Goal: Task Accomplishment & Management: Use online tool/utility

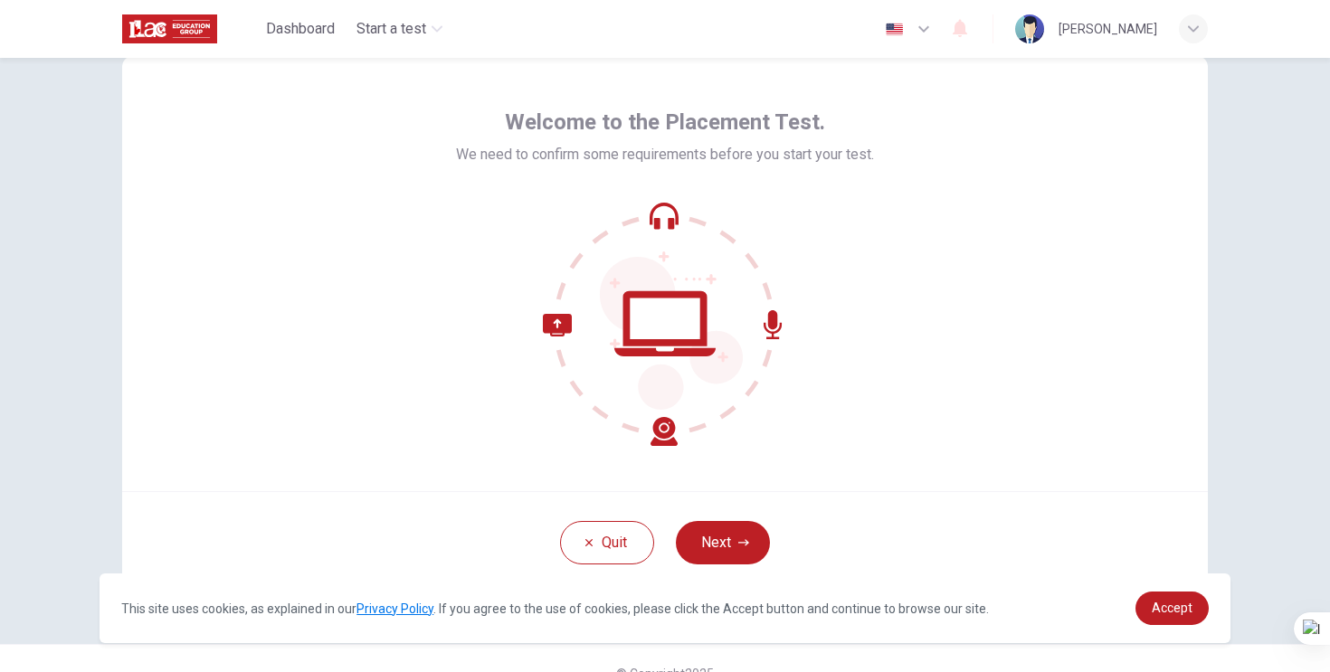
scroll to position [52, 0]
click at [727, 543] on button "Next" at bounding box center [723, 541] width 94 height 43
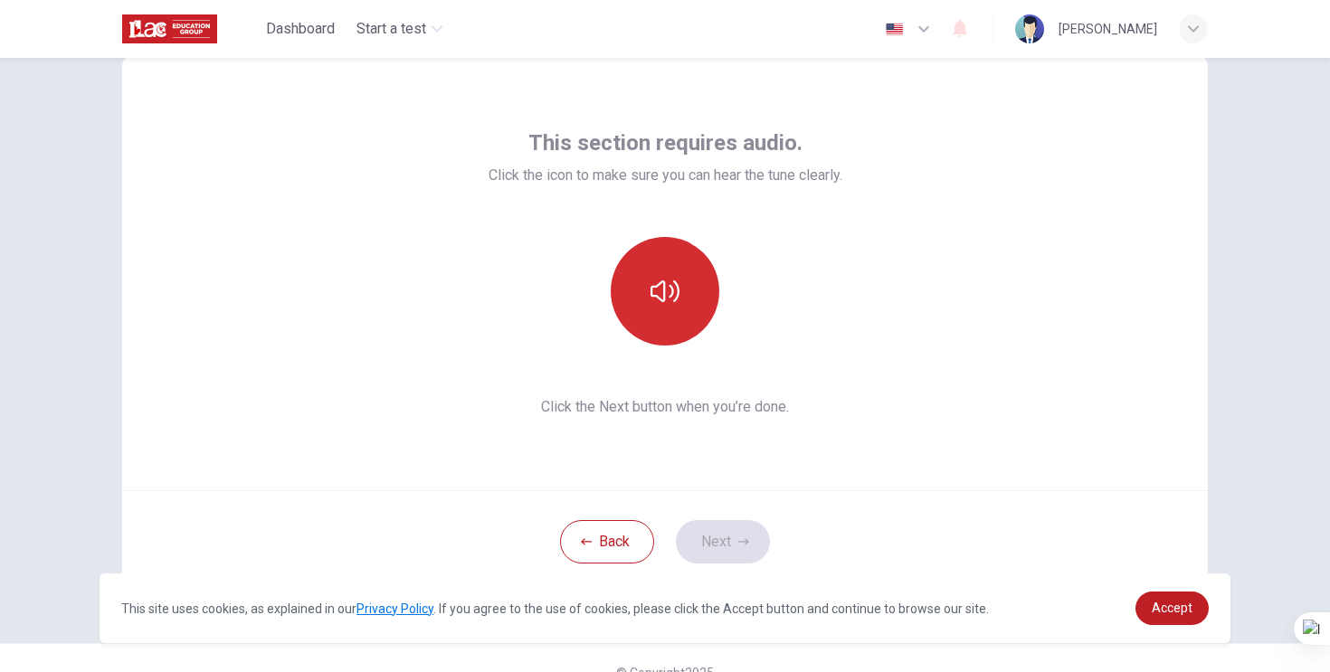
click at [667, 279] on icon "button" at bounding box center [664, 291] width 29 height 29
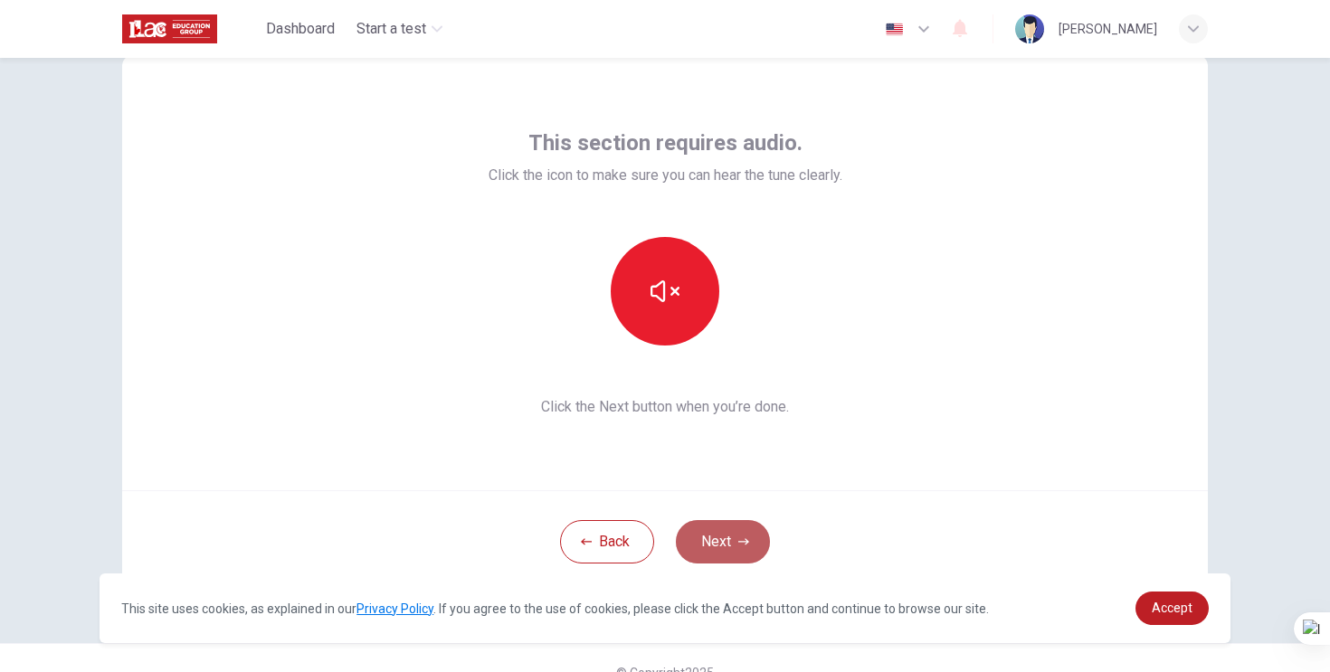
click at [725, 535] on button "Next" at bounding box center [723, 541] width 94 height 43
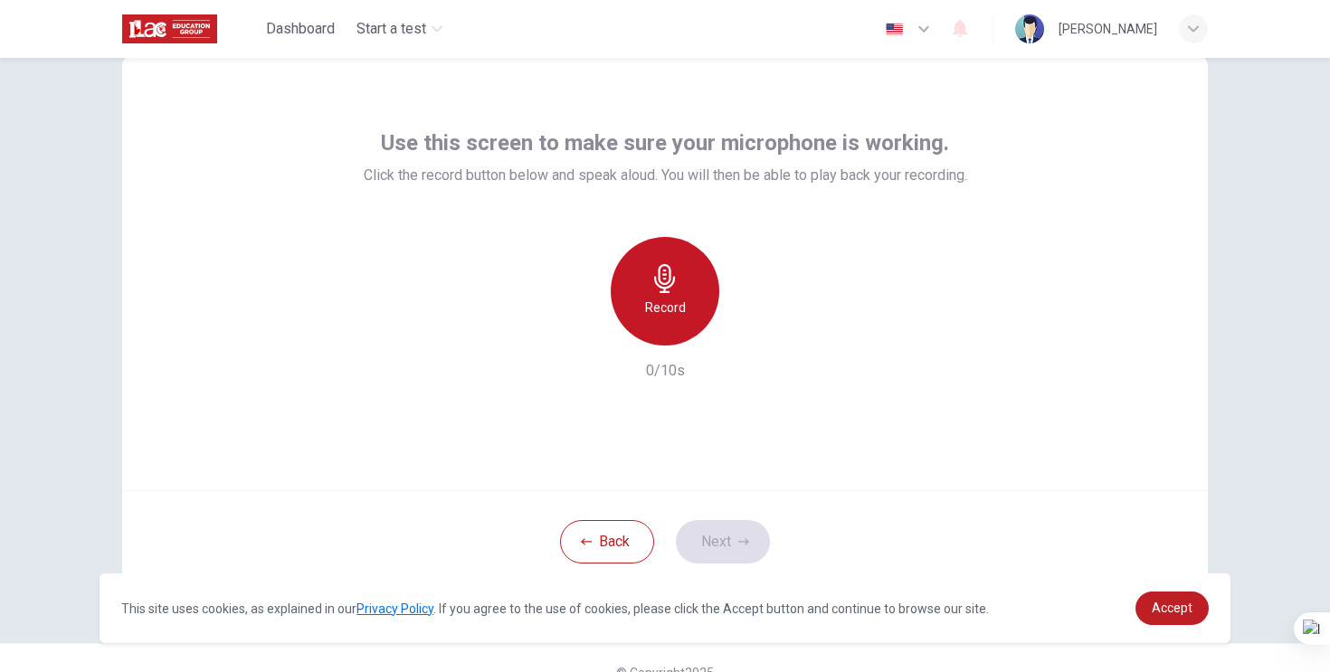
click at [678, 310] on h6 "Record" at bounding box center [665, 308] width 41 height 22
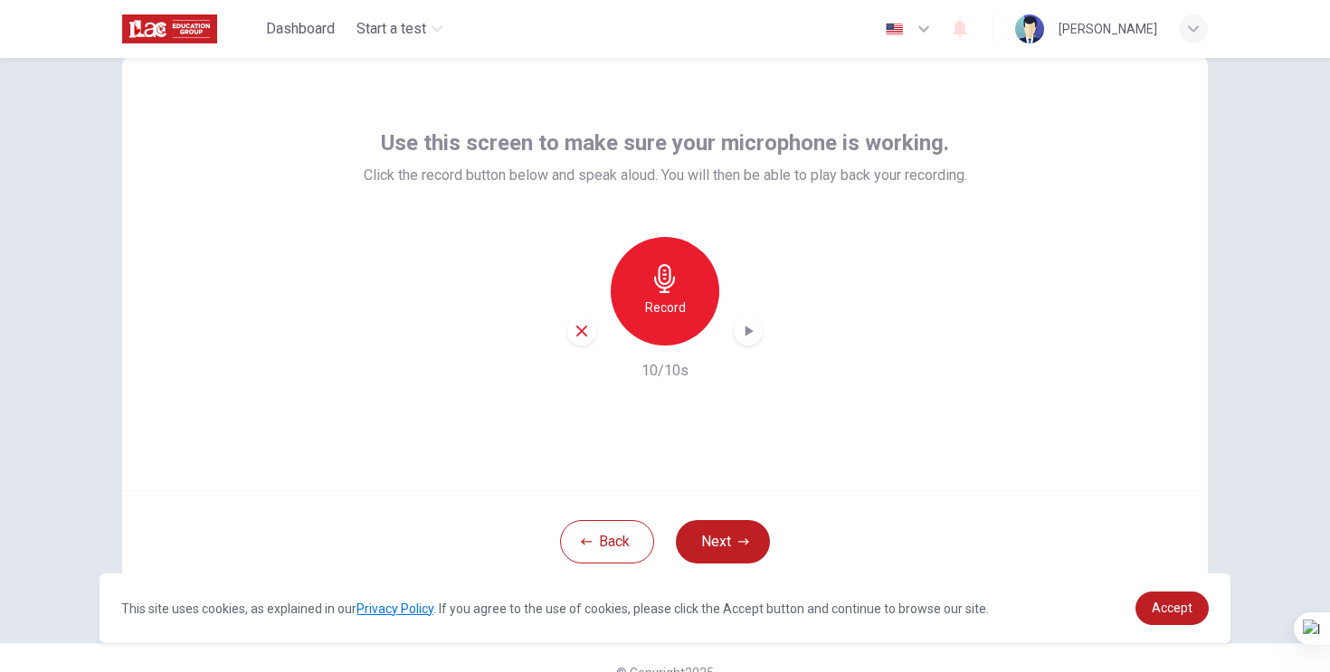
click at [673, 290] on icon "button" at bounding box center [664, 278] width 29 height 29
click at [751, 321] on div "button" at bounding box center [748, 331] width 29 height 29
click at [751, 330] on icon "button" at bounding box center [749, 331] width 8 height 11
click at [740, 335] on icon "button" at bounding box center [748, 331] width 18 height 18
click at [684, 310] on div "Record" at bounding box center [665, 291] width 109 height 109
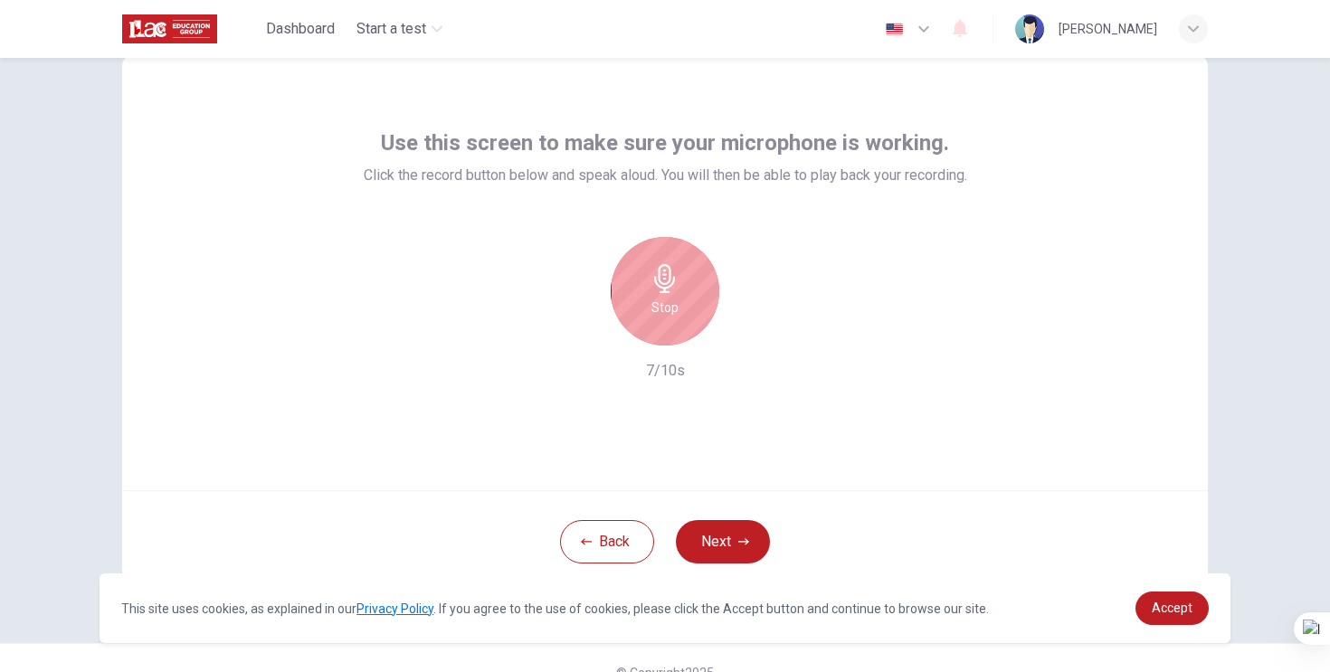
click at [684, 310] on div "Stop" at bounding box center [665, 291] width 109 height 109
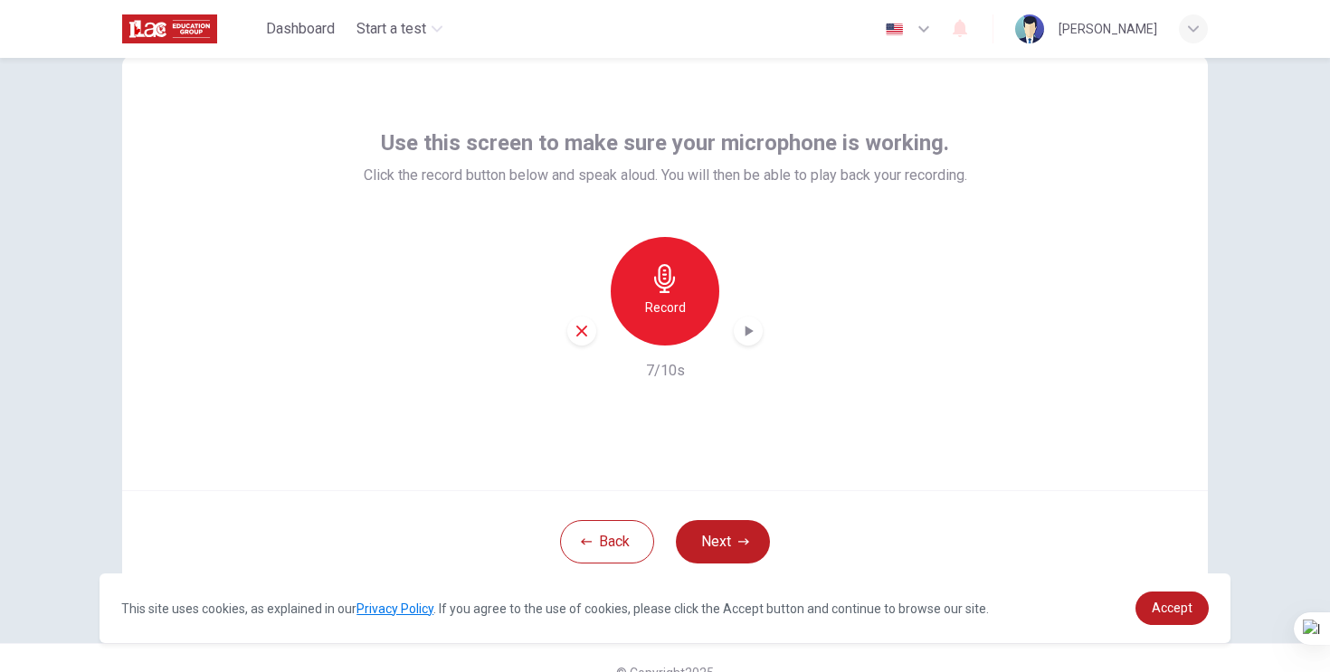
click at [663, 273] on icon "button" at bounding box center [664, 278] width 29 height 29
click at [1186, 622] on link "Accept" at bounding box center [1171, 608] width 73 height 33
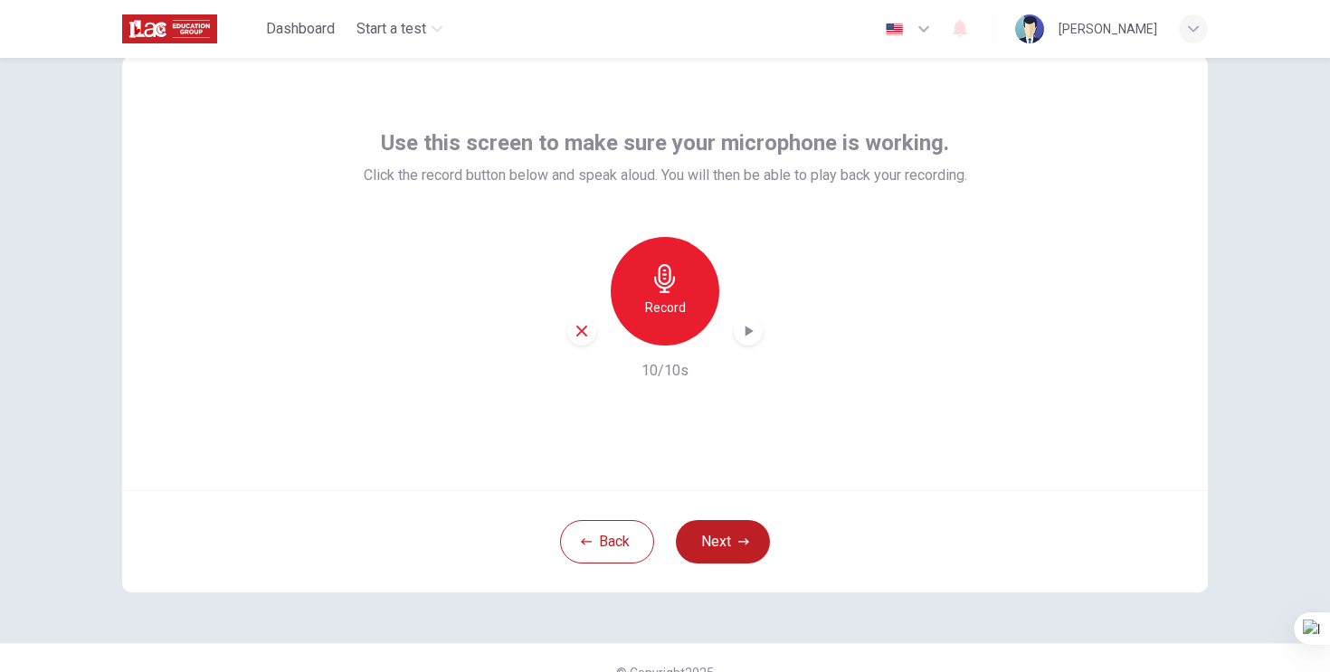
click at [756, 331] on icon "button" at bounding box center [748, 331] width 18 height 18
click at [896, 321] on div "Record 10/10s" at bounding box center [665, 309] width 603 height 145
click at [745, 331] on icon "button" at bounding box center [749, 331] width 8 height 11
click at [583, 332] on icon "button" at bounding box center [581, 331] width 11 height 11
click at [663, 297] on h6 "Record" at bounding box center [665, 308] width 41 height 22
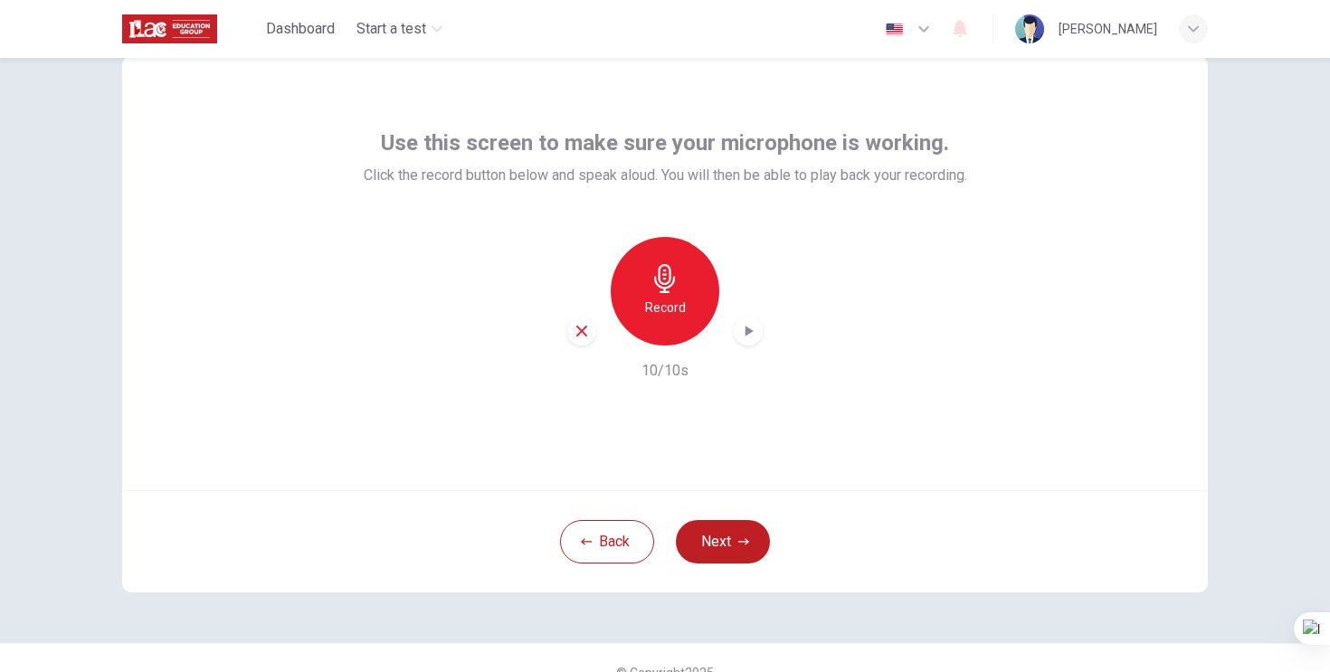
click at [746, 324] on icon "button" at bounding box center [748, 331] width 18 height 18
click at [611, 538] on button "Back" at bounding box center [607, 541] width 94 height 43
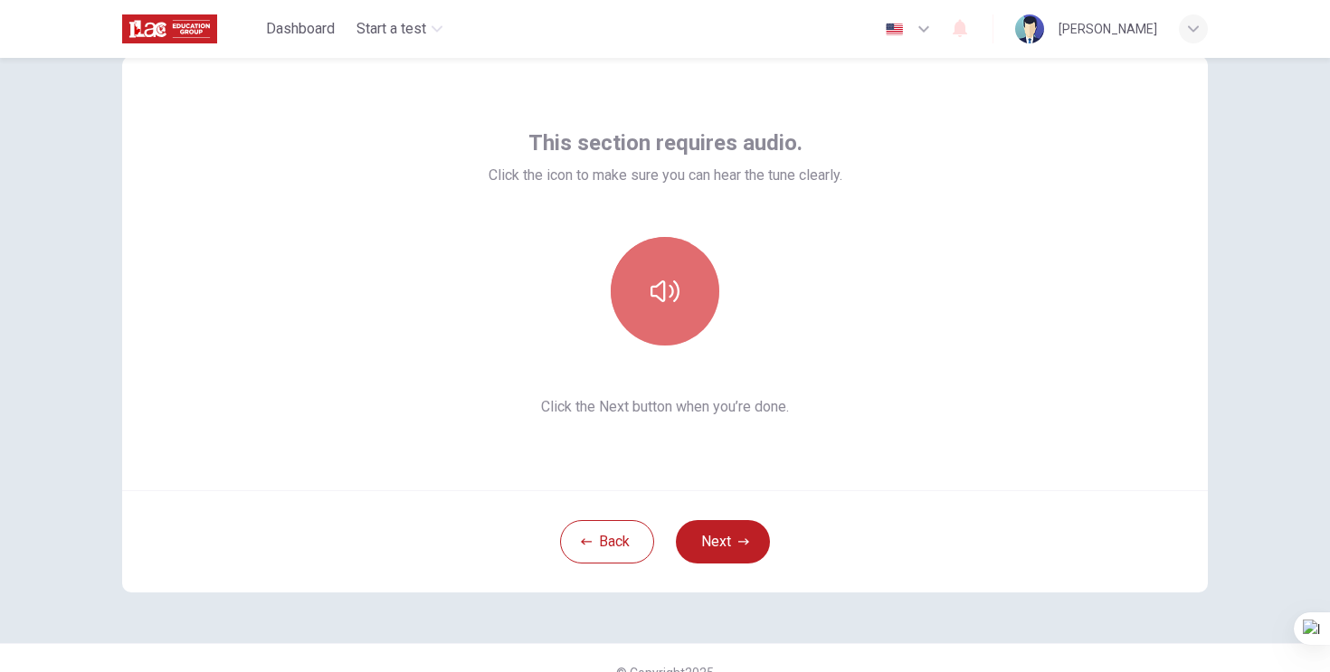
click at [684, 304] on button "button" at bounding box center [665, 291] width 109 height 109
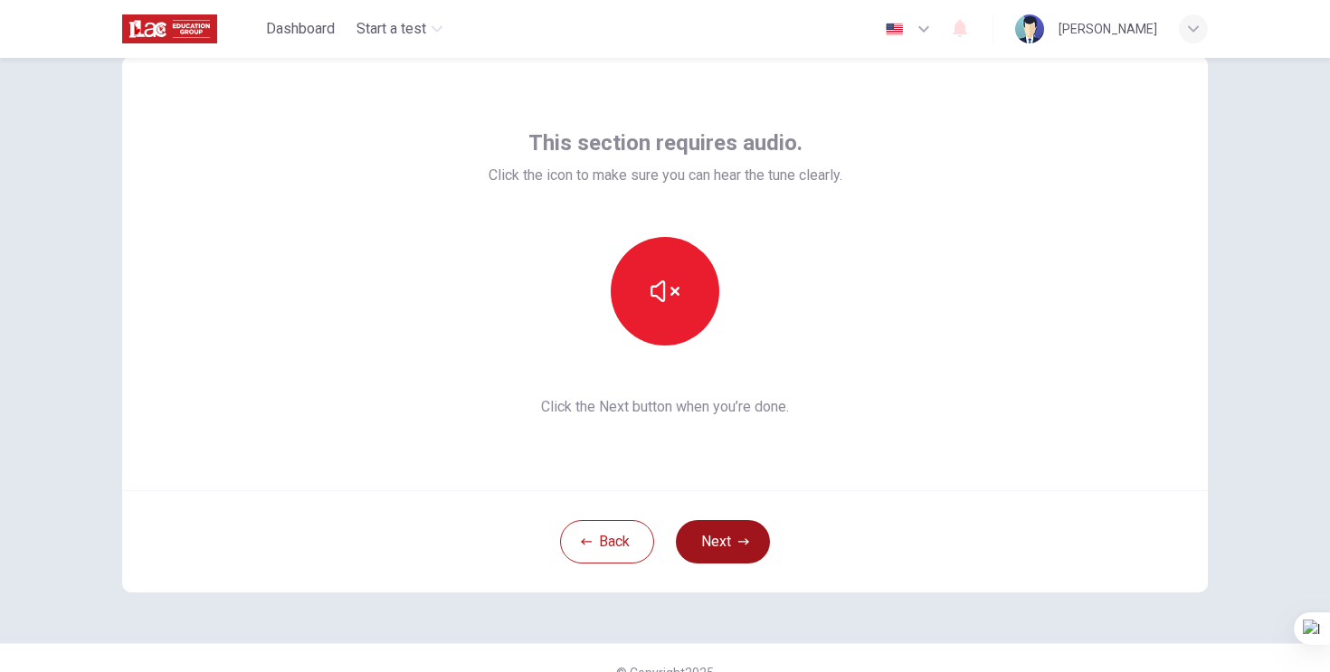
click at [738, 543] on icon "button" at bounding box center [743, 541] width 11 height 11
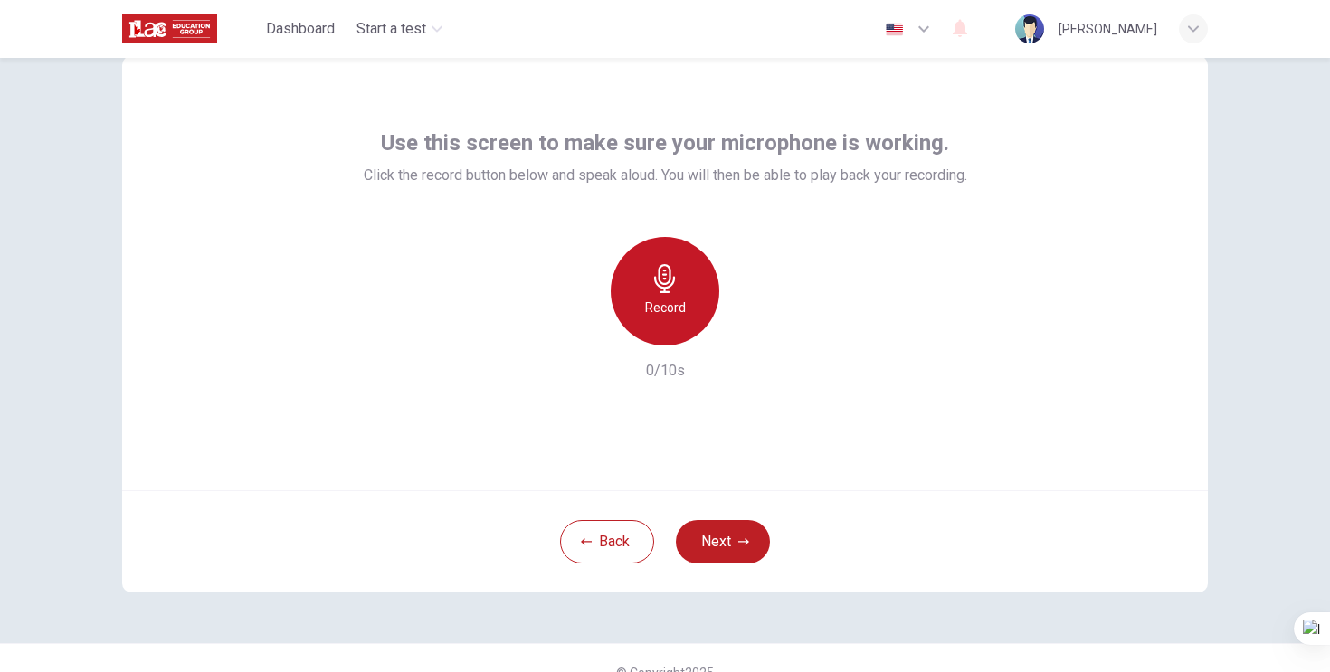
click at [669, 309] on h6 "Record" at bounding box center [665, 308] width 41 height 22
click at [757, 335] on div "button" at bounding box center [748, 331] width 29 height 29
click at [747, 333] on icon "button" at bounding box center [749, 331] width 8 height 11
click at [668, 280] on icon "button" at bounding box center [664, 278] width 21 height 29
click at [741, 331] on icon "button" at bounding box center [748, 331] width 18 height 18
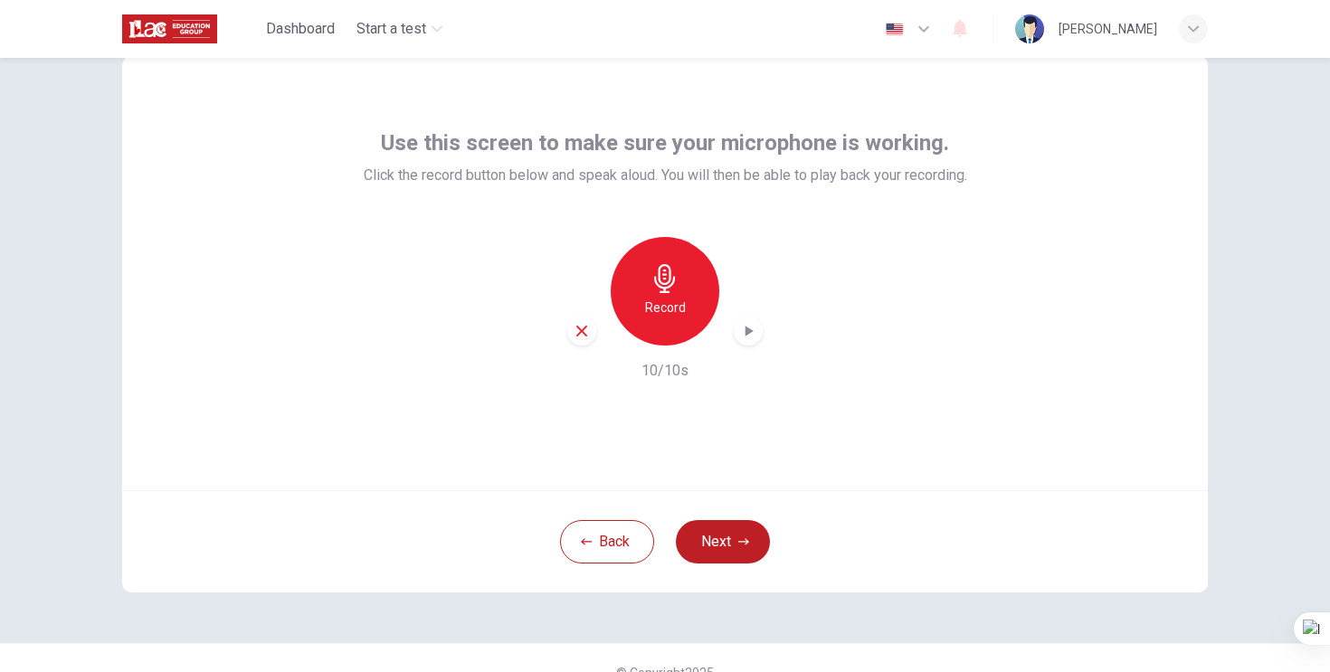
click at [965, 251] on div "Record 10/10s" at bounding box center [665, 309] width 603 height 145
click at [749, 326] on icon "button" at bounding box center [748, 331] width 18 height 18
click at [753, 338] on icon "button" at bounding box center [748, 331] width 18 height 18
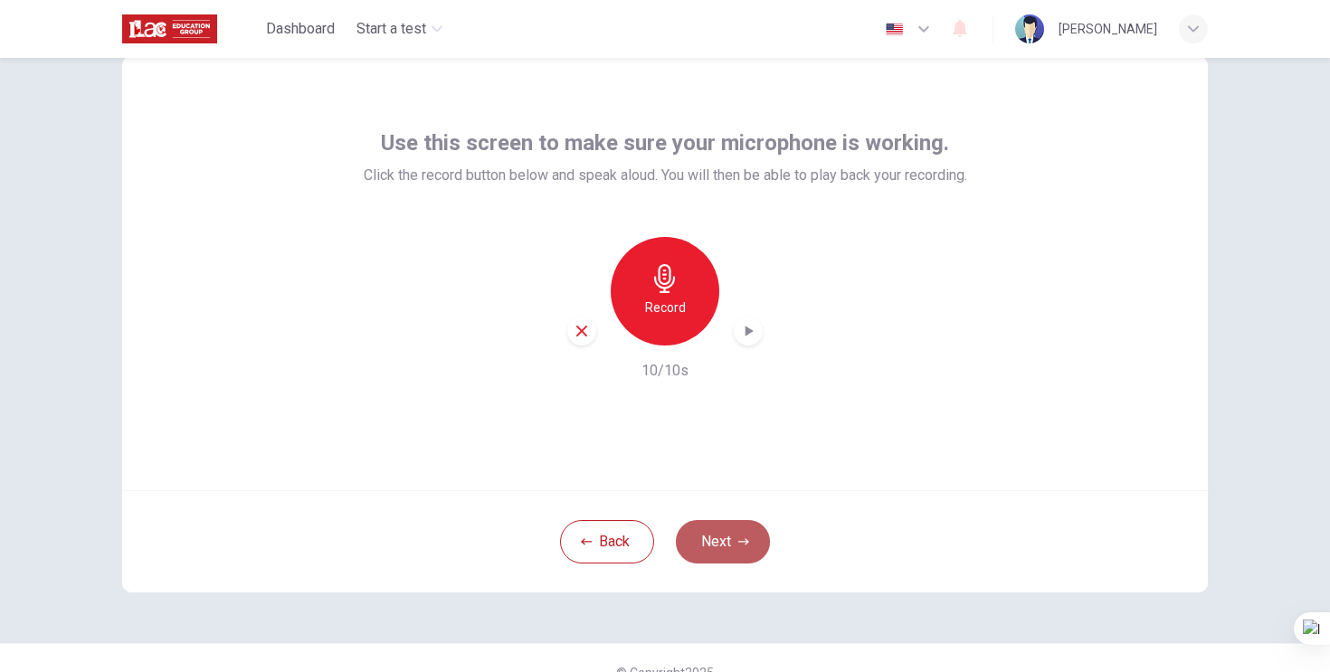
click at [723, 552] on button "Next" at bounding box center [723, 541] width 94 height 43
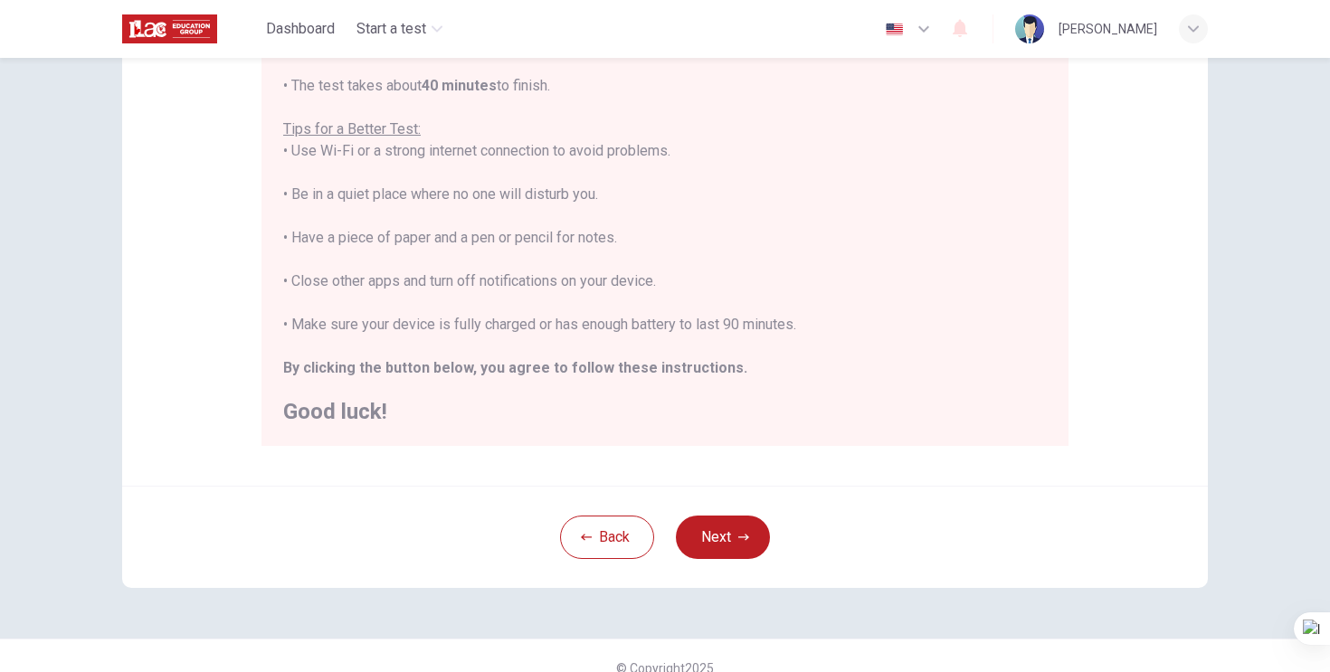
scroll to position [334, 0]
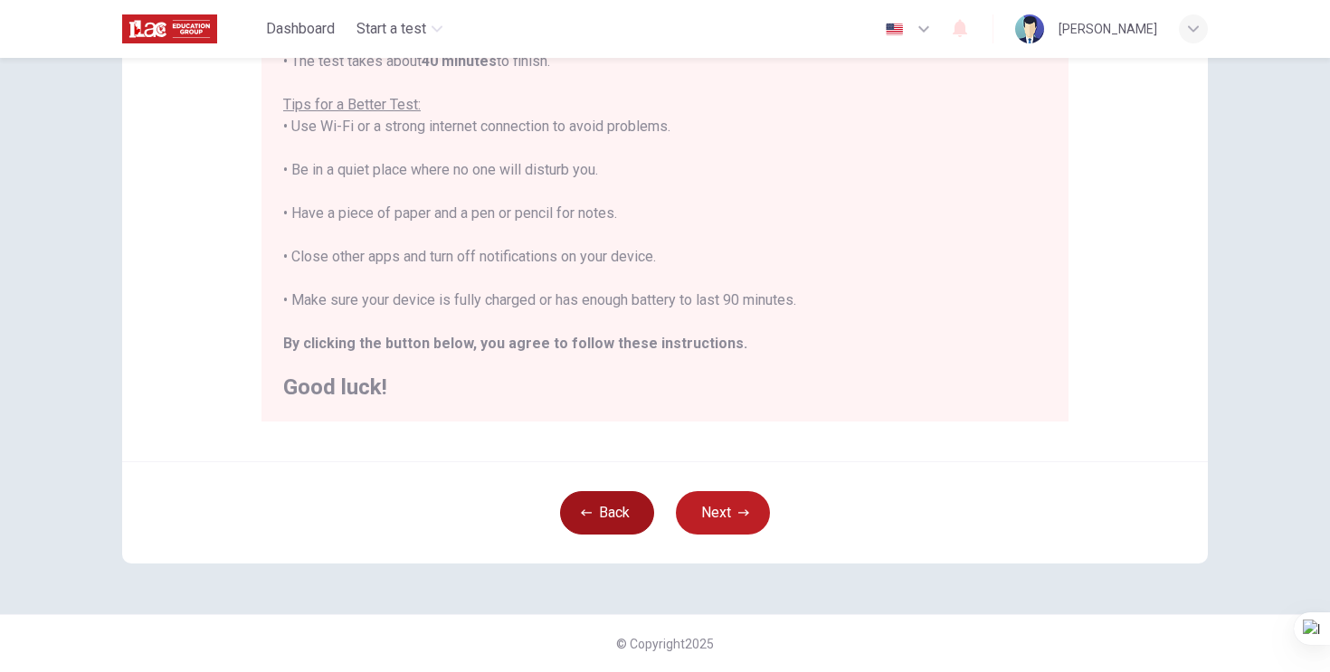
click at [611, 507] on button "Back" at bounding box center [607, 512] width 94 height 43
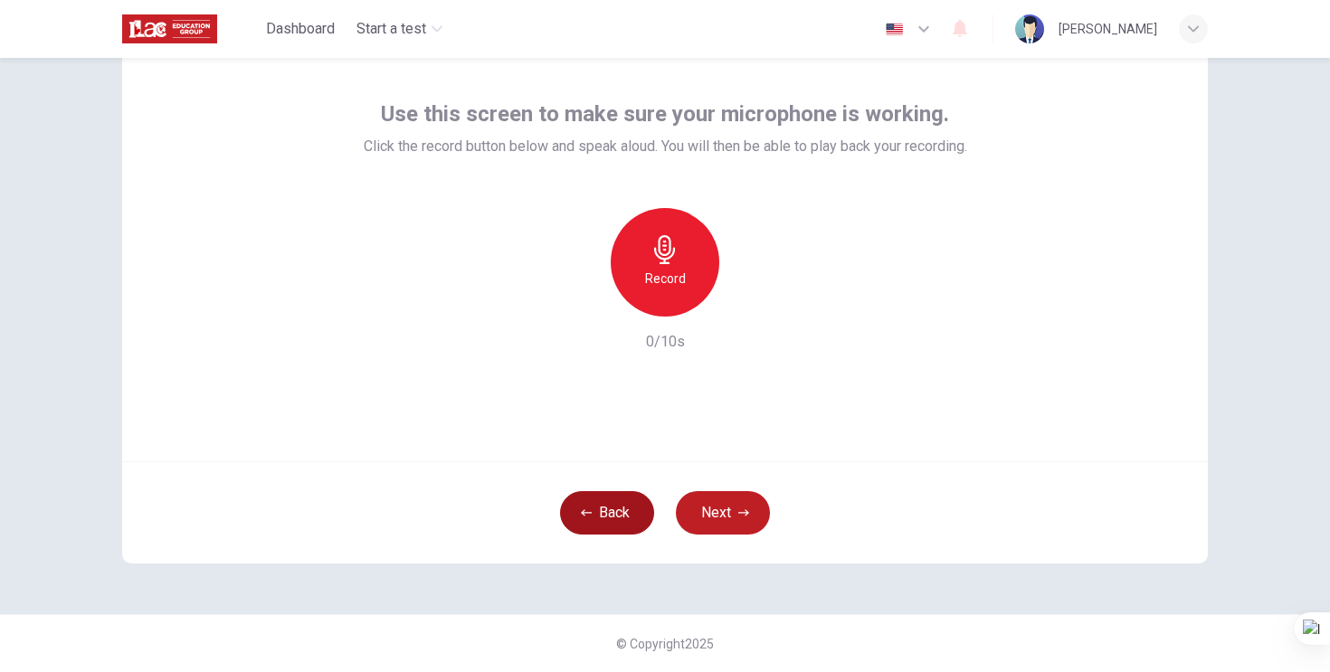
scroll to position [81, 0]
click at [668, 255] on icon "button" at bounding box center [664, 249] width 29 height 29
click at [679, 253] on div "Record" at bounding box center [665, 262] width 109 height 109
click at [753, 310] on icon "button" at bounding box center [748, 302] width 18 height 18
click at [743, 303] on icon "button" at bounding box center [748, 302] width 18 height 18
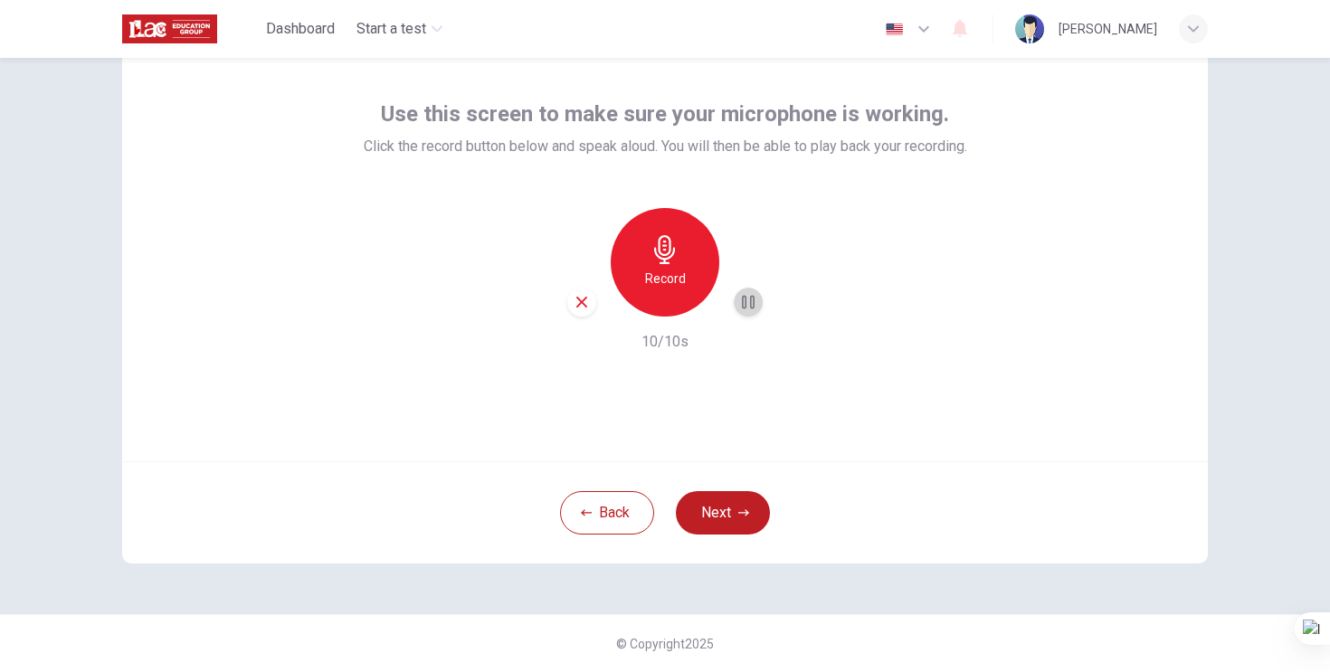
click at [743, 303] on icon "button" at bounding box center [748, 303] width 13 height 14
click at [754, 303] on icon "button" at bounding box center [748, 302] width 18 height 18
click at [681, 346] on h6 "10/10s" at bounding box center [664, 342] width 47 height 22
click at [593, 524] on button "Back" at bounding box center [607, 512] width 94 height 43
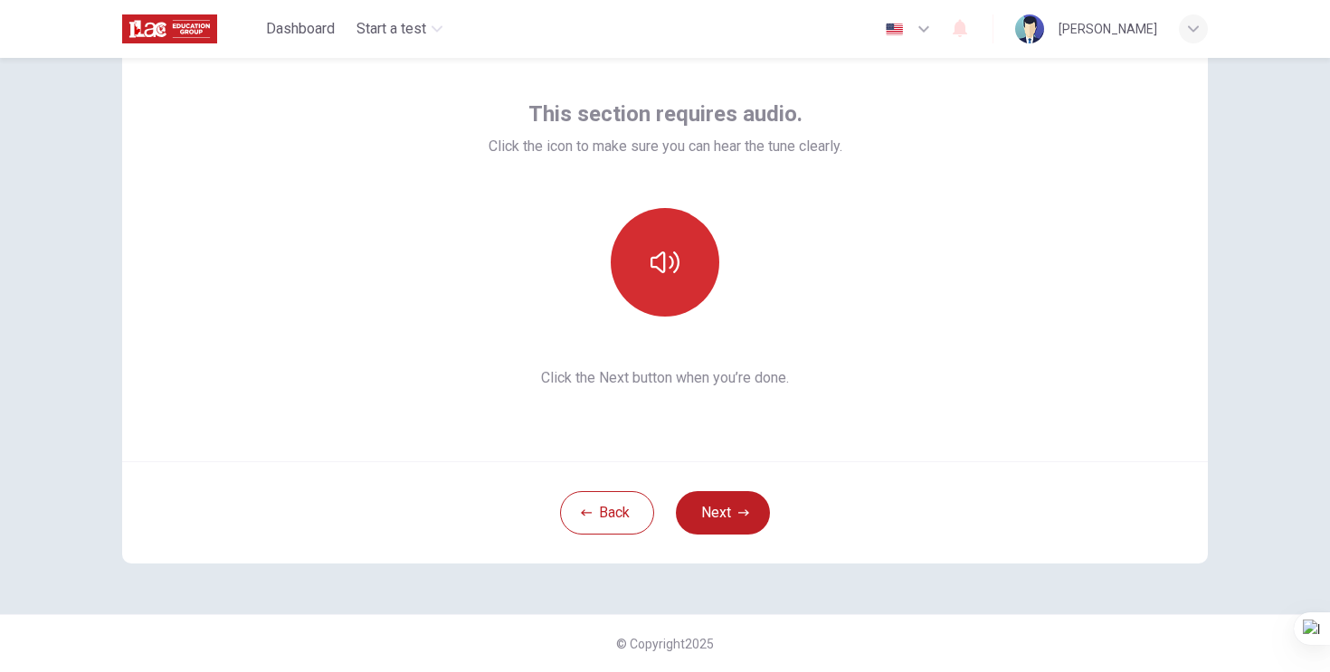
click at [659, 256] on icon "button" at bounding box center [664, 262] width 29 height 29
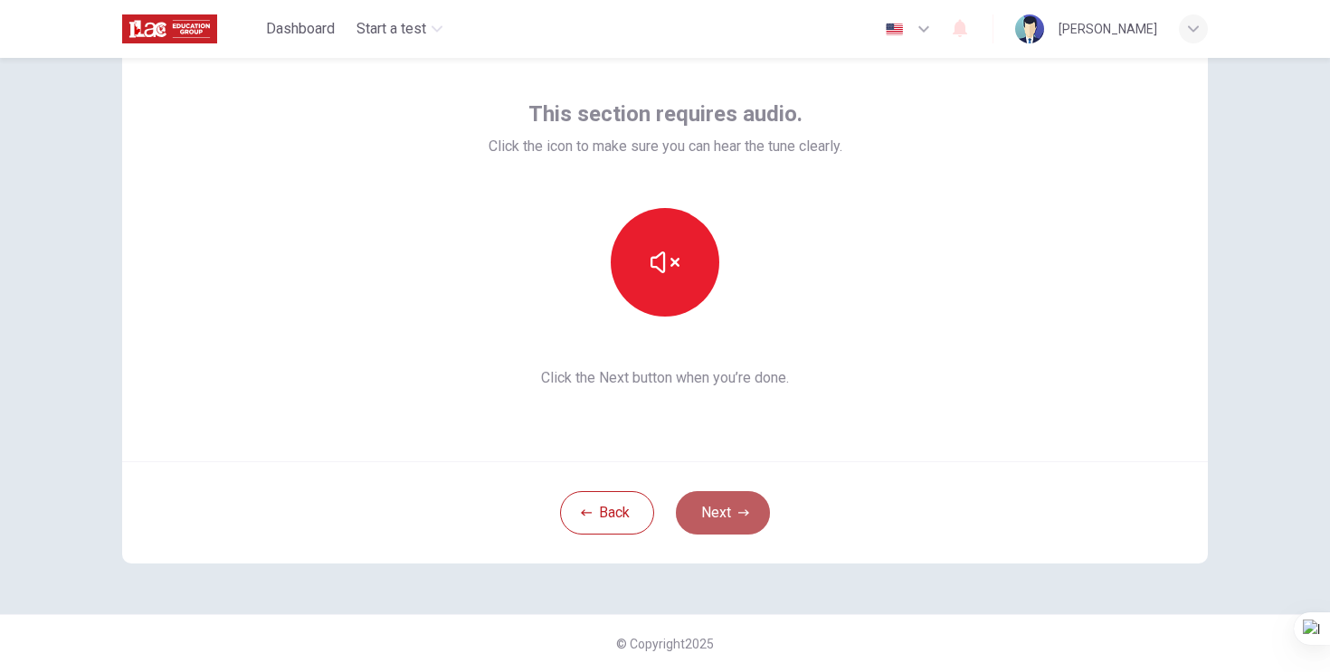
click at [737, 504] on button "Next" at bounding box center [723, 512] width 94 height 43
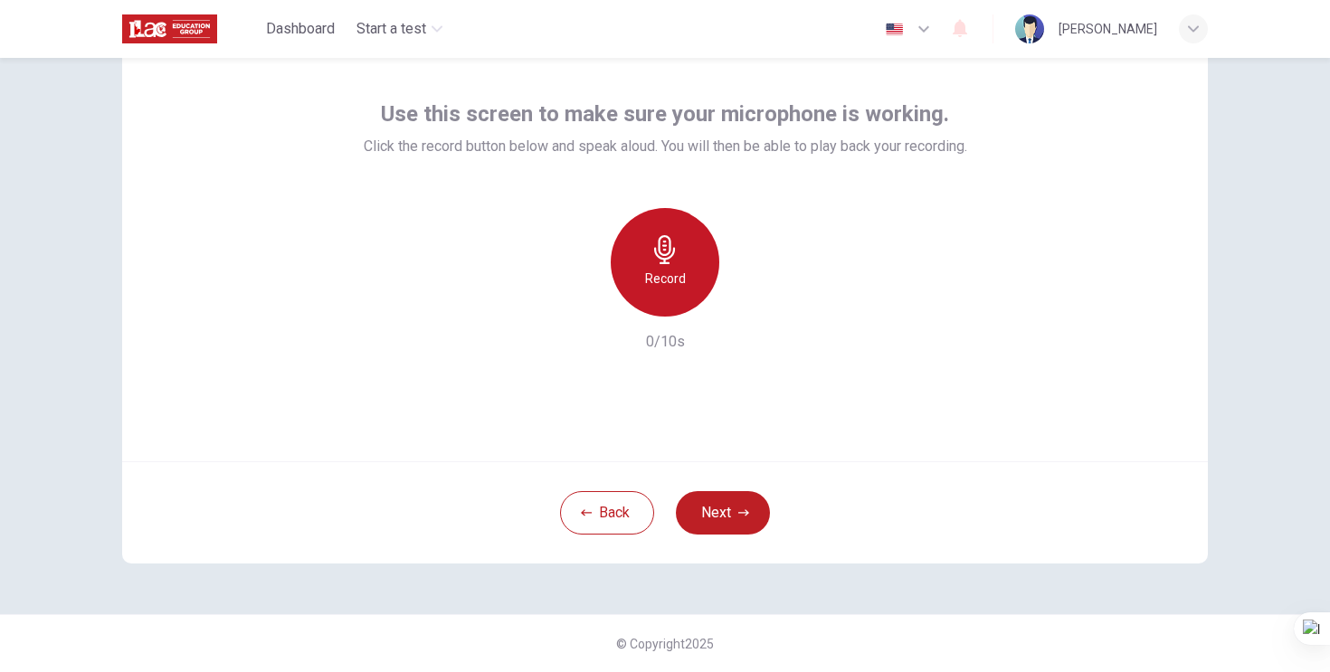
click at [674, 279] on h6 "Record" at bounding box center [665, 279] width 41 height 22
click at [754, 308] on icon "button" at bounding box center [748, 302] width 18 height 18
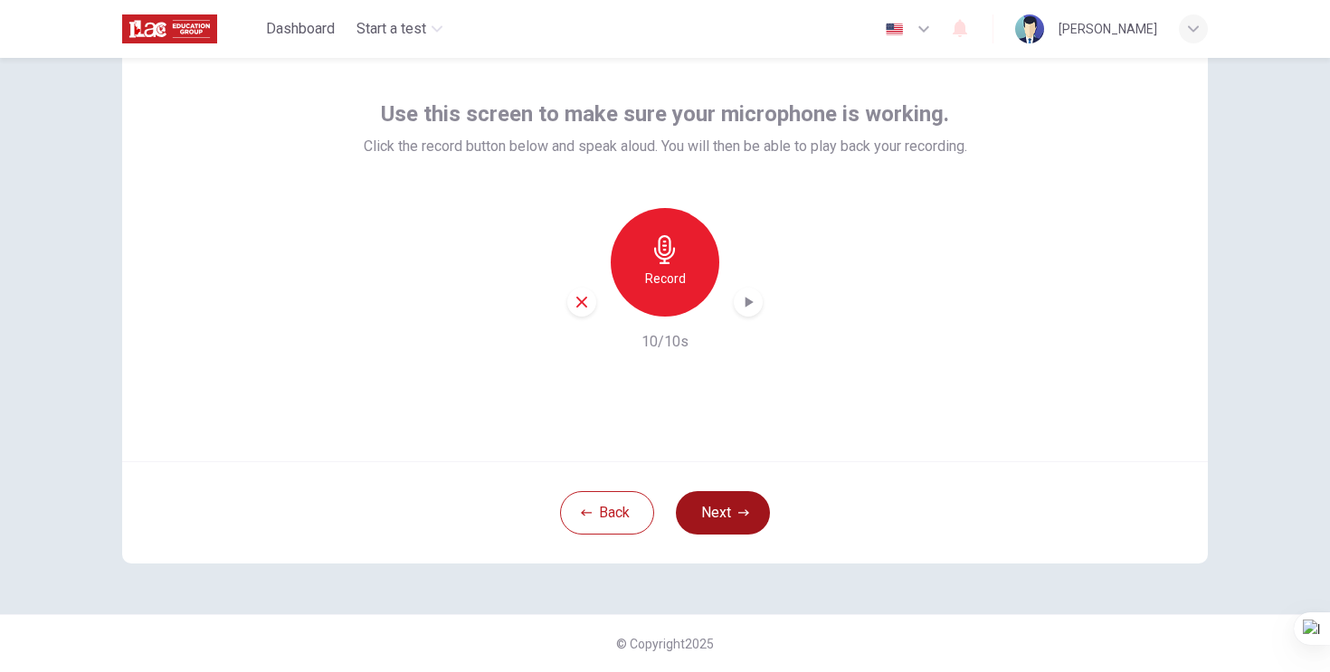
click at [724, 517] on button "Next" at bounding box center [723, 512] width 94 height 43
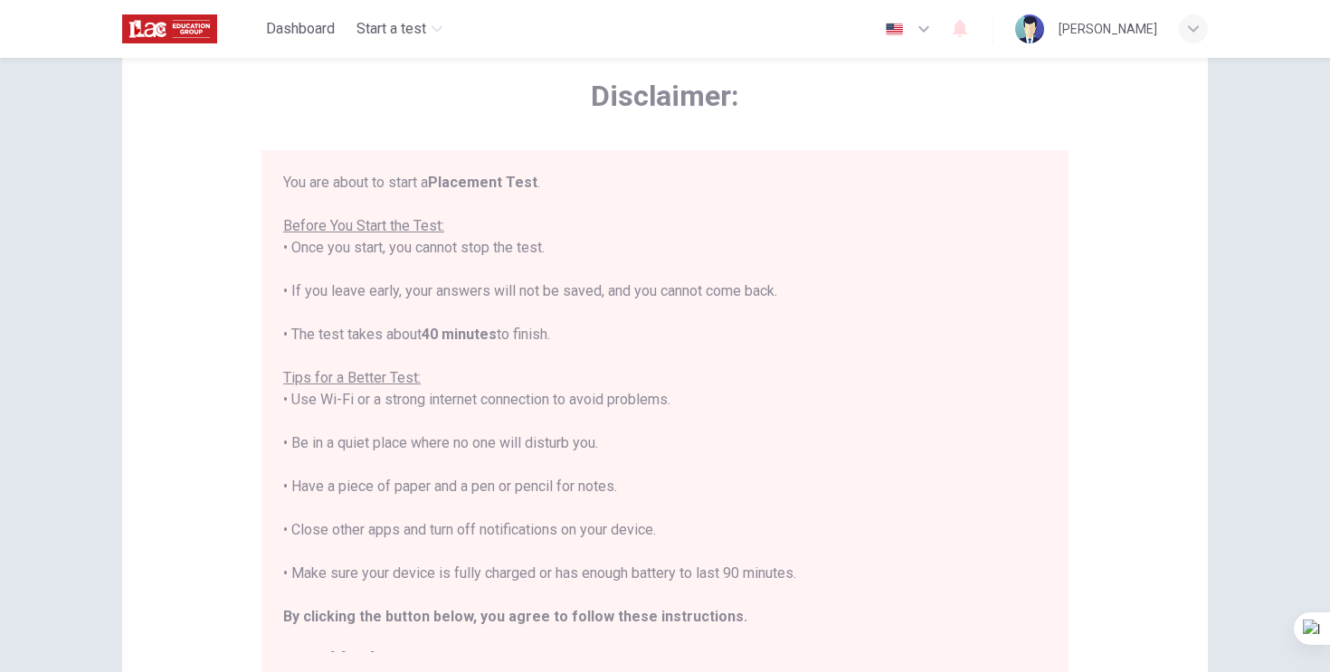
scroll to position [21, 0]
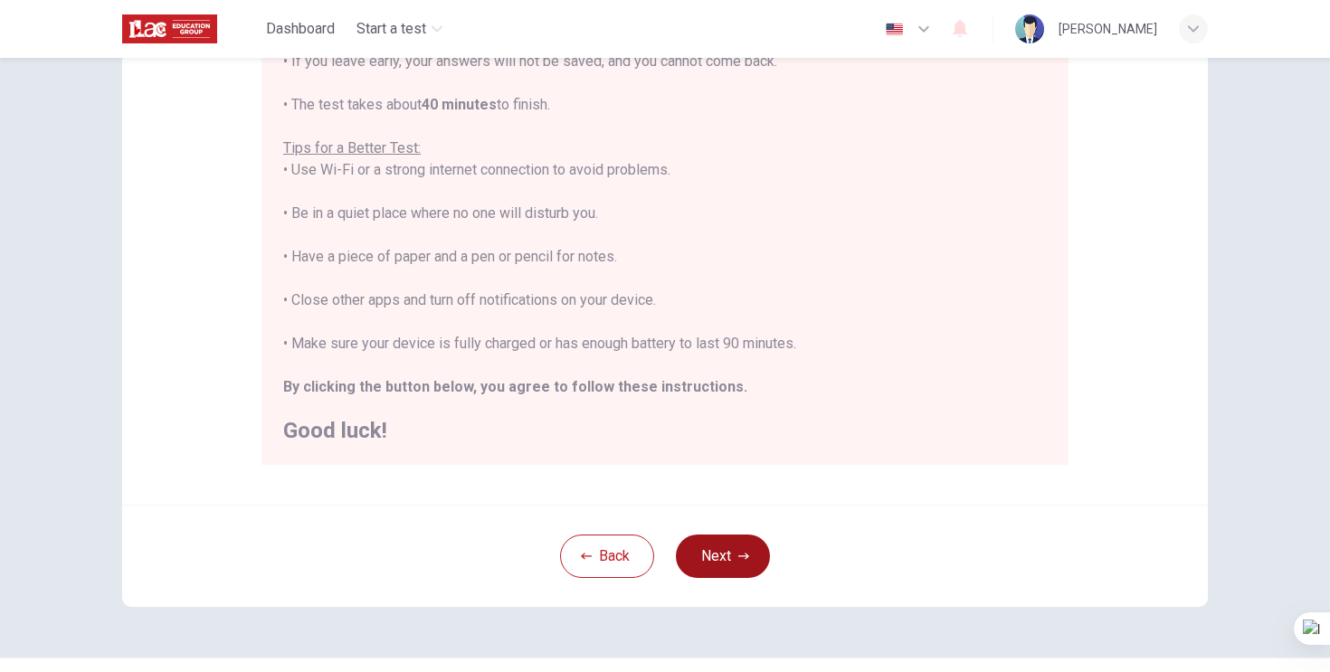
click at [719, 559] on button "Next" at bounding box center [723, 556] width 94 height 43
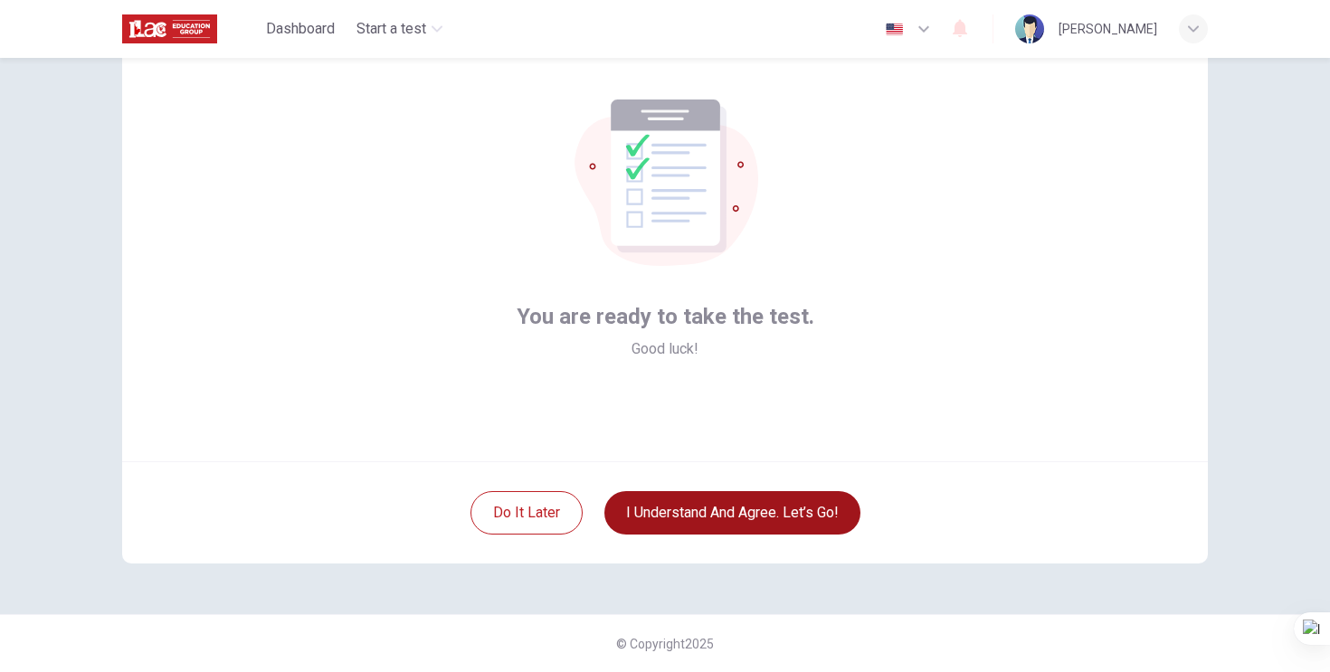
scroll to position [81, 0]
click at [718, 519] on button "I understand and agree. Let’s go!" at bounding box center [732, 512] width 256 height 43
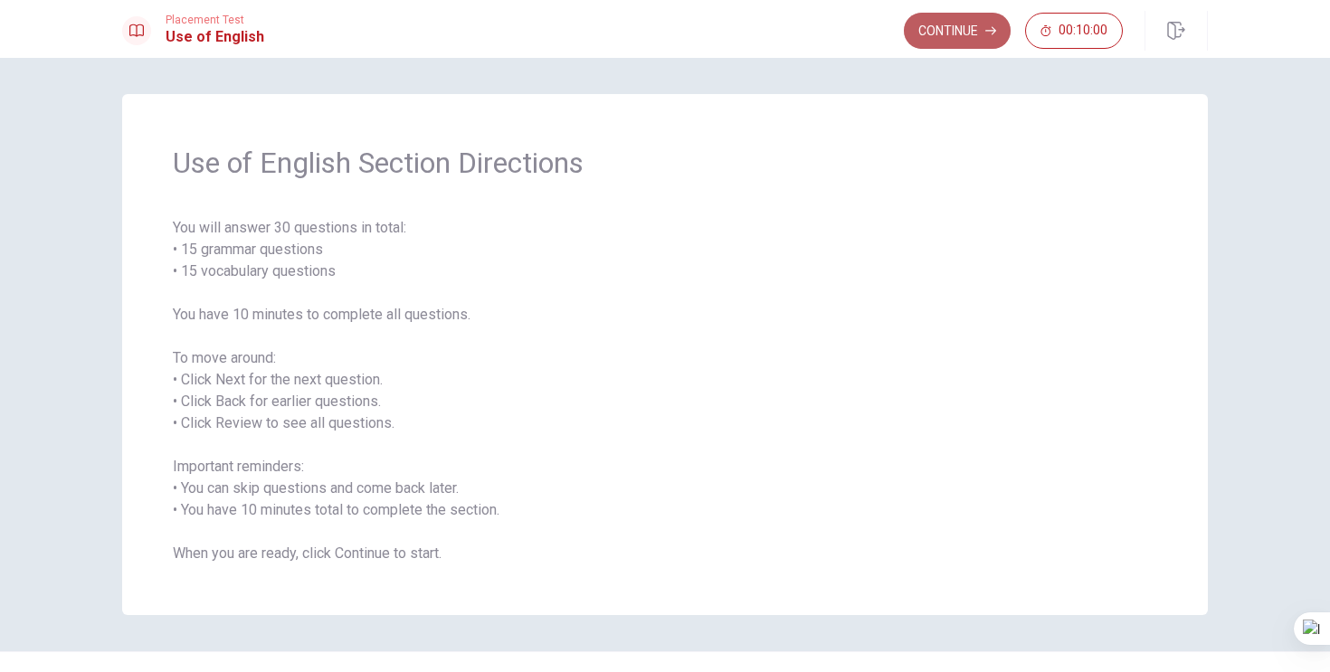
click at [964, 46] on button "Continue" at bounding box center [957, 31] width 107 height 36
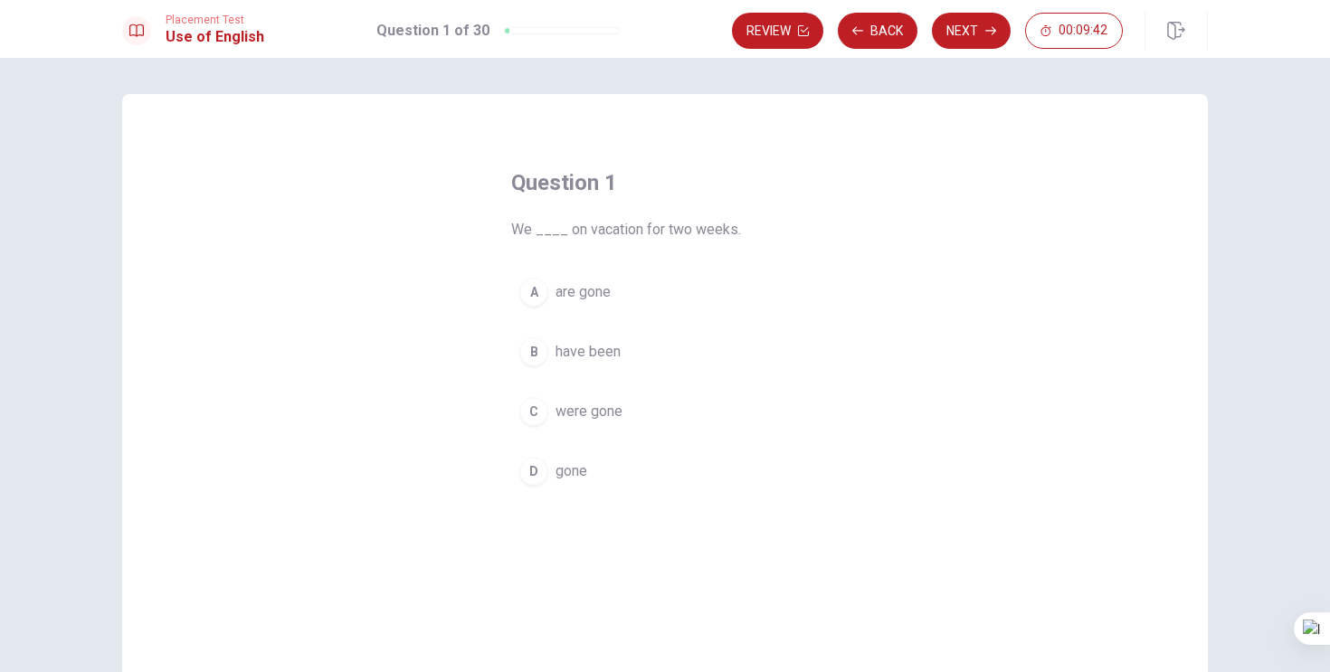
click at [537, 286] on div "A" at bounding box center [533, 292] width 29 height 29
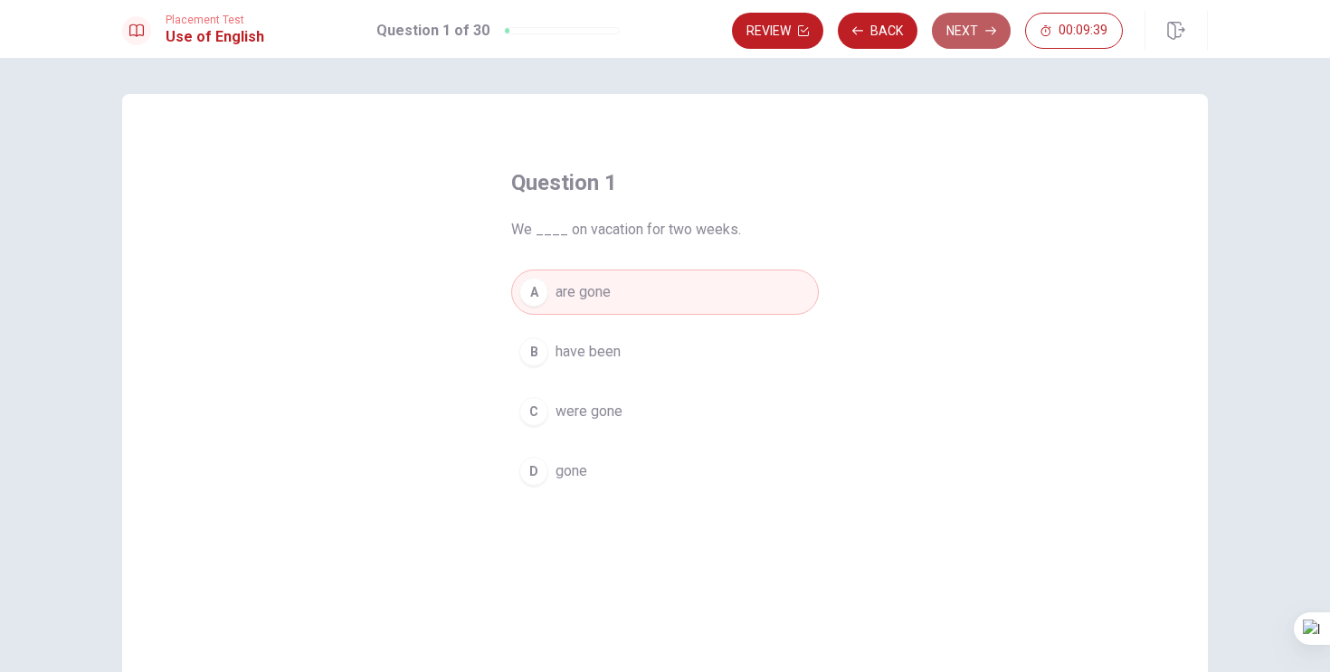
click at [974, 19] on button "Next" at bounding box center [971, 31] width 79 height 36
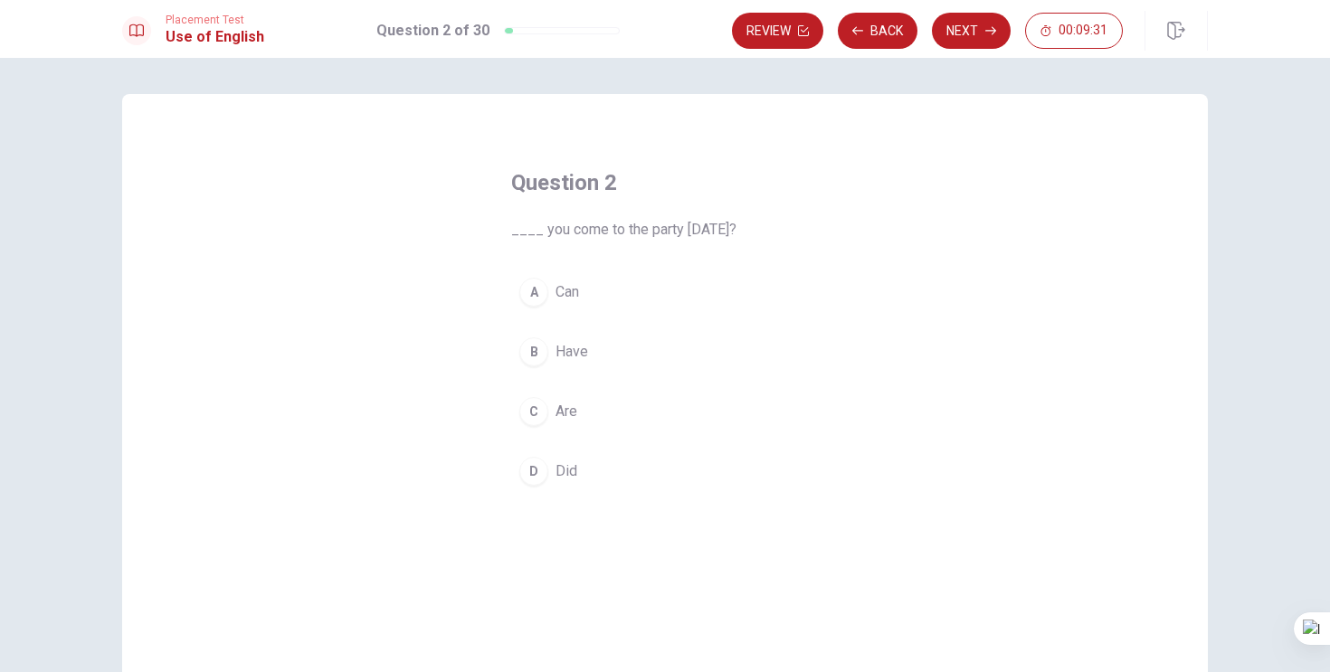
click at [564, 294] on span "Can" at bounding box center [567, 292] width 24 height 22
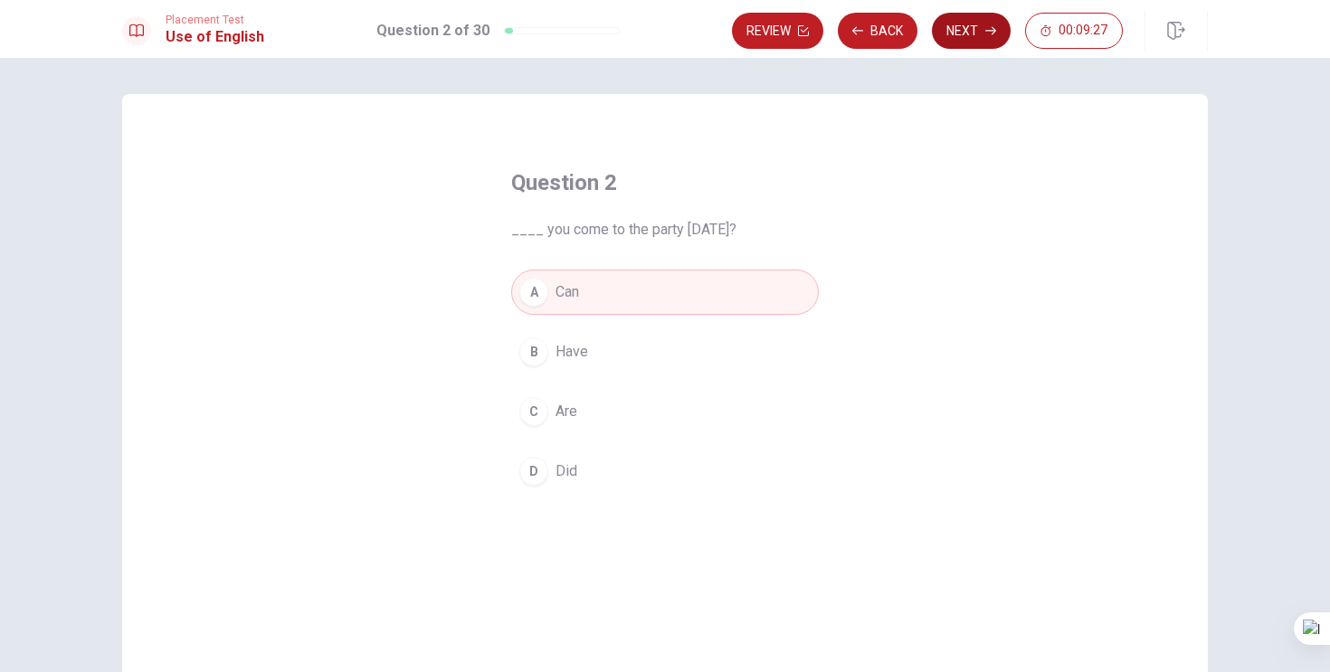
click at [981, 25] on button "Next" at bounding box center [971, 31] width 79 height 36
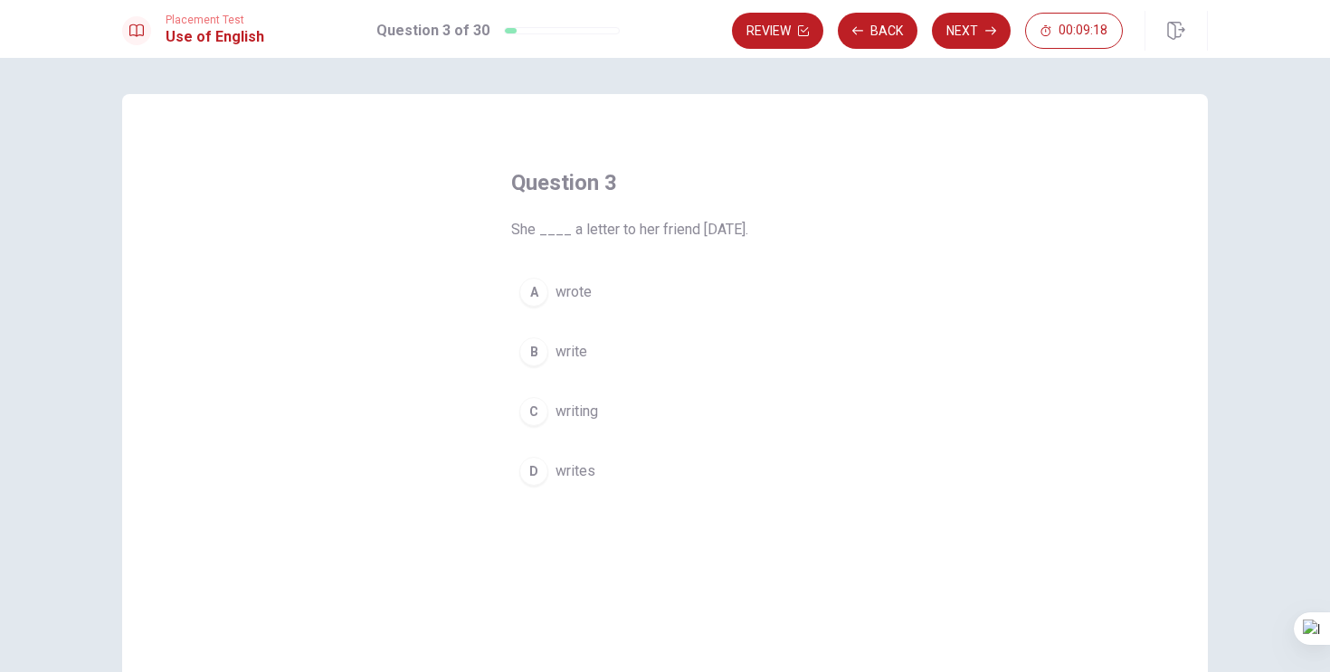
click at [531, 479] on div "D" at bounding box center [533, 471] width 29 height 29
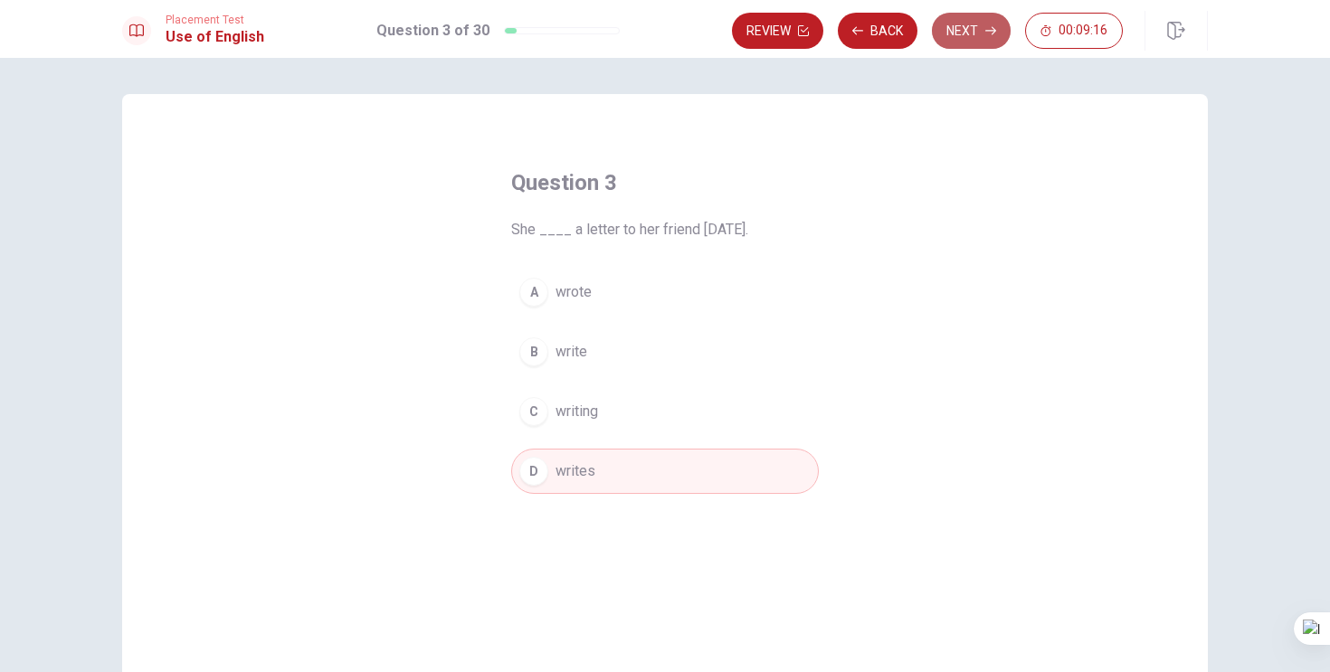
click at [955, 22] on button "Next" at bounding box center [971, 31] width 79 height 36
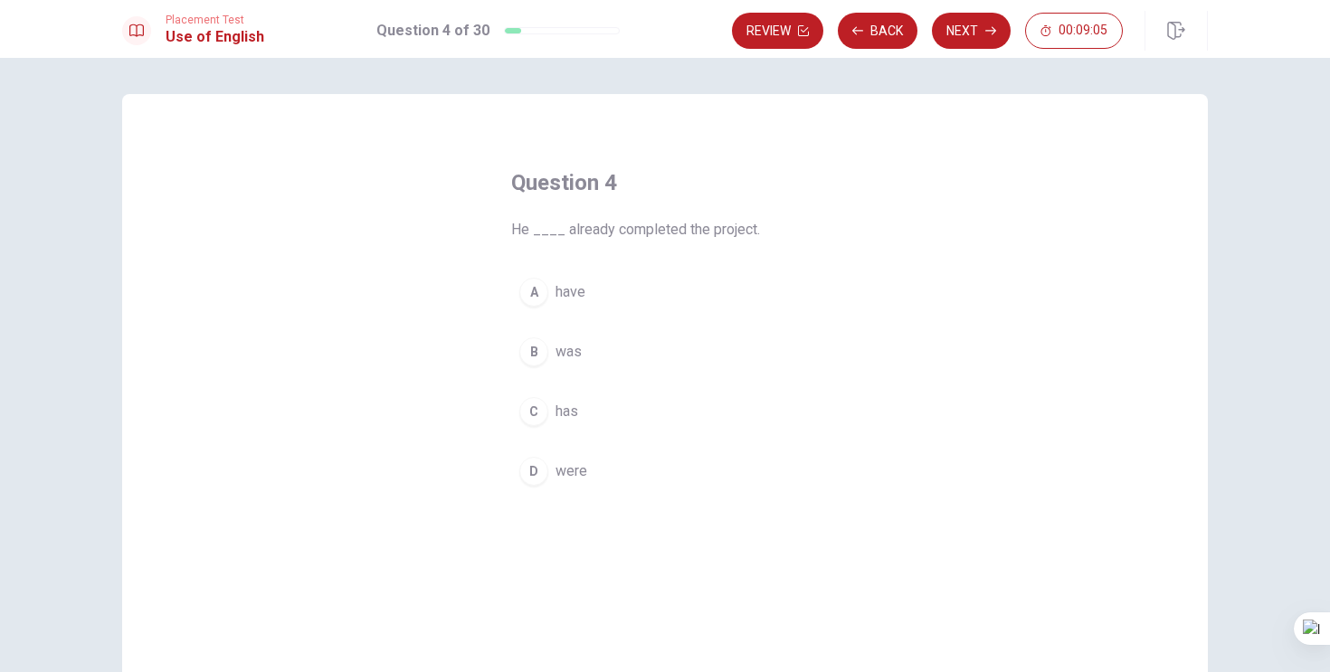
click at [536, 356] on div "B" at bounding box center [533, 351] width 29 height 29
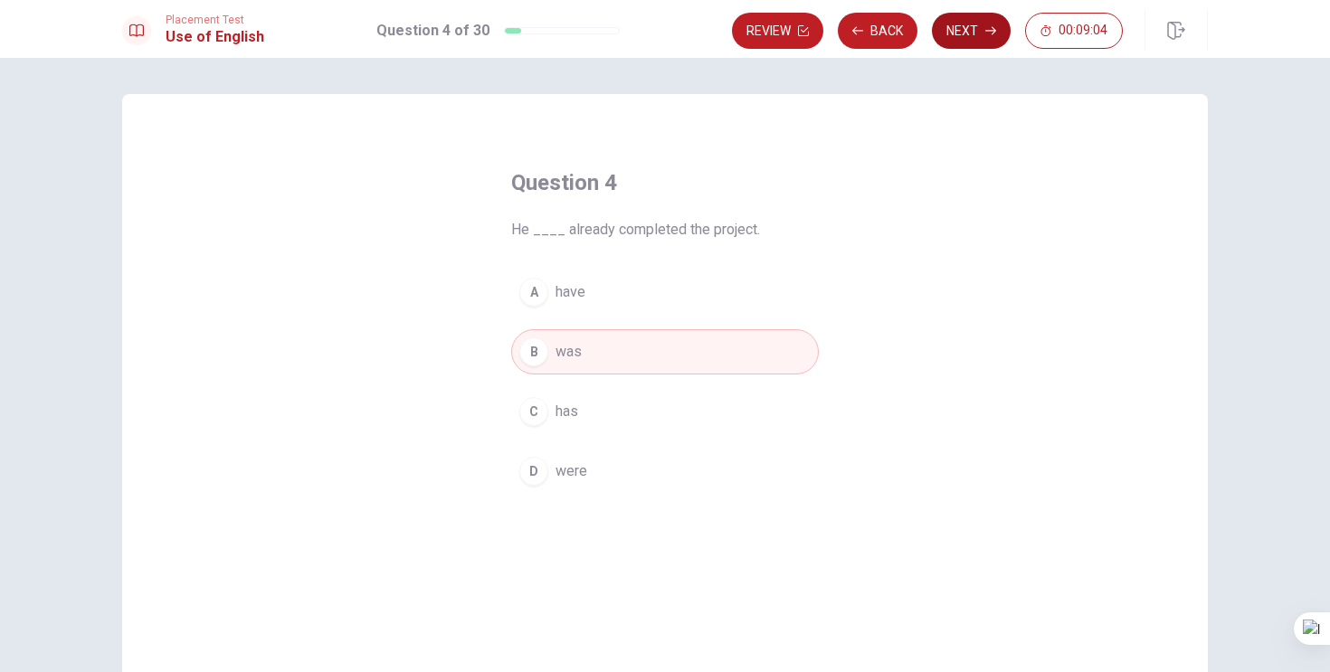
click at [965, 27] on button "Next" at bounding box center [971, 31] width 79 height 36
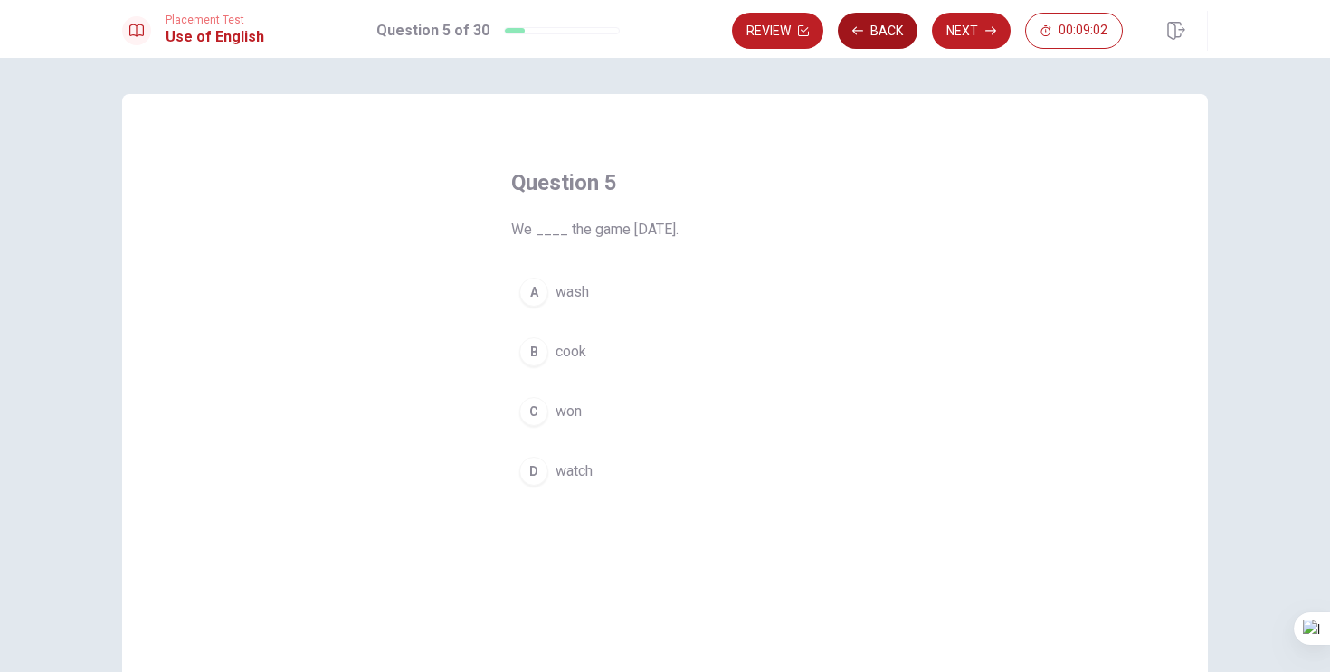
click at [877, 32] on button "Back" at bounding box center [878, 31] width 80 height 36
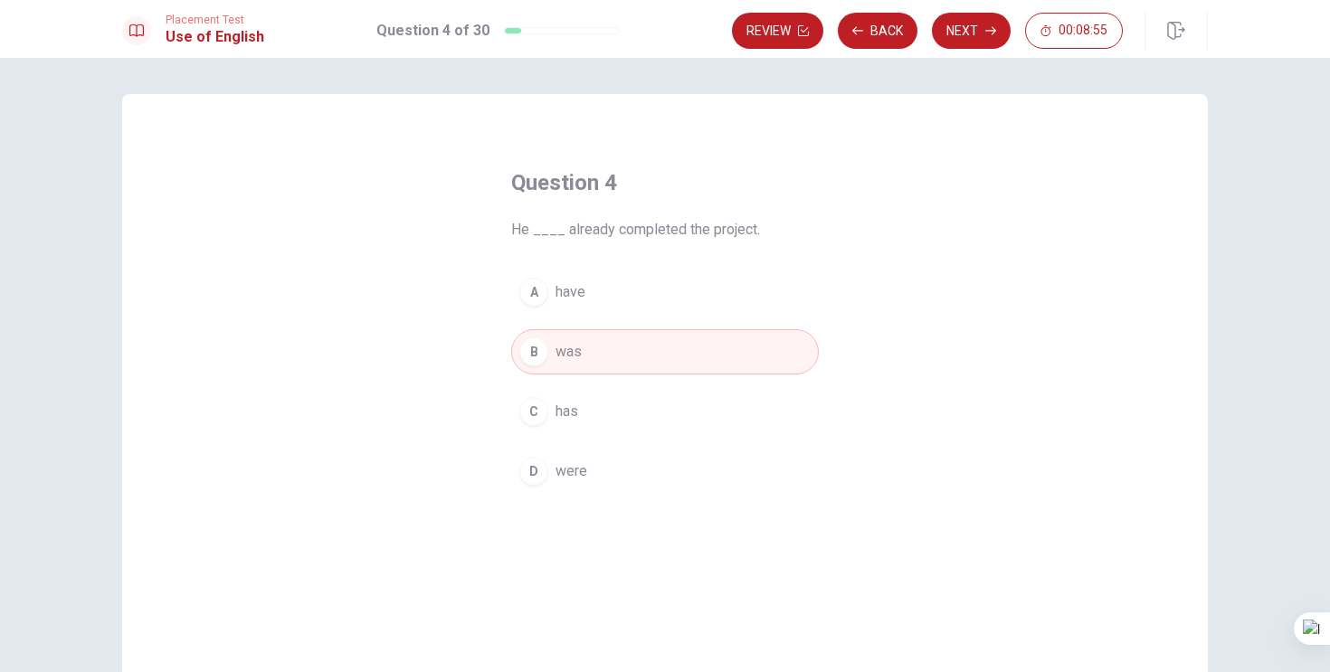
click at [530, 413] on div "C" at bounding box center [533, 411] width 29 height 29
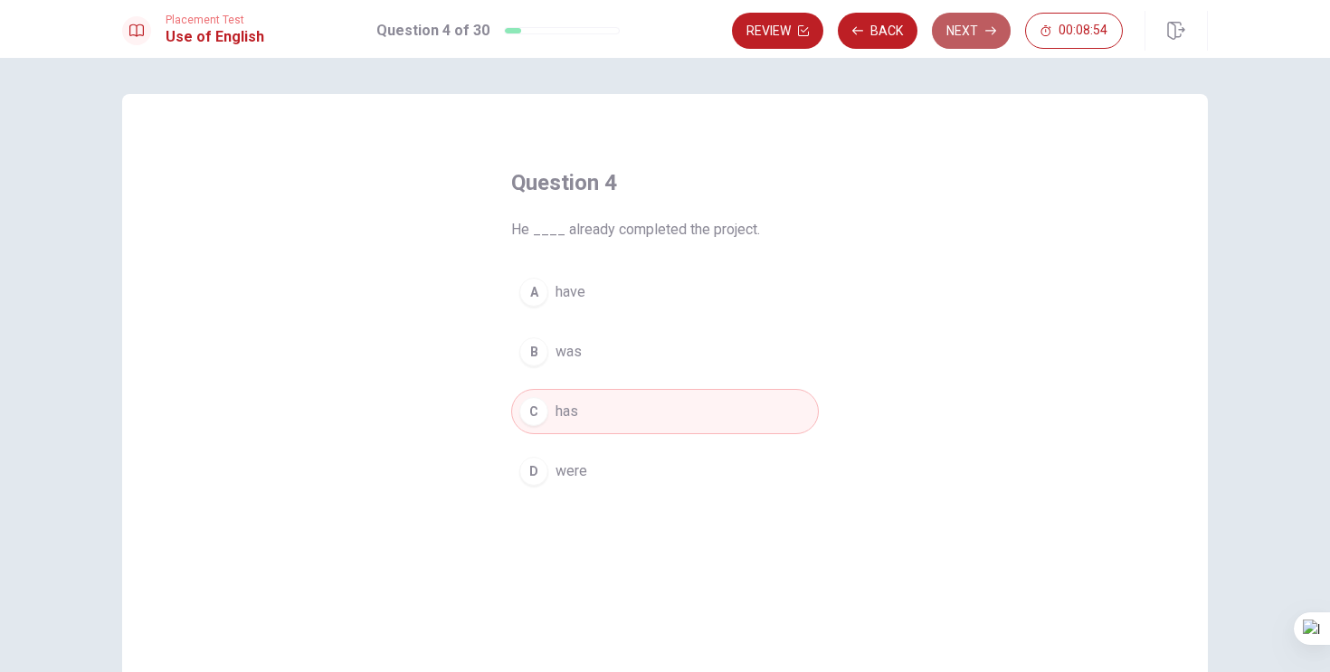
click at [977, 28] on button "Next" at bounding box center [971, 31] width 79 height 36
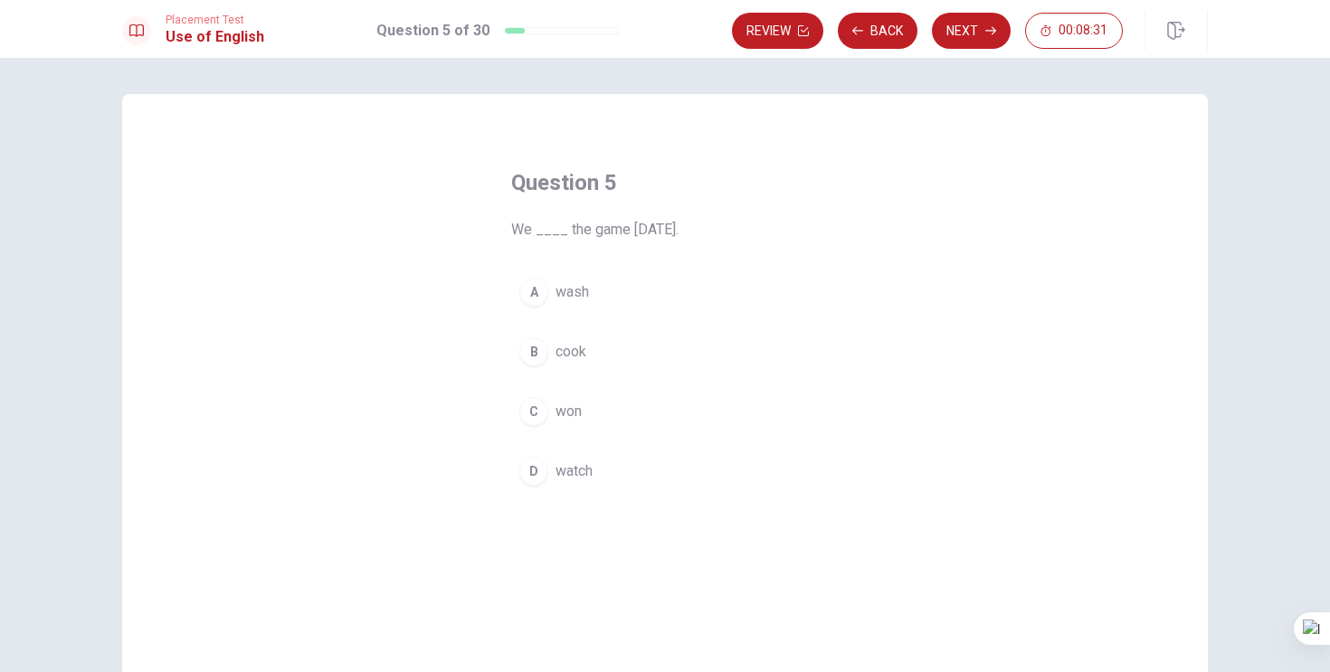
click at [533, 467] on div "D" at bounding box center [533, 471] width 29 height 29
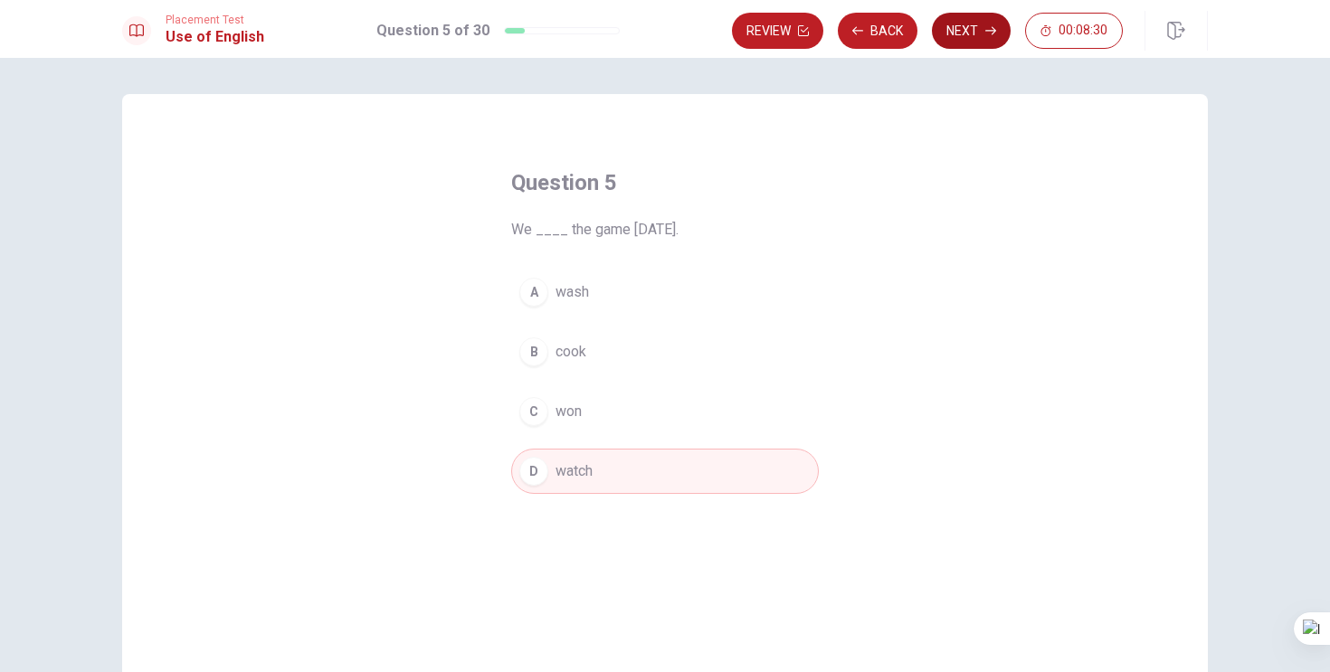
click at [978, 28] on button "Next" at bounding box center [971, 31] width 79 height 36
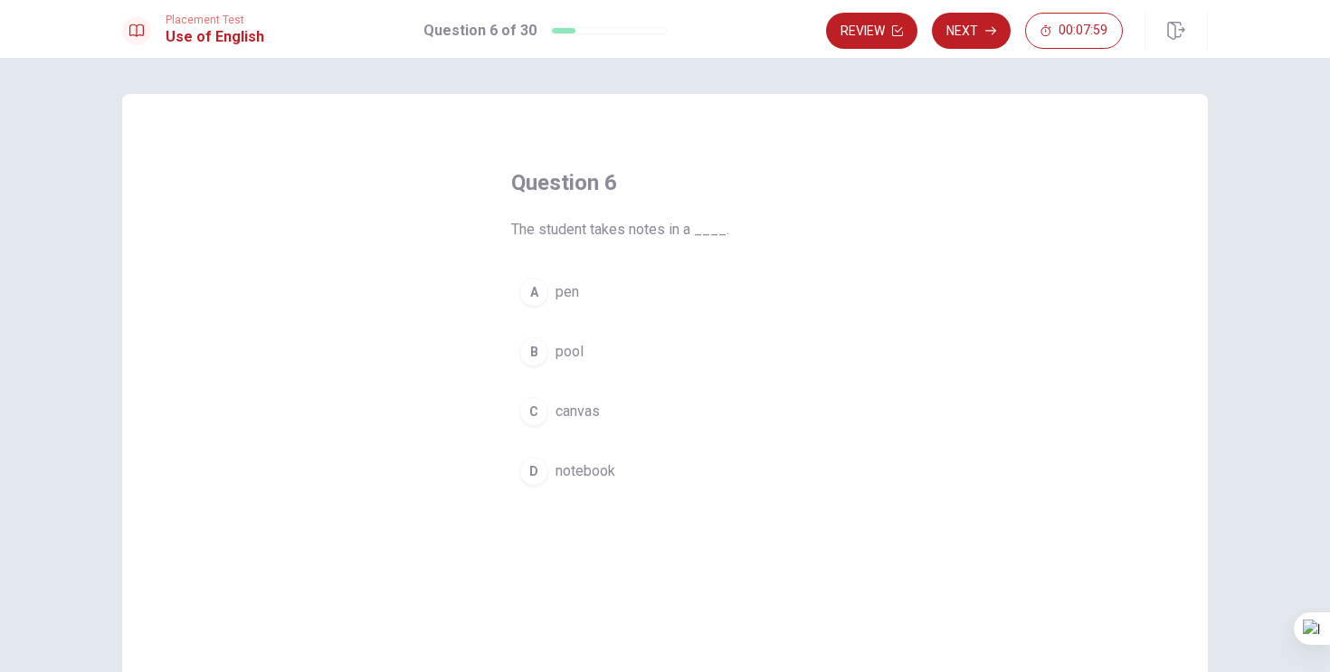
click at [535, 471] on div "D" at bounding box center [533, 471] width 29 height 29
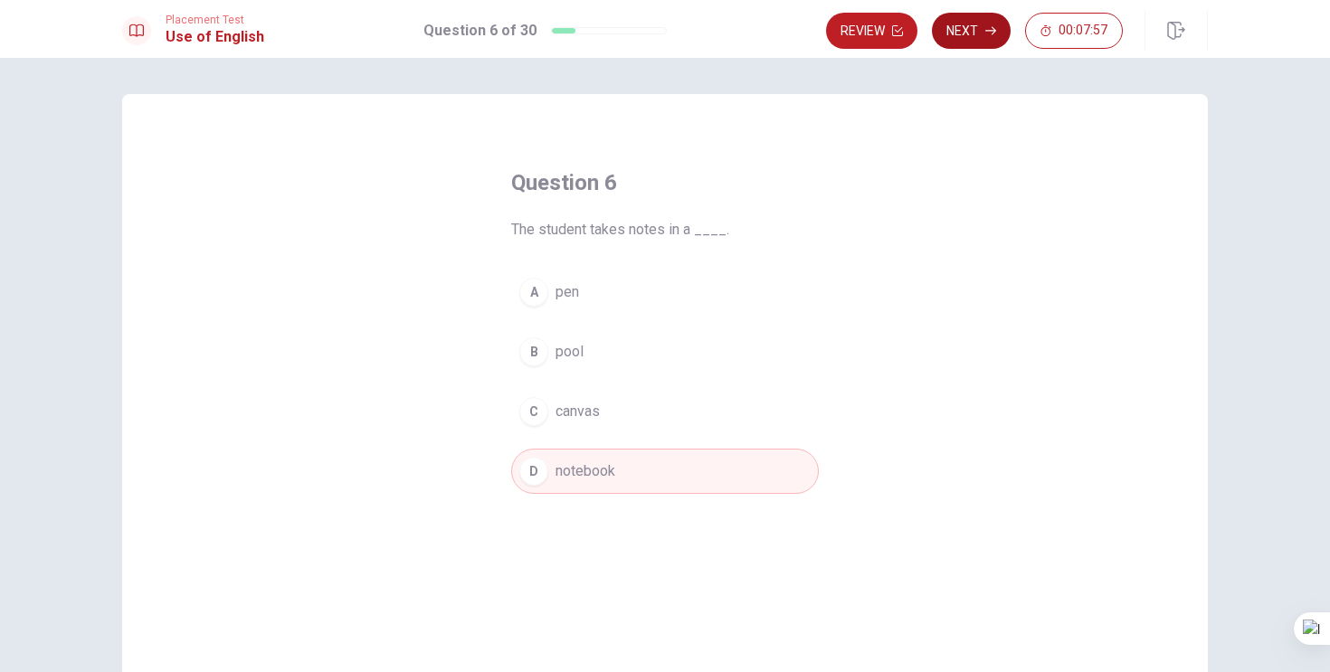
click at [981, 38] on button "Next" at bounding box center [971, 31] width 79 height 36
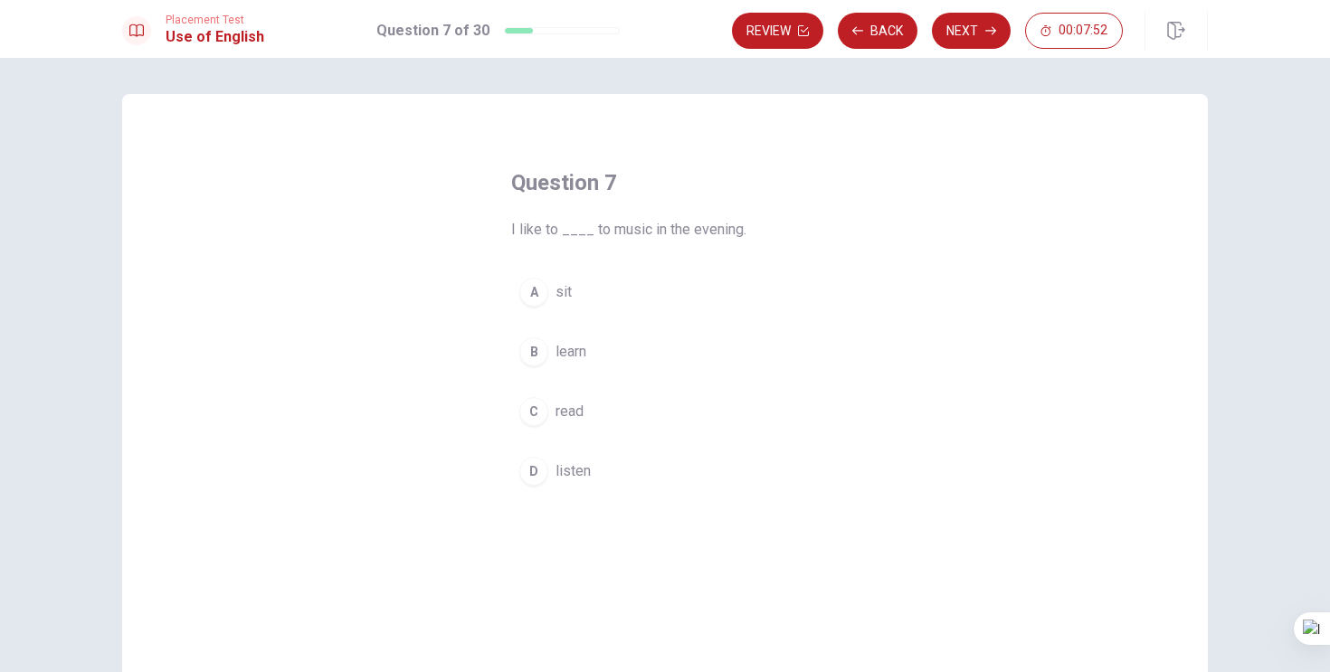
click at [534, 463] on div "D" at bounding box center [533, 471] width 29 height 29
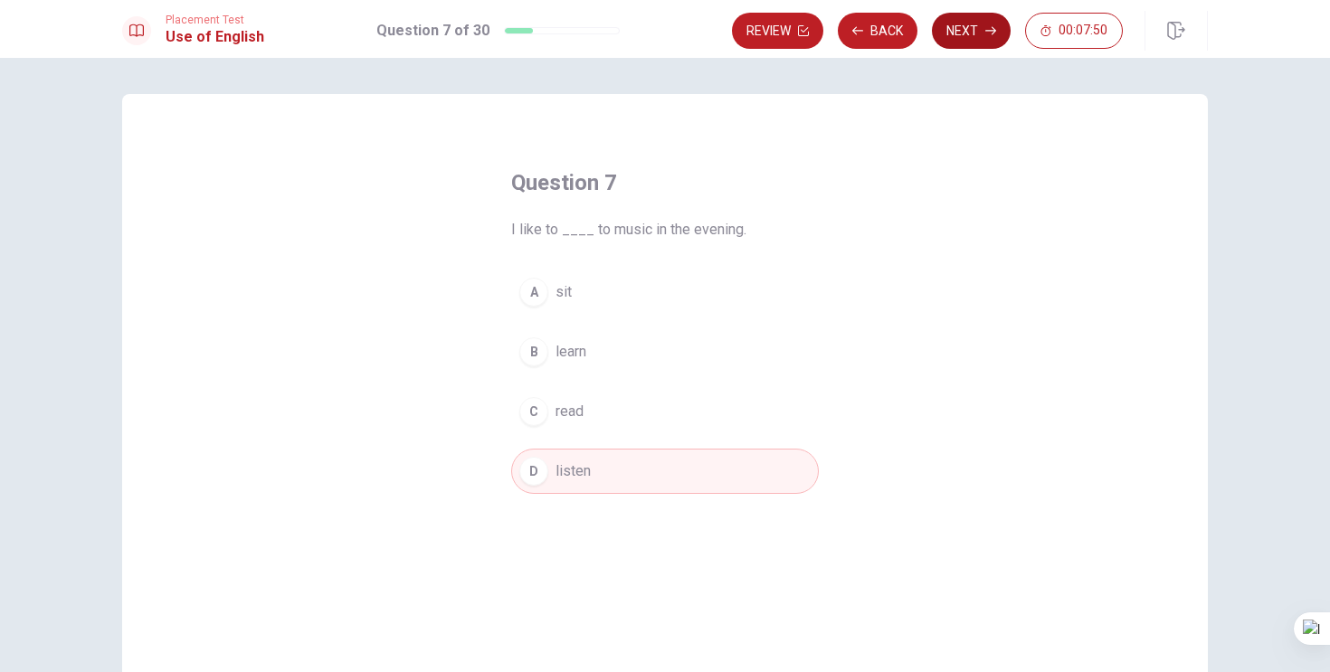
click at [984, 21] on button "Next" at bounding box center [971, 31] width 79 height 36
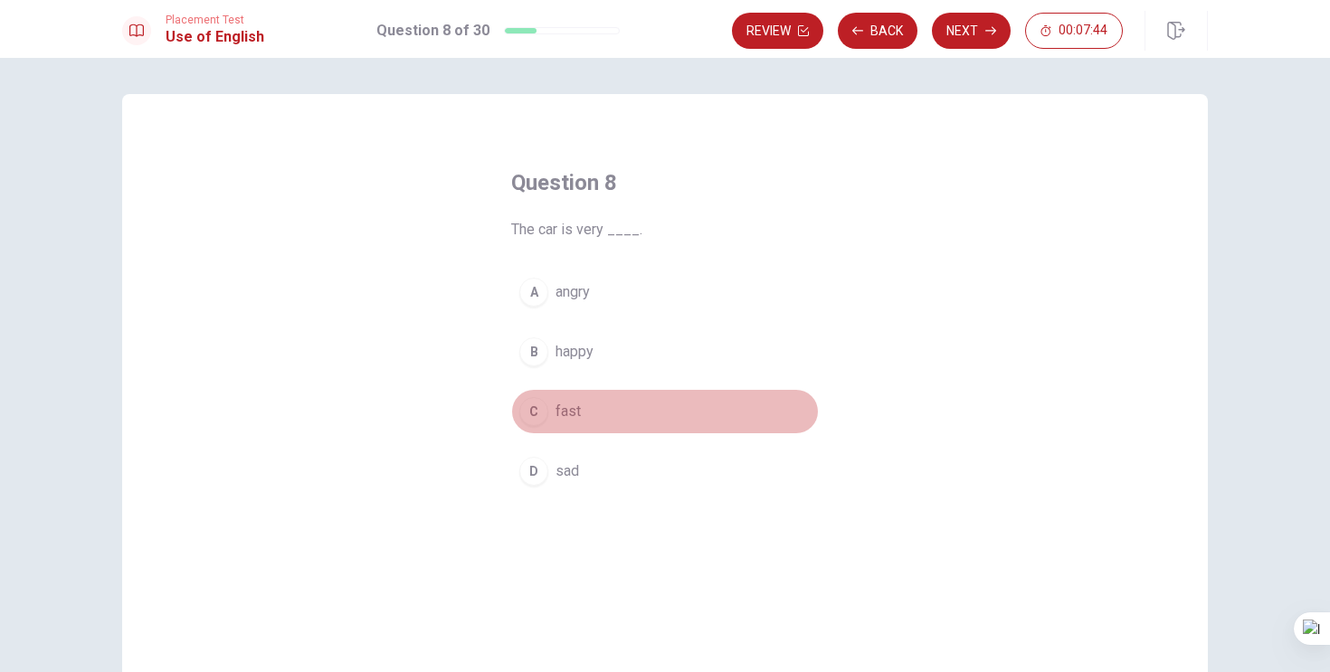
click at [533, 415] on div "C" at bounding box center [533, 411] width 29 height 29
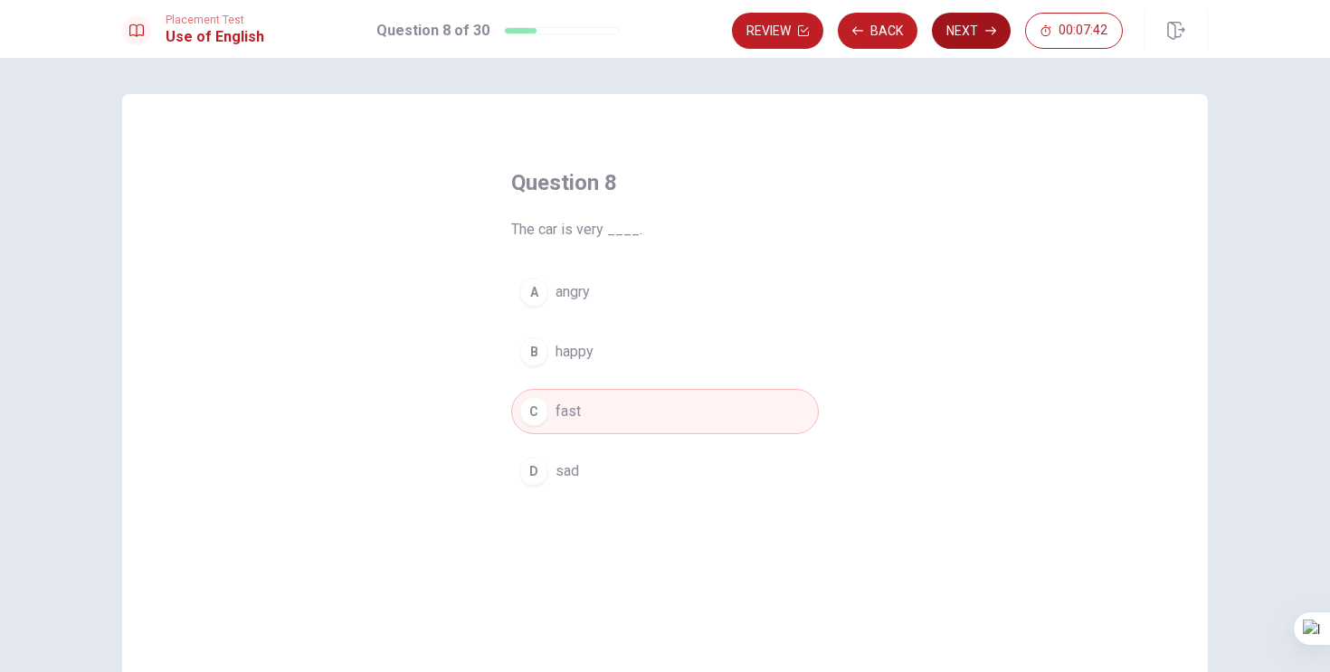
click at [957, 24] on button "Next" at bounding box center [971, 31] width 79 height 36
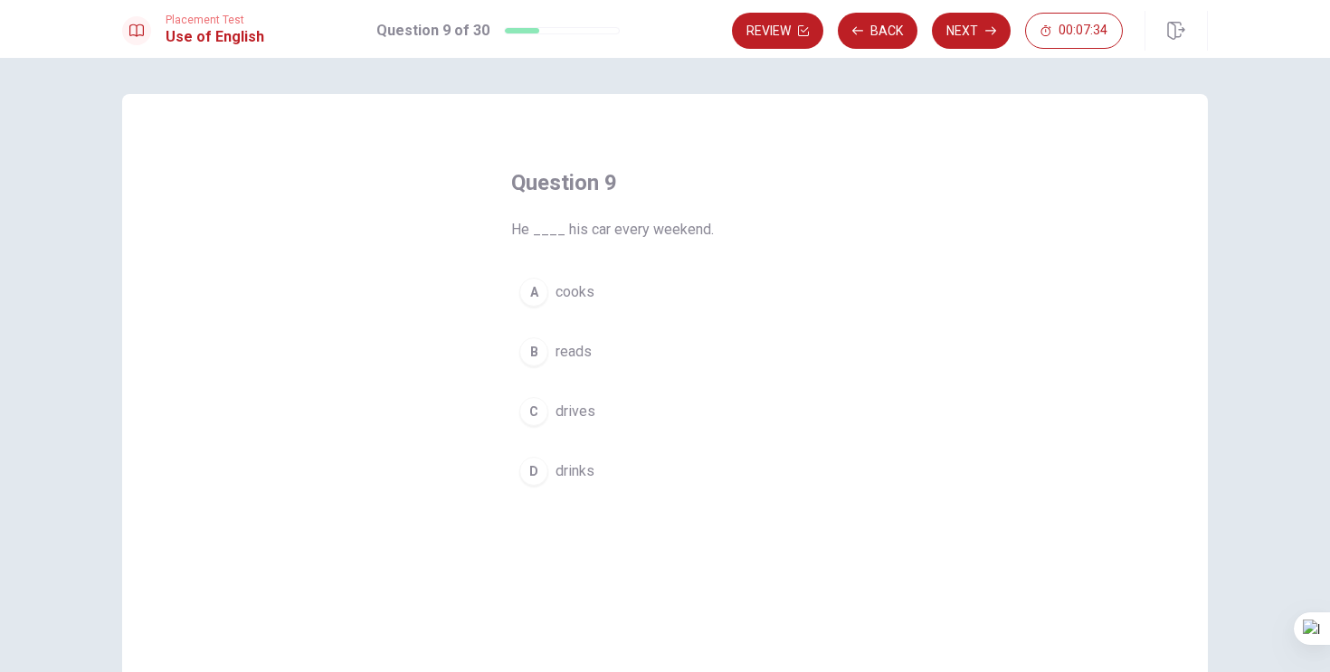
click at [537, 412] on div "C" at bounding box center [533, 411] width 29 height 29
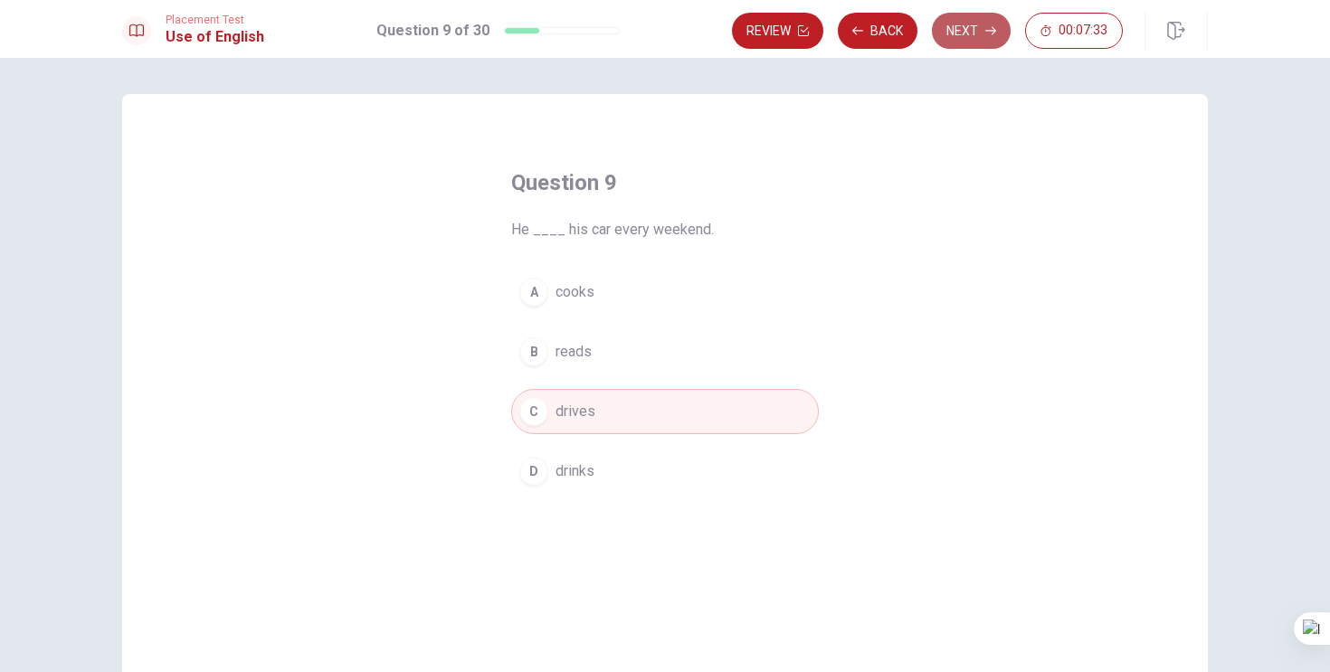
click at [946, 32] on button "Next" at bounding box center [971, 31] width 79 height 36
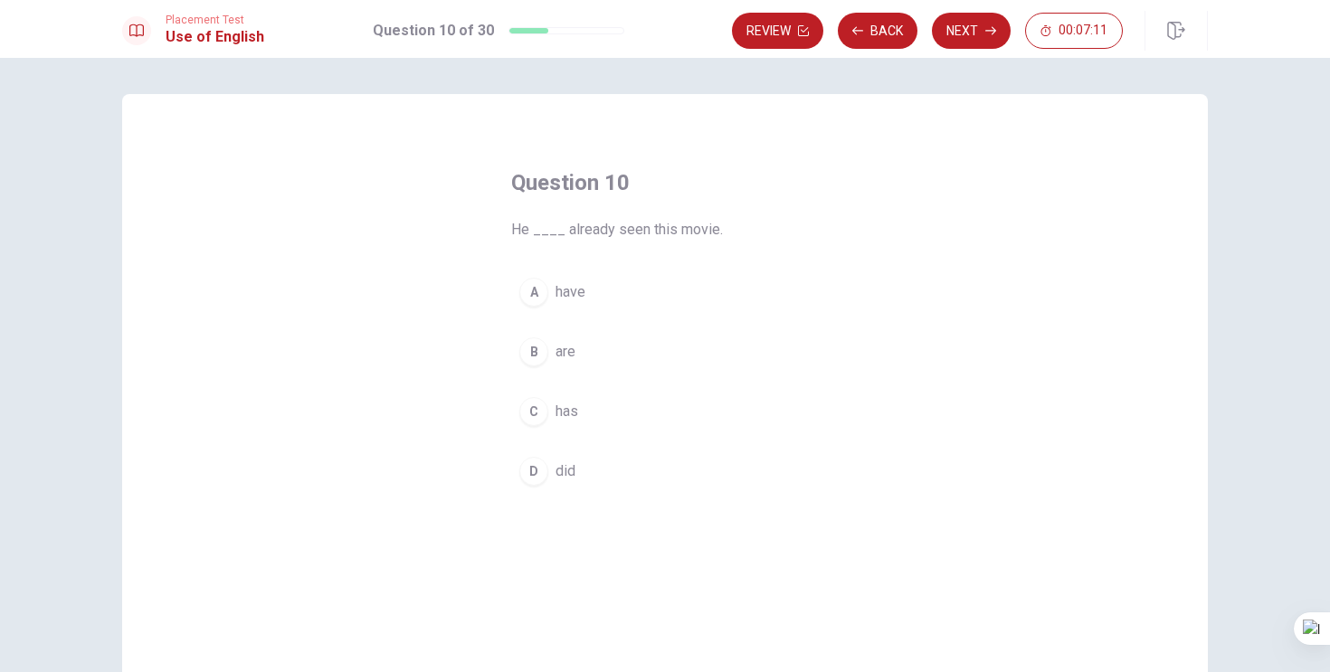
click at [536, 408] on div "C" at bounding box center [533, 411] width 29 height 29
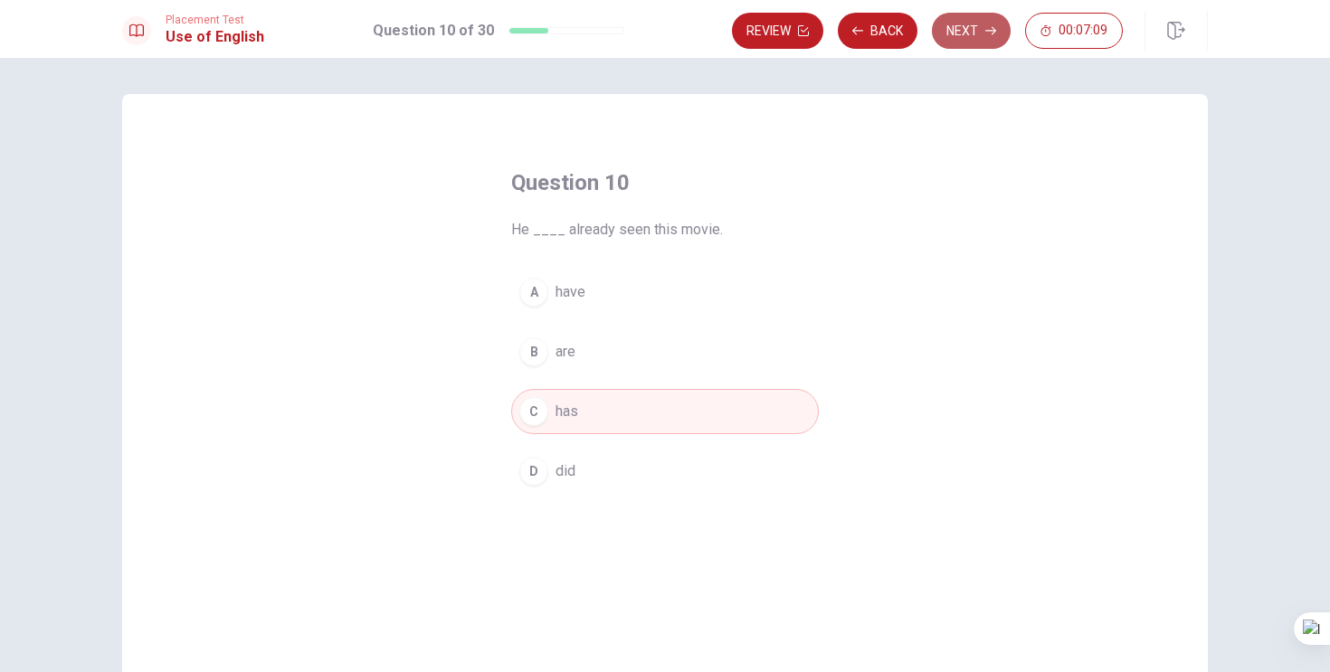
click at [960, 30] on button "Next" at bounding box center [971, 31] width 79 height 36
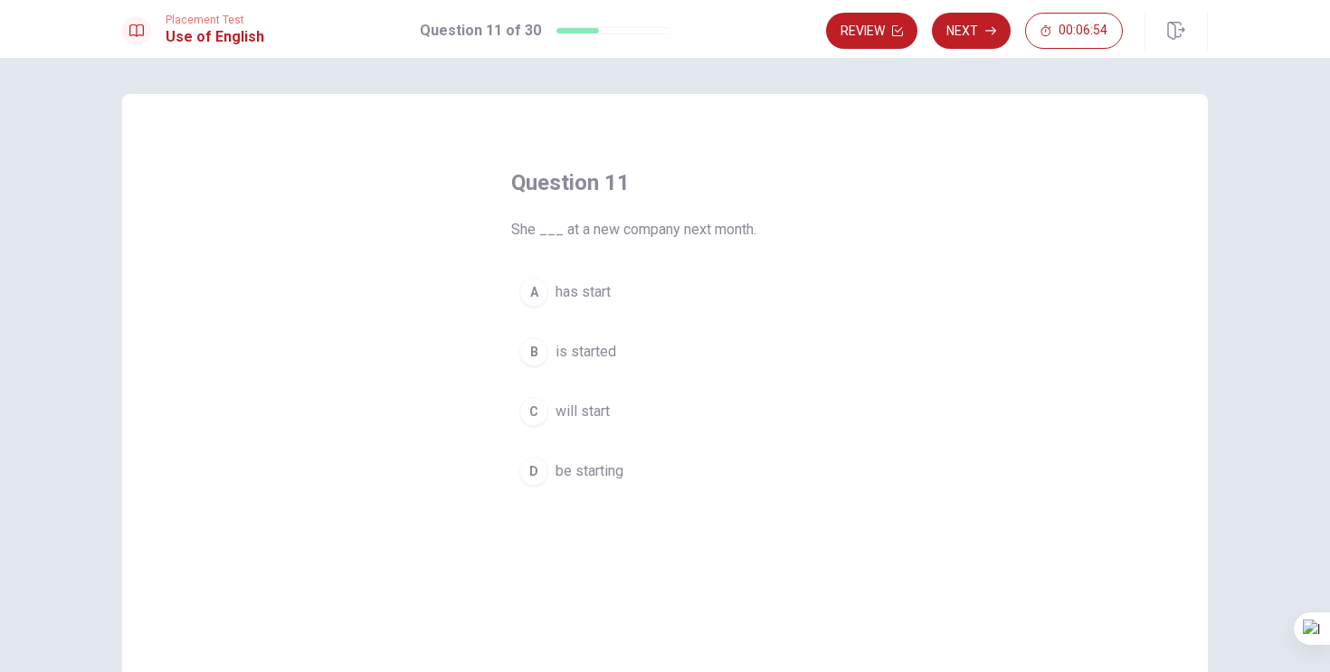
click at [534, 411] on div "C" at bounding box center [533, 411] width 29 height 29
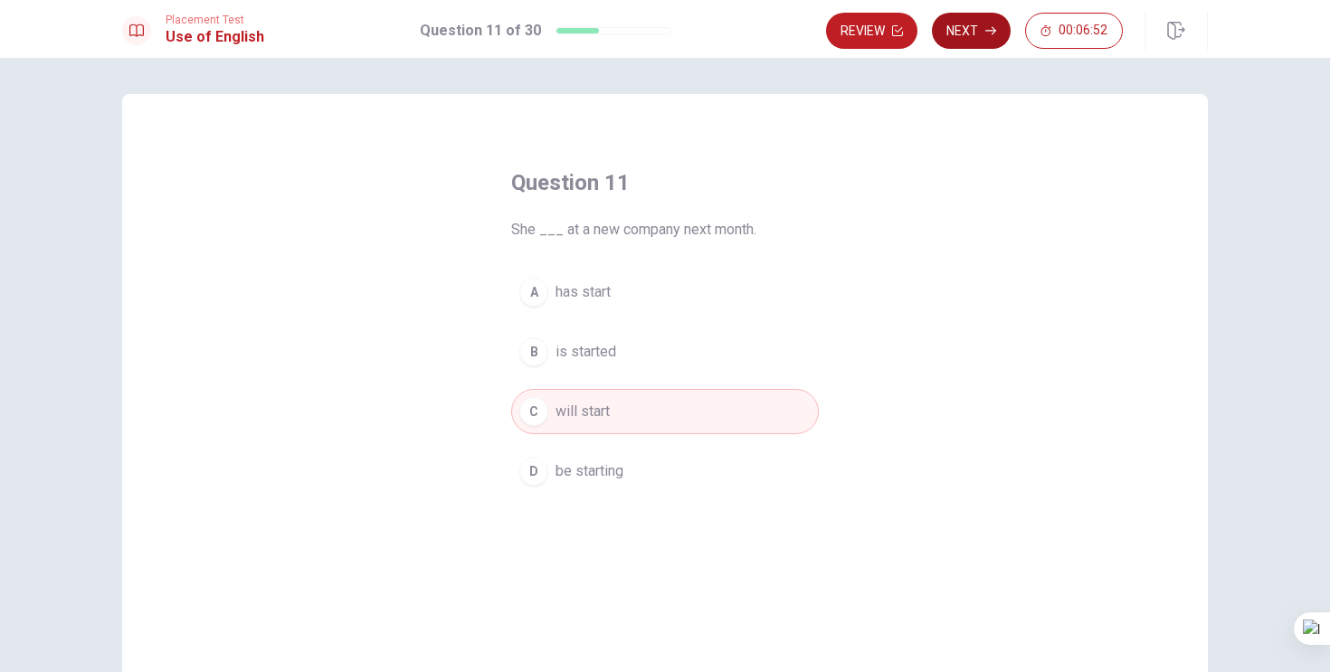
click at [968, 36] on button "Next" at bounding box center [971, 31] width 79 height 36
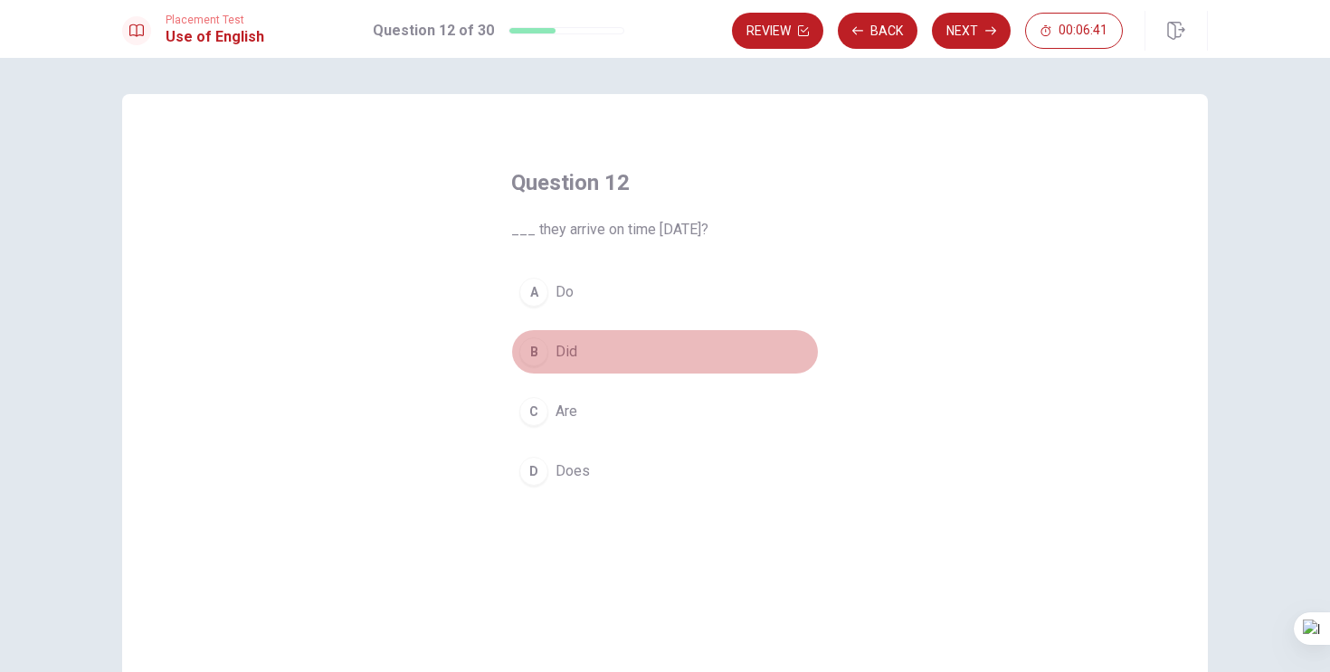
click at [530, 348] on div "B" at bounding box center [533, 351] width 29 height 29
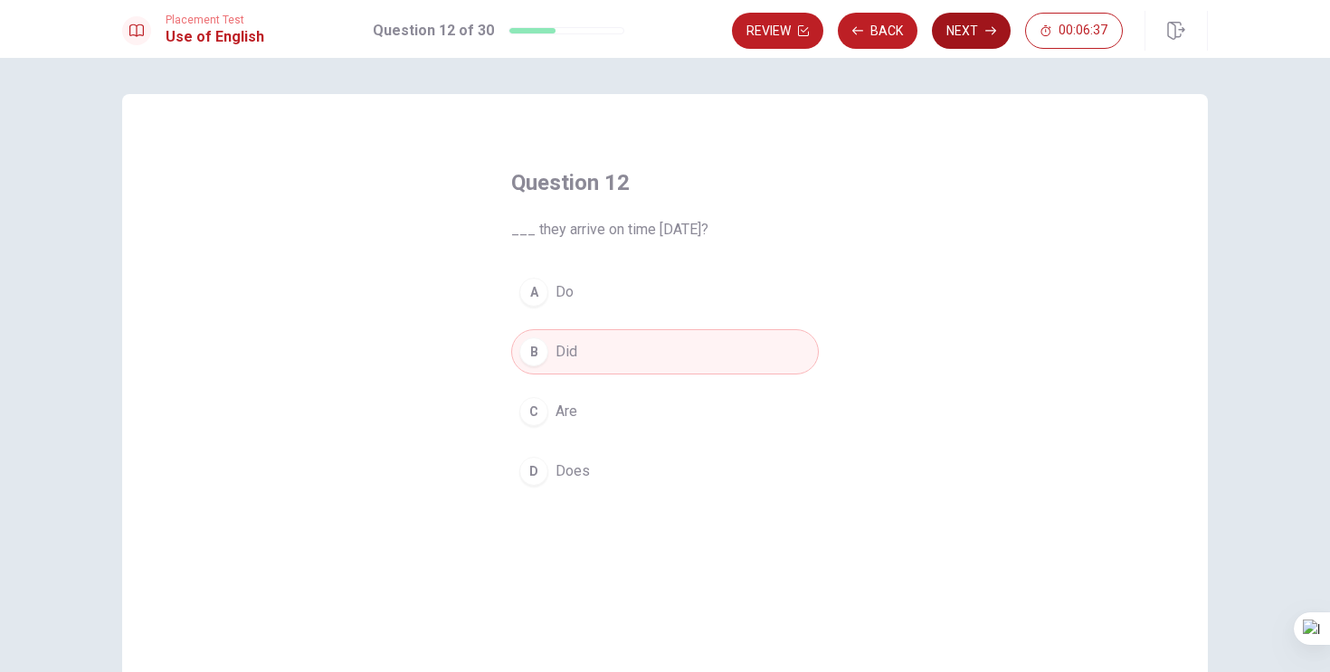
click at [961, 29] on button "Next" at bounding box center [971, 31] width 79 height 36
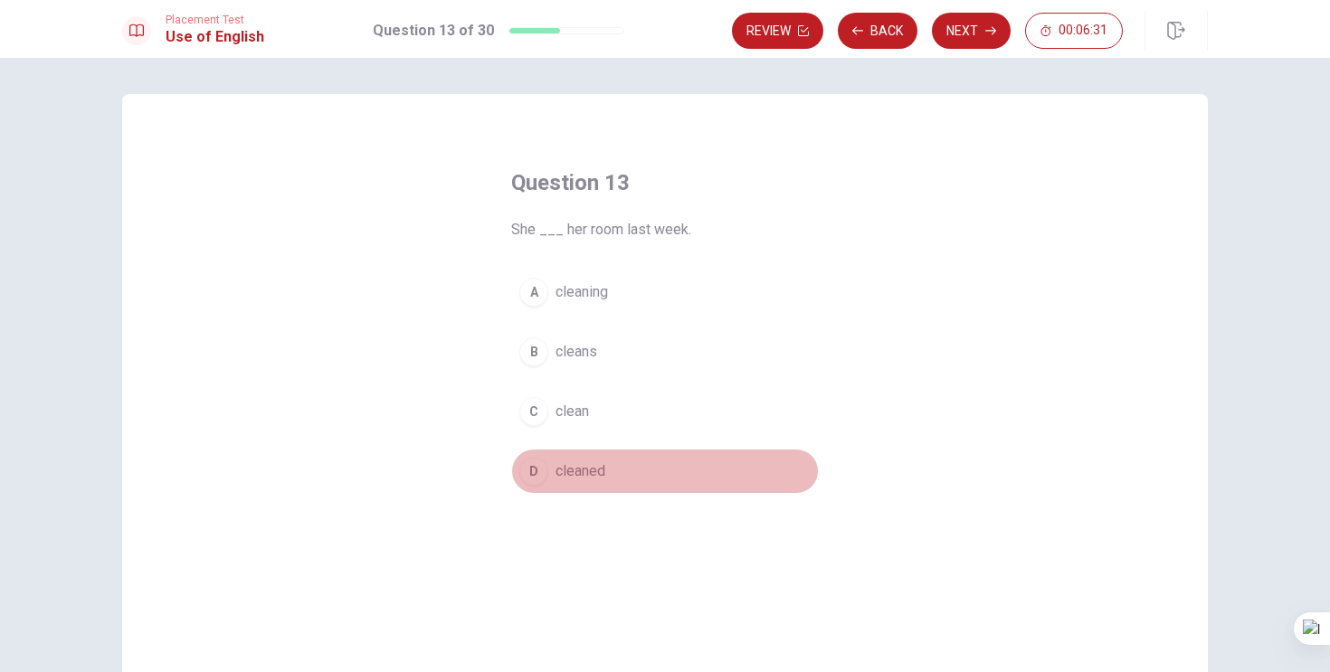
click at [532, 477] on div "D" at bounding box center [533, 471] width 29 height 29
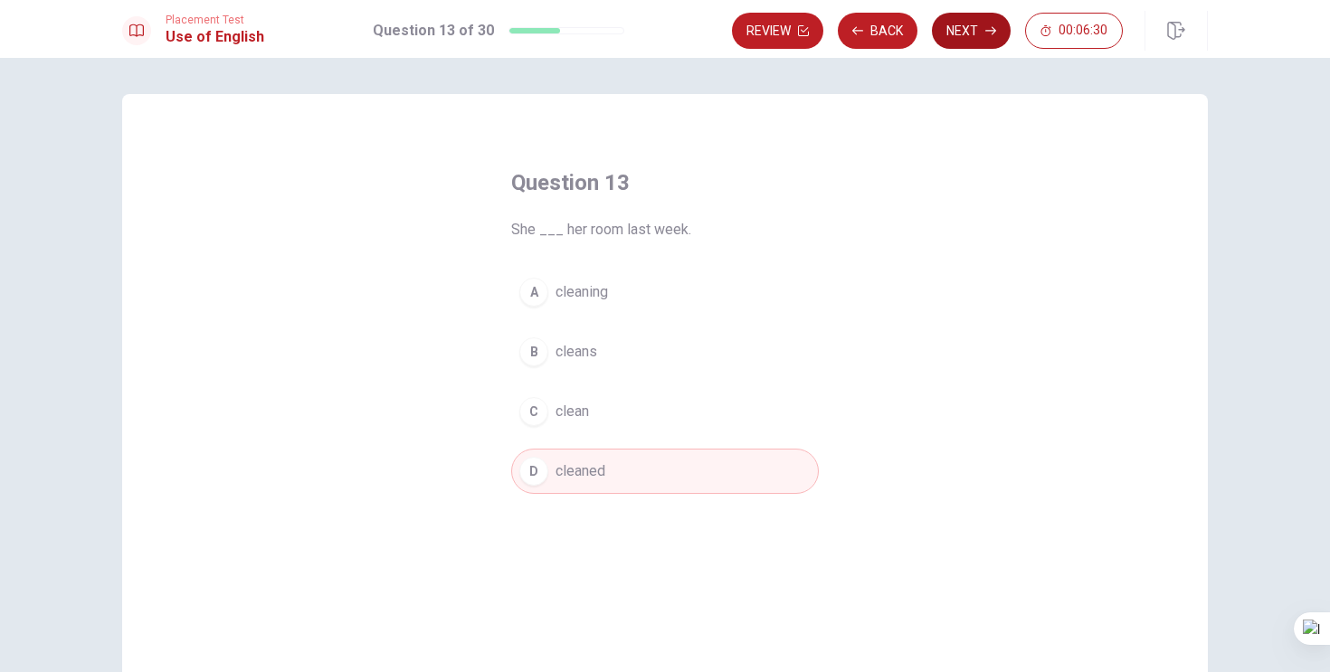
click at [968, 26] on button "Next" at bounding box center [971, 31] width 79 height 36
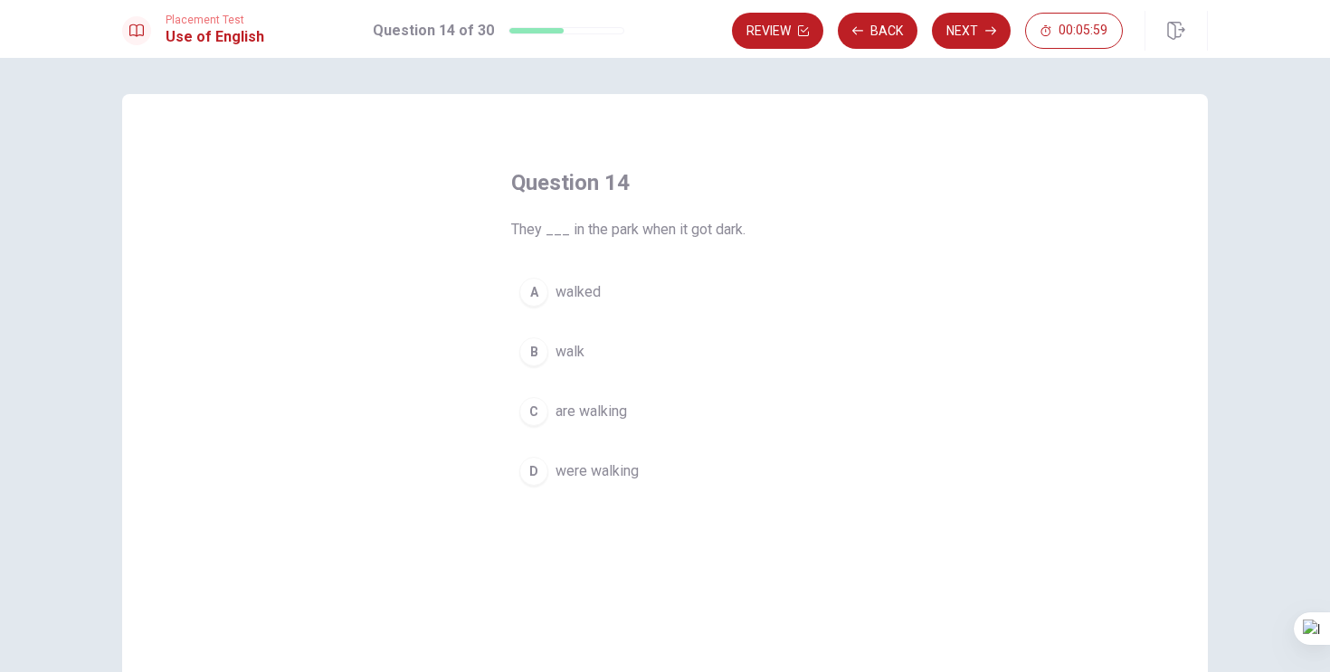
click at [535, 411] on div "C" at bounding box center [533, 411] width 29 height 29
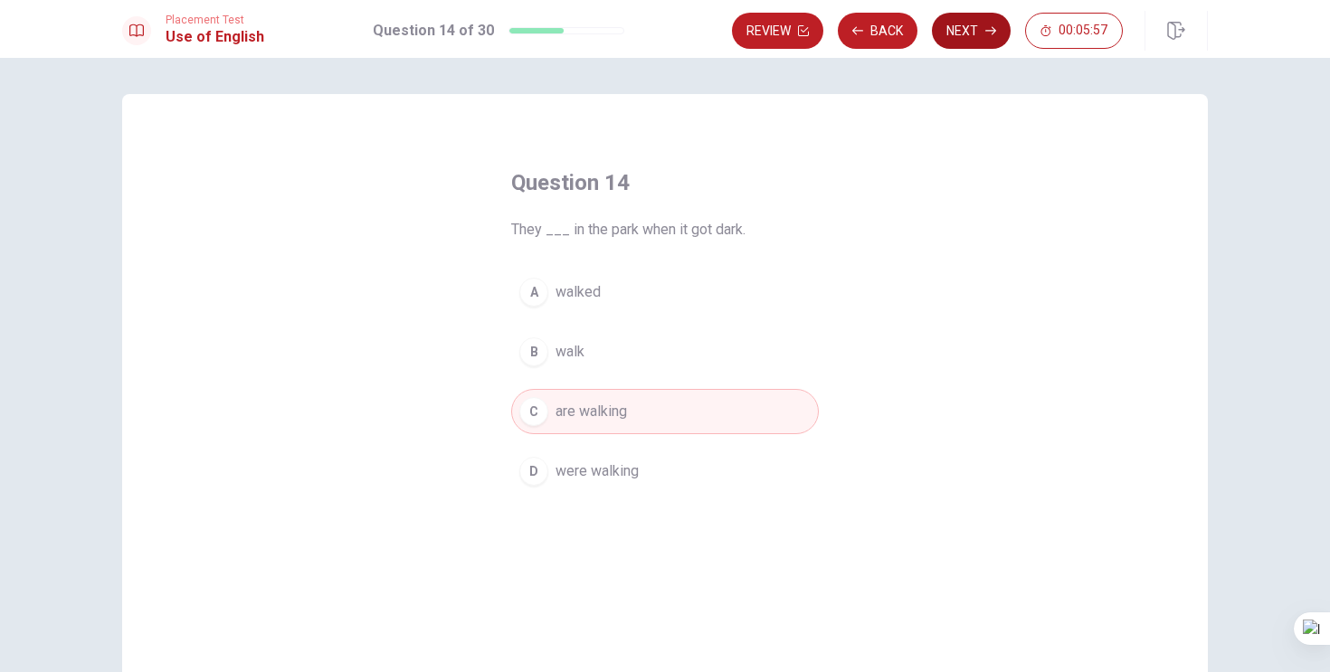
click at [965, 24] on button "Next" at bounding box center [971, 31] width 79 height 36
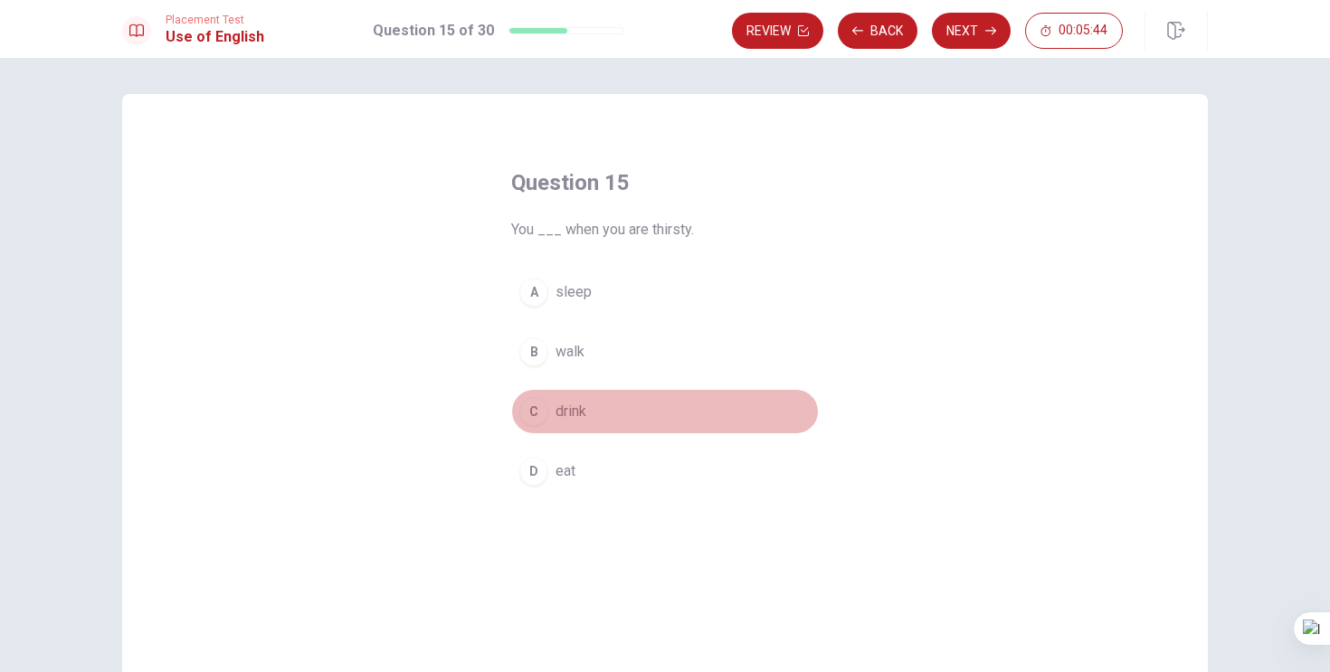
click at [531, 412] on div "C" at bounding box center [533, 411] width 29 height 29
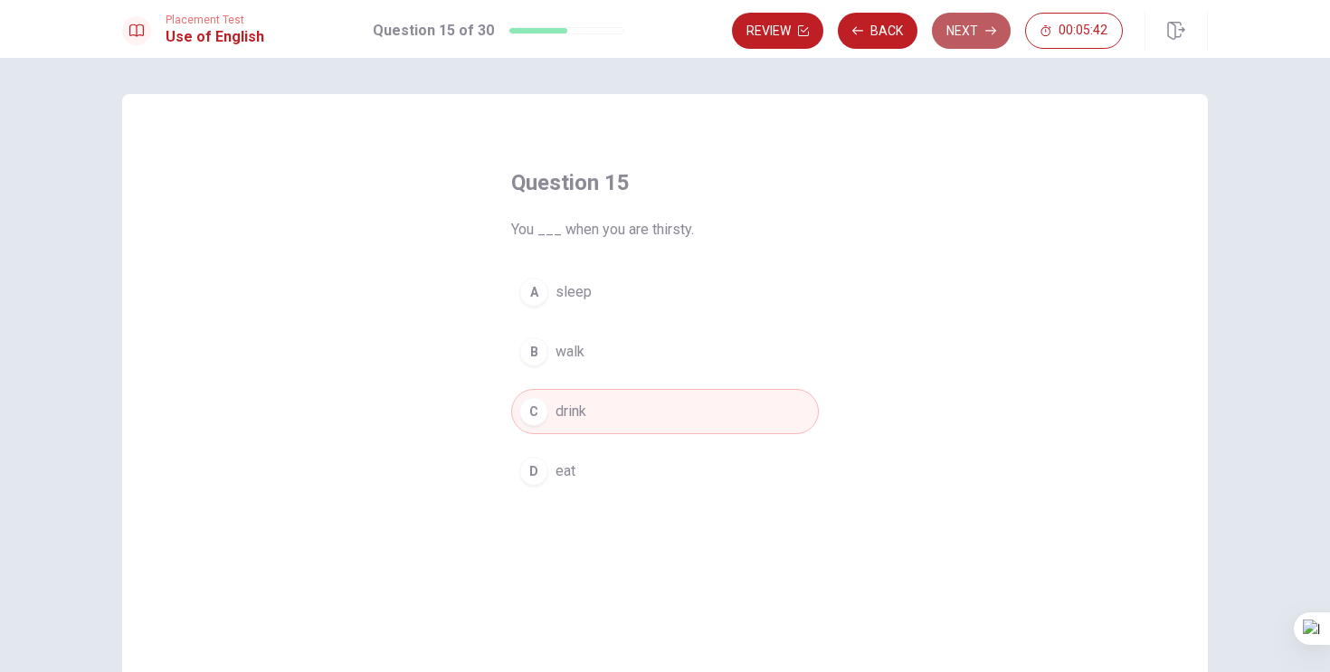
click at [961, 25] on button "Next" at bounding box center [971, 31] width 79 height 36
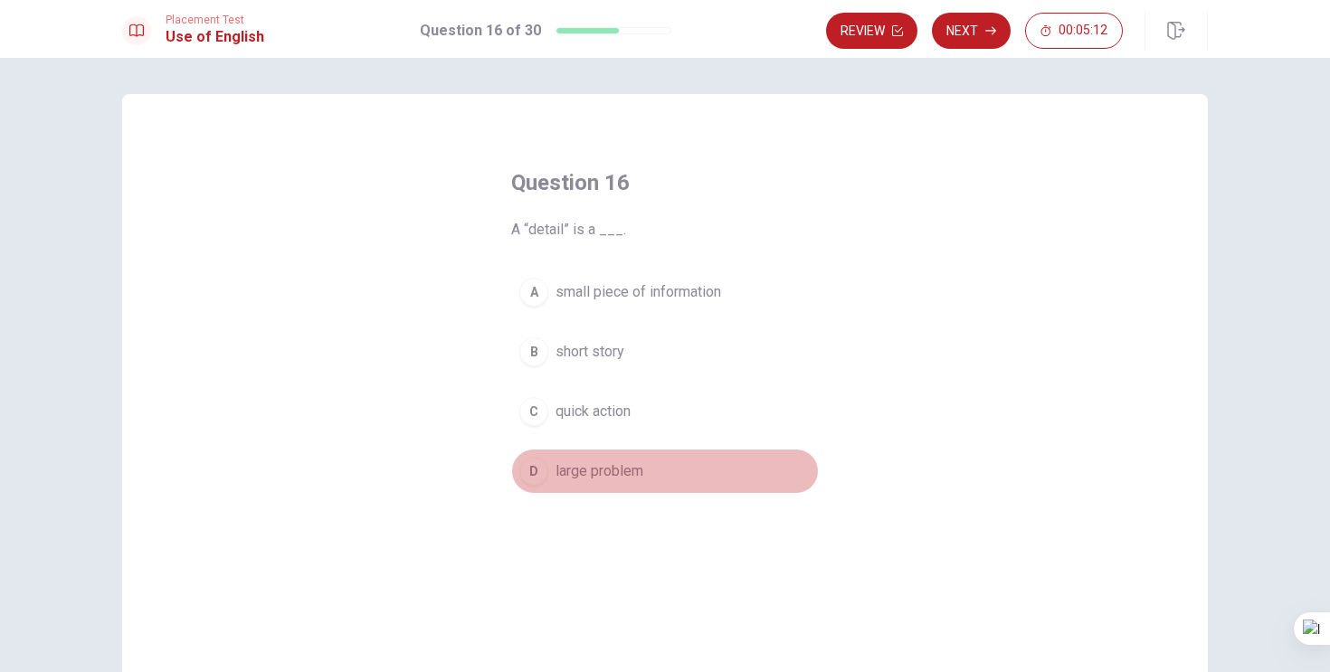
click at [651, 475] on button "D large problem" at bounding box center [665, 471] width 308 height 45
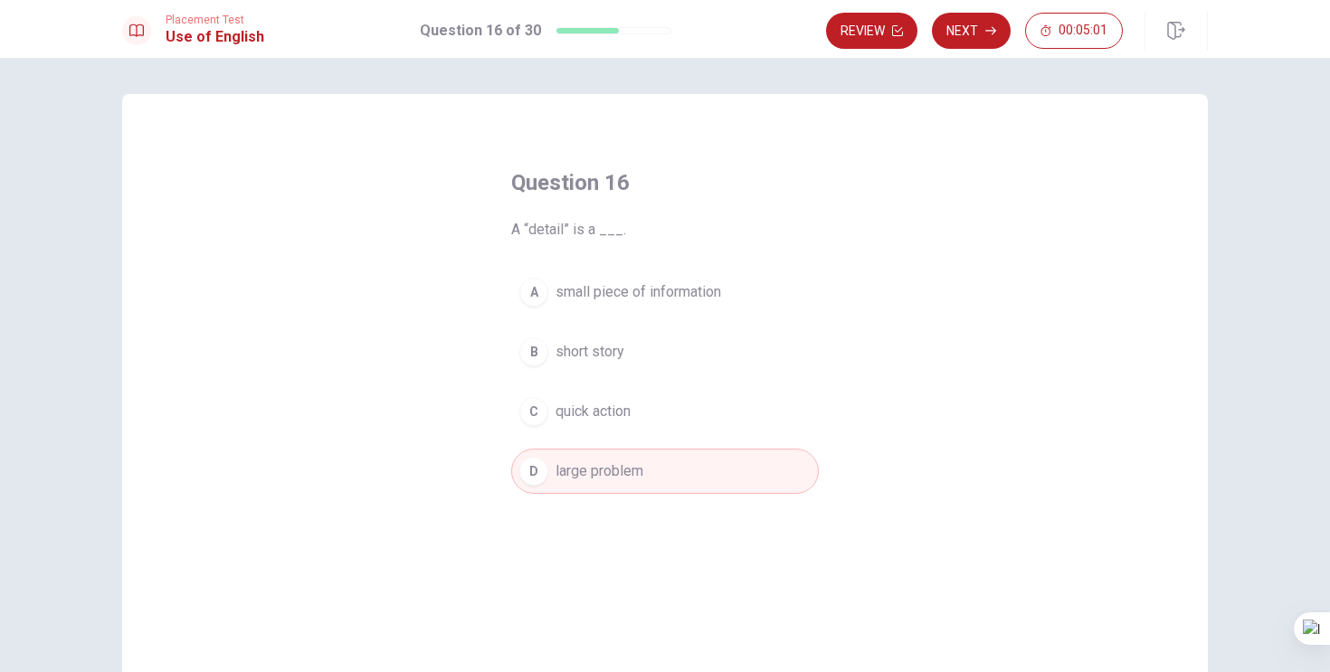
click at [533, 298] on div "A" at bounding box center [533, 292] width 29 height 29
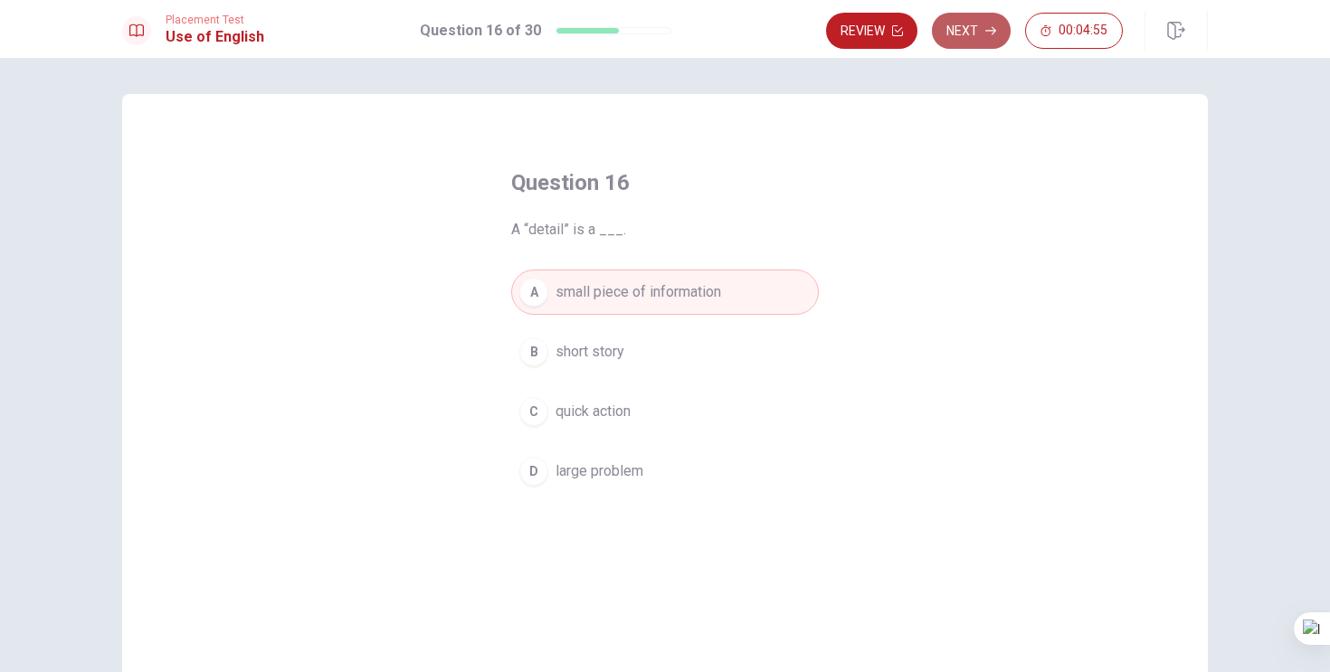
click at [976, 39] on button "Next" at bounding box center [971, 31] width 79 height 36
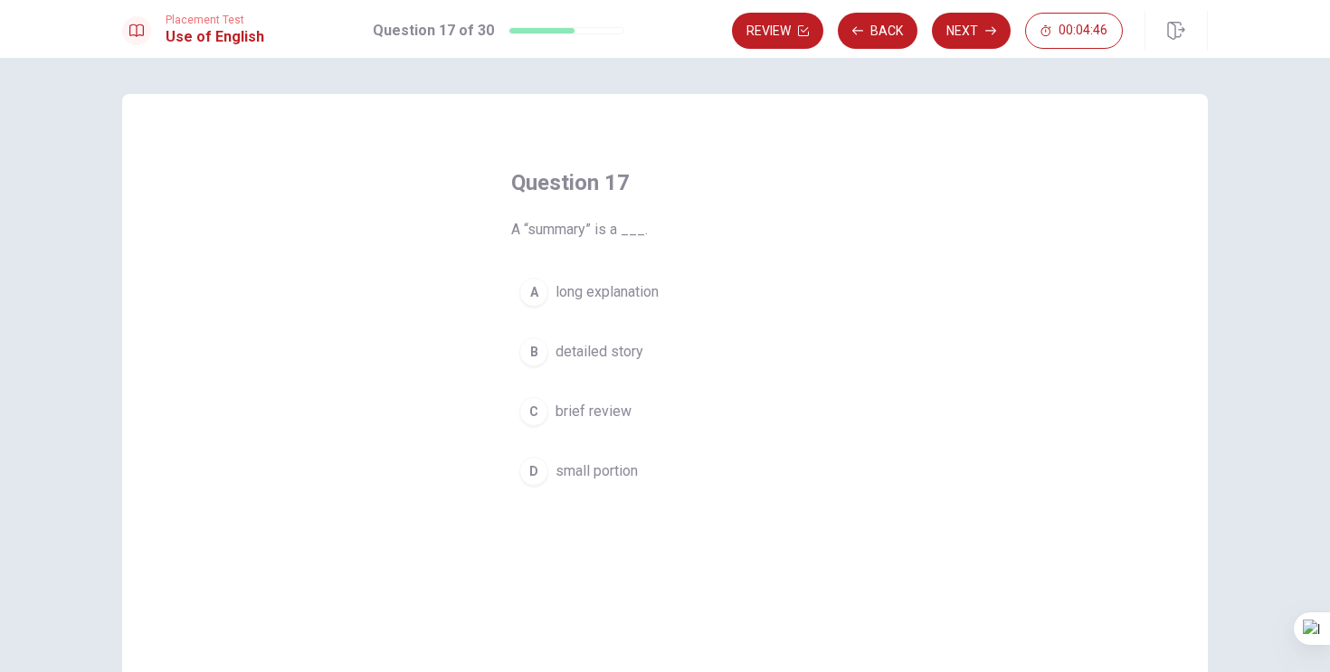
click at [536, 295] on div "A" at bounding box center [533, 292] width 29 height 29
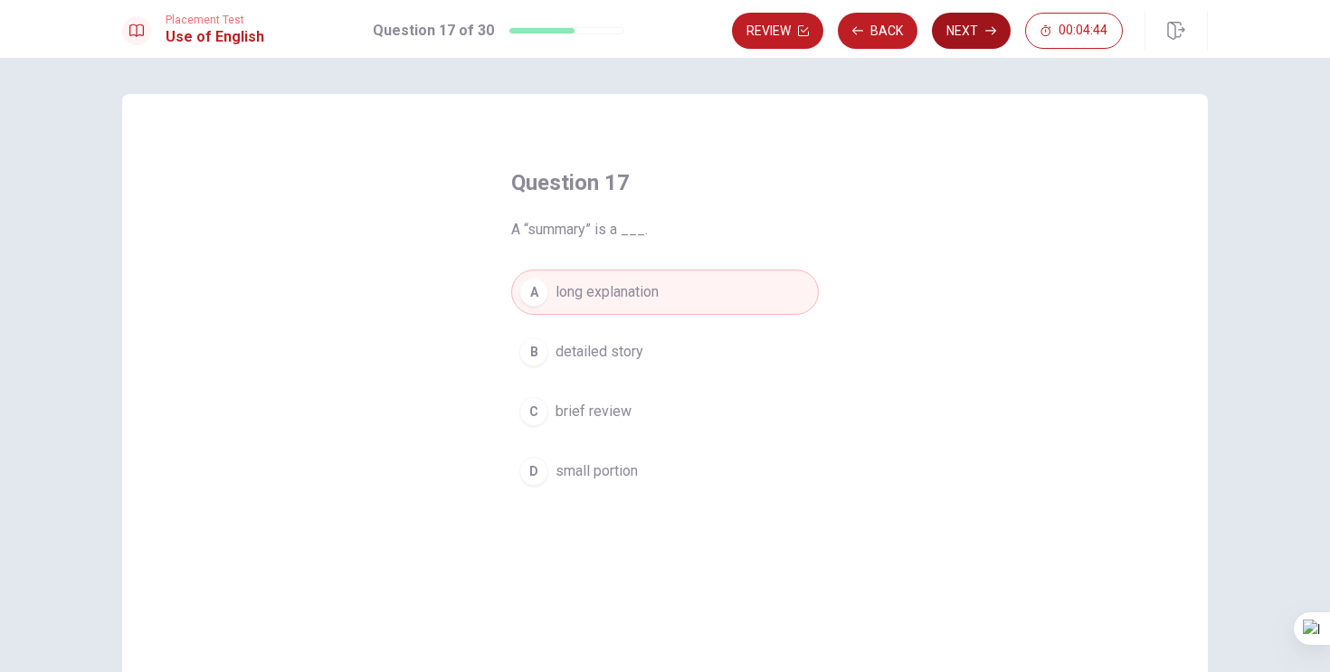
click at [975, 23] on button "Next" at bounding box center [971, 31] width 79 height 36
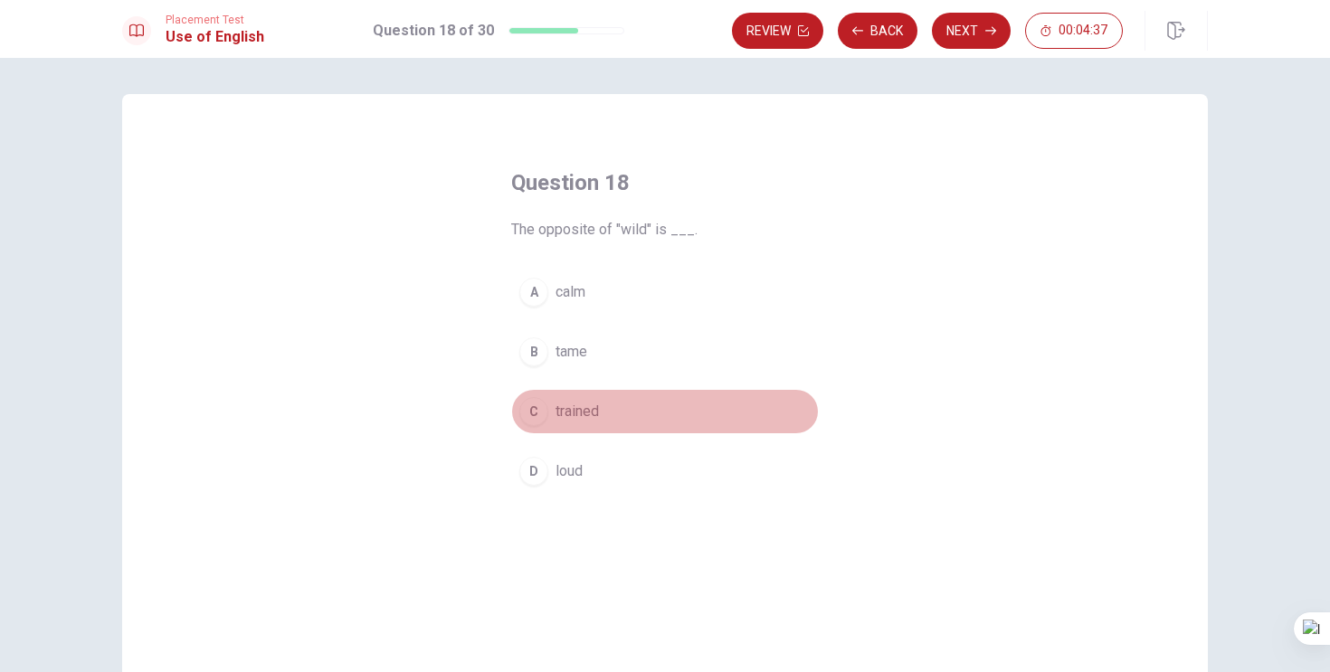
click at [535, 409] on div "C" at bounding box center [533, 411] width 29 height 29
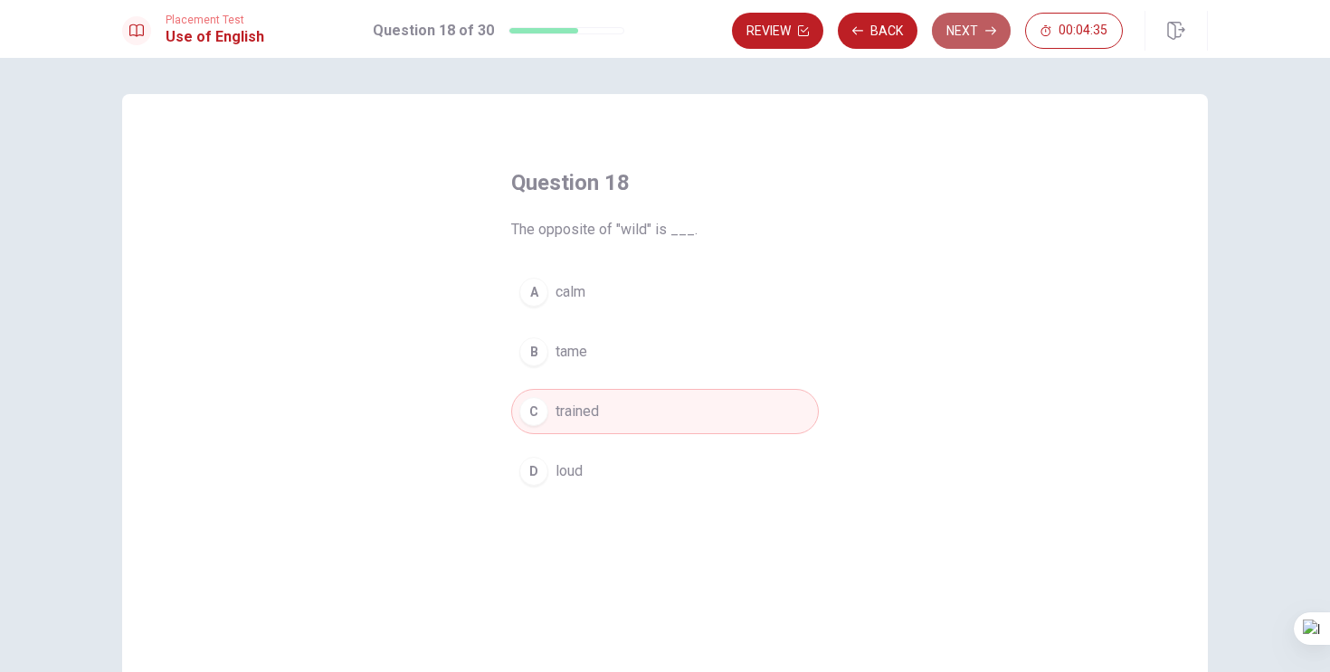
click at [979, 37] on button "Next" at bounding box center [971, 31] width 79 height 36
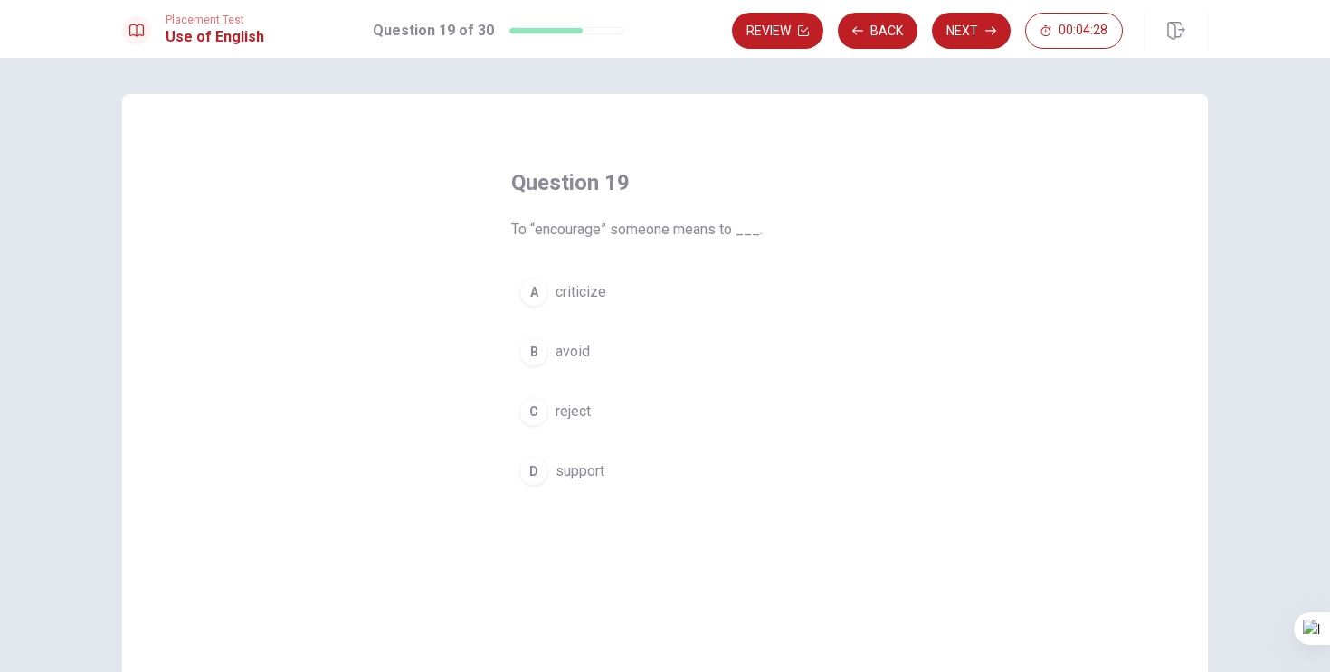
click at [534, 299] on div "A" at bounding box center [533, 292] width 29 height 29
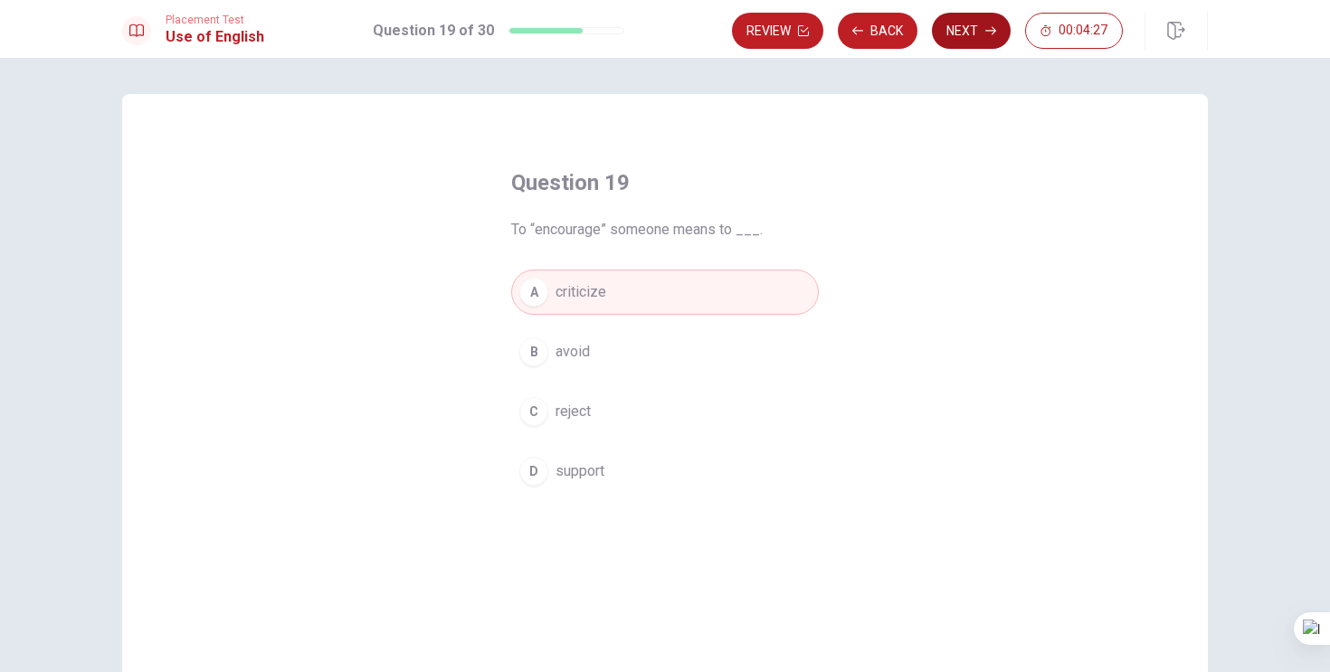
click at [965, 40] on button "Next" at bounding box center [971, 31] width 79 height 36
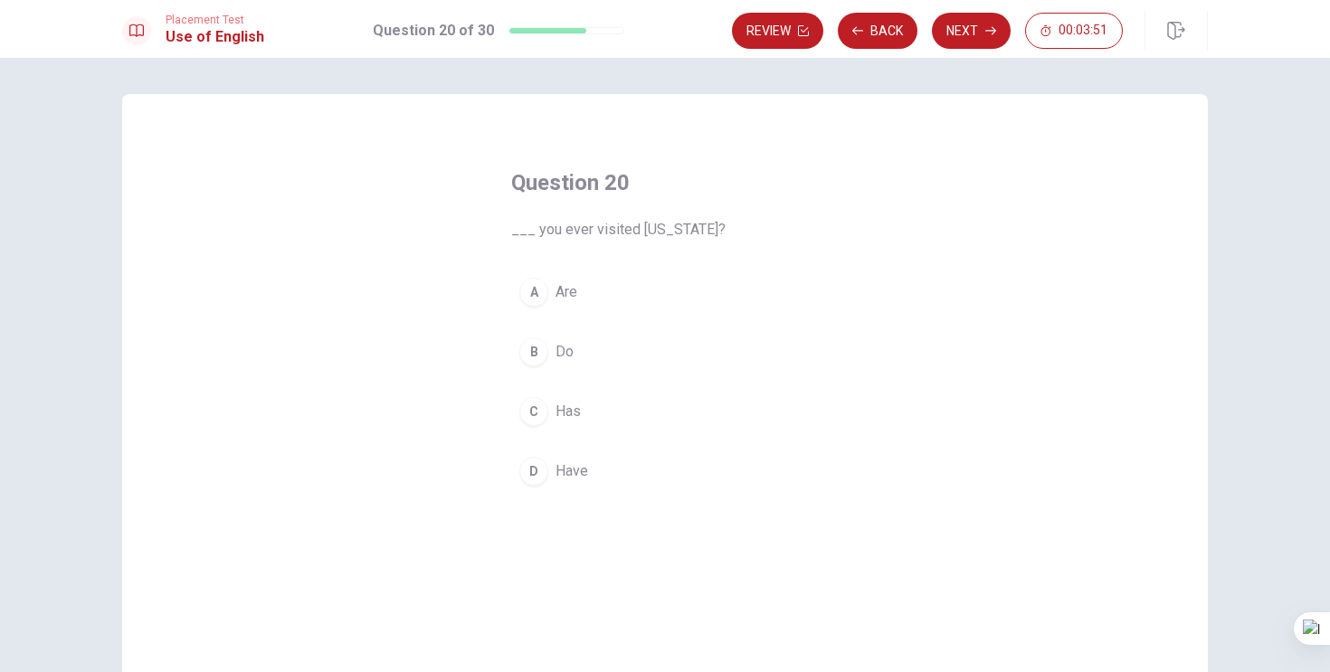
click at [536, 355] on div "B" at bounding box center [533, 351] width 29 height 29
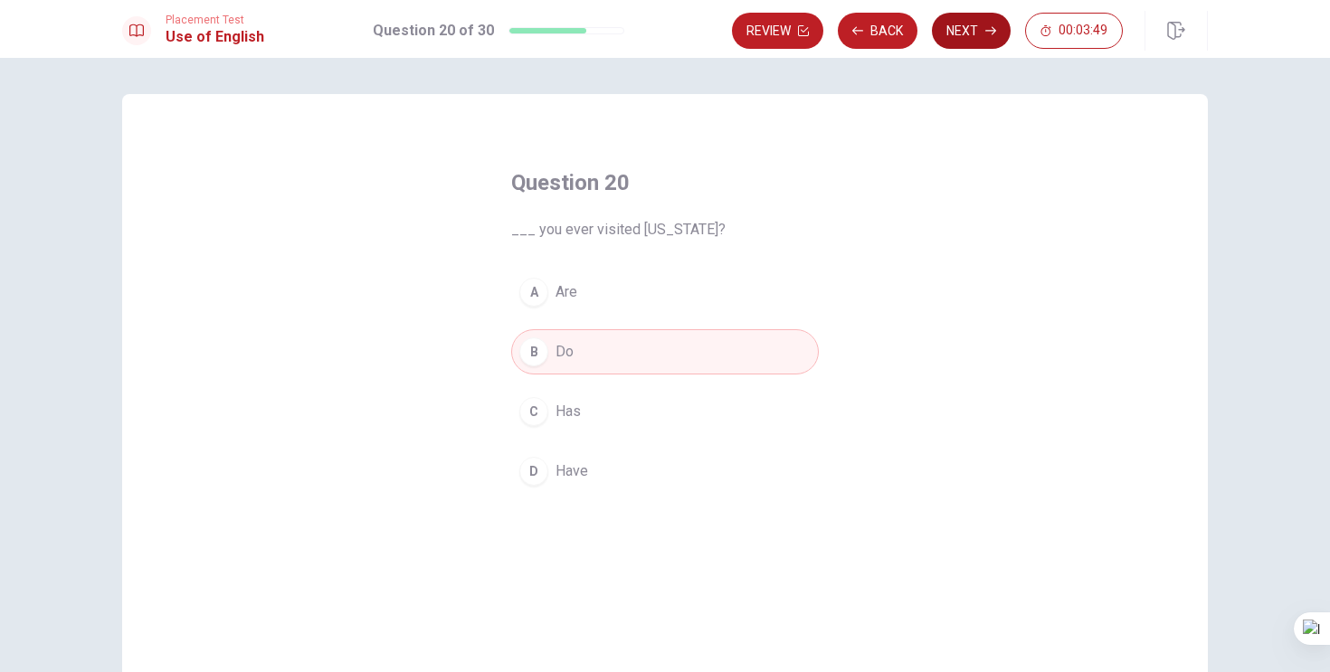
click at [973, 38] on button "Next" at bounding box center [971, 31] width 79 height 36
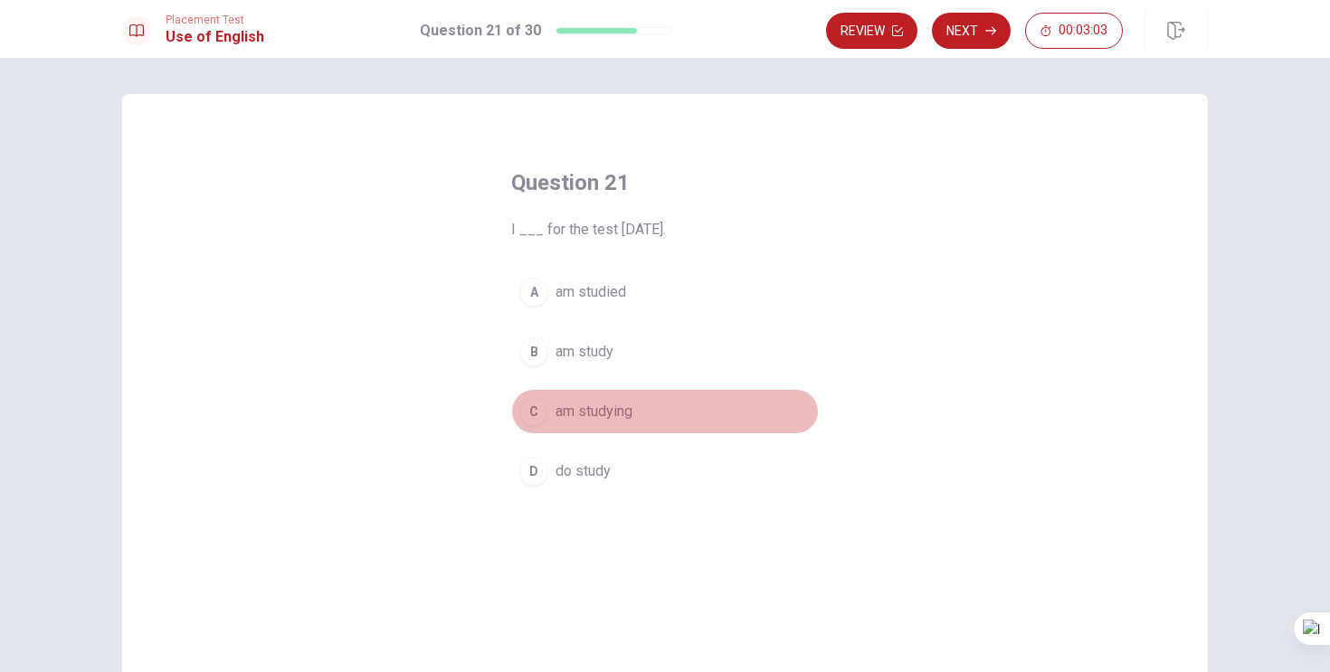
click at [531, 412] on div "C" at bounding box center [533, 411] width 29 height 29
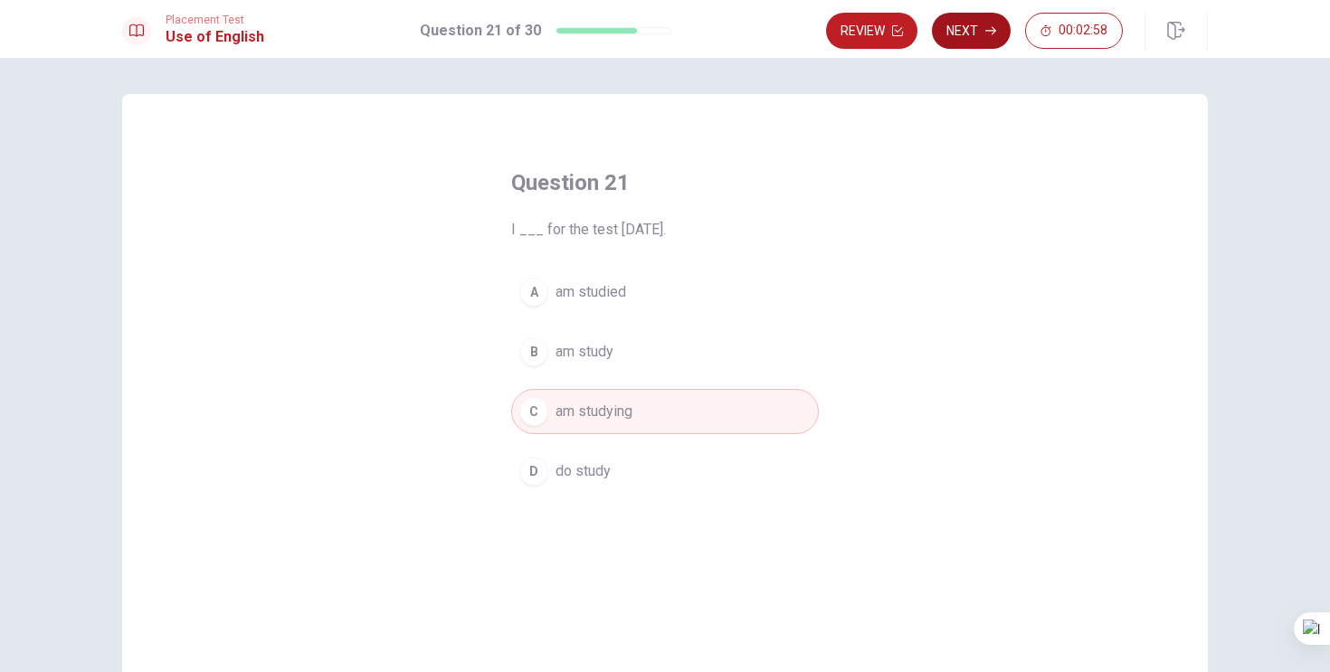
click at [987, 35] on icon "button" at bounding box center [990, 30] width 11 height 11
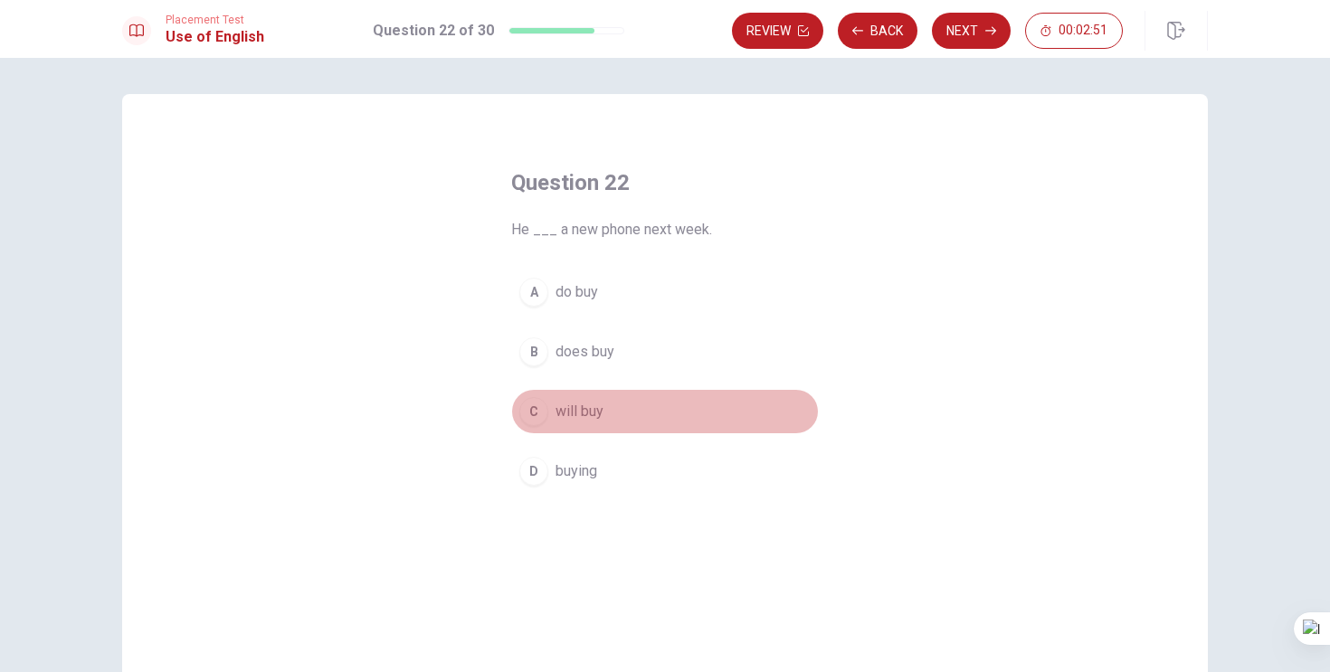
click at [532, 413] on div "C" at bounding box center [533, 411] width 29 height 29
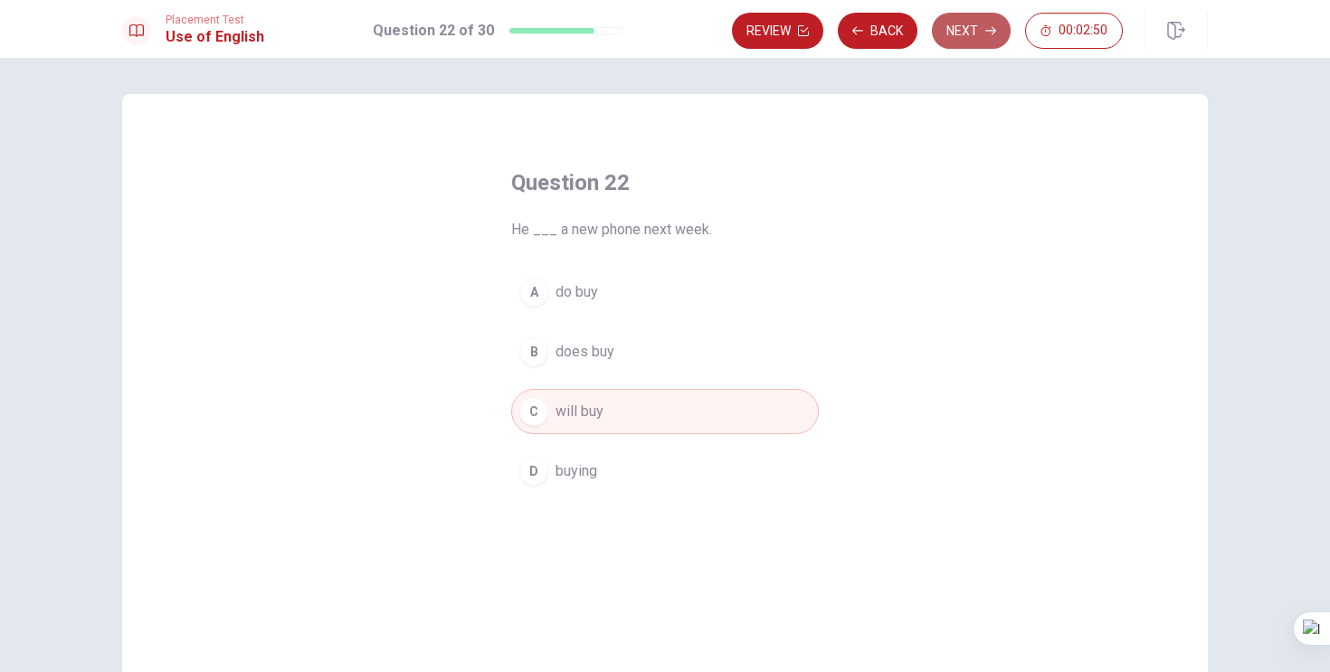
click at [961, 21] on button "Next" at bounding box center [971, 31] width 79 height 36
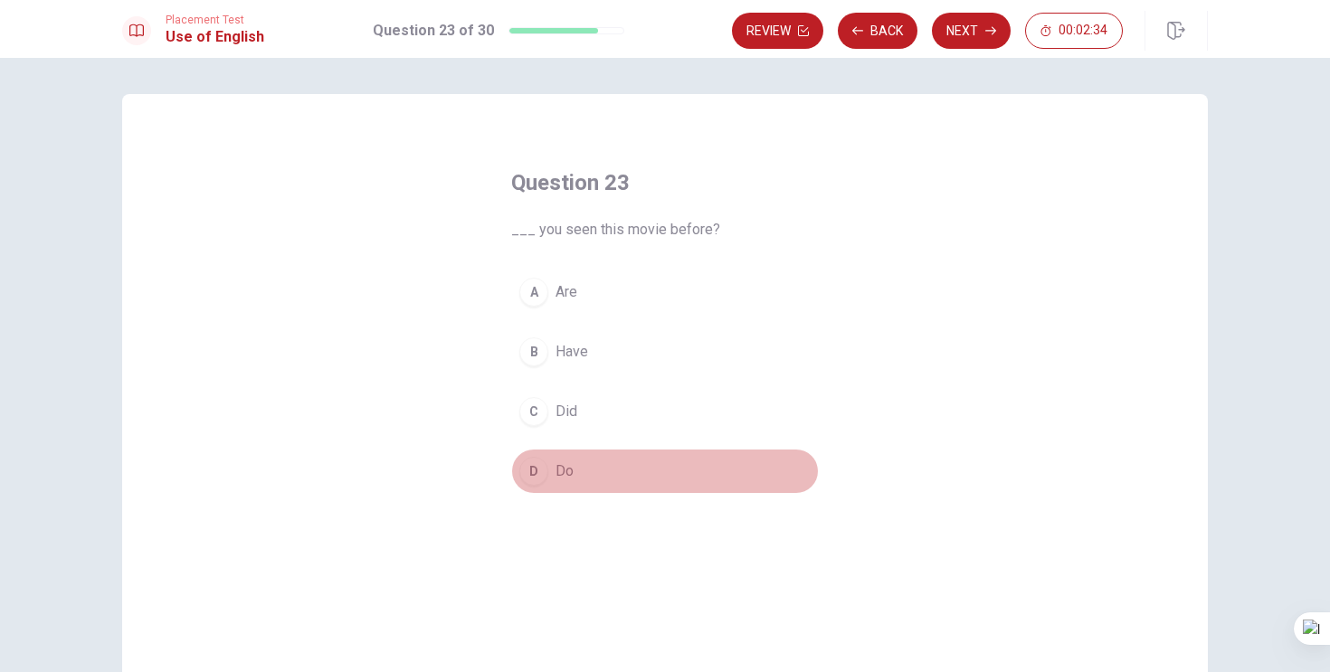
click at [534, 470] on div "D" at bounding box center [533, 471] width 29 height 29
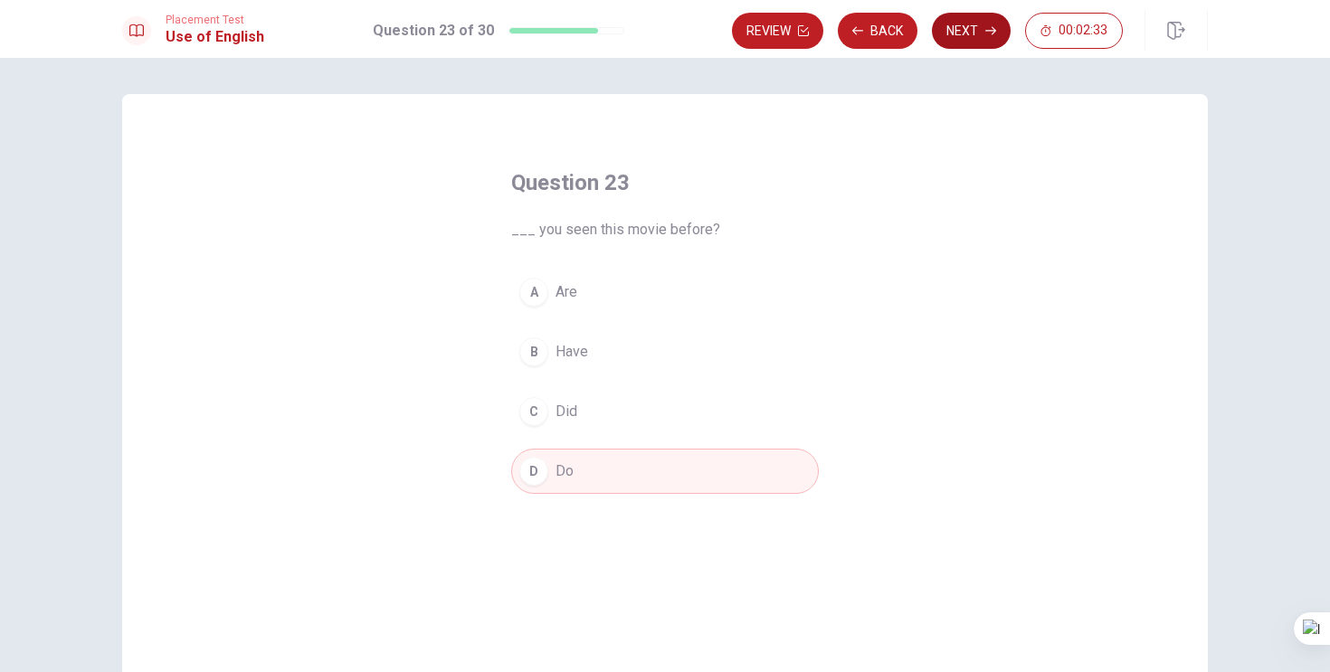
click at [959, 32] on button "Next" at bounding box center [971, 31] width 79 height 36
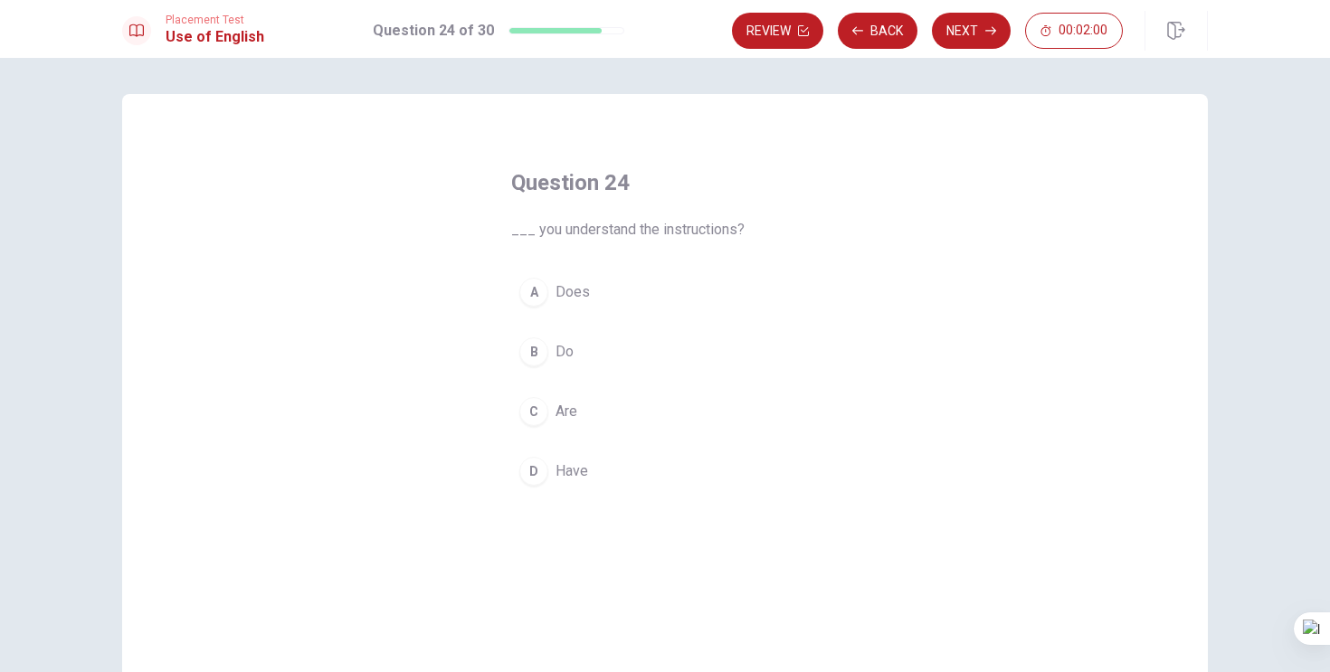
click at [536, 352] on div "B" at bounding box center [533, 351] width 29 height 29
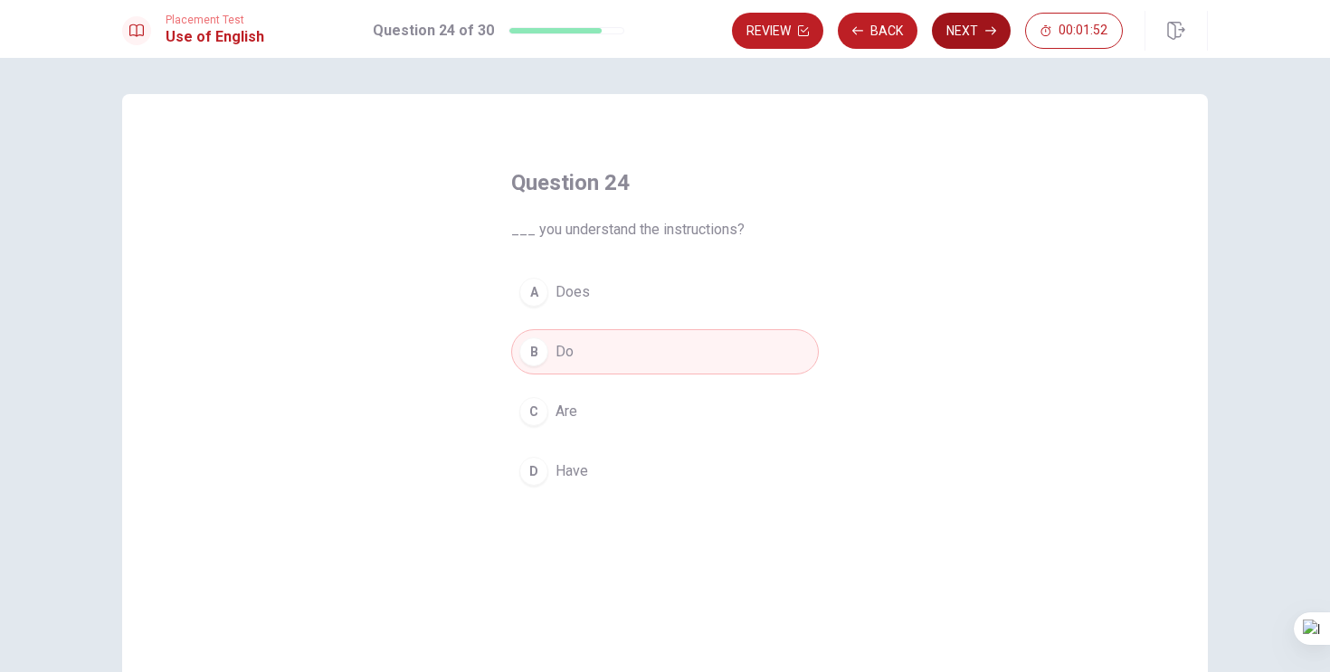
click at [983, 31] on button "Next" at bounding box center [971, 31] width 79 height 36
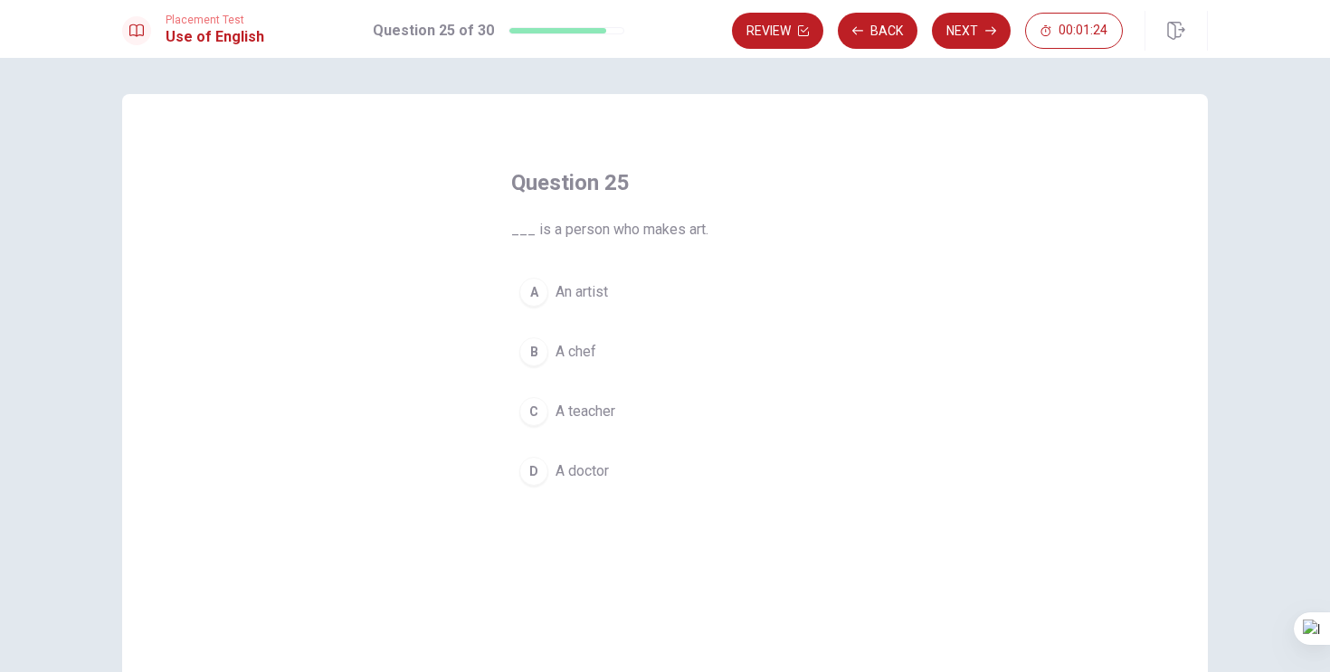
click at [532, 294] on div "A" at bounding box center [533, 292] width 29 height 29
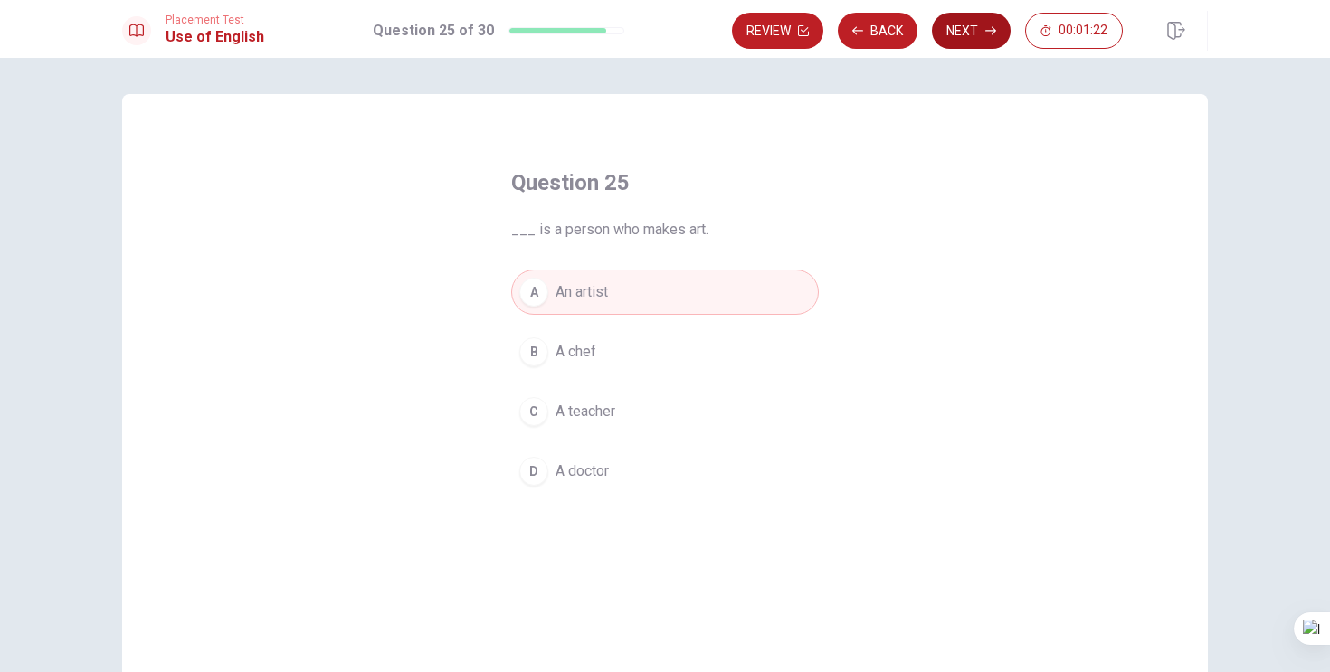
click at [962, 32] on button "Next" at bounding box center [971, 31] width 79 height 36
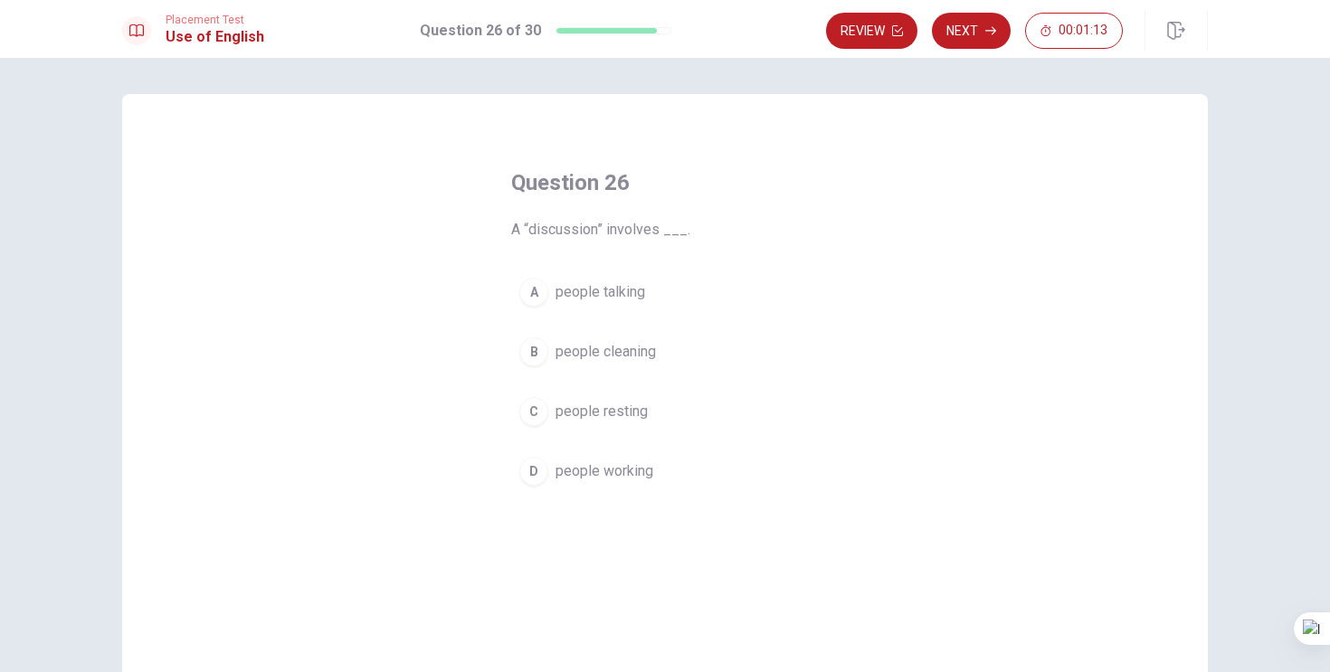
click at [544, 415] on div "C" at bounding box center [533, 411] width 29 height 29
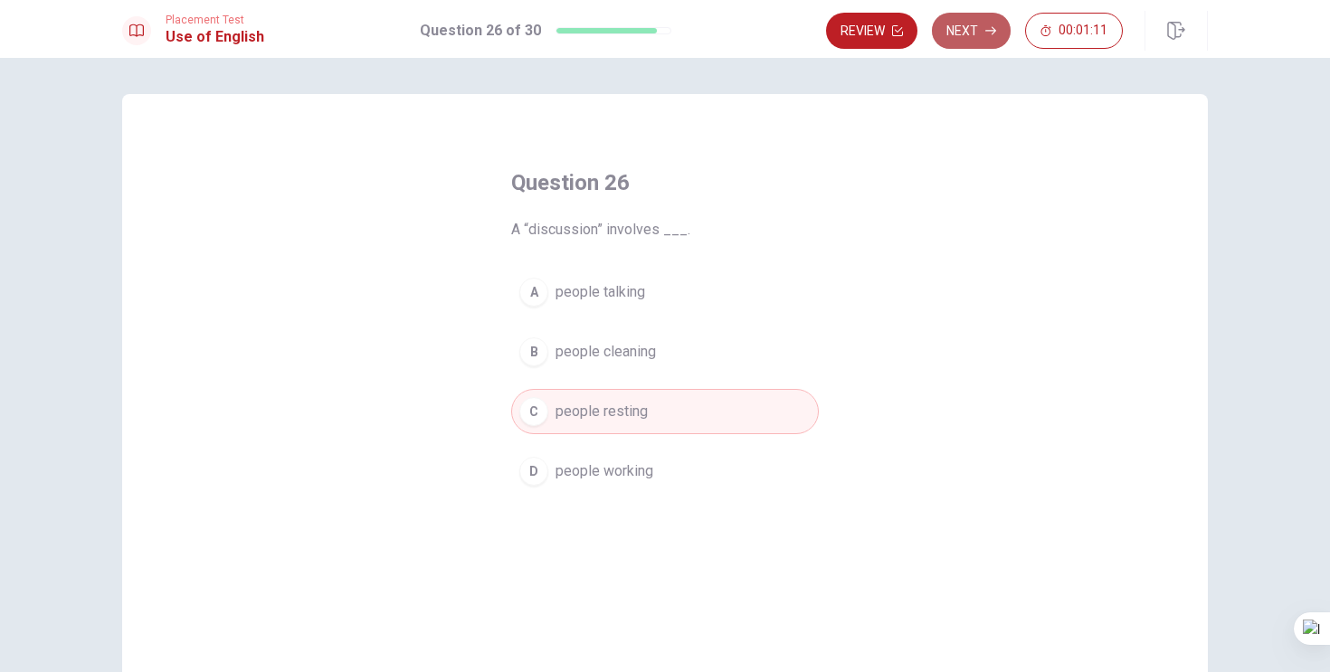
click at [982, 40] on button "Next" at bounding box center [971, 31] width 79 height 36
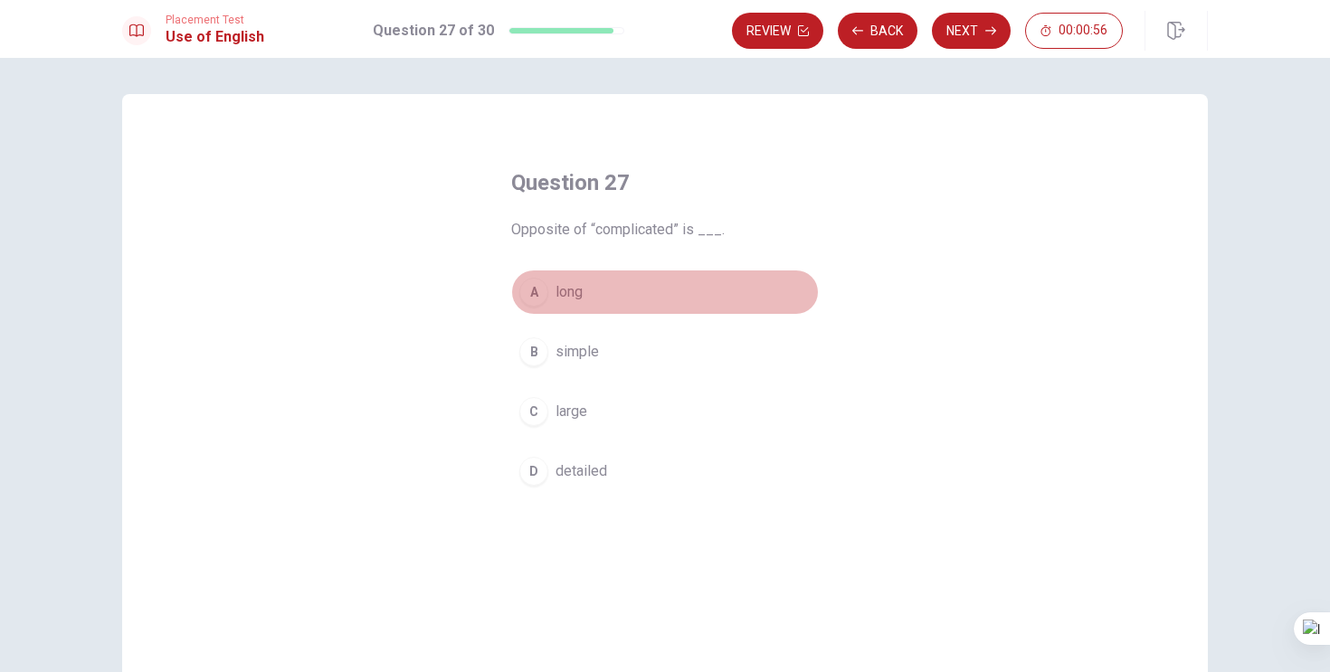
click at [535, 293] on div "A" at bounding box center [533, 292] width 29 height 29
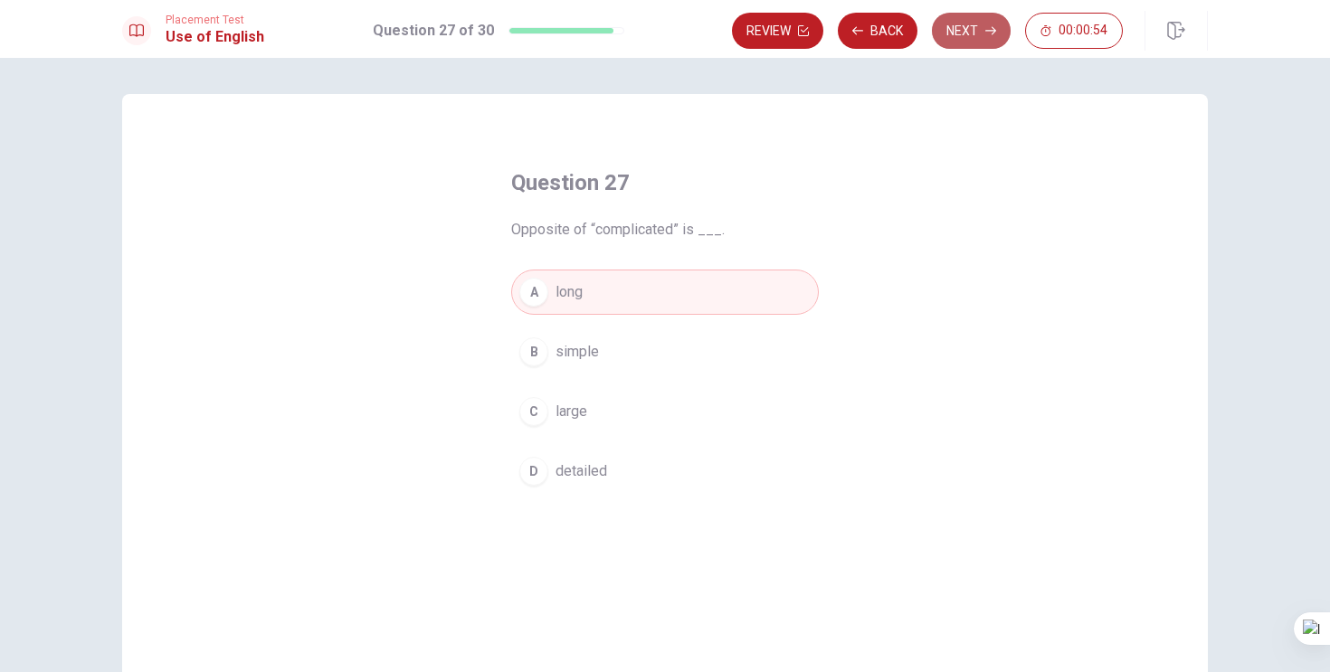
click at [965, 42] on button "Next" at bounding box center [971, 31] width 79 height 36
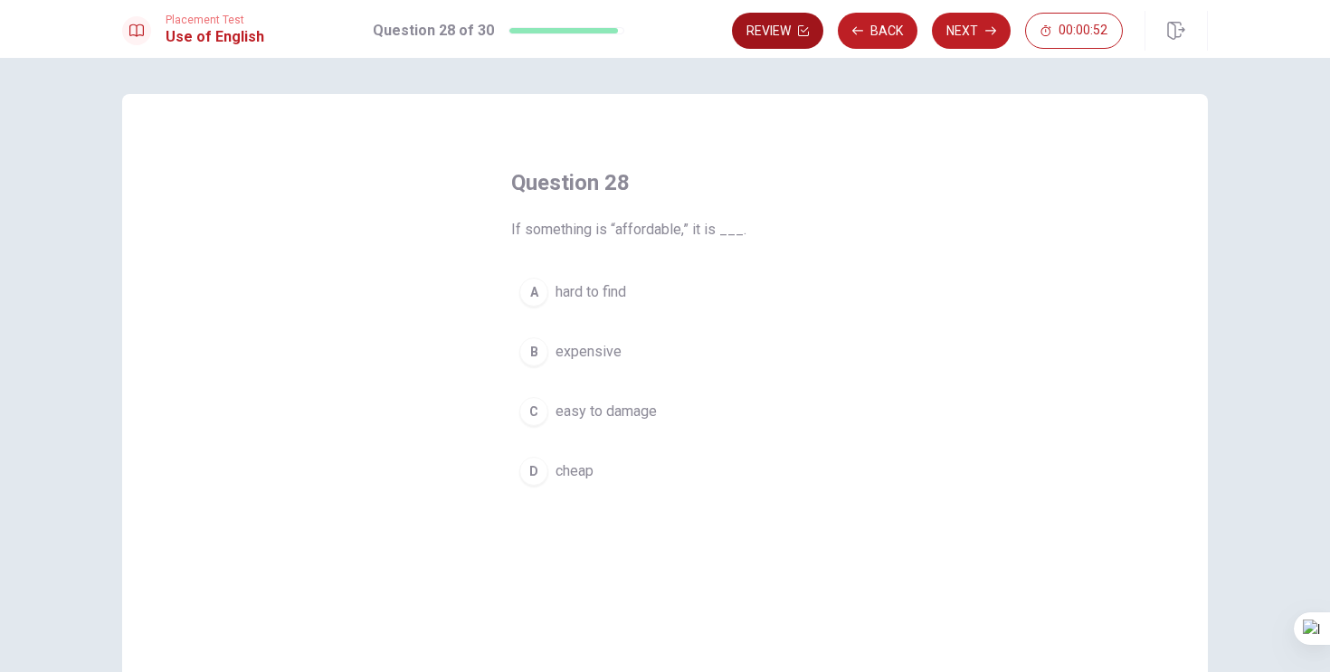
click at [786, 38] on button "Review" at bounding box center [777, 31] width 91 height 36
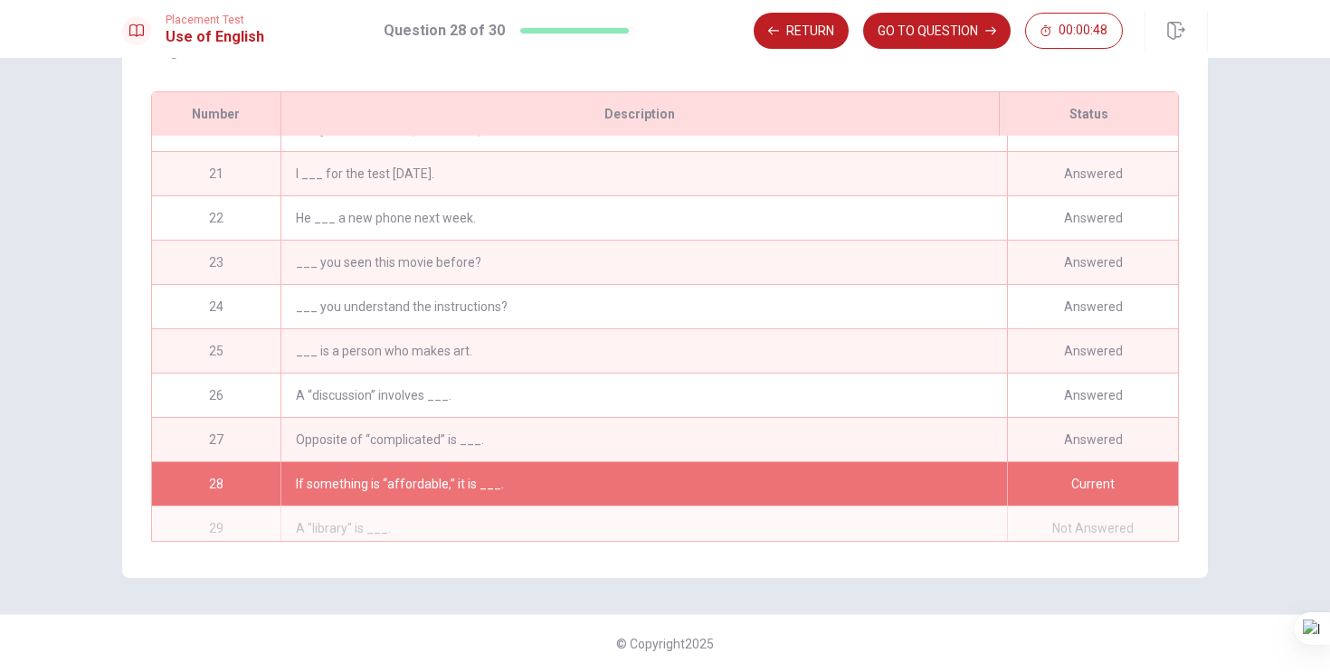
scroll to position [924, 0]
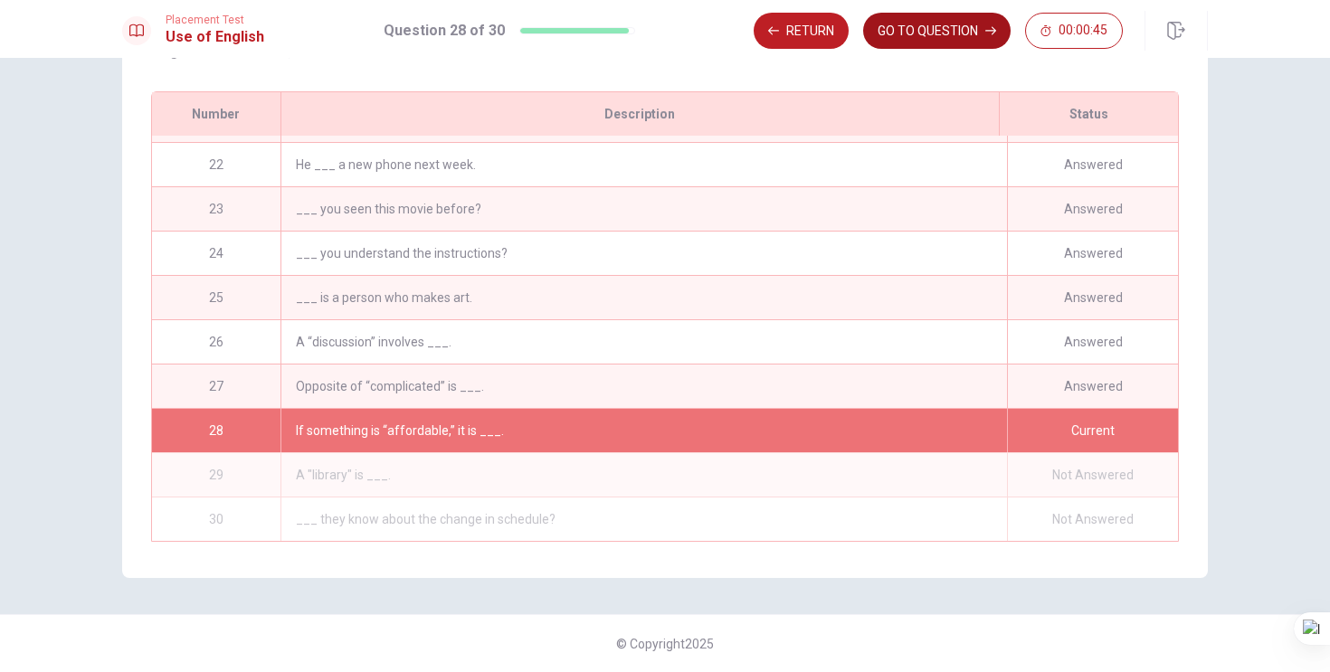
click at [954, 35] on button "GO TO QUESTION" at bounding box center [936, 31] width 147 height 36
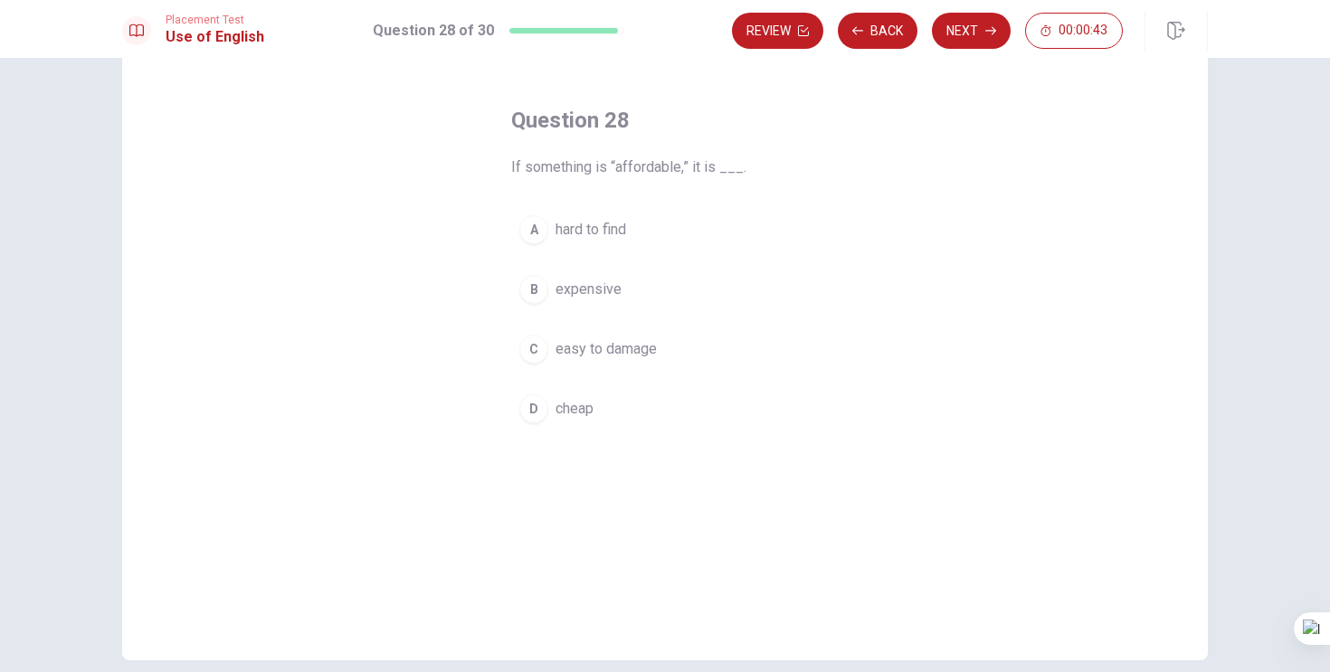
scroll to position [54, 0]
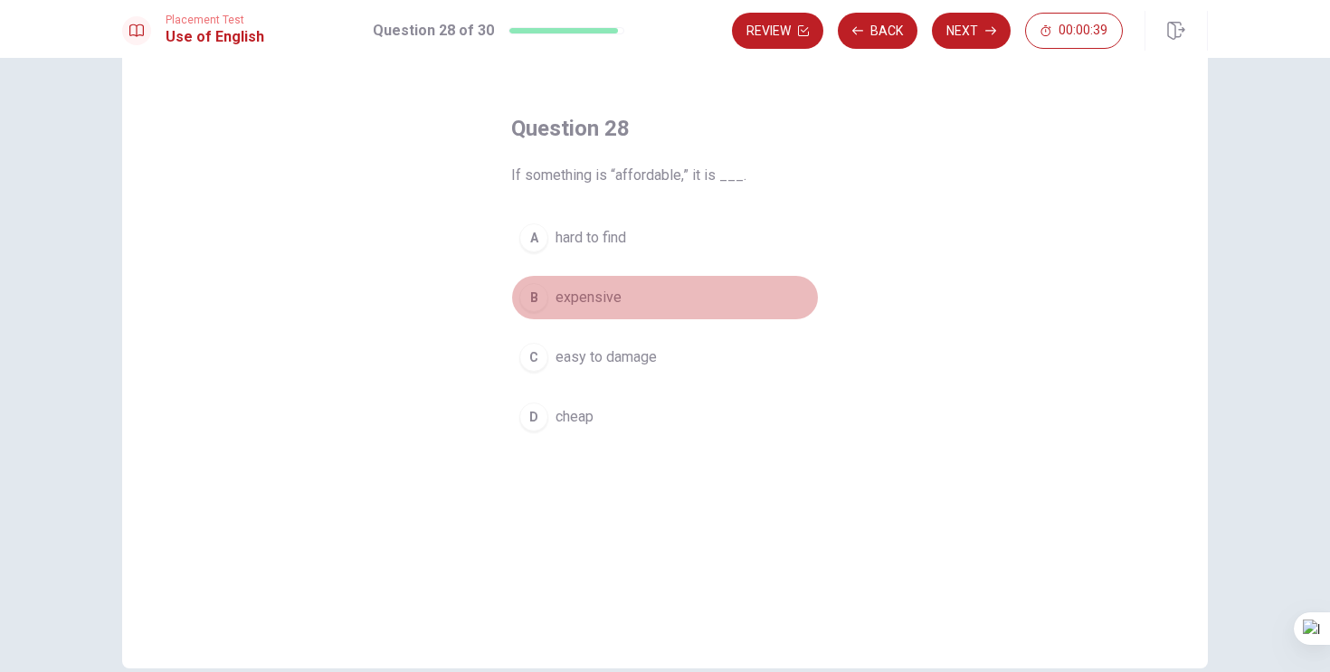
click at [530, 297] on div "B" at bounding box center [533, 297] width 29 height 29
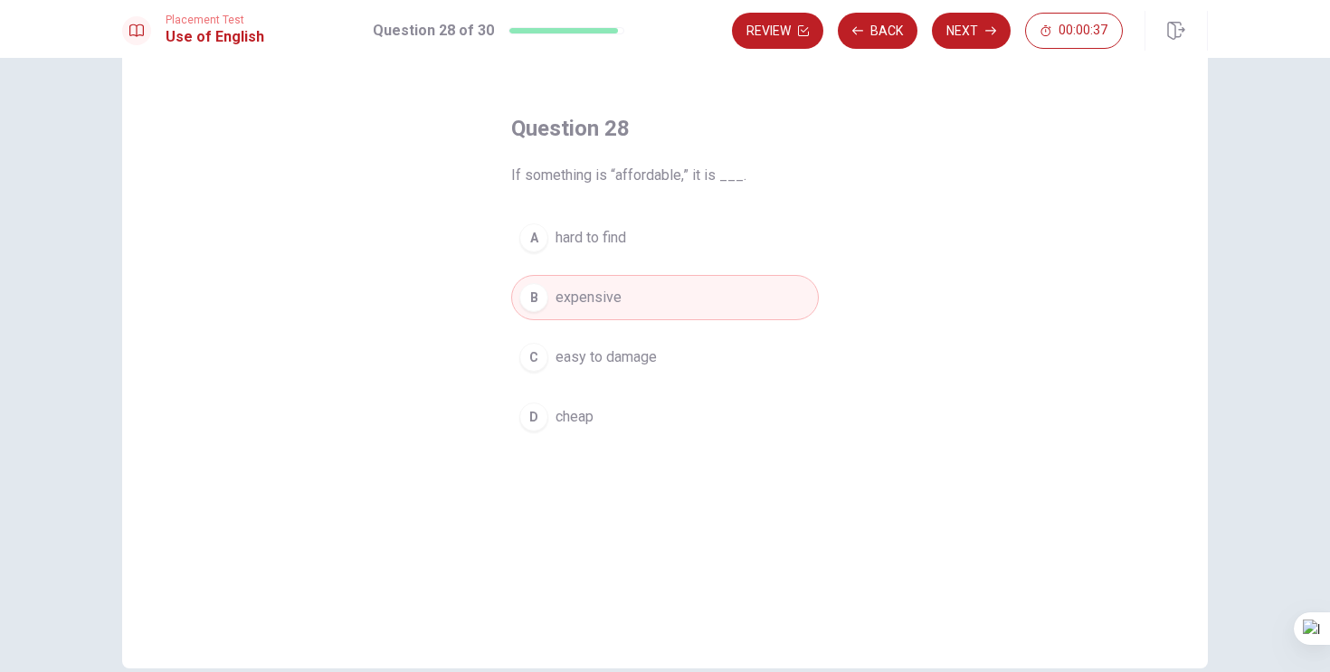
click at [533, 242] on div "A" at bounding box center [533, 237] width 29 height 29
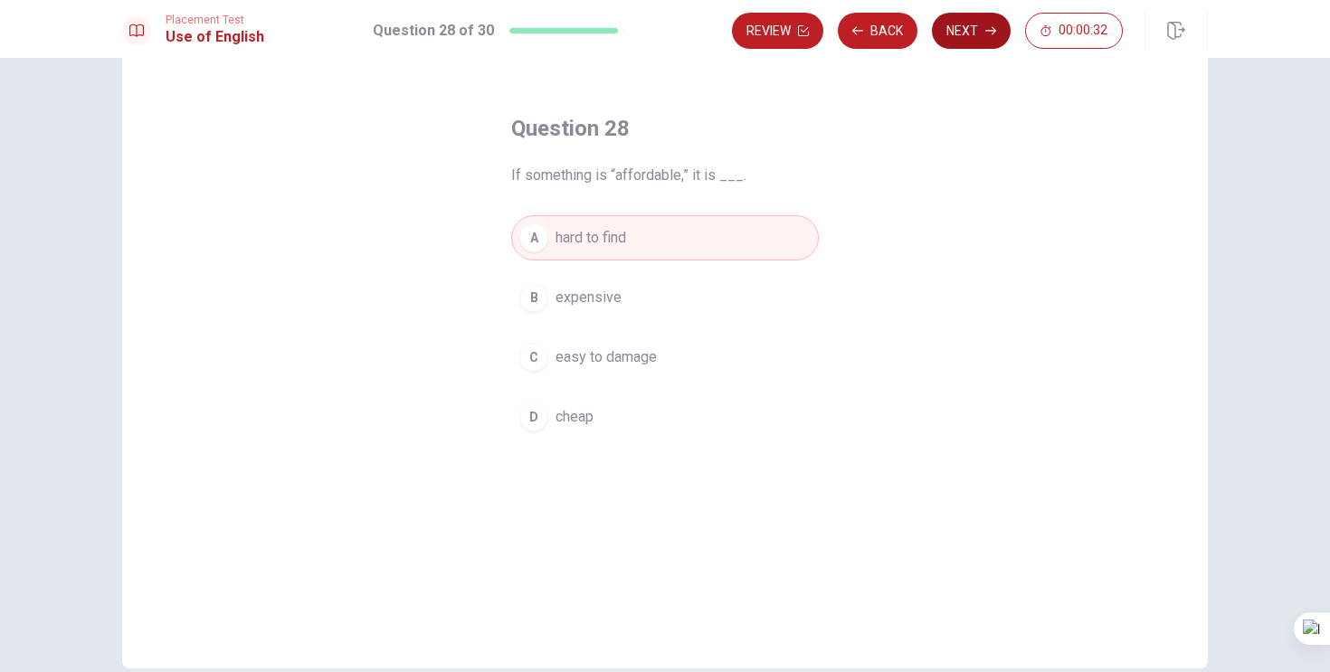
click at [963, 25] on button "Next" at bounding box center [971, 31] width 79 height 36
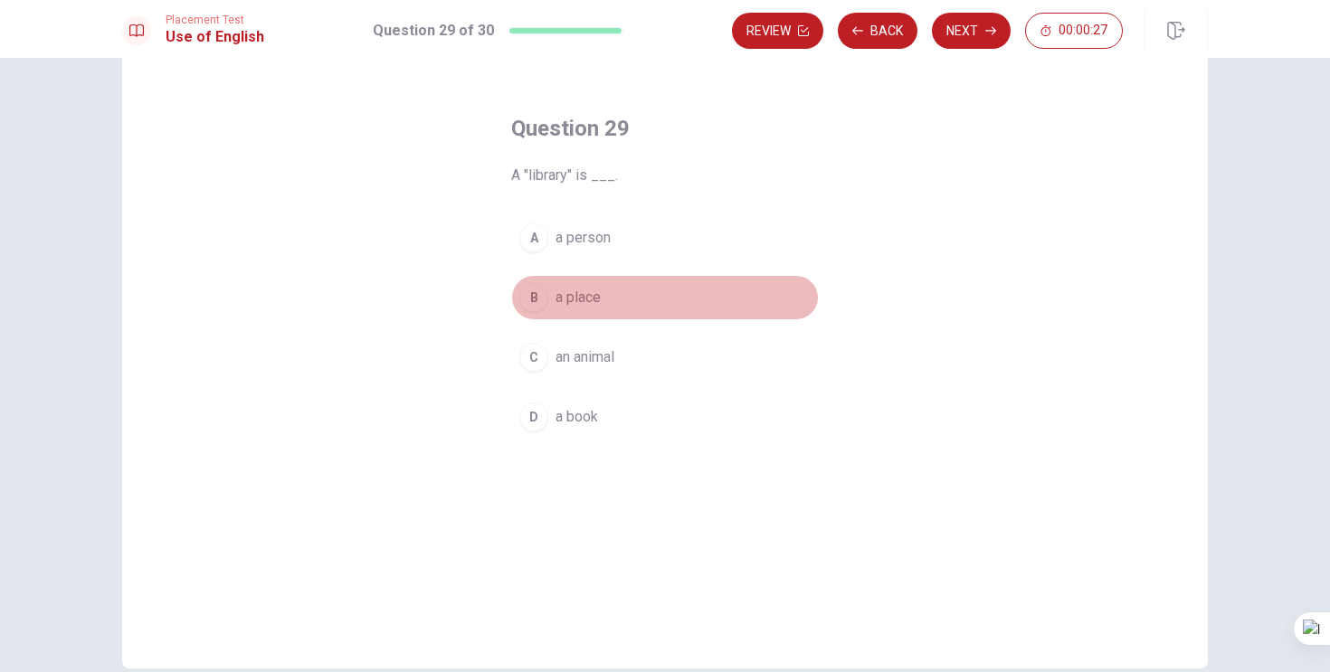
click at [534, 299] on div "B" at bounding box center [533, 297] width 29 height 29
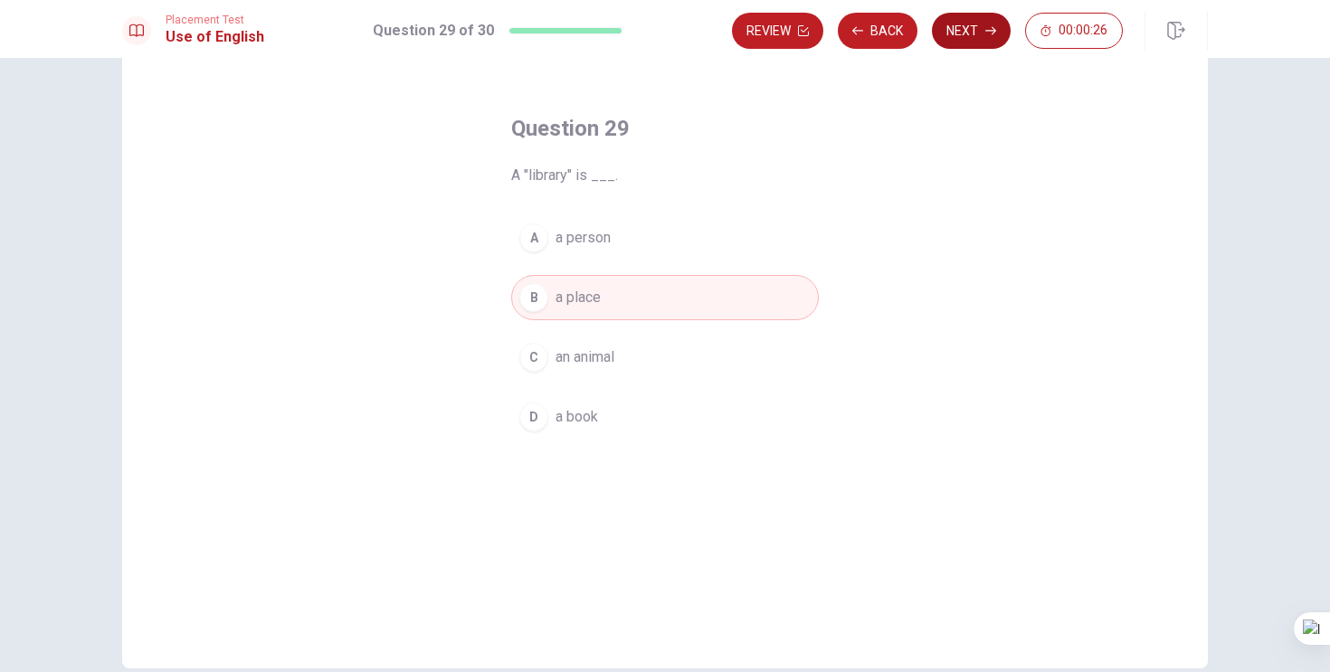
click at [973, 25] on button "Next" at bounding box center [971, 31] width 79 height 36
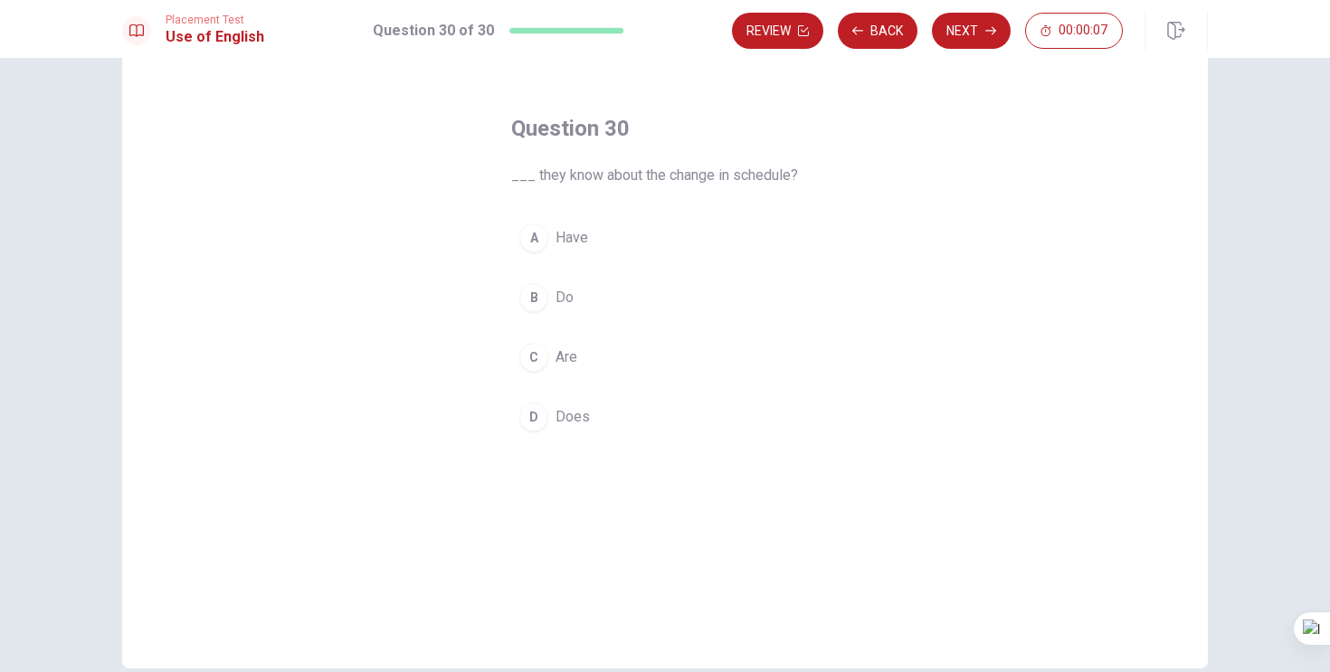
click at [535, 297] on div "B" at bounding box center [533, 297] width 29 height 29
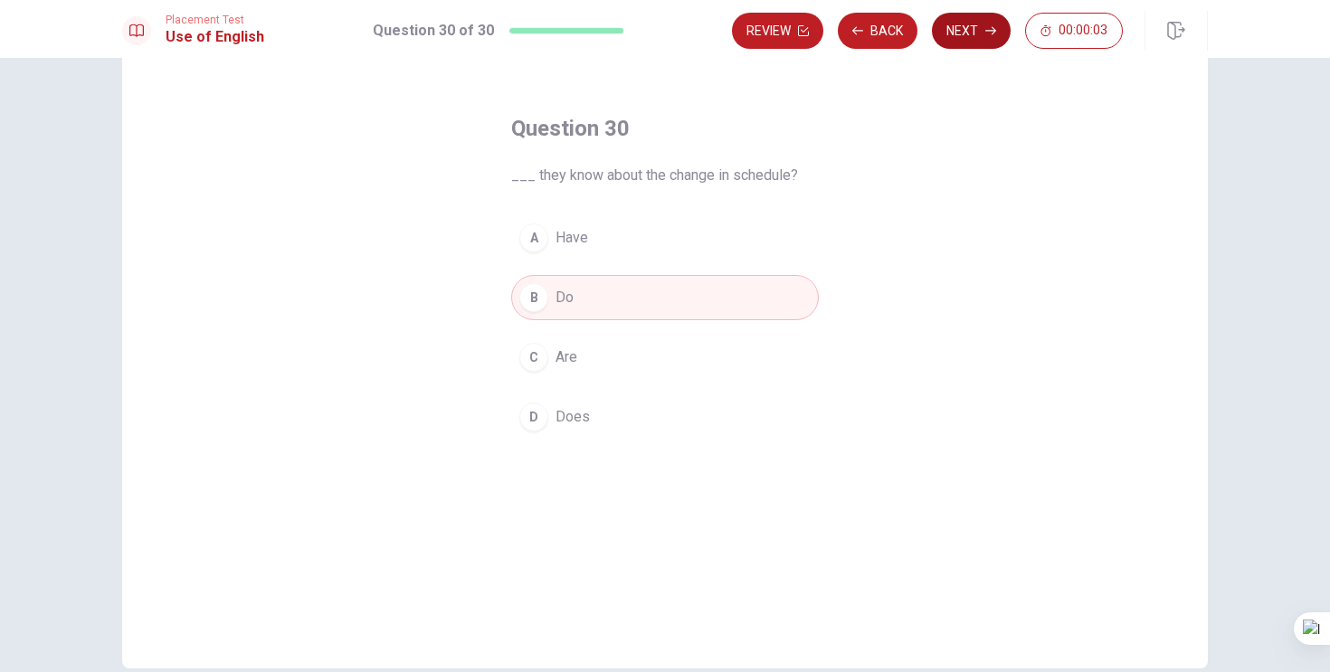
click at [976, 24] on button "Next" at bounding box center [971, 31] width 79 height 36
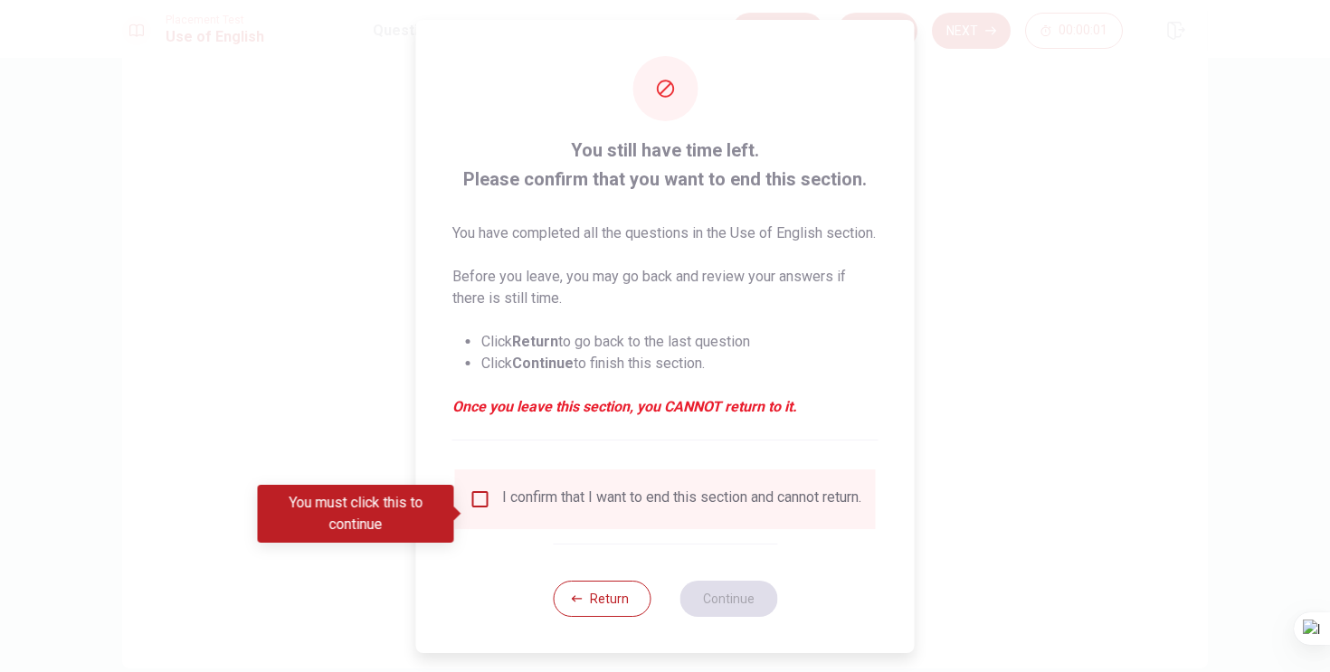
scroll to position [0, 0]
click at [475, 510] on input "You must click this to continue" at bounding box center [480, 499] width 22 height 22
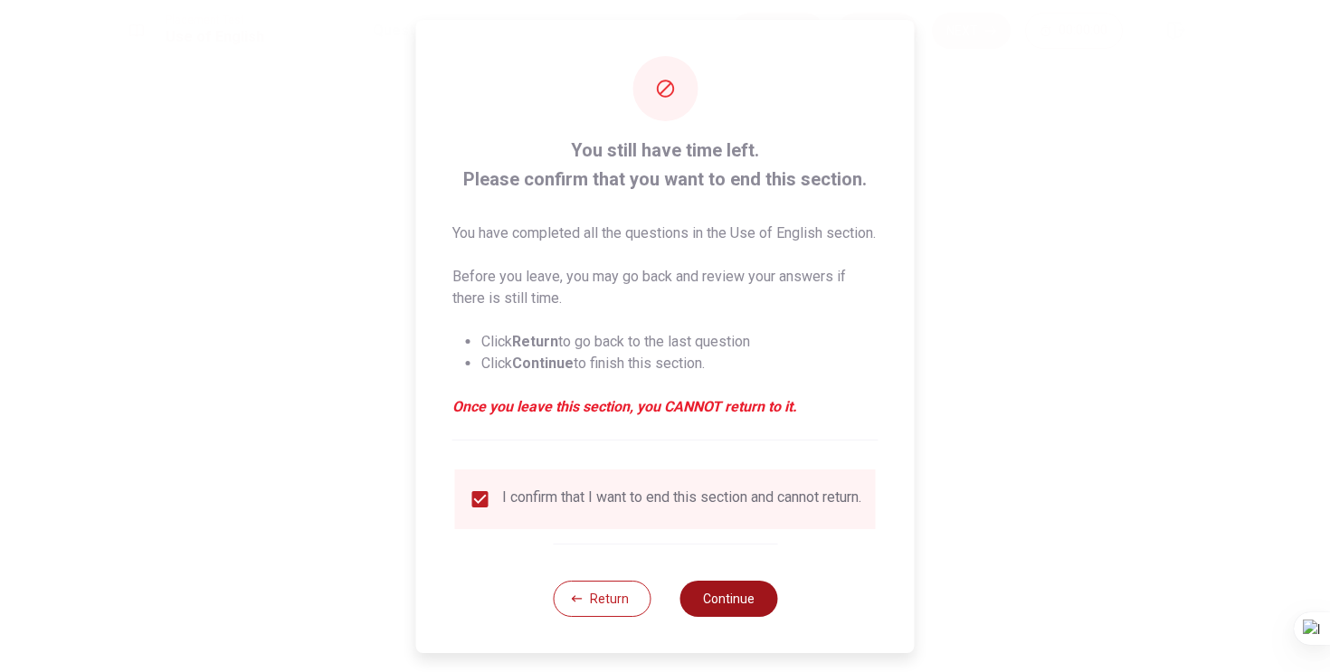
click at [737, 617] on button "Continue" at bounding box center [728, 599] width 98 height 36
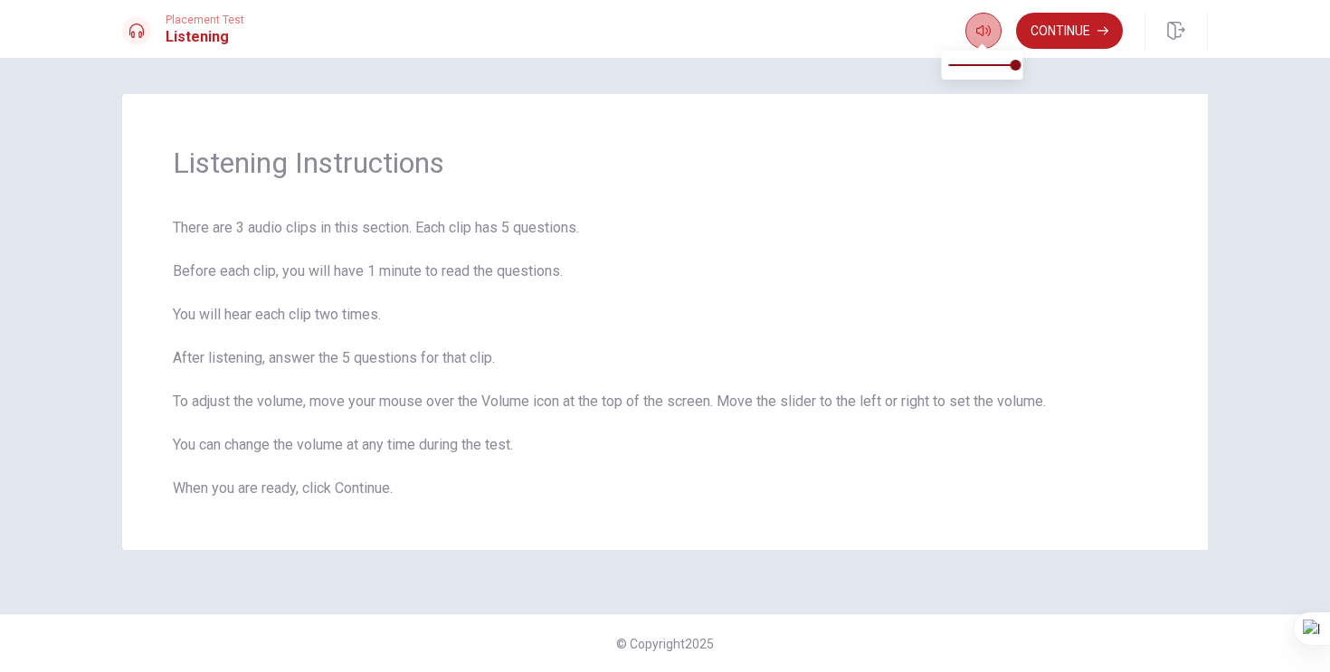
click at [985, 24] on icon "button" at bounding box center [983, 31] width 14 height 14
click at [982, 32] on icon "button" at bounding box center [983, 31] width 14 height 14
type input "0.7"
click at [1010, 61] on span at bounding box center [1015, 65] width 11 height 11
click at [986, 30] on icon "button" at bounding box center [983, 31] width 14 height 14
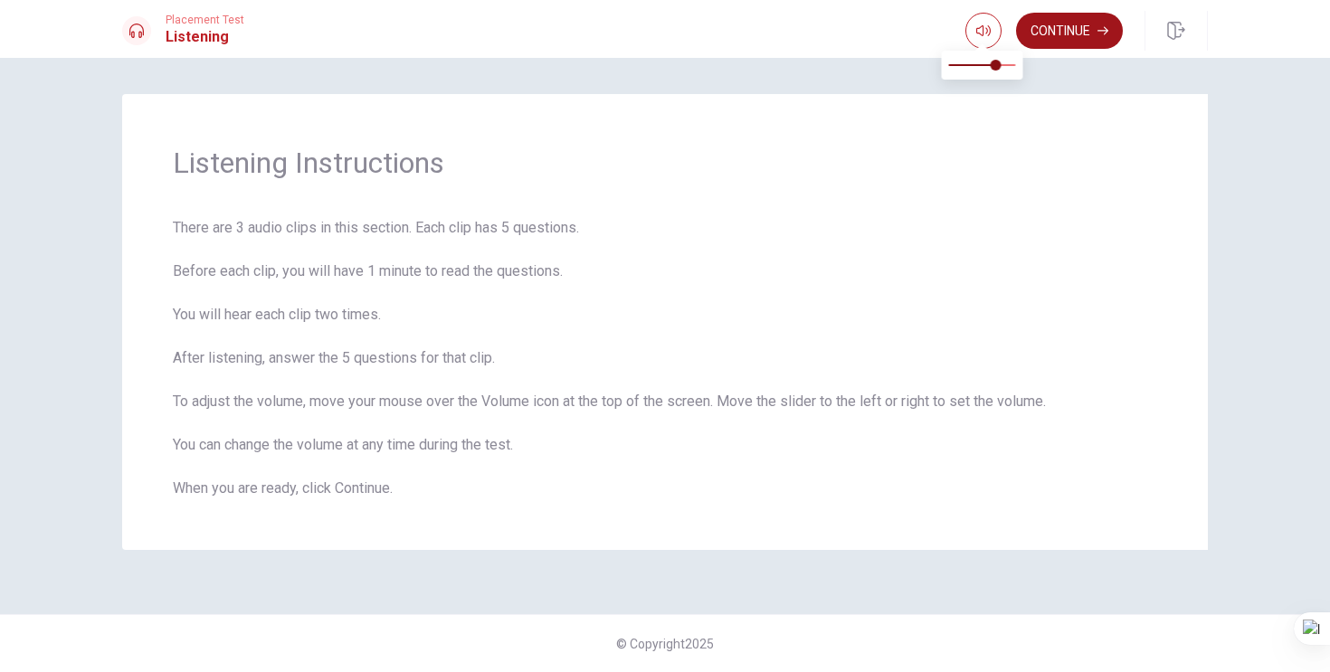
click at [1048, 23] on button "Continue" at bounding box center [1069, 31] width 107 height 36
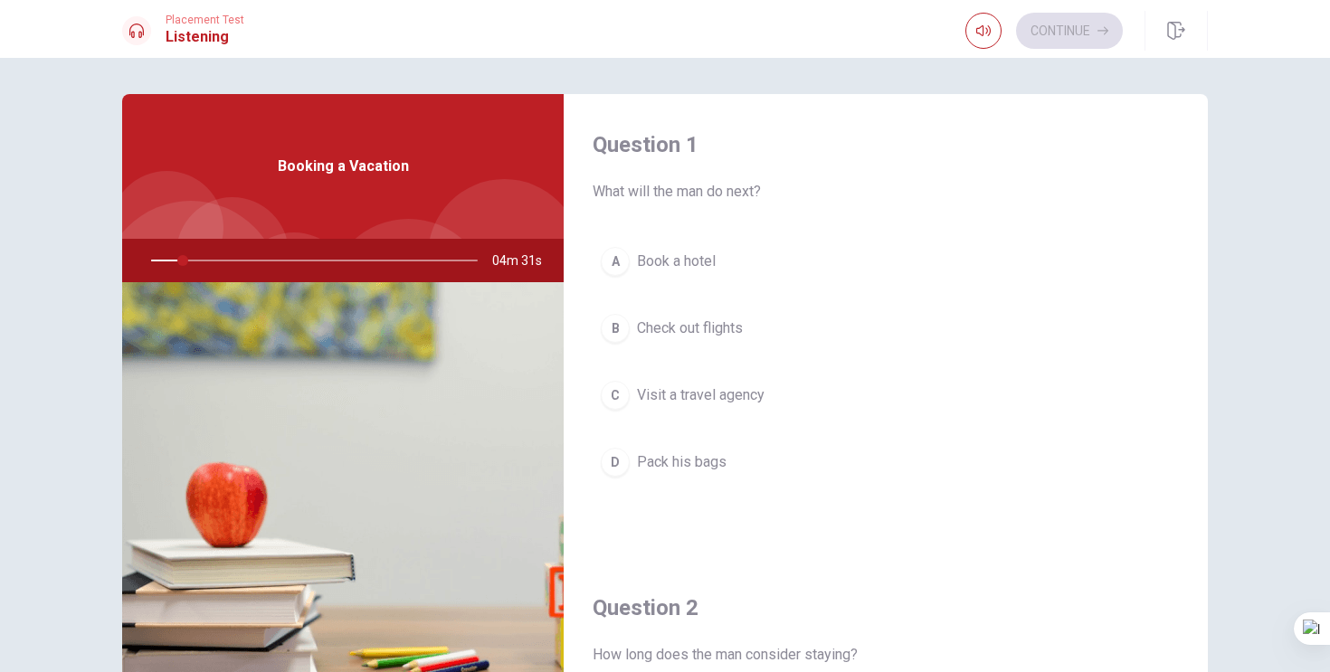
click at [161, 261] on div at bounding box center [310, 260] width 363 height 43
click at [614, 261] on div "A" at bounding box center [615, 261] width 29 height 29
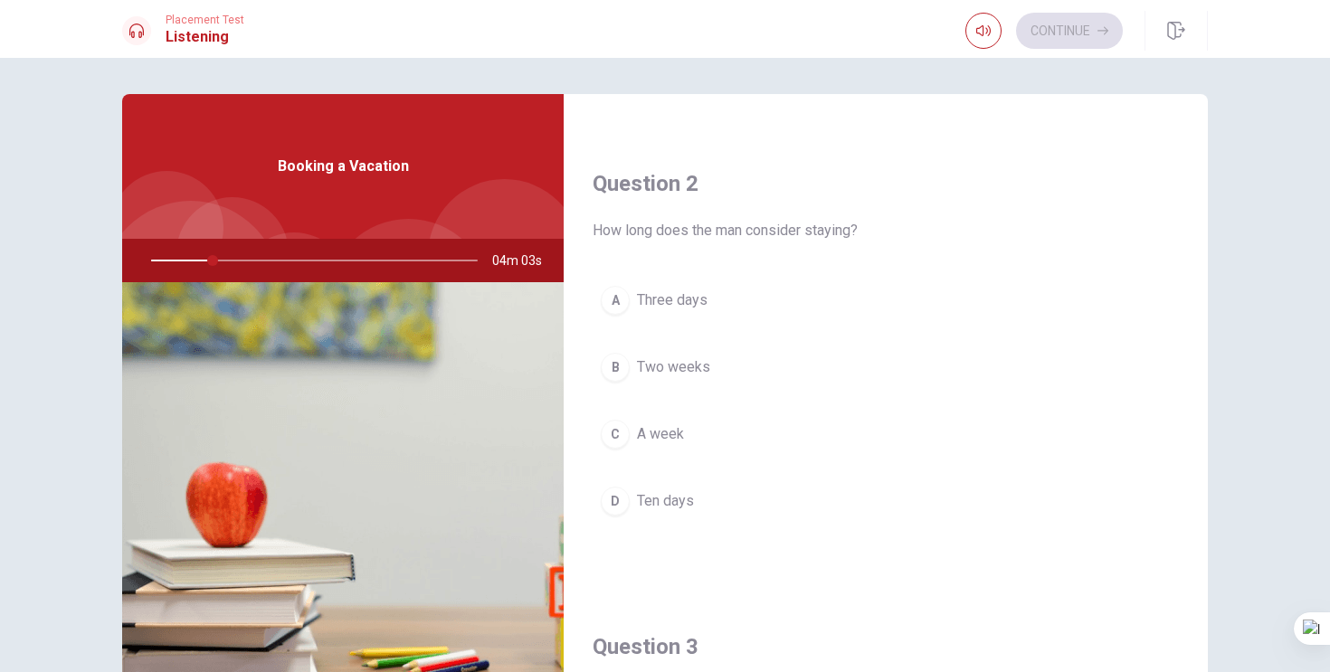
scroll to position [429, 0]
click at [161, 262] on div at bounding box center [310, 260] width 363 height 43
drag, startPoint x: 217, startPoint y: 260, endPoint x: 138, endPoint y: 262, distance: 78.7
click at [137, 261] on div at bounding box center [310, 260] width 363 height 43
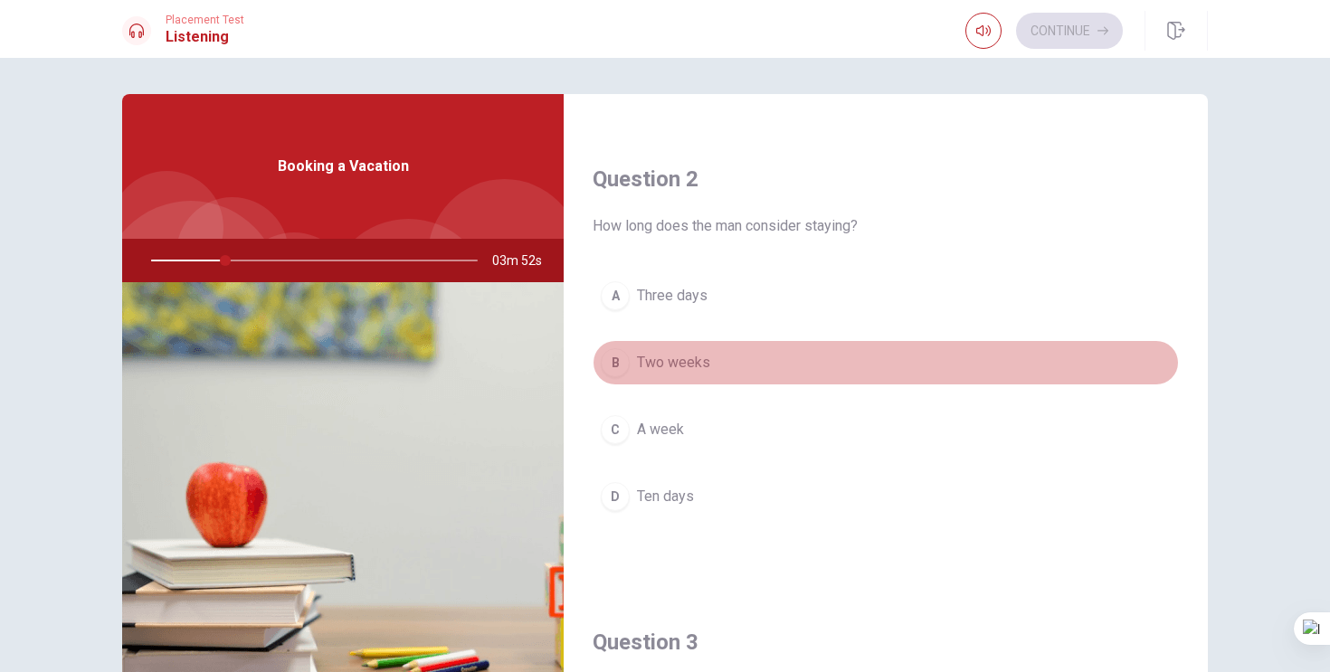
click at [619, 360] on div "B" at bounding box center [615, 362] width 29 height 29
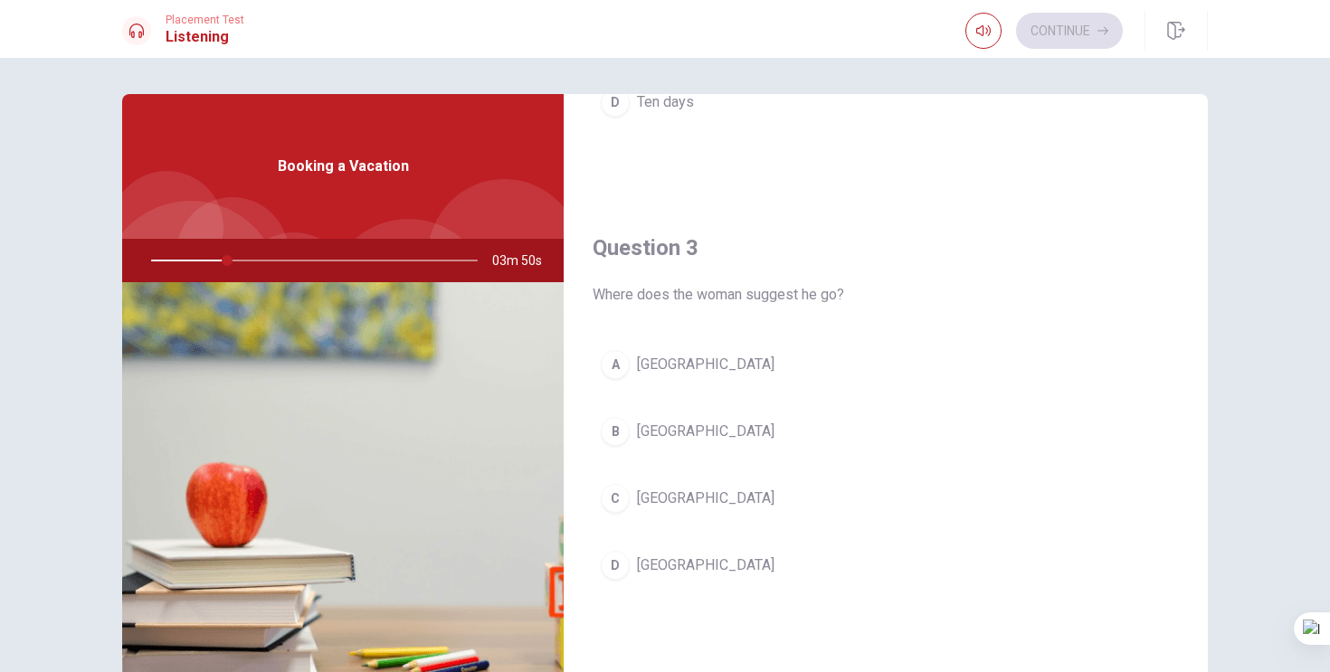
scroll to position [825, 0]
click at [611, 424] on div "B" at bounding box center [615, 429] width 29 height 29
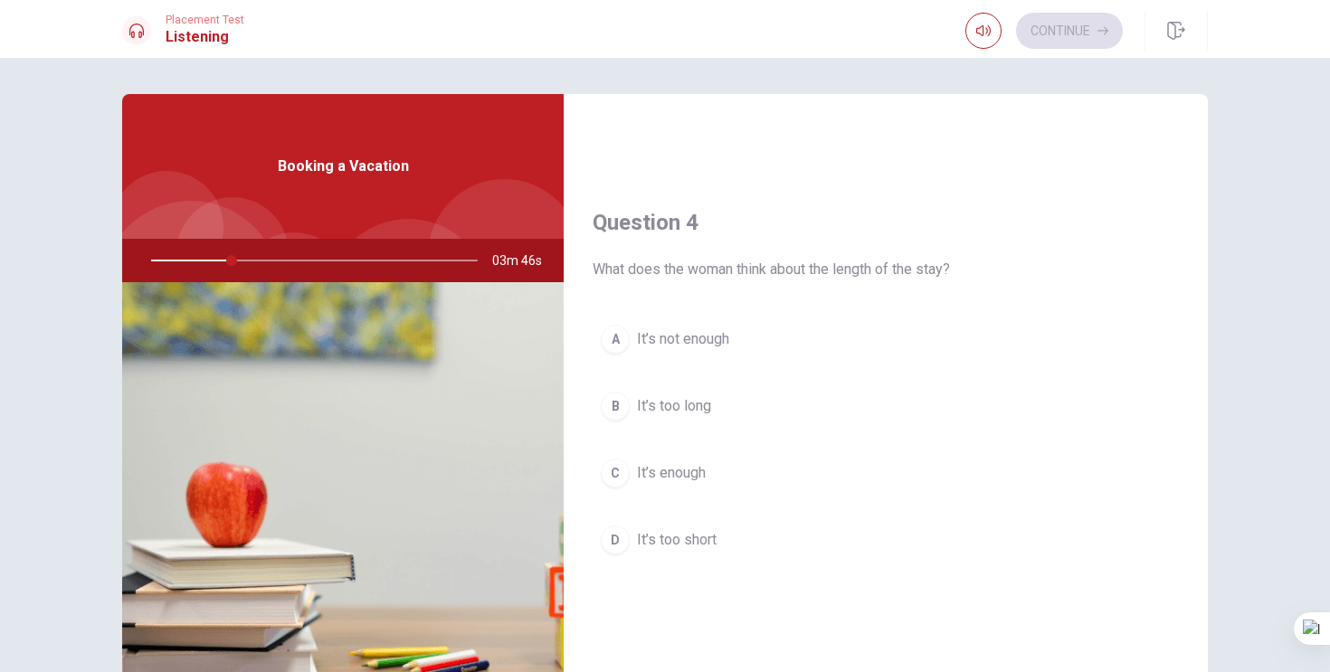
scroll to position [1341, 0]
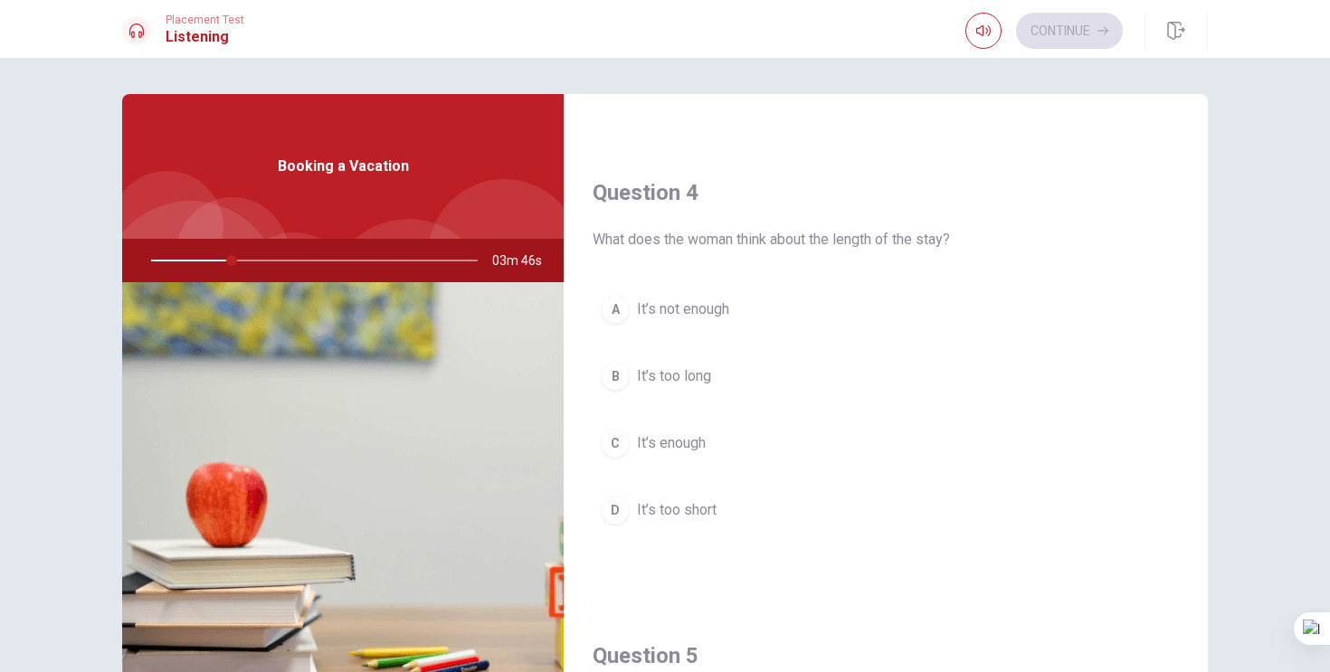
click at [614, 372] on div "B" at bounding box center [615, 376] width 29 height 29
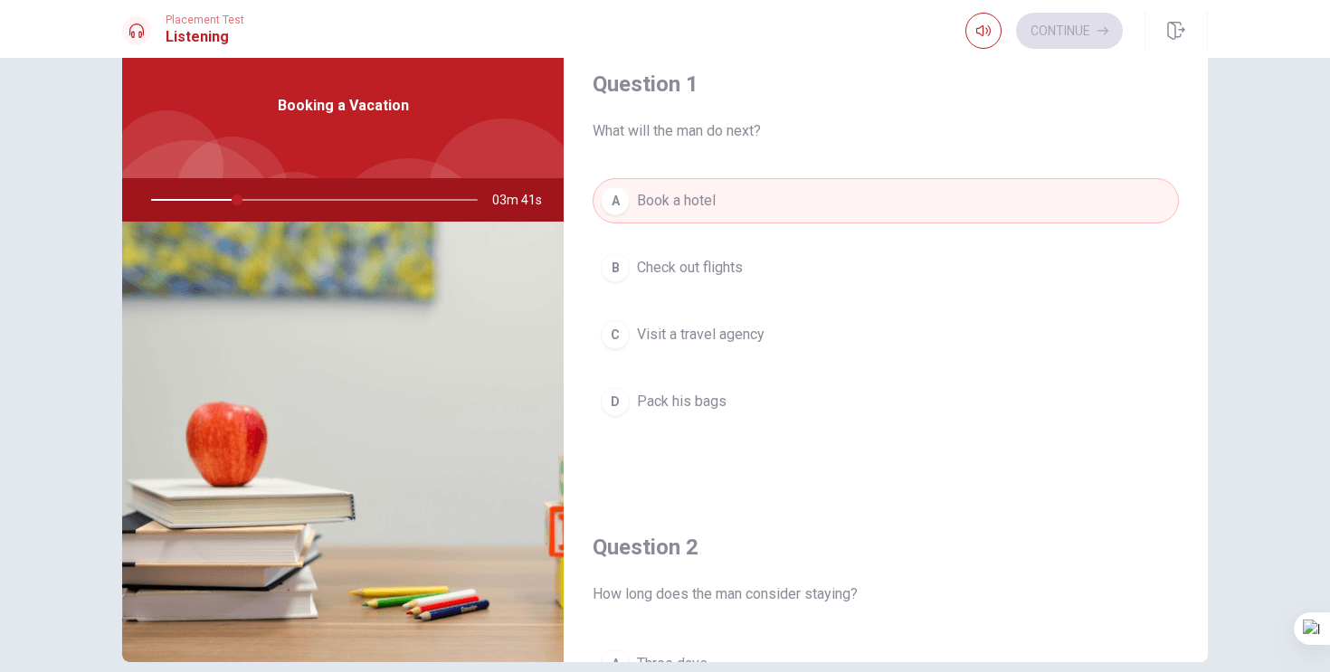
scroll to position [0, 0]
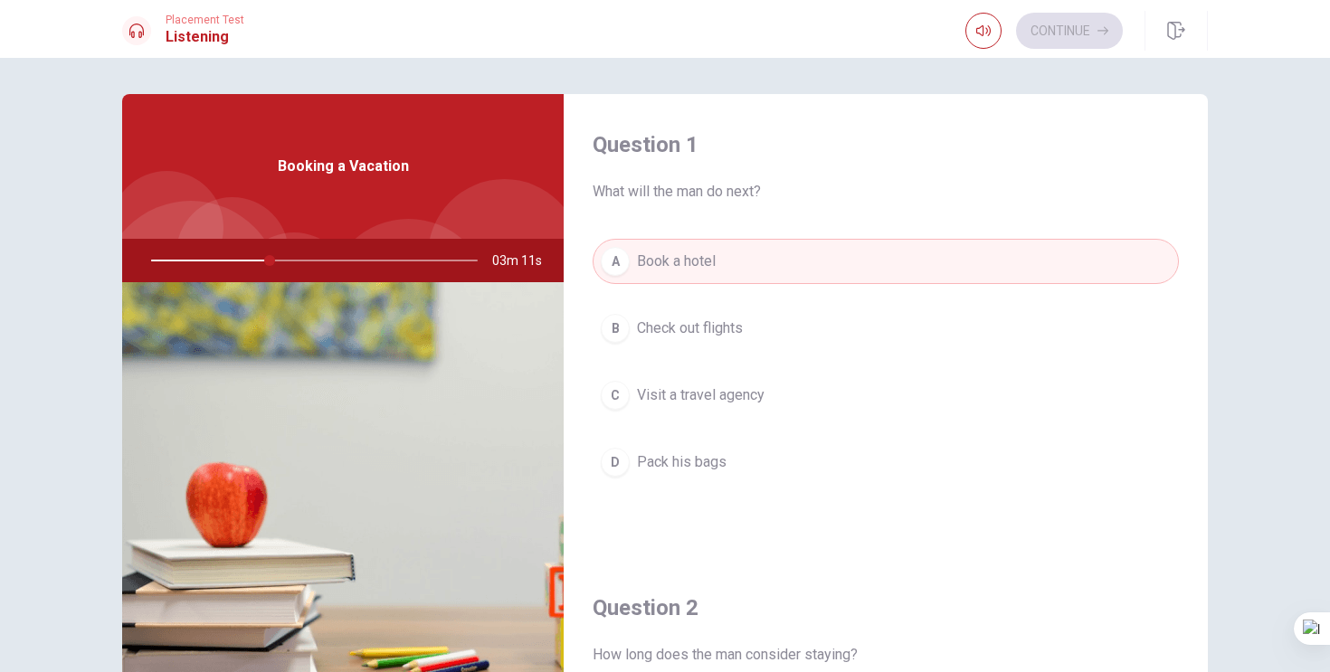
click at [614, 324] on div "B" at bounding box center [615, 328] width 29 height 29
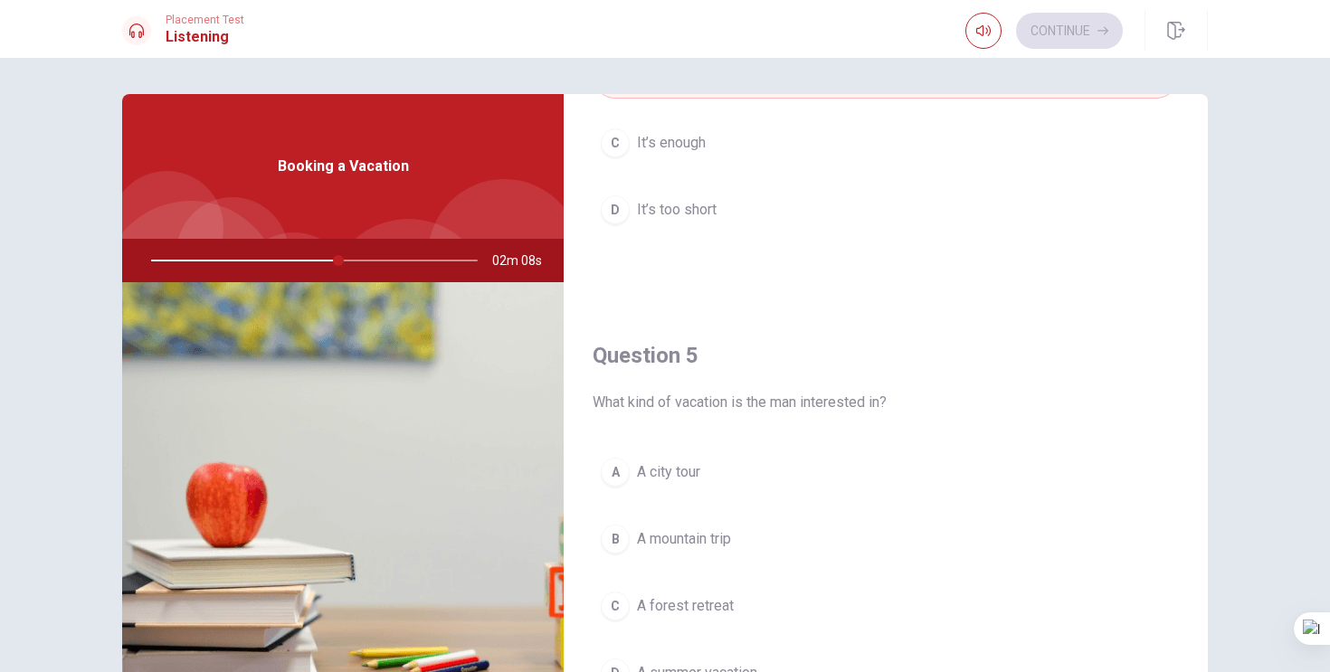
scroll to position [1687, 0]
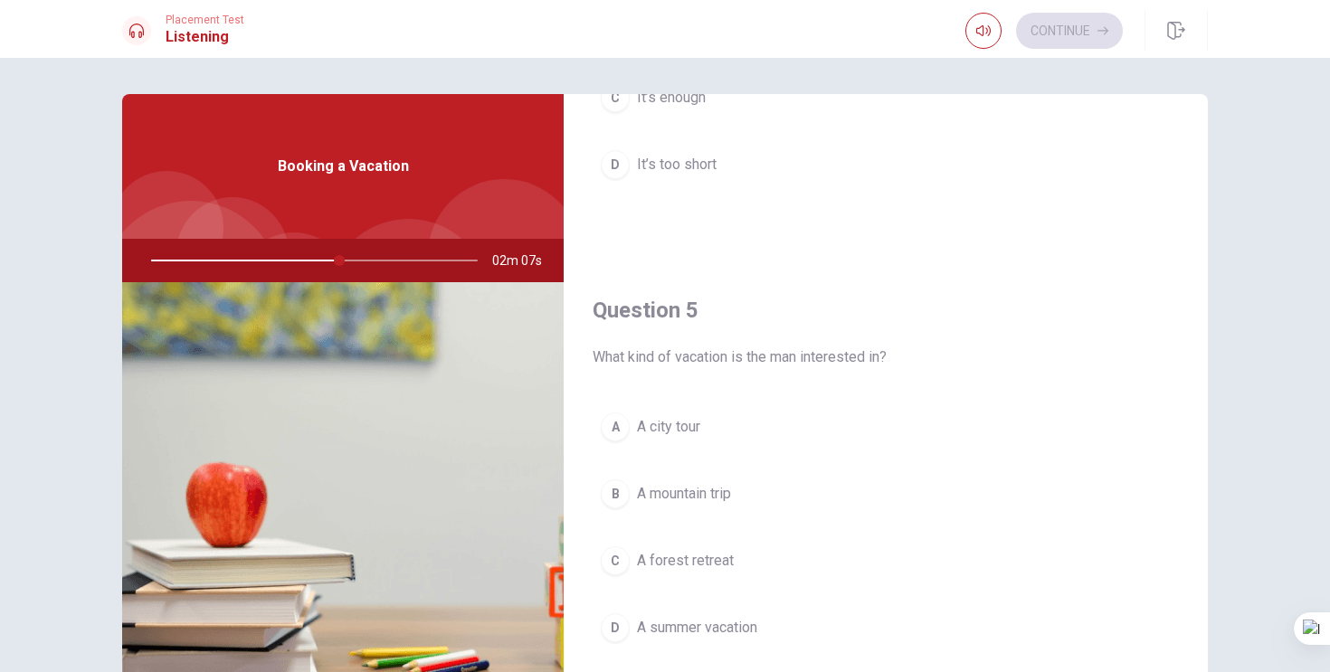
click at [605, 505] on button "B A mountain trip" at bounding box center [886, 493] width 586 height 45
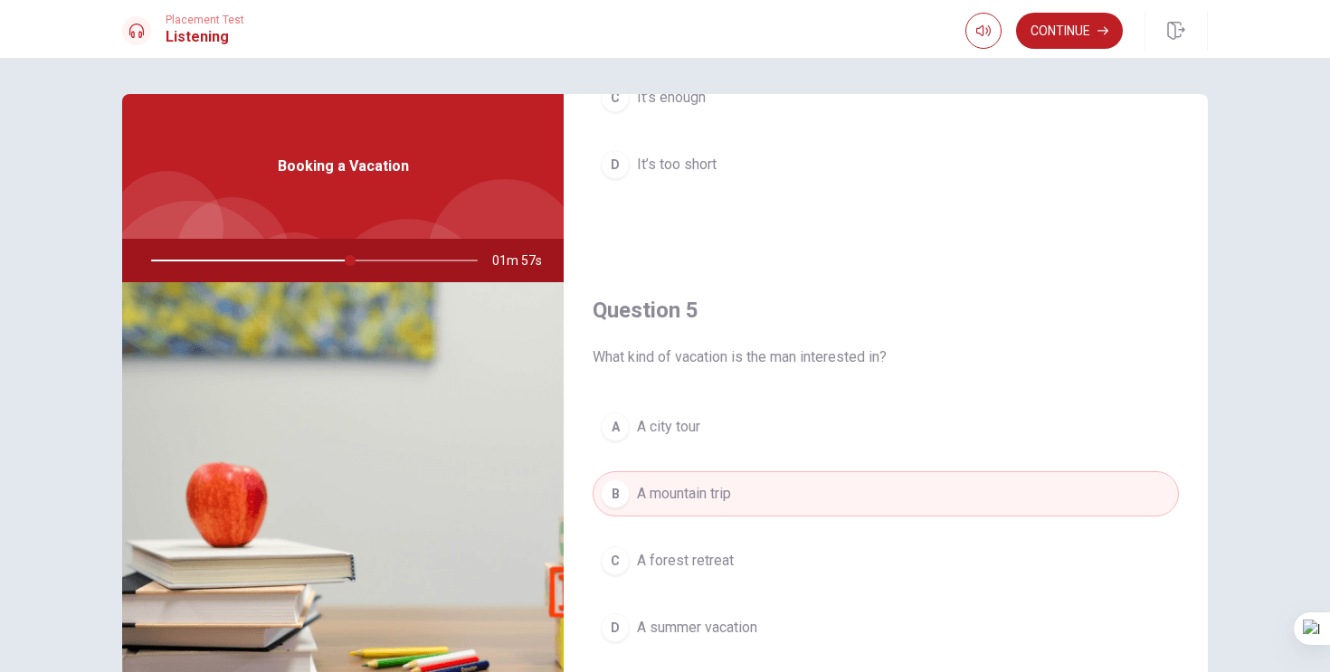
click at [610, 561] on div "C" at bounding box center [615, 560] width 29 height 29
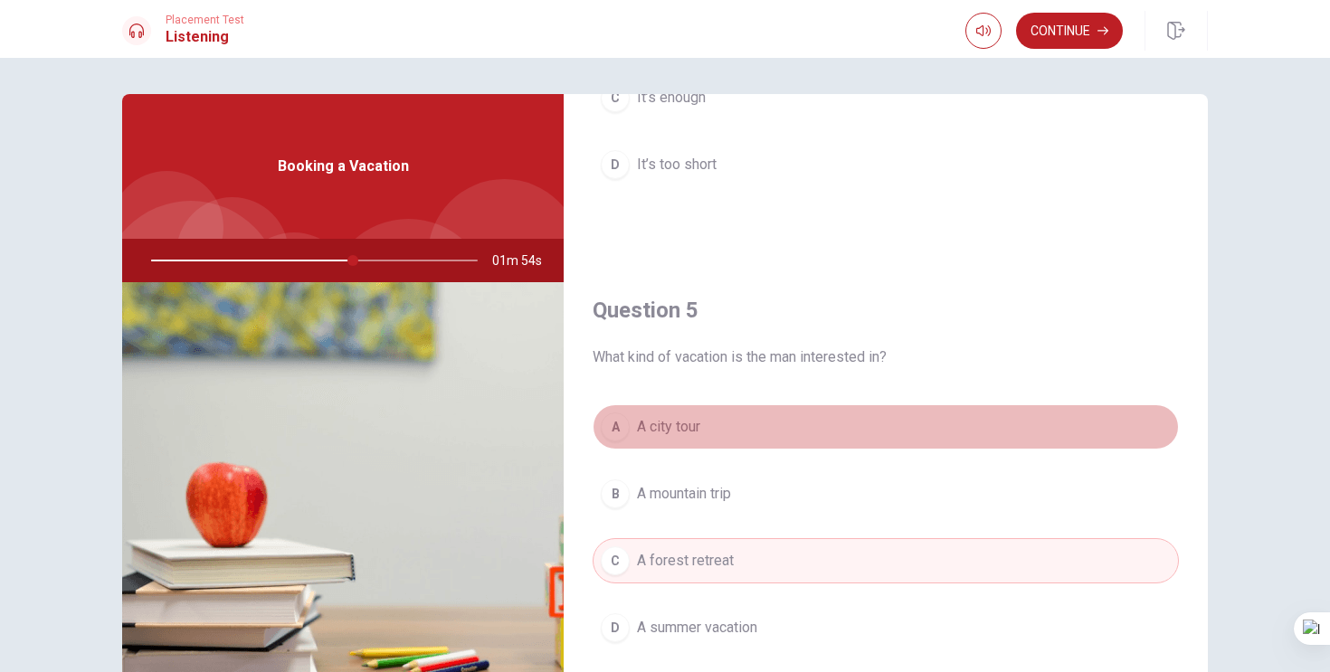
click at [611, 430] on div "A" at bounding box center [615, 426] width 29 height 29
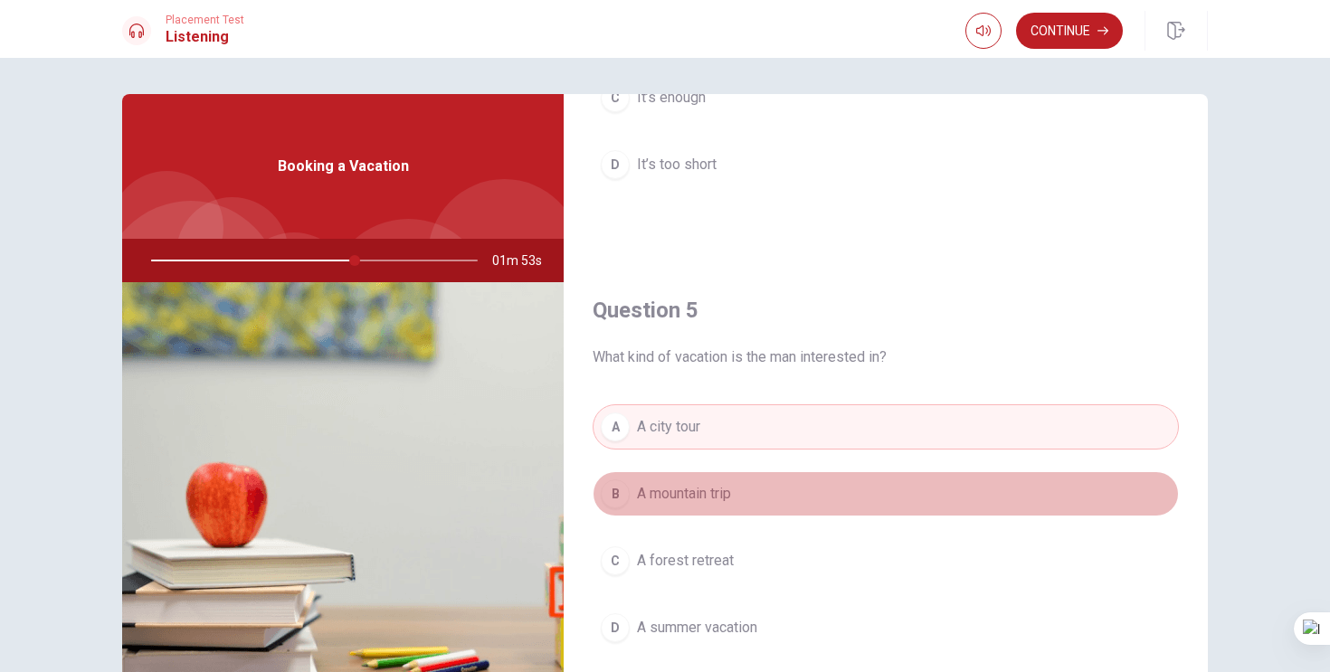
click at [619, 499] on div "B" at bounding box center [615, 493] width 29 height 29
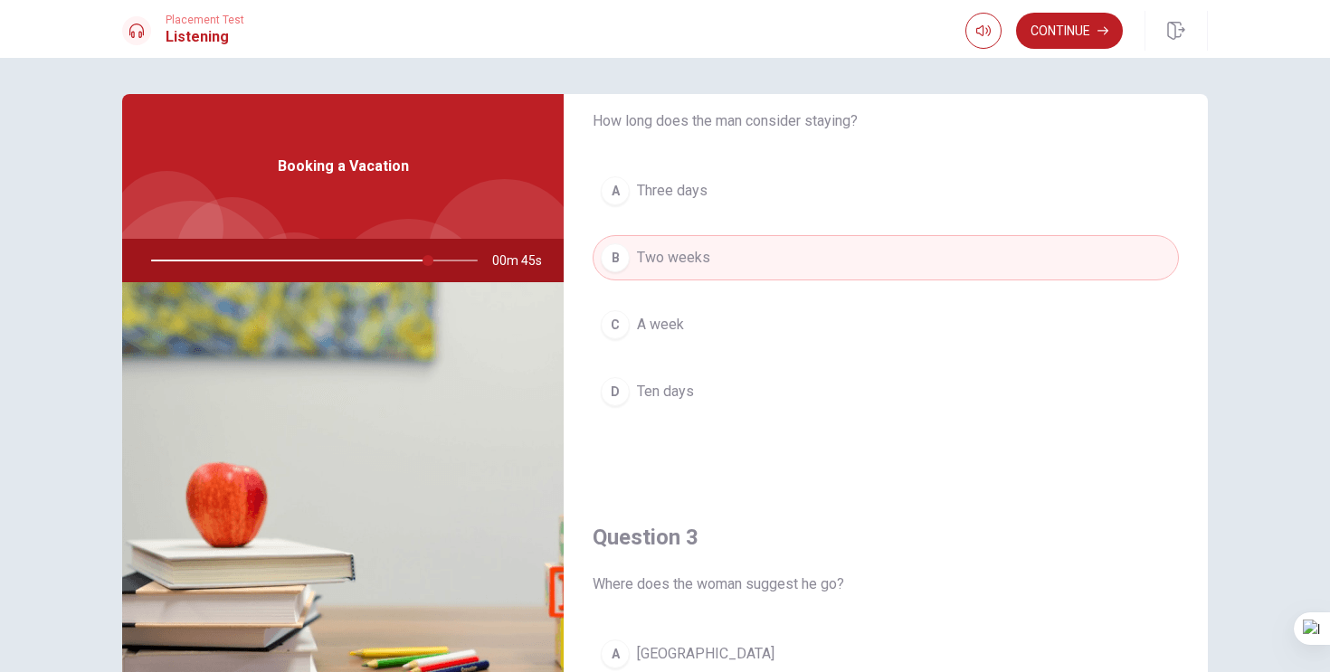
scroll to position [537, 0]
click at [612, 322] on div "C" at bounding box center [615, 321] width 29 height 29
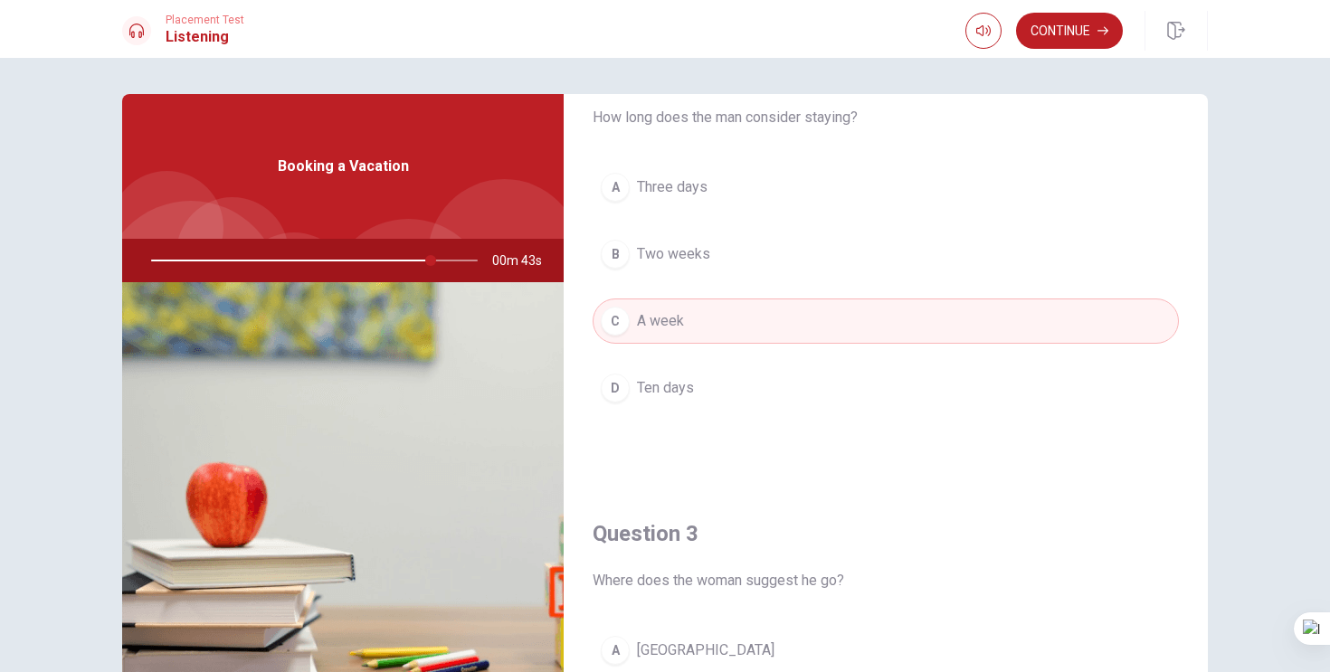
click at [608, 175] on div "A" at bounding box center [615, 187] width 29 height 29
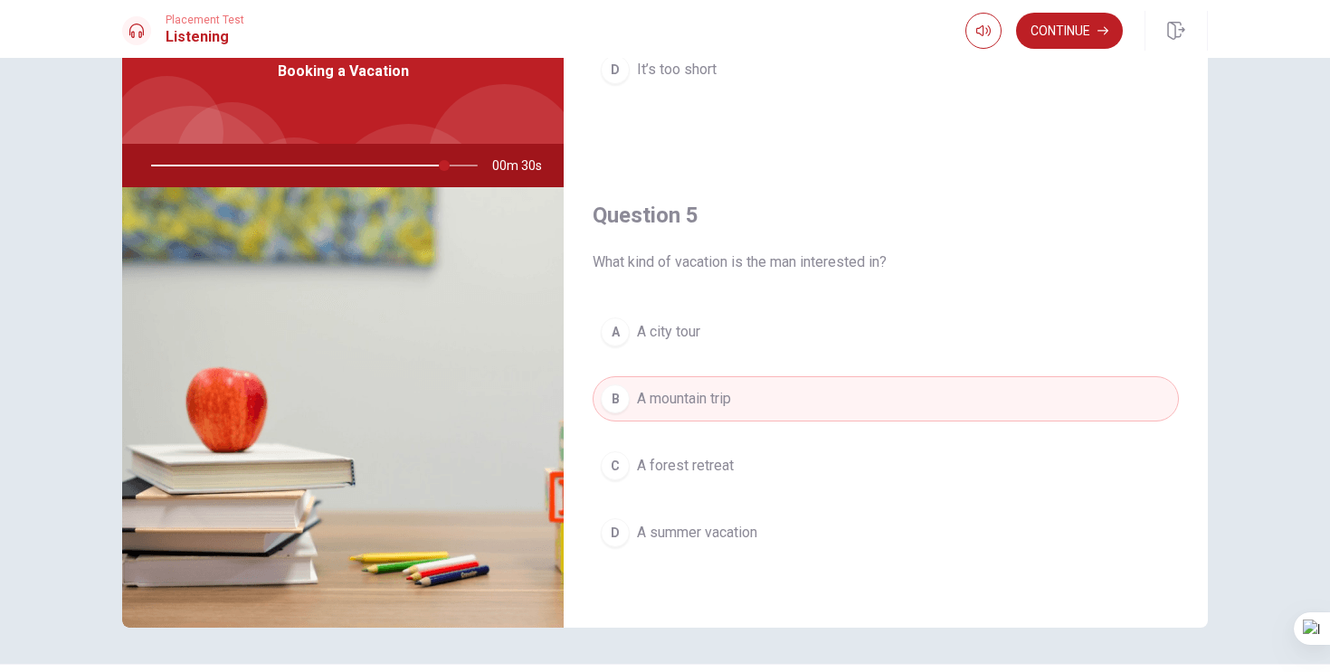
scroll to position [96, 0]
click at [1068, 42] on button "Continue" at bounding box center [1069, 31] width 107 height 36
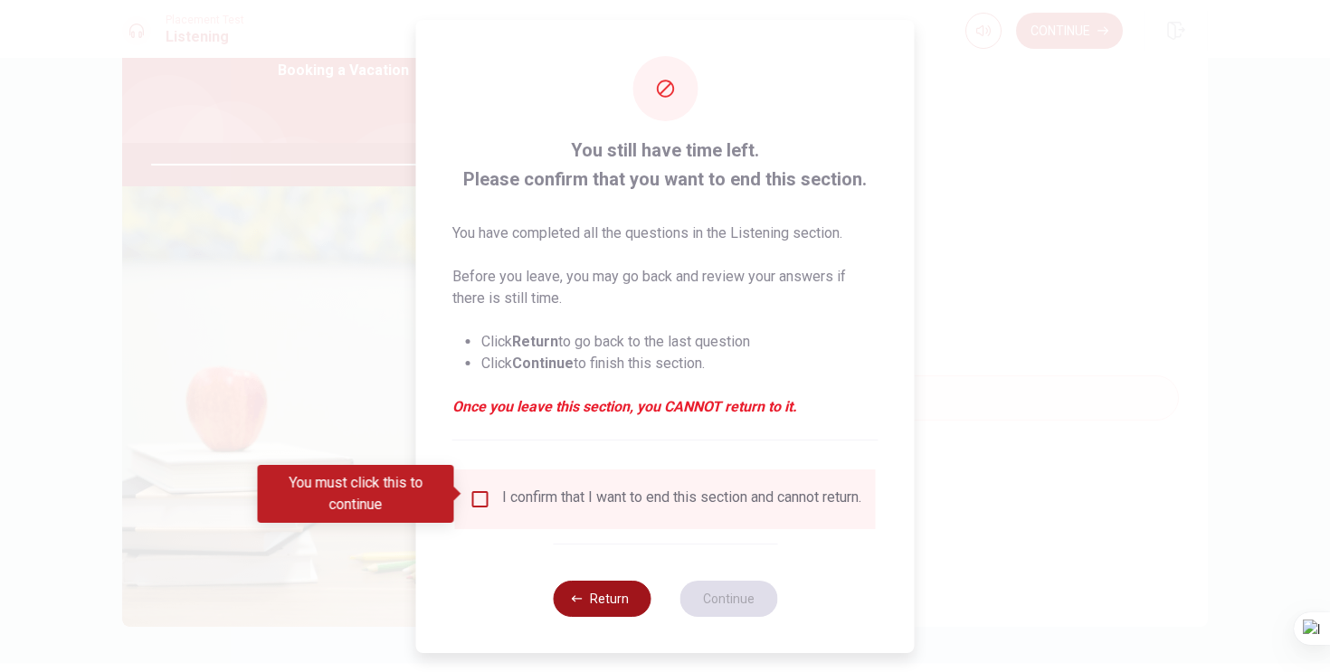
click at [590, 609] on button "Return" at bounding box center [602, 599] width 98 height 36
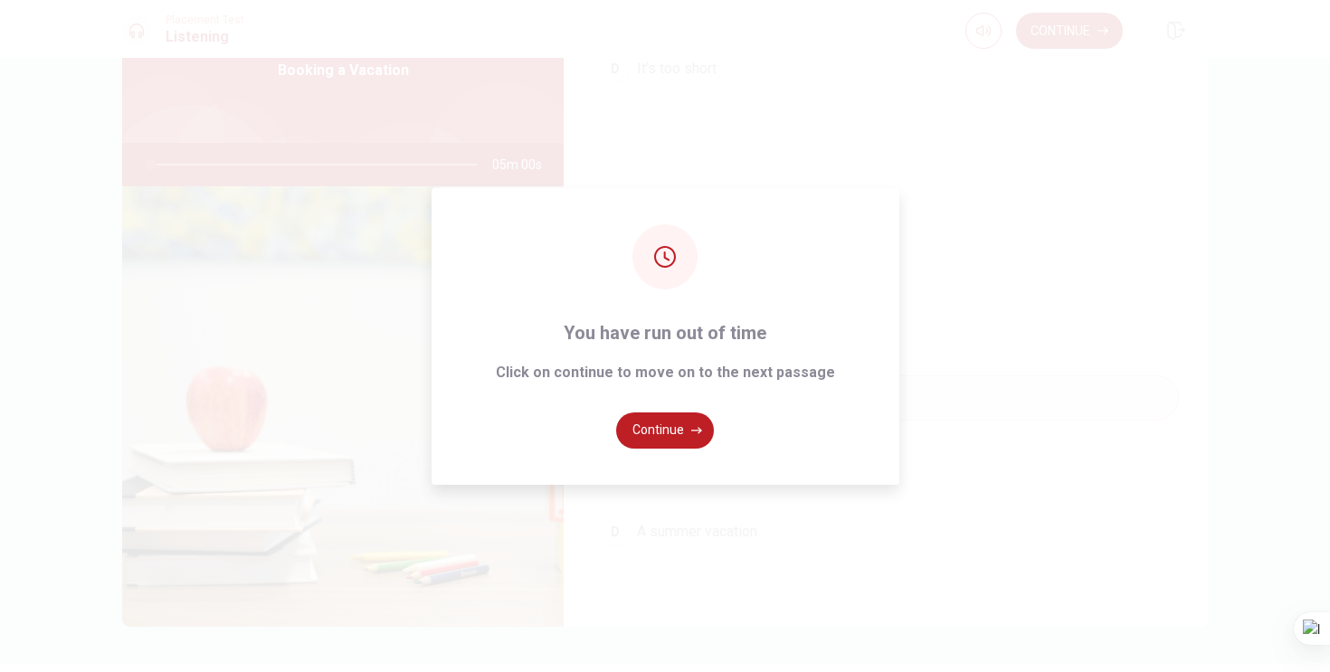
type input "0"
click at [680, 444] on button "Continue" at bounding box center [665, 430] width 98 height 36
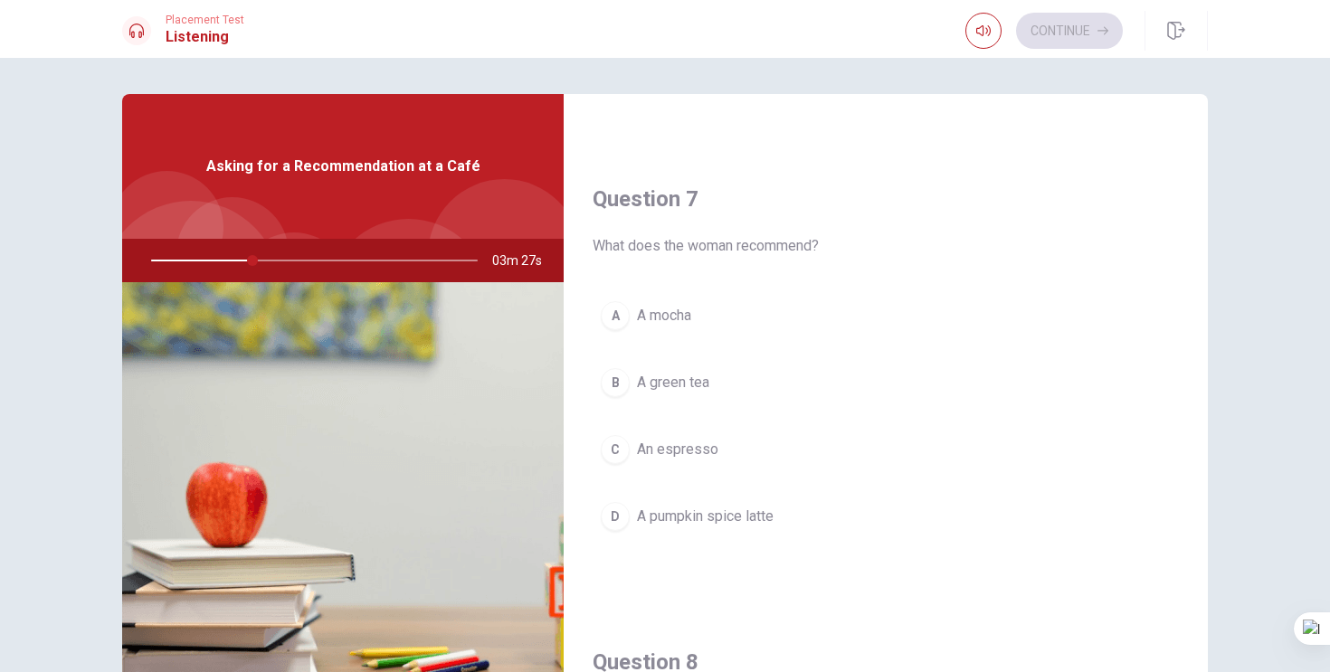
scroll to position [415, 0]
click at [615, 508] on div "D" at bounding box center [615, 510] width 29 height 29
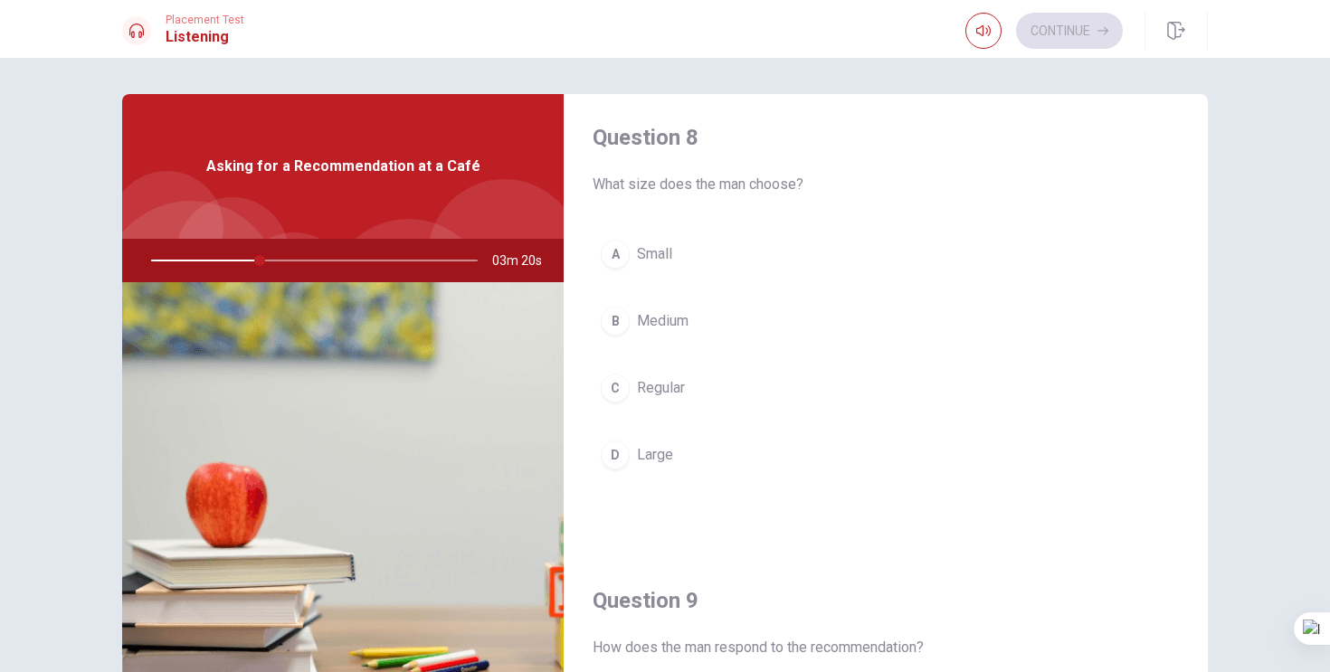
scroll to position [934, 0]
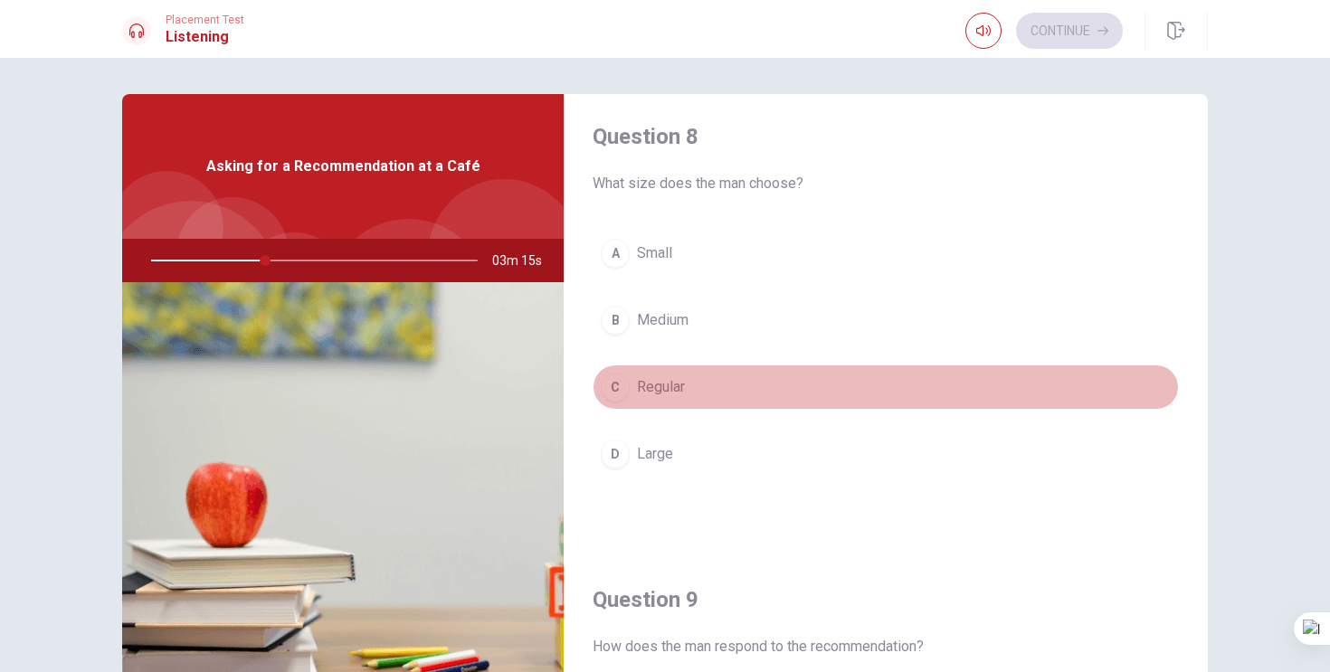
click at [616, 387] on div "C" at bounding box center [615, 387] width 29 height 29
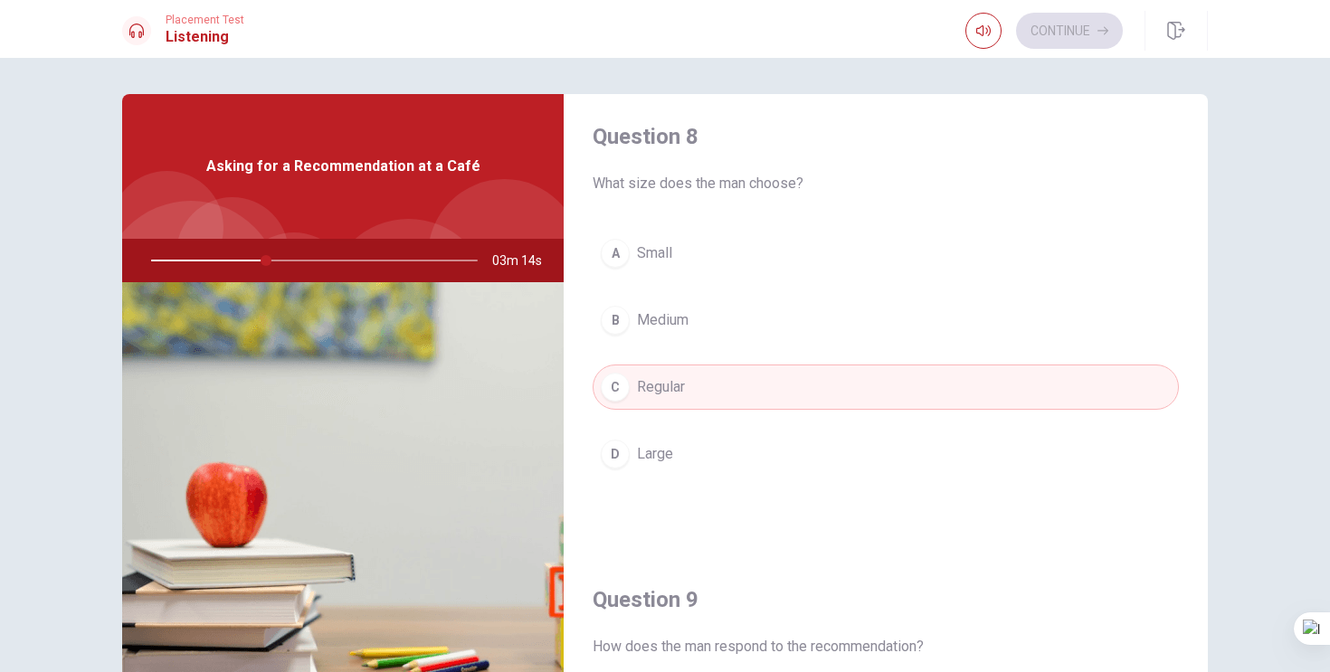
click at [618, 456] on div "D" at bounding box center [615, 454] width 29 height 29
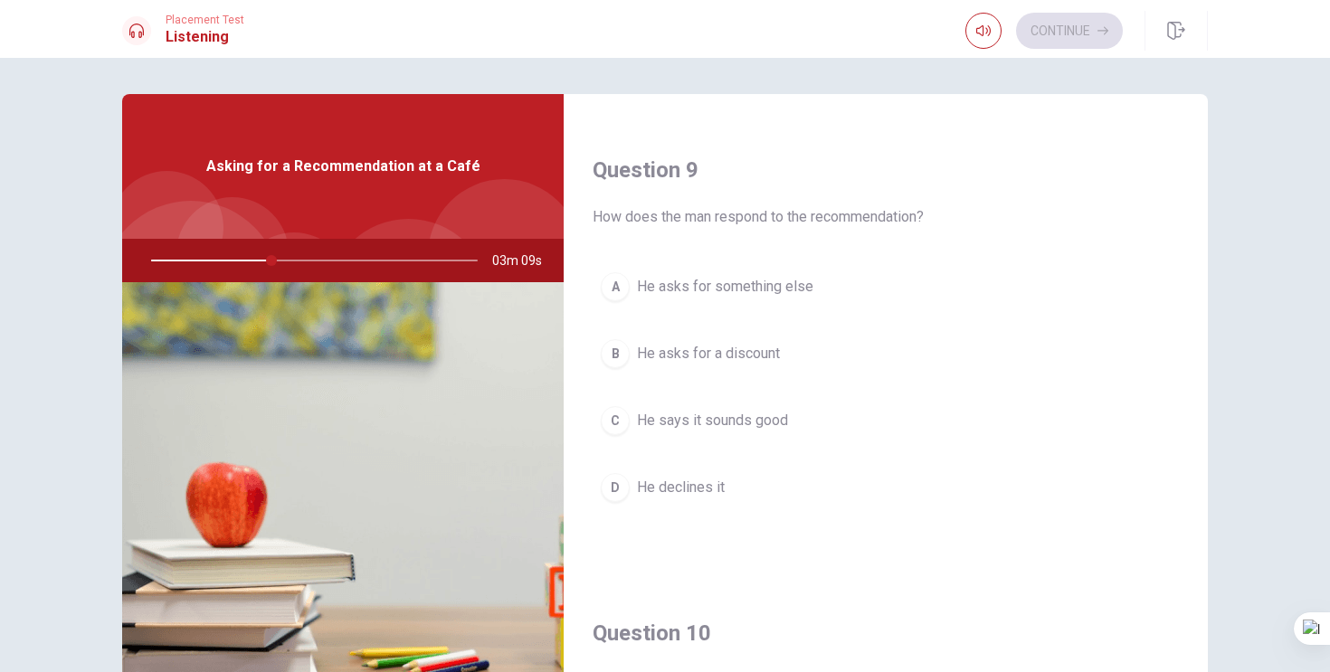
scroll to position [1357, 0]
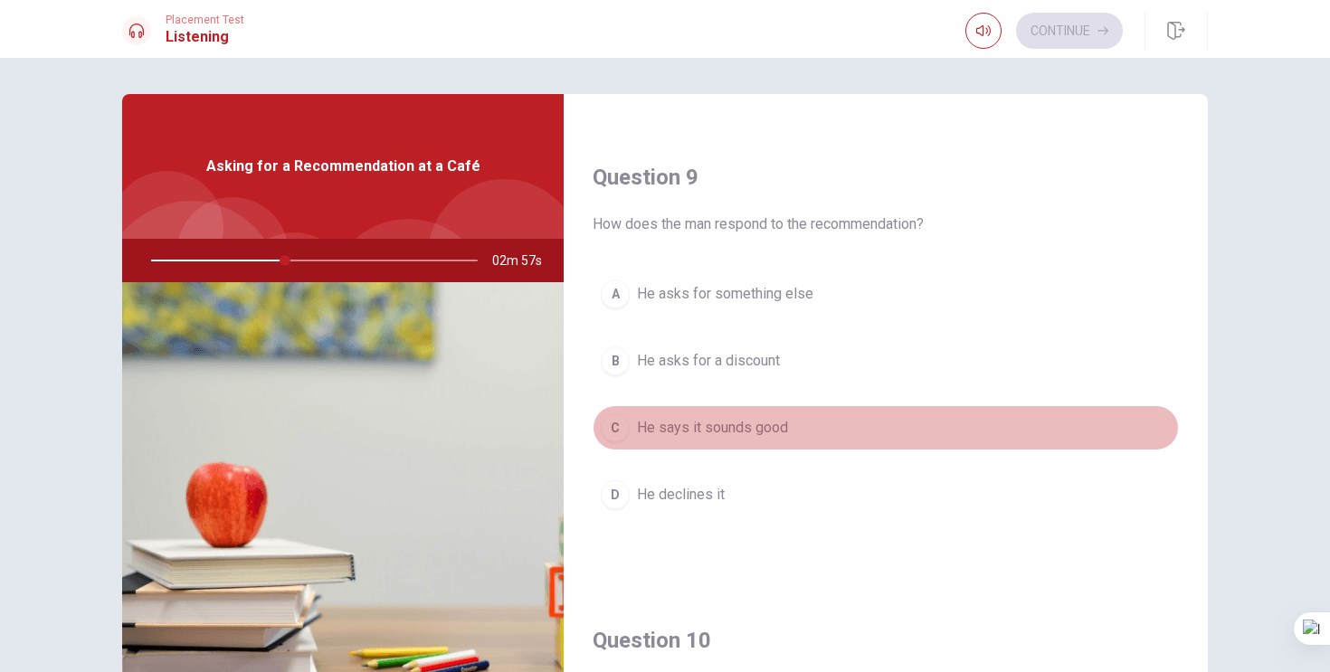
click at [627, 431] on div "C" at bounding box center [615, 427] width 29 height 29
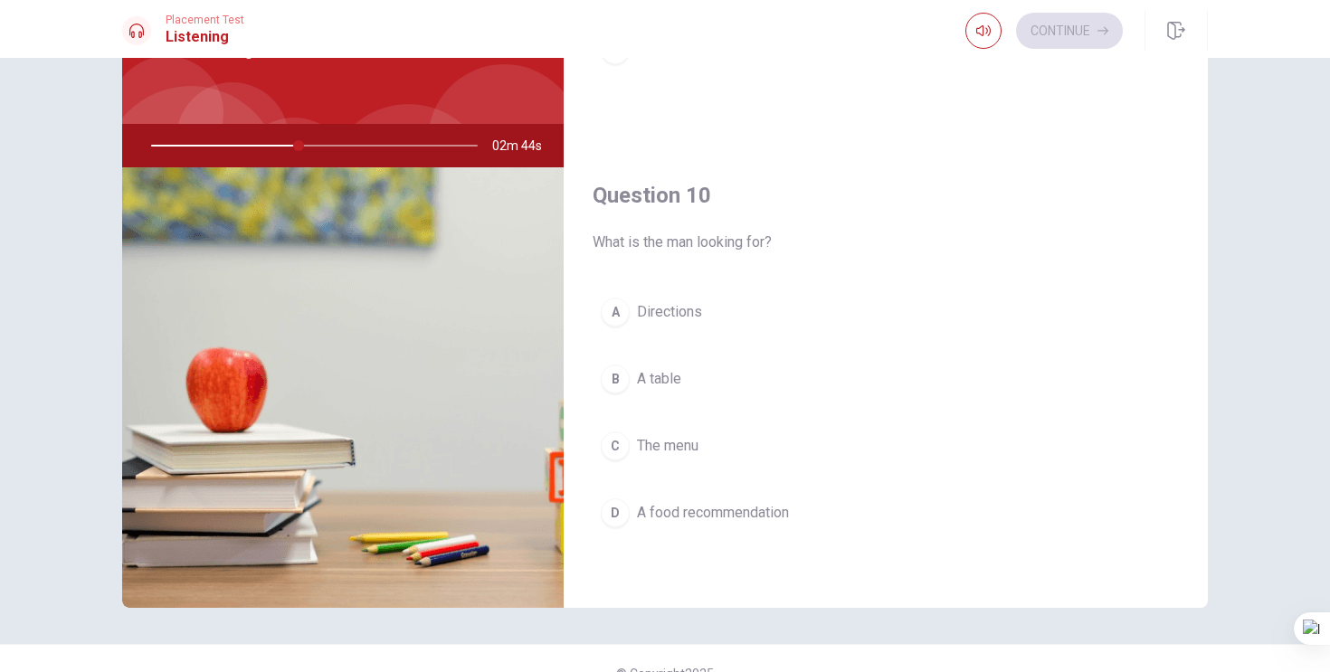
scroll to position [121, 0]
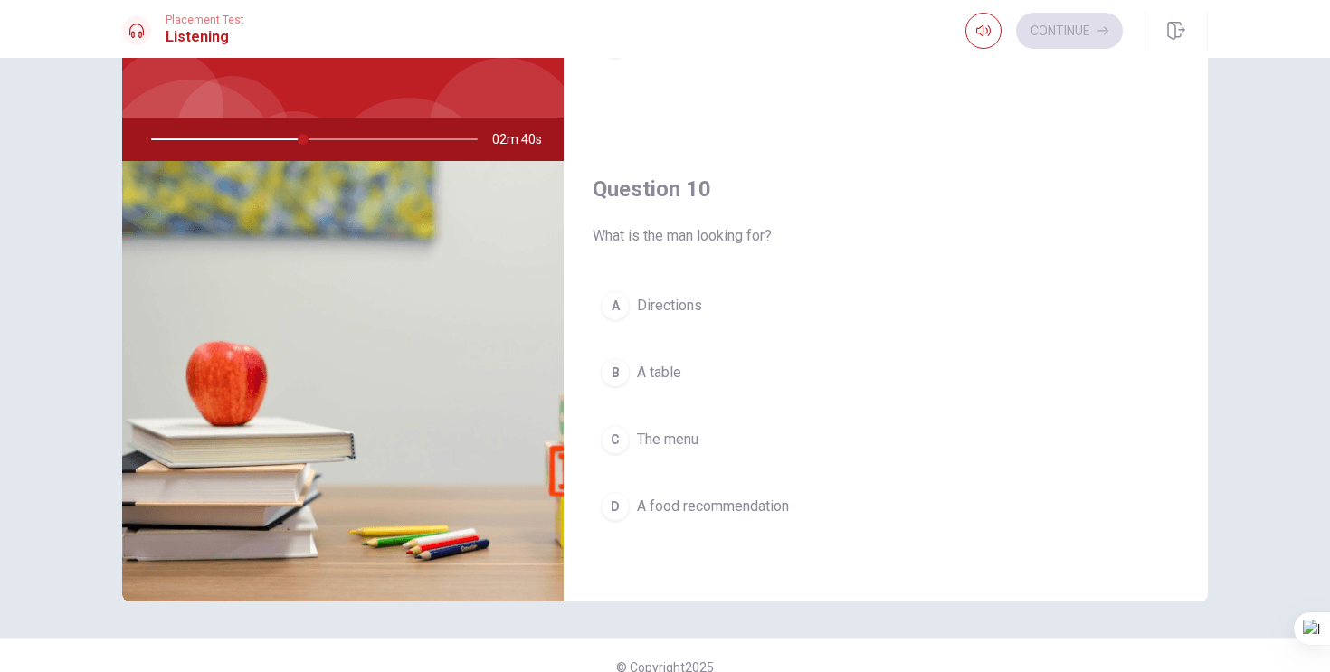
click at [612, 507] on div "D" at bounding box center [615, 506] width 29 height 29
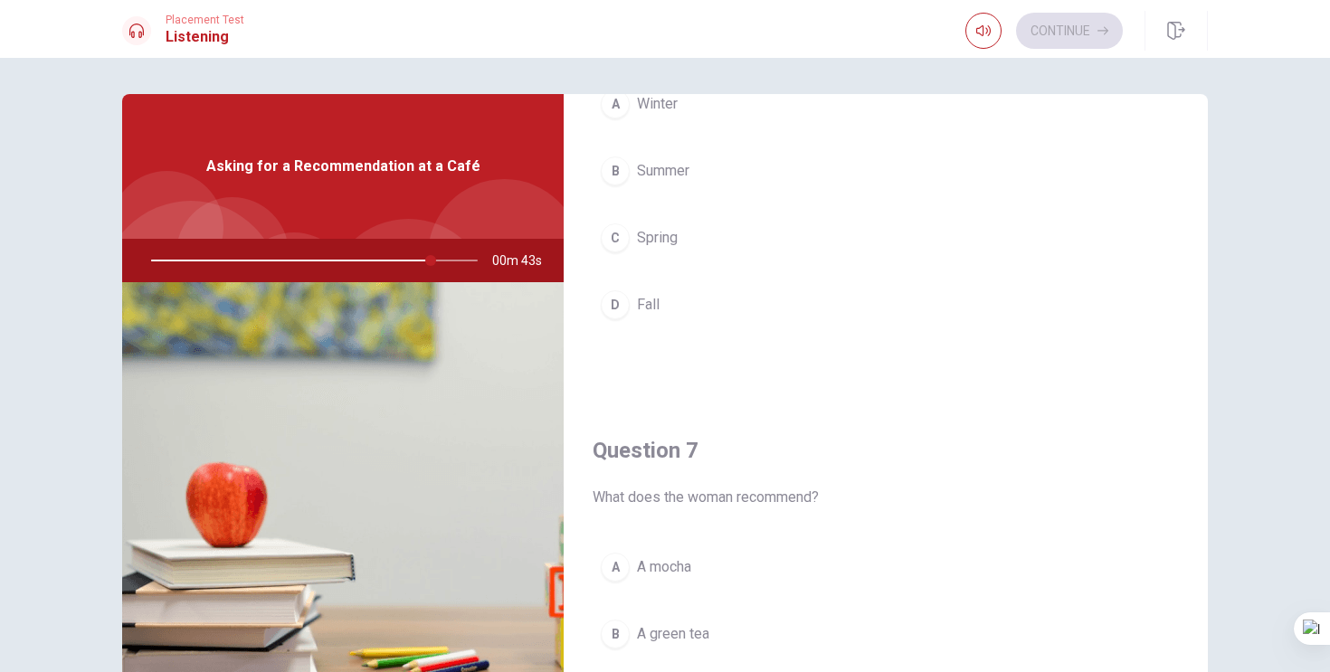
scroll to position [0, 0]
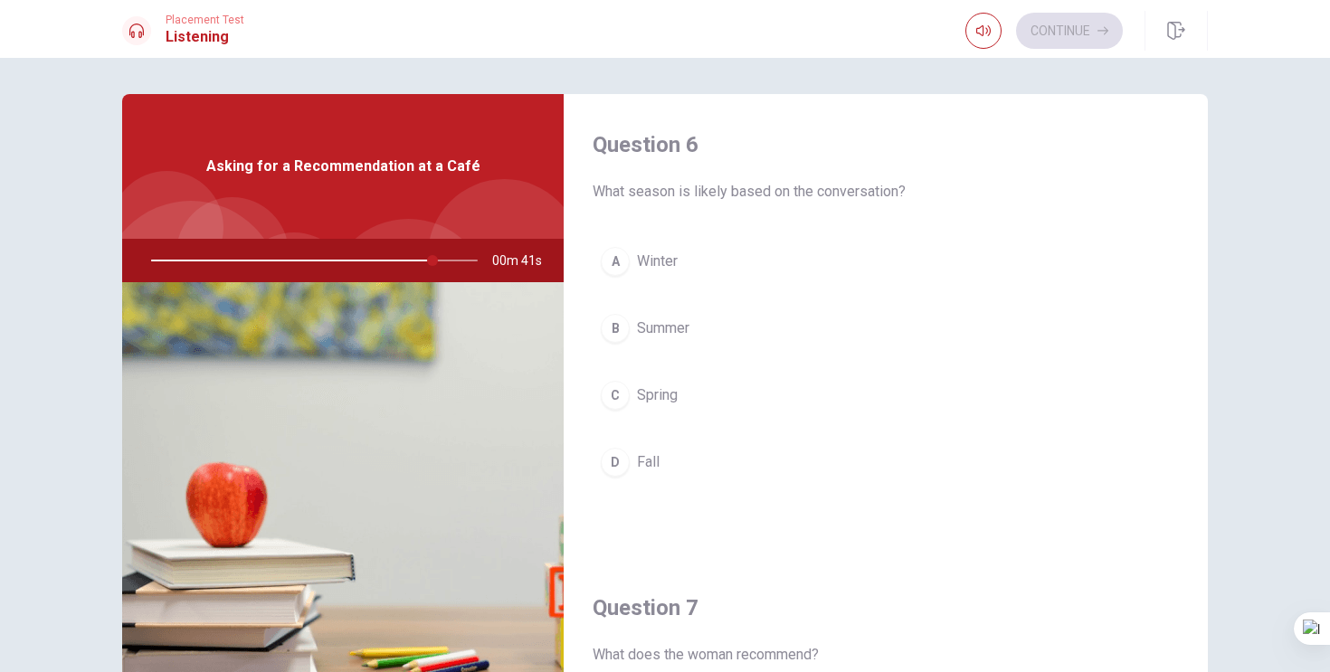
click at [611, 328] on div "B" at bounding box center [615, 328] width 29 height 29
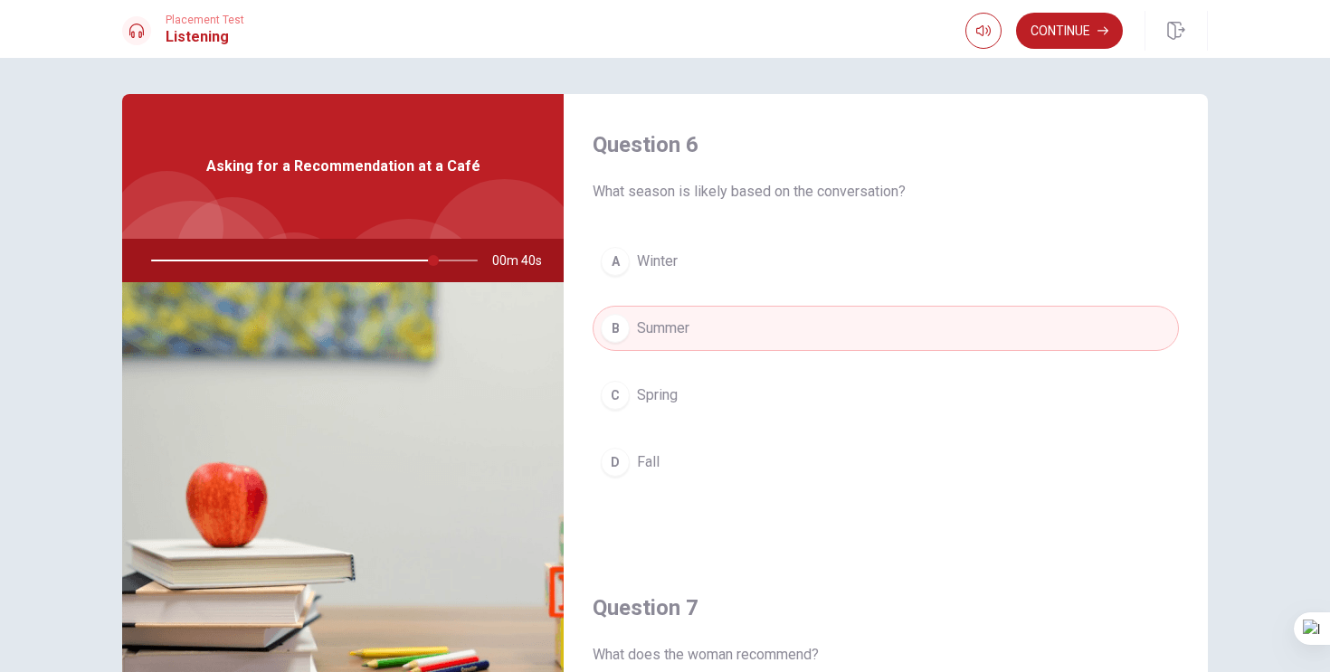
click at [611, 328] on div "B" at bounding box center [615, 328] width 29 height 29
type input "0"
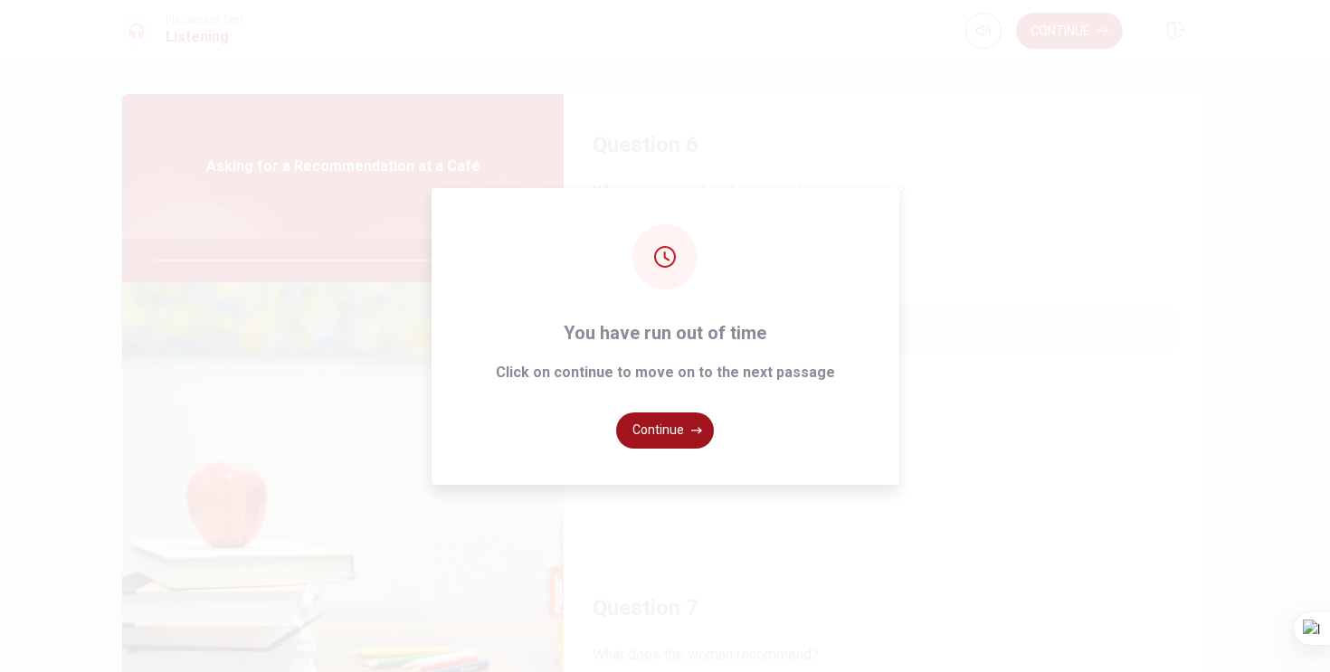
click at [657, 432] on button "Continue" at bounding box center [665, 430] width 98 height 36
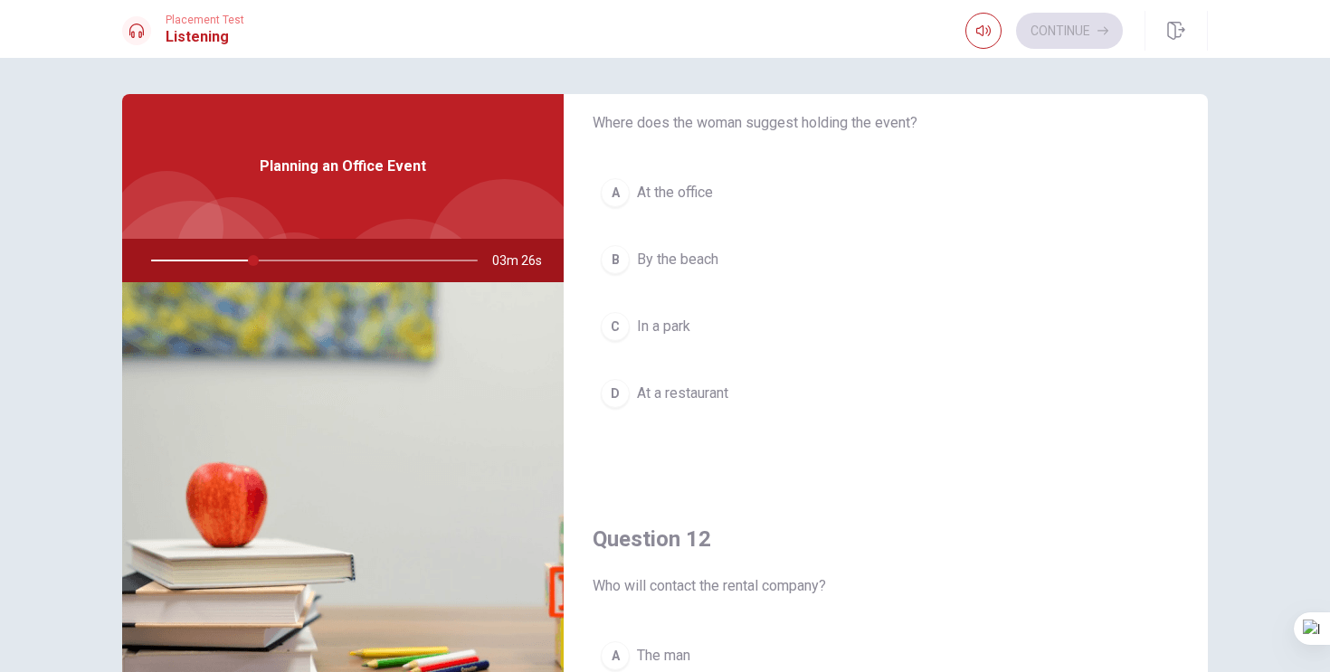
scroll to position [64, 0]
click at [615, 329] on div "C" at bounding box center [615, 331] width 29 height 29
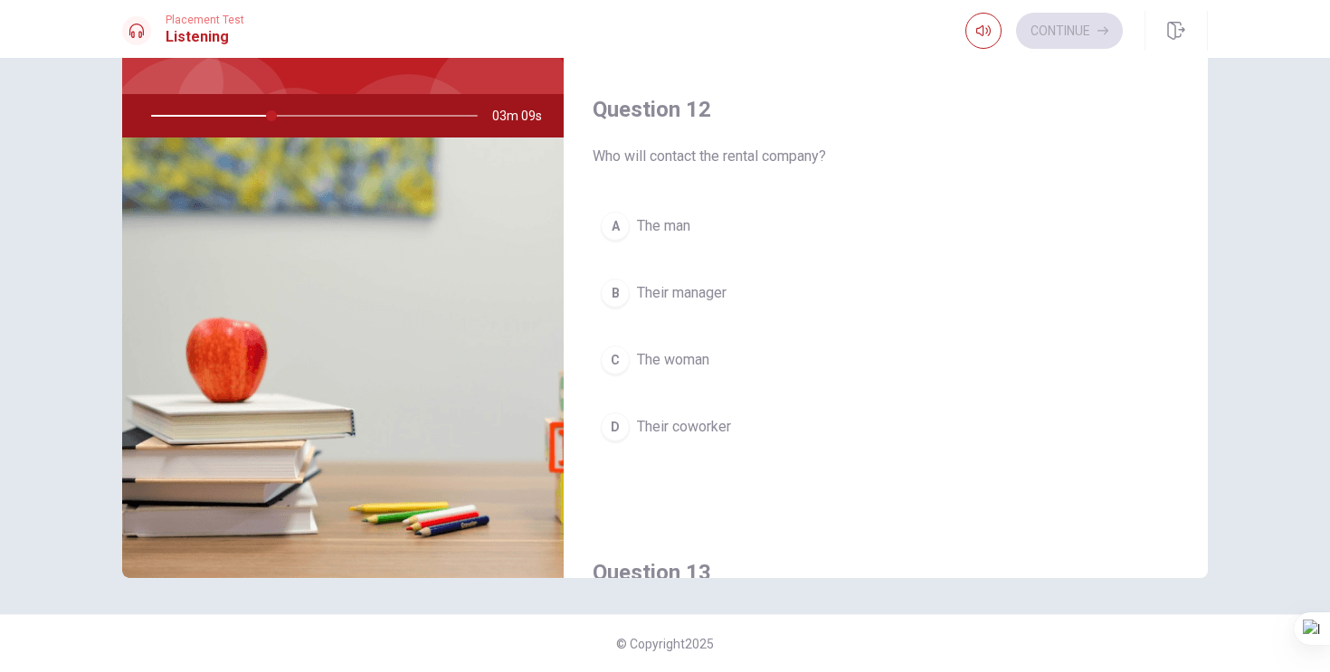
scroll to position [356, 0]
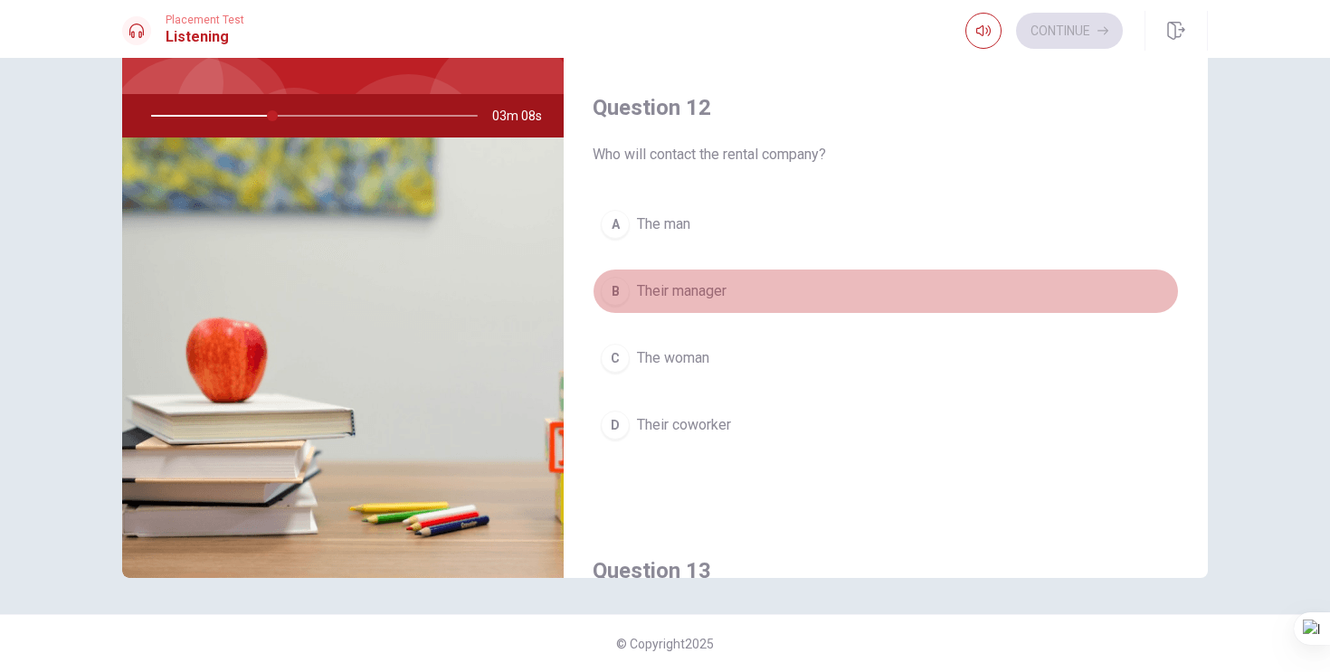
click at [612, 287] on div "B" at bounding box center [615, 291] width 29 height 29
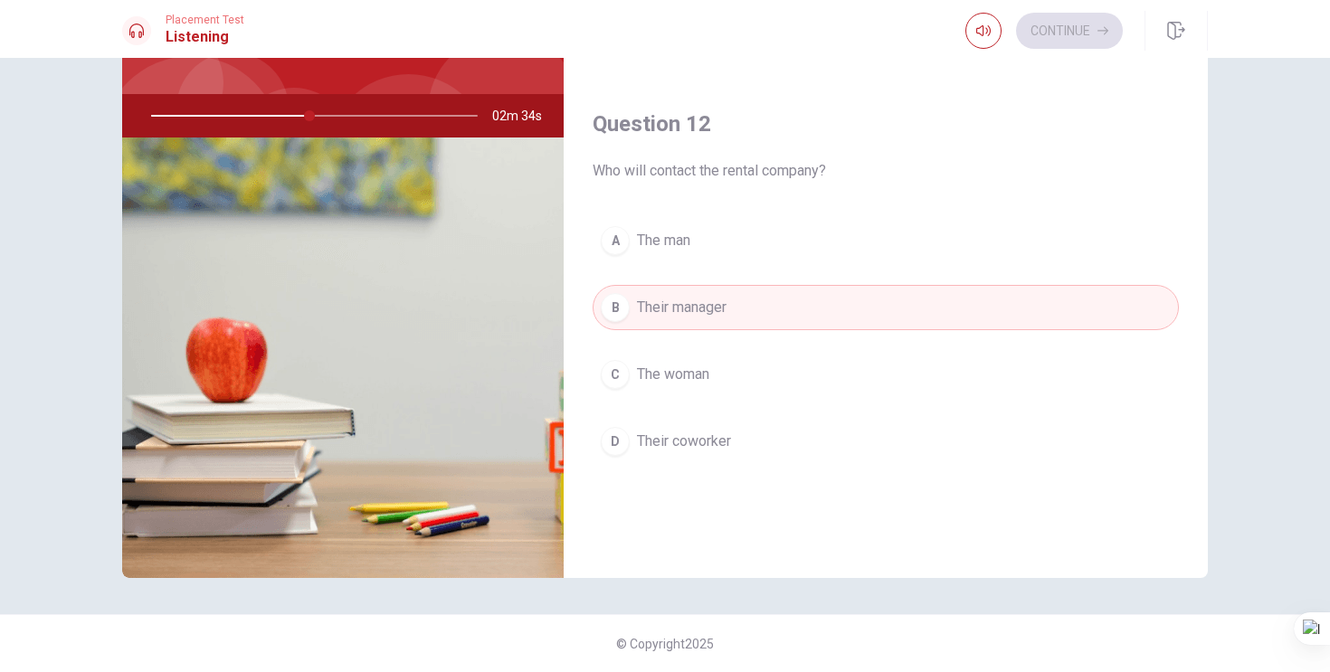
scroll to position [372, 0]
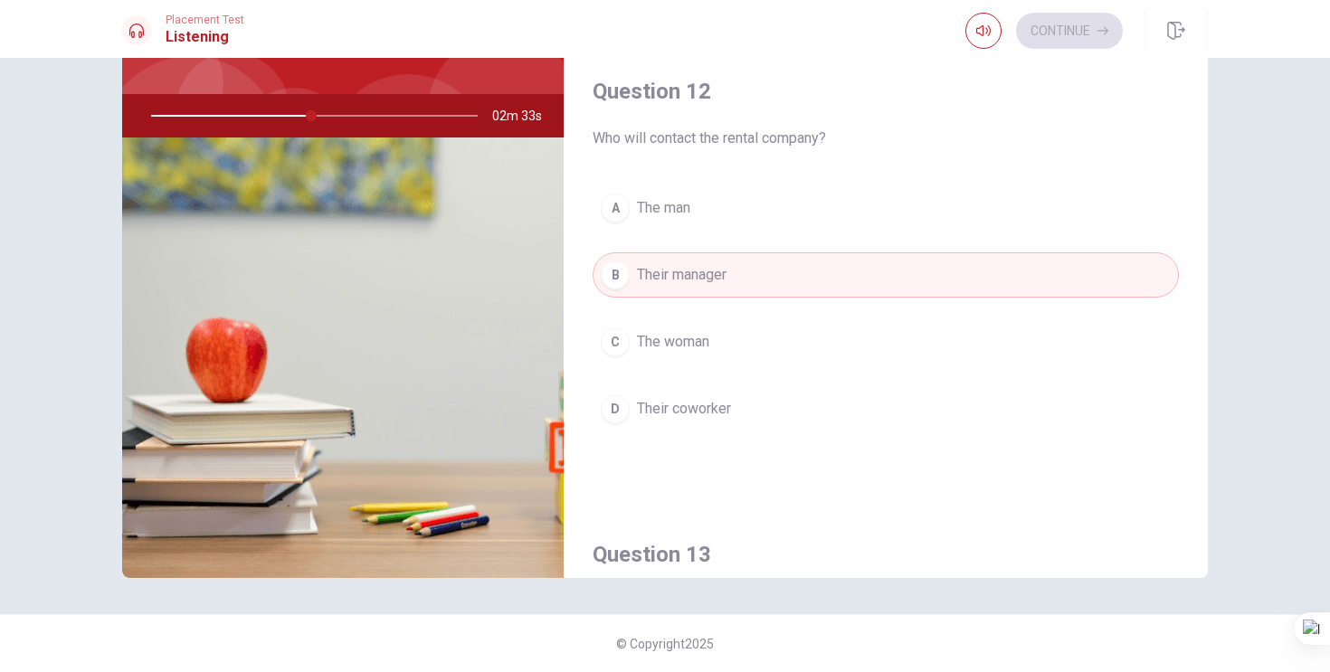
click at [621, 342] on div "C" at bounding box center [615, 341] width 29 height 29
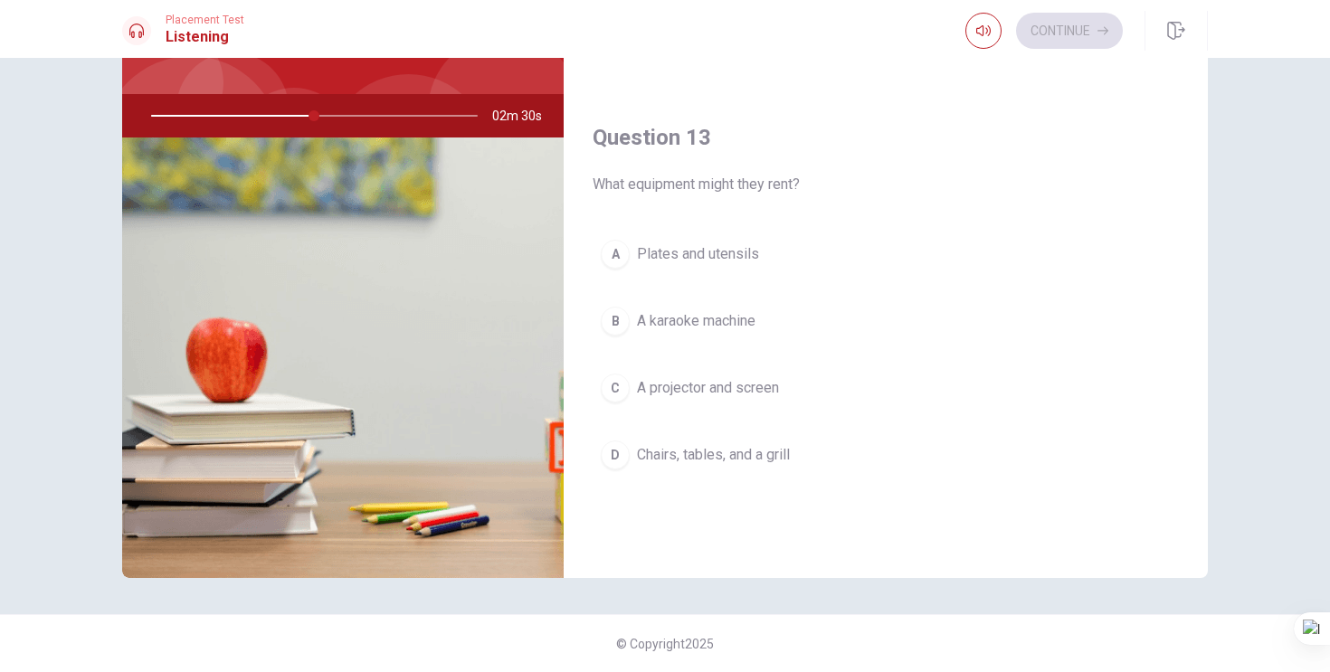
scroll to position [806, 0]
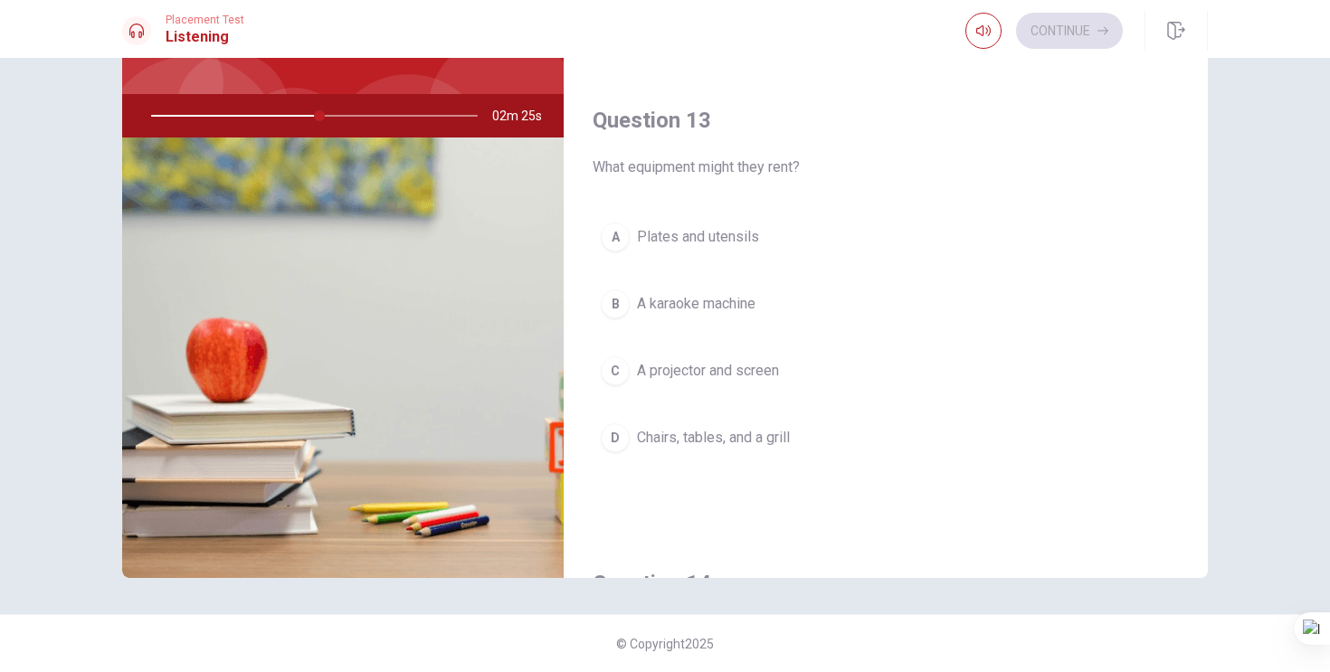
click at [615, 299] on div "B" at bounding box center [615, 303] width 29 height 29
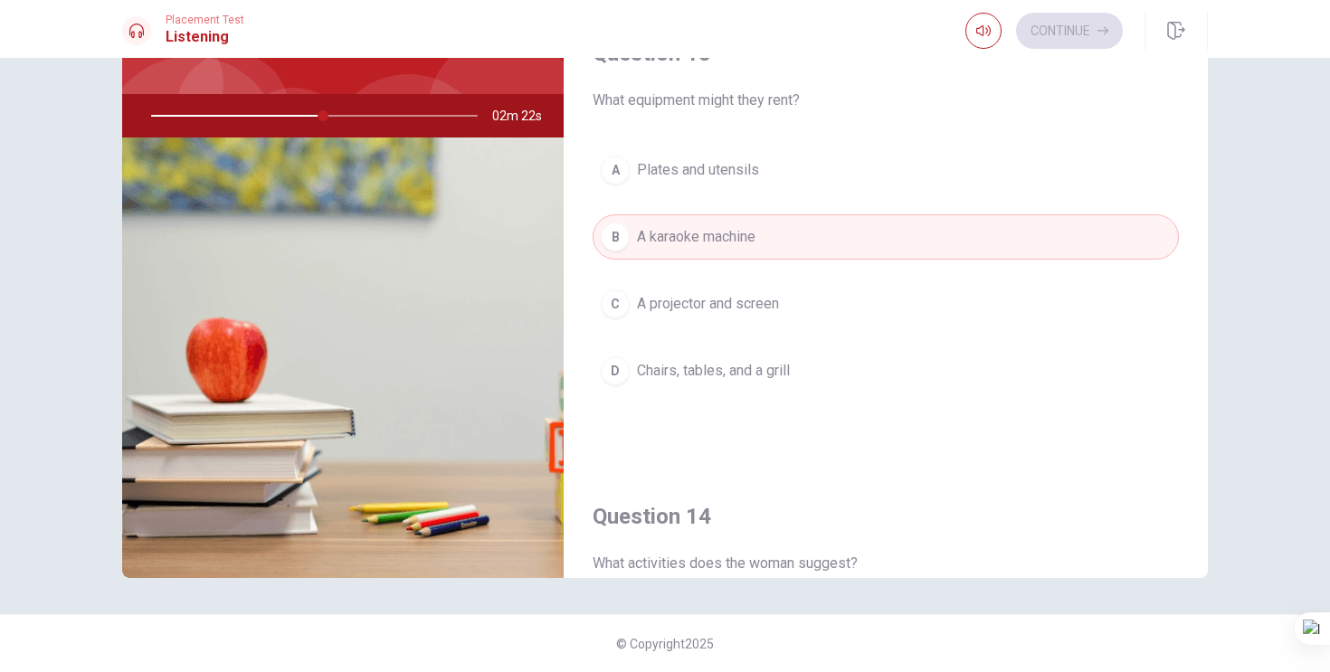
scroll to position [865, 0]
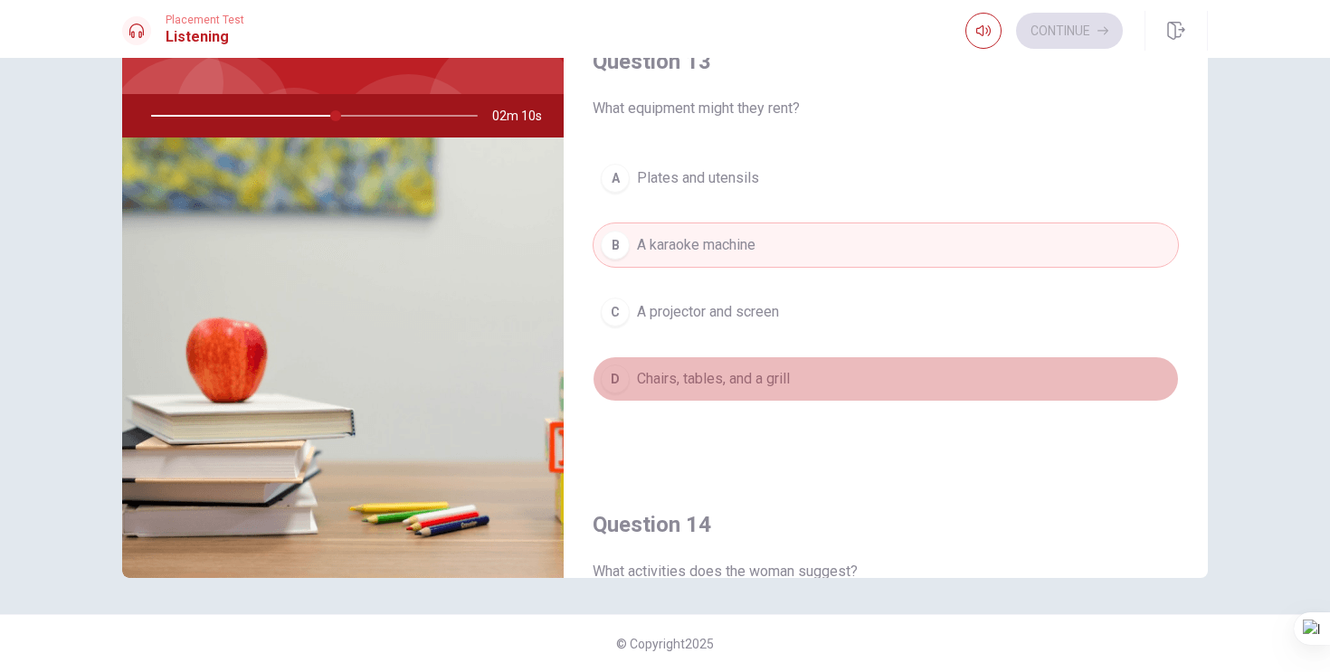
click at [614, 383] on div "D" at bounding box center [615, 379] width 29 height 29
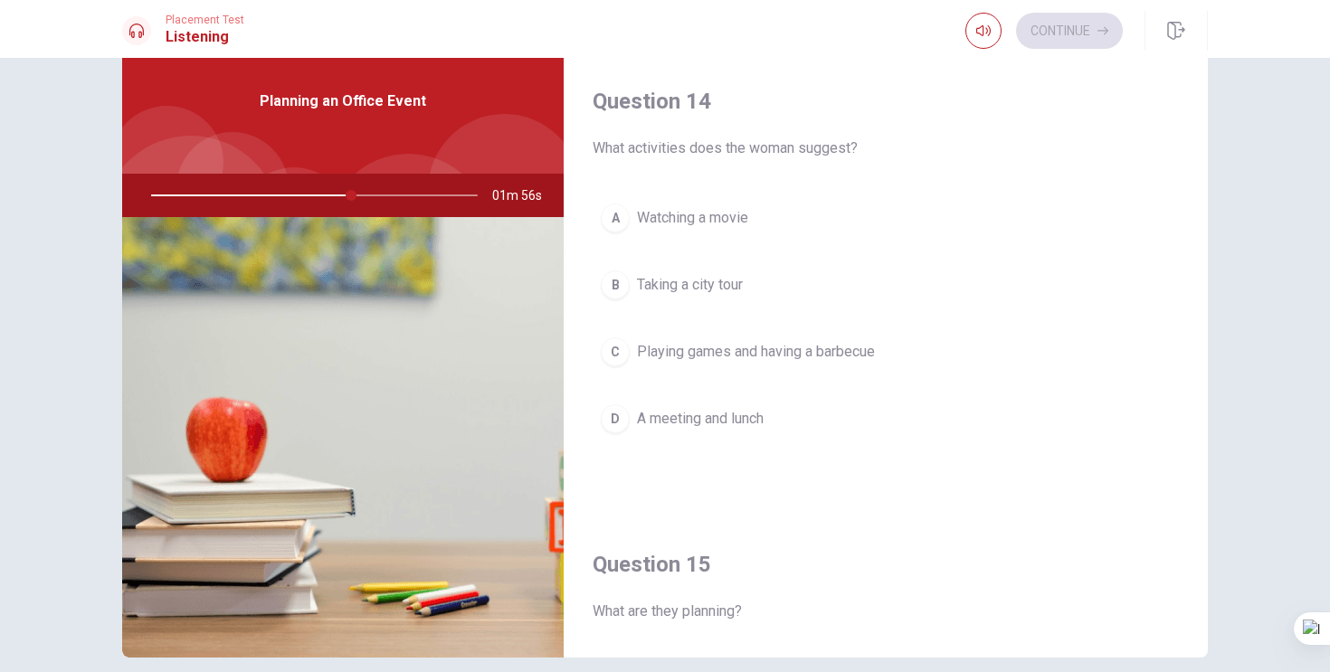
scroll to position [1380, 0]
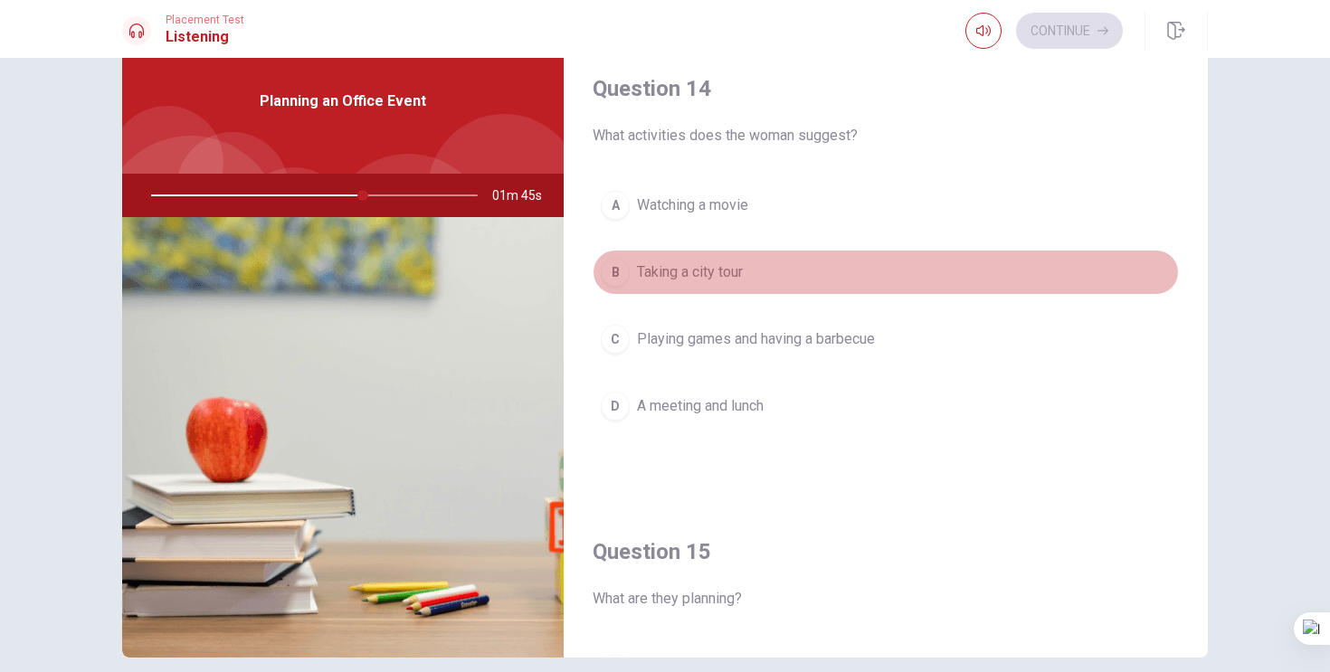
click at [618, 275] on div "B" at bounding box center [615, 272] width 29 height 29
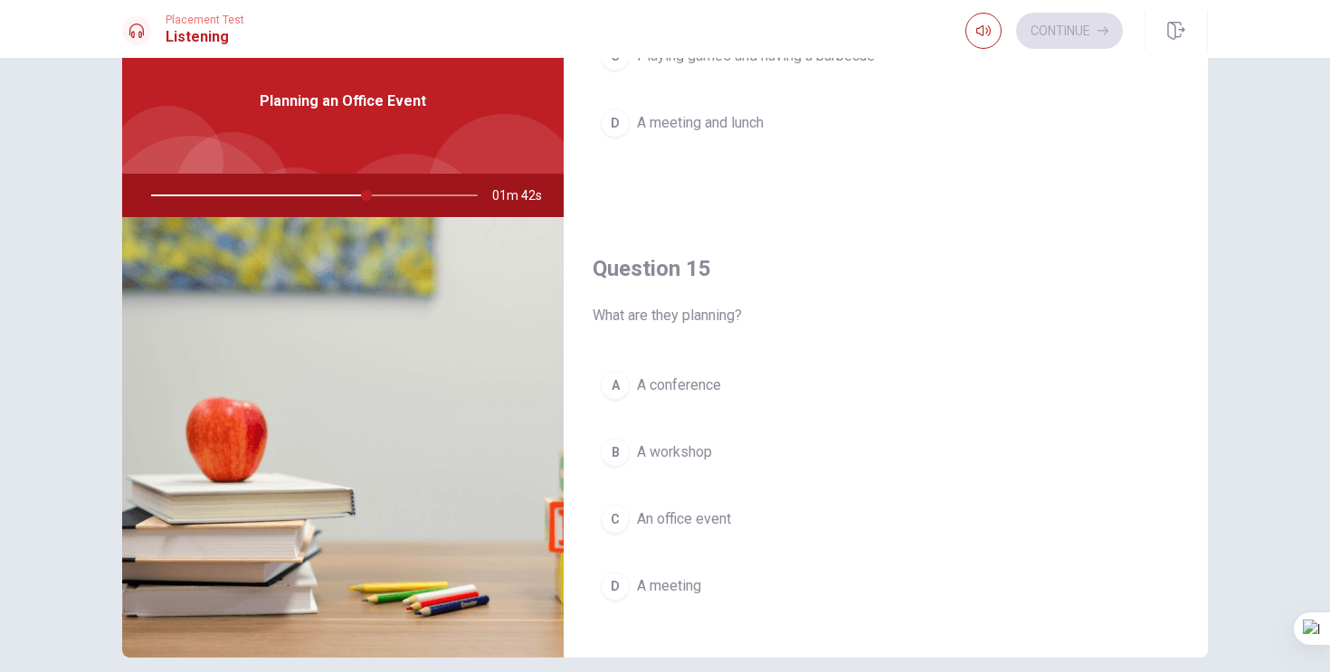
scroll to position [1687, 0]
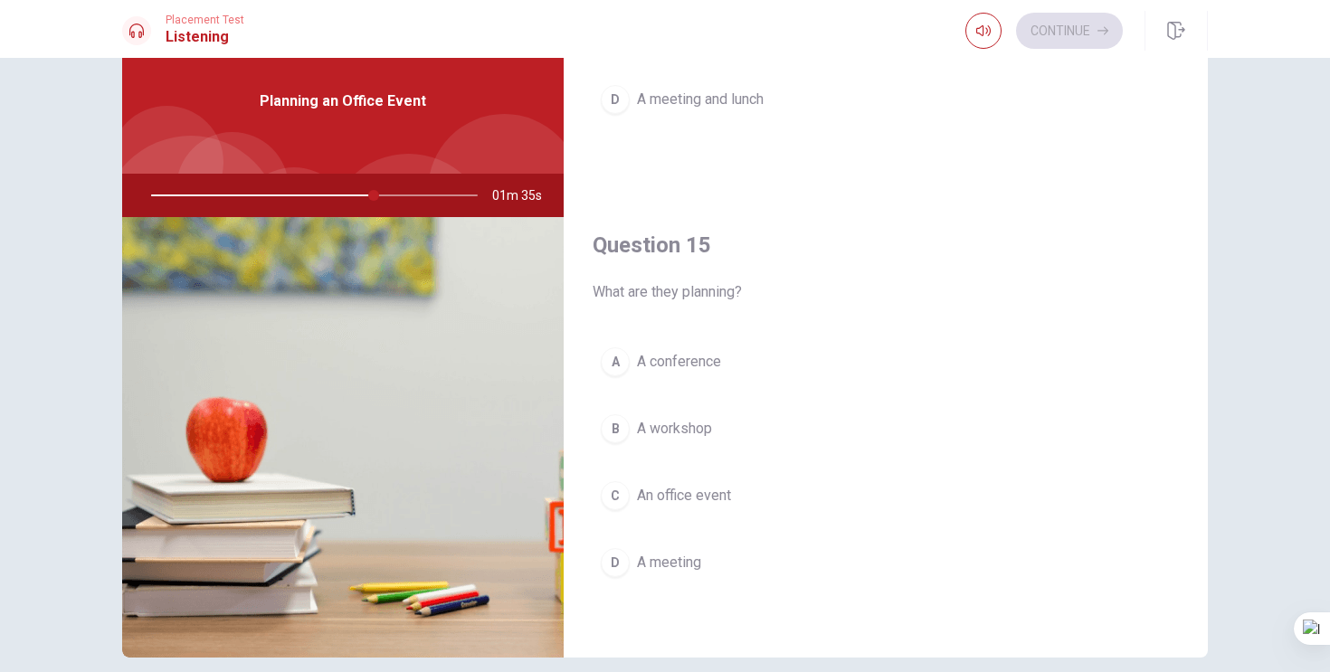
click at [618, 488] on div "C" at bounding box center [615, 495] width 29 height 29
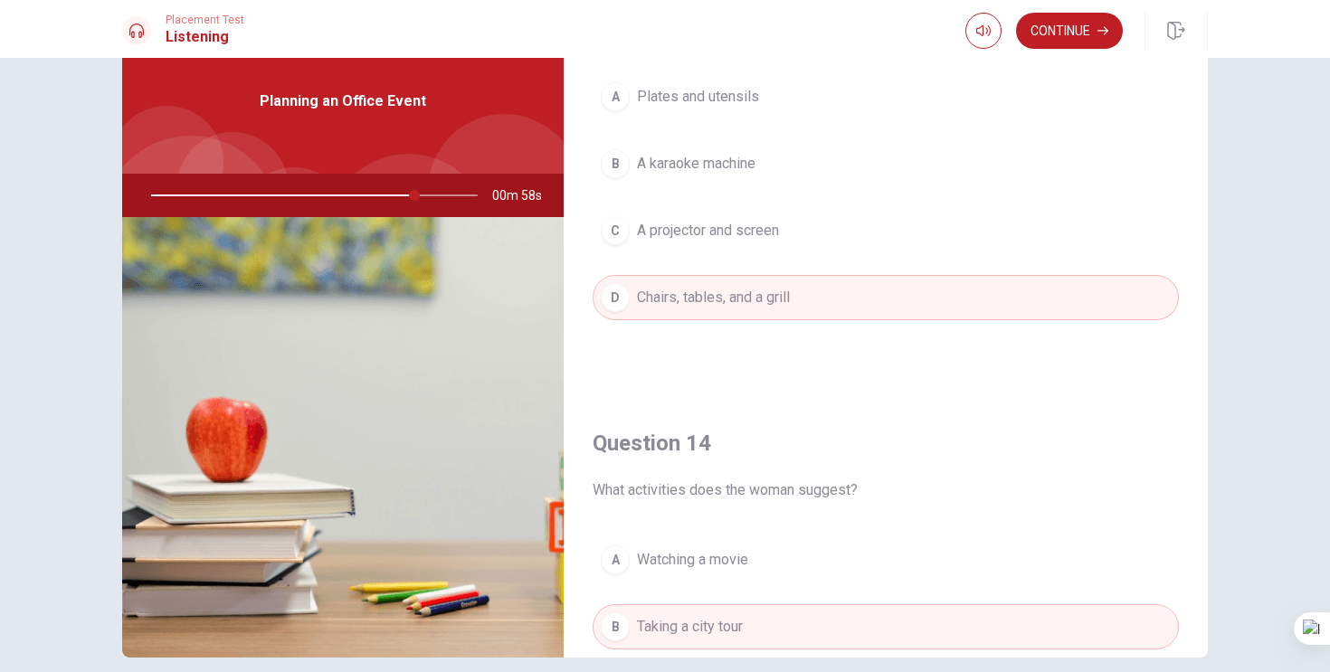
scroll to position [1001, 0]
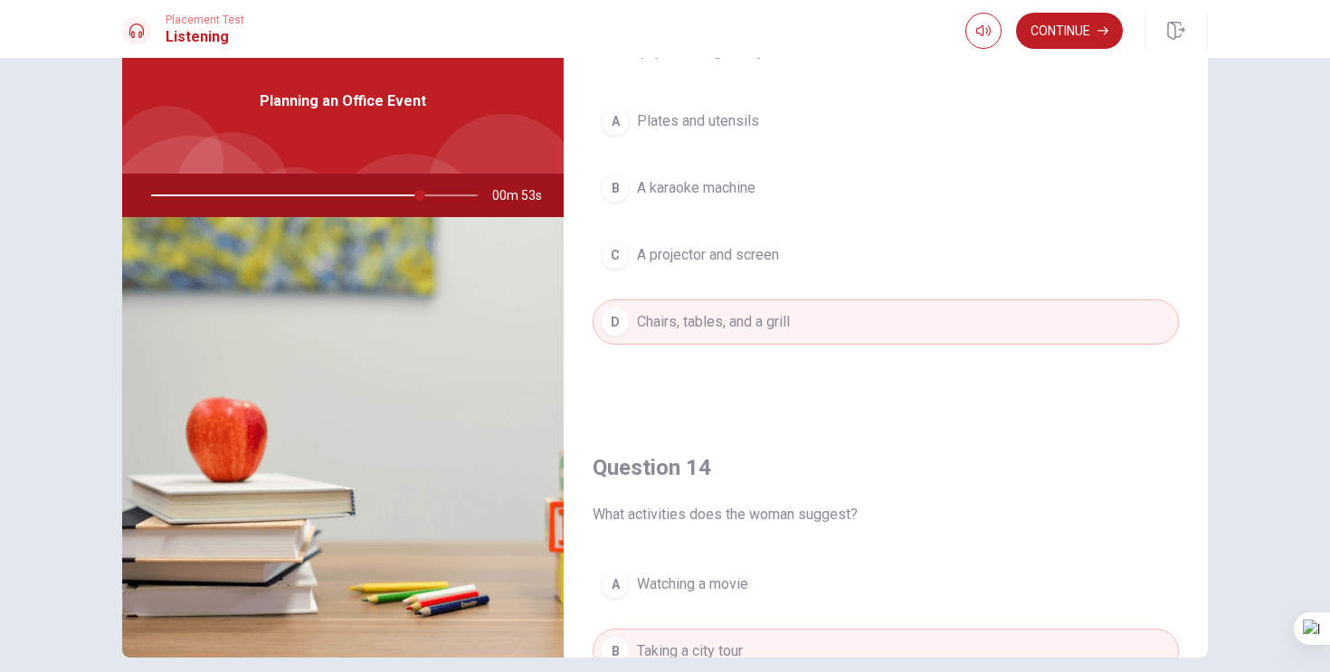
click at [617, 187] on div "B" at bounding box center [615, 188] width 29 height 29
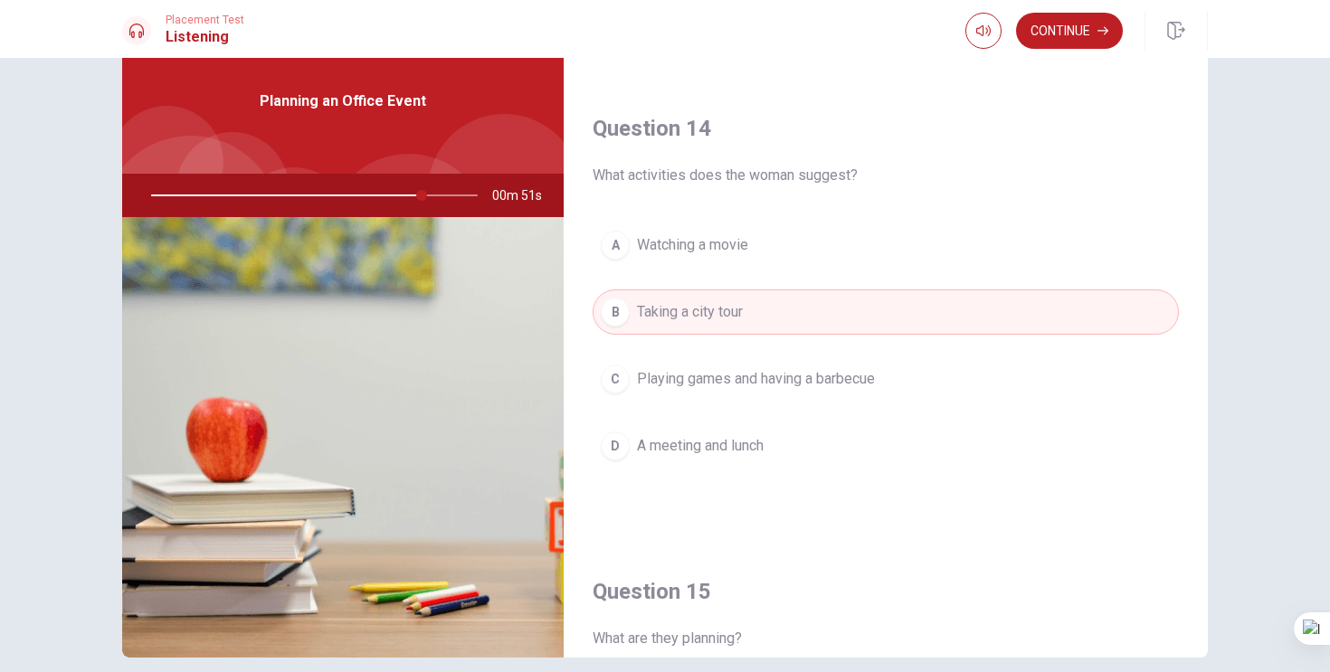
scroll to position [1342, 0]
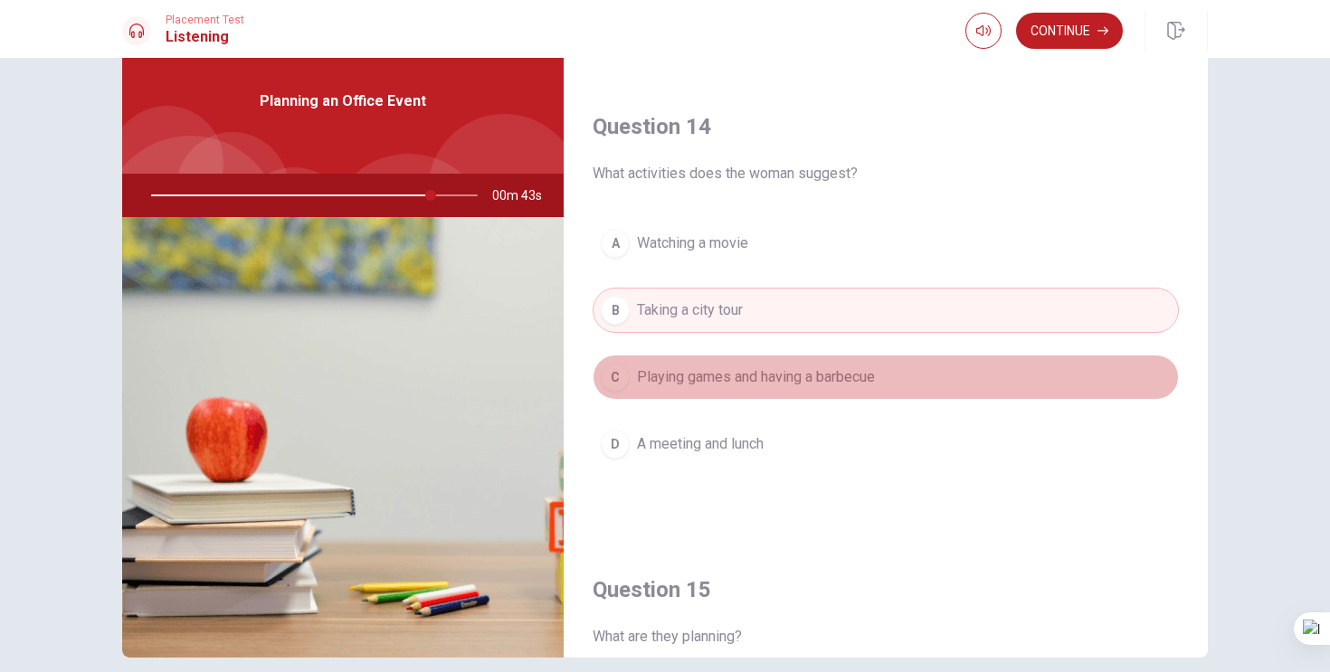
click at [615, 371] on div "C" at bounding box center [615, 377] width 29 height 29
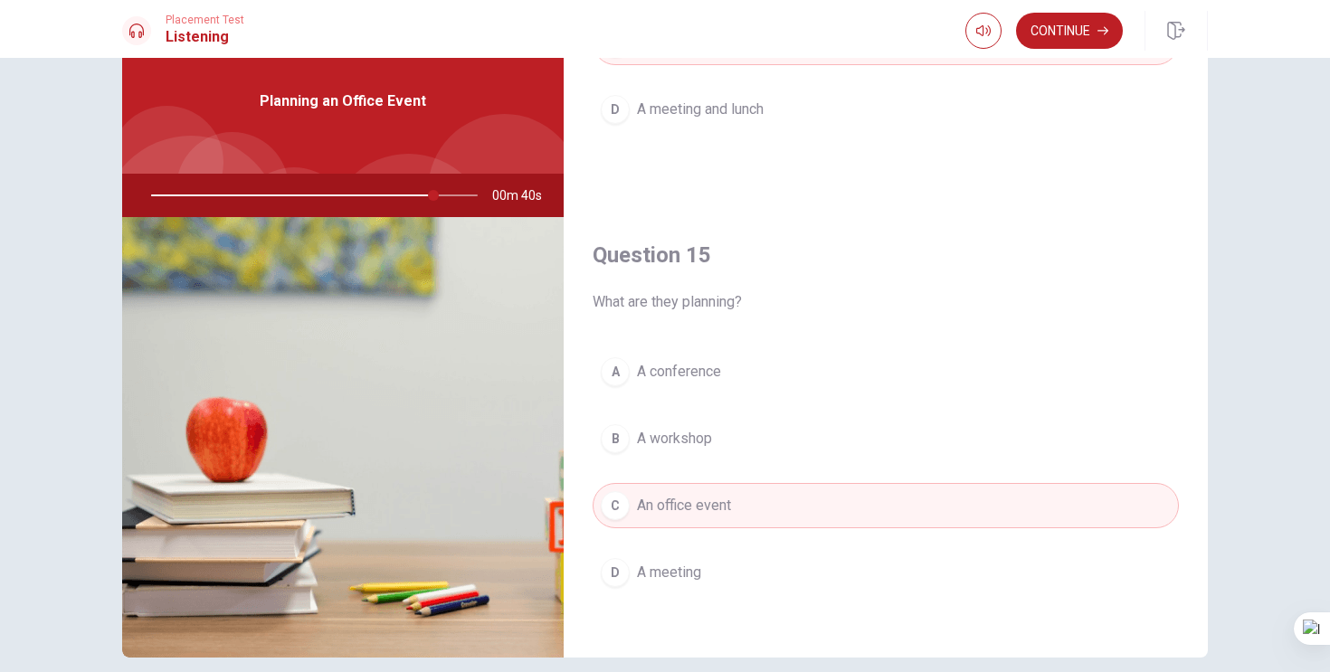
scroll to position [1687, 0]
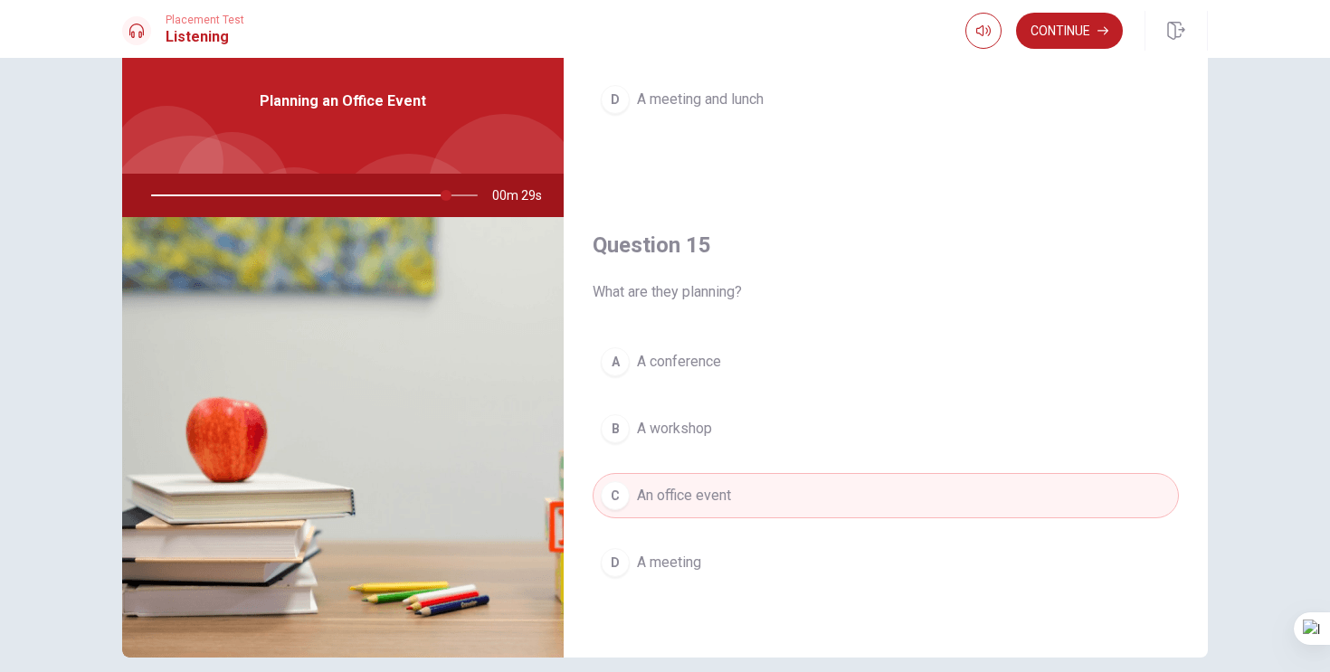
click at [615, 359] on div "A" at bounding box center [615, 361] width 29 height 29
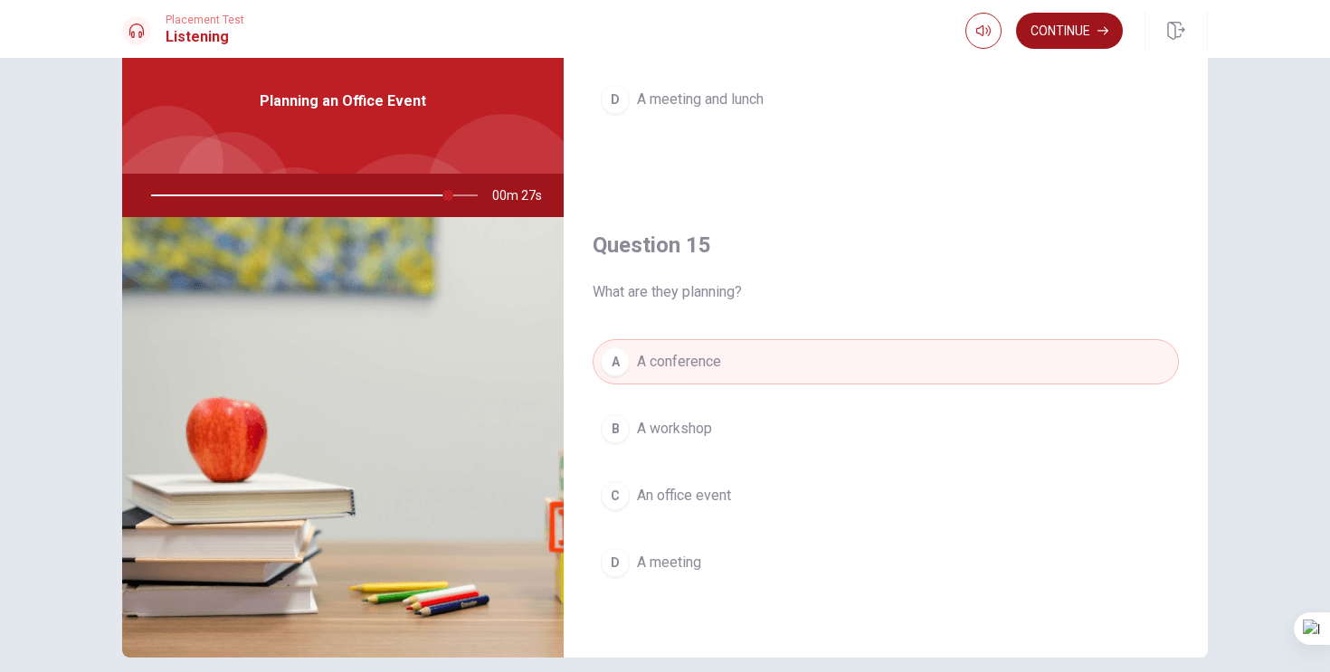
click at [1076, 18] on button "Continue" at bounding box center [1069, 31] width 107 height 36
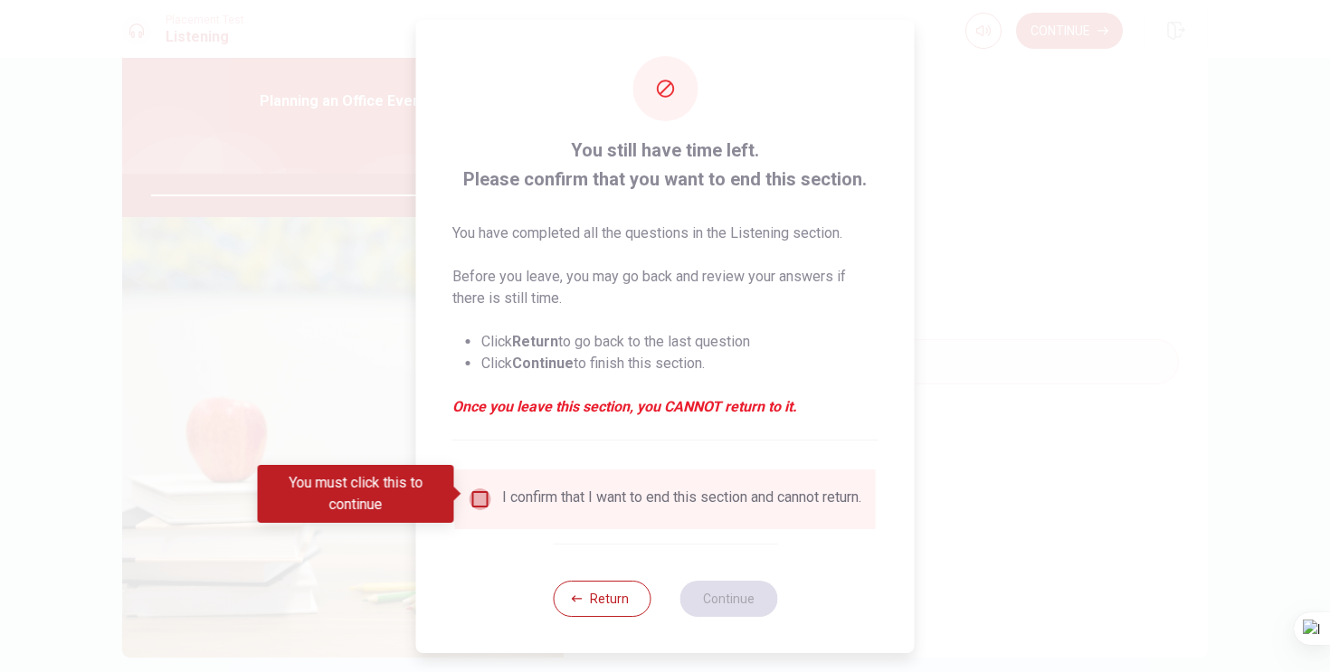
click at [477, 490] on input "You must click this to continue" at bounding box center [480, 499] width 22 height 22
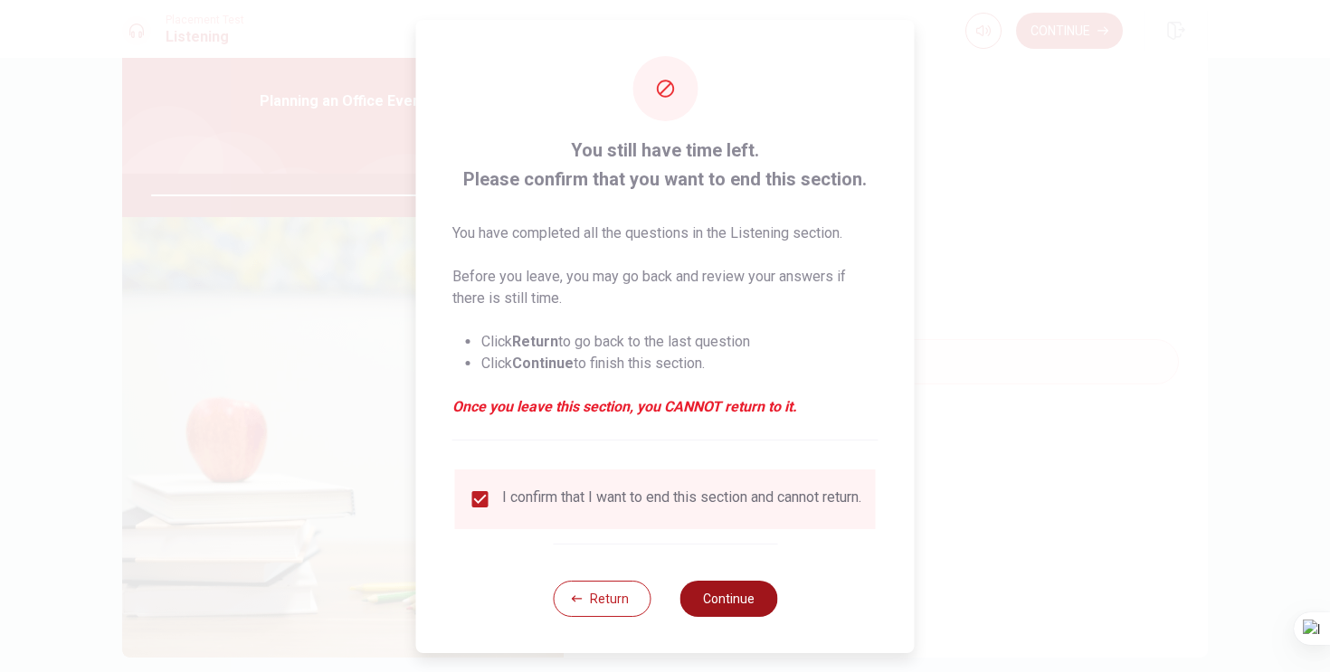
click at [741, 606] on button "Continue" at bounding box center [728, 599] width 98 height 36
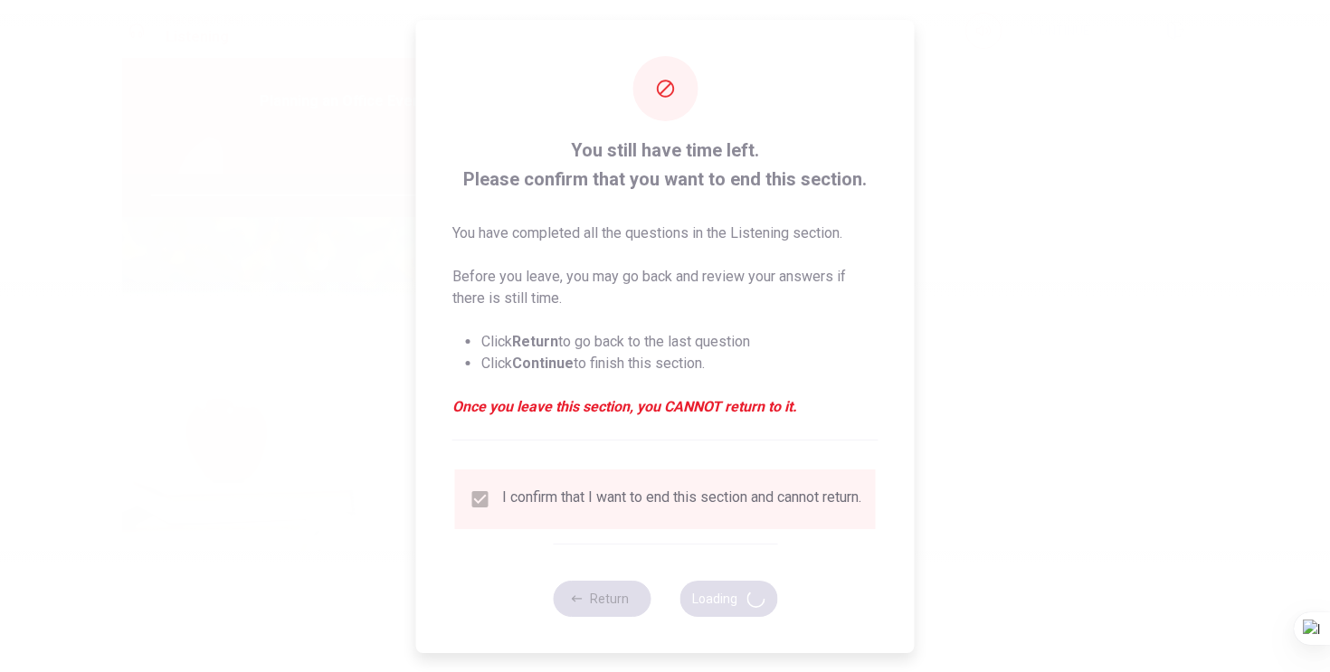
type input "93"
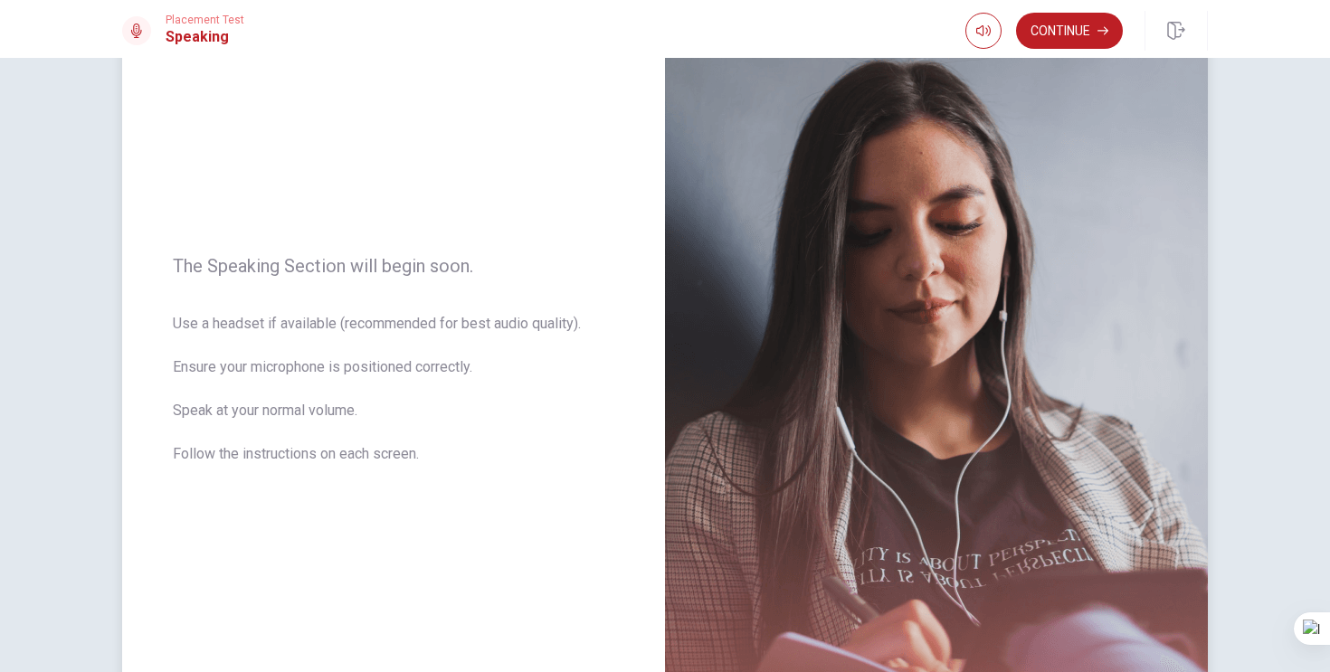
scroll to position [115, 0]
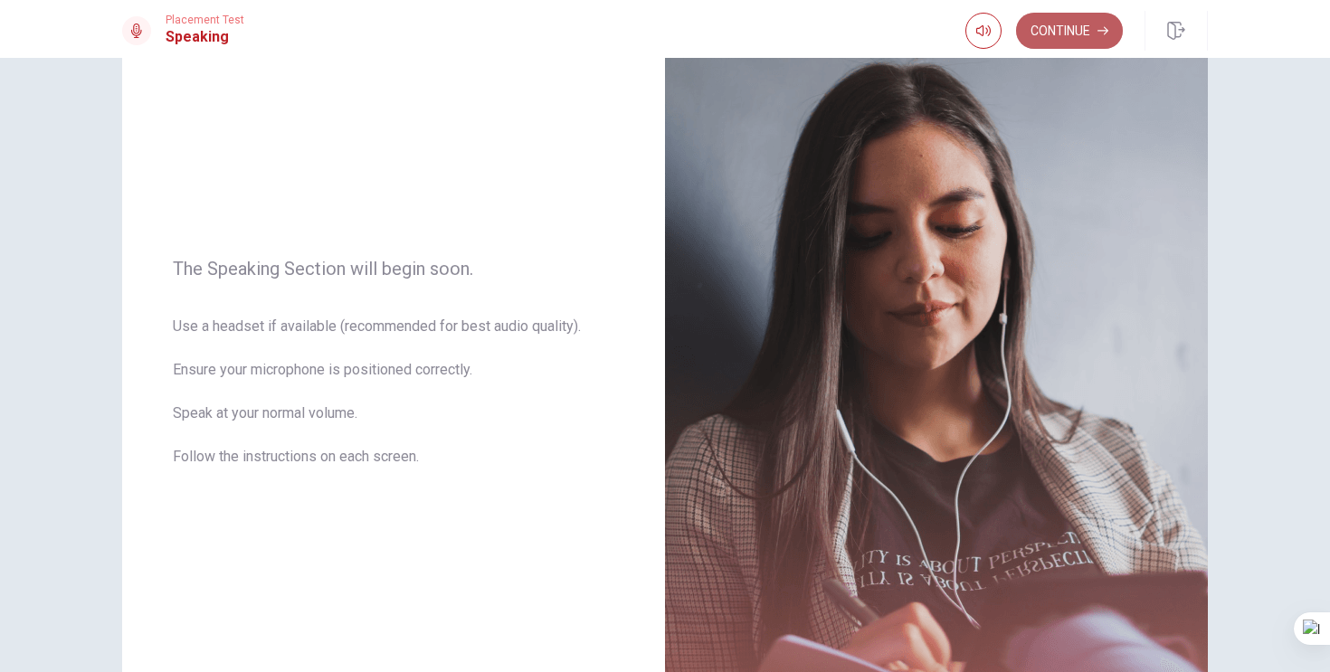
click at [1062, 33] on button "Continue" at bounding box center [1069, 31] width 107 height 36
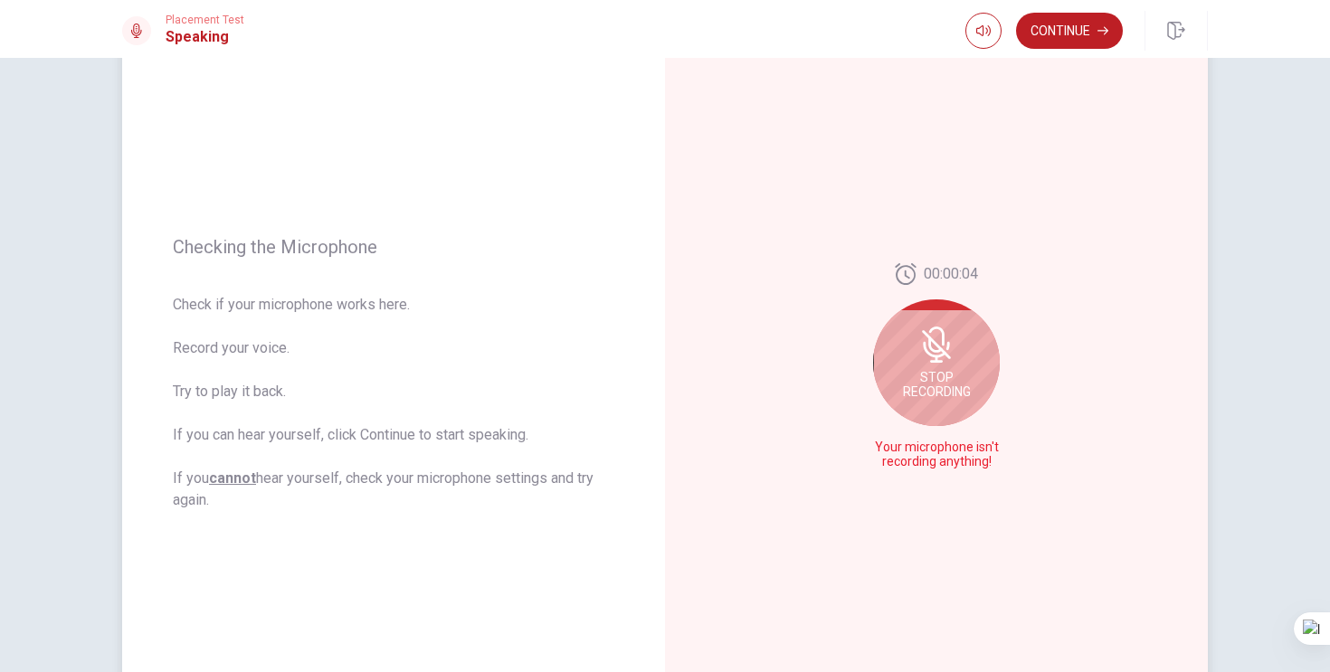
click at [938, 374] on span "Stop Recording" at bounding box center [937, 384] width 68 height 29
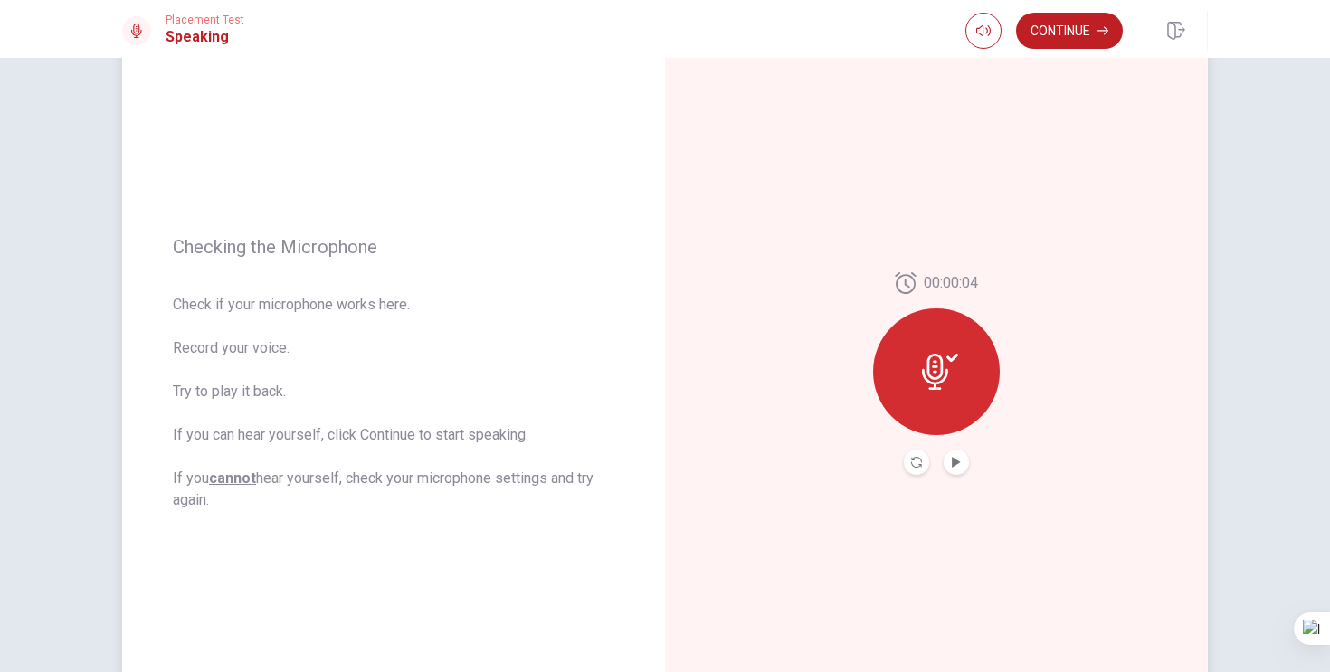
click at [950, 397] on div at bounding box center [936, 371] width 127 height 127
click at [931, 372] on icon at bounding box center [940, 372] width 36 height 36
click at [951, 356] on icon at bounding box center [940, 372] width 36 height 36
click at [960, 466] on icon "Play Audio" at bounding box center [956, 462] width 11 height 11
click at [917, 458] on icon "Record Again" at bounding box center [916, 462] width 11 height 11
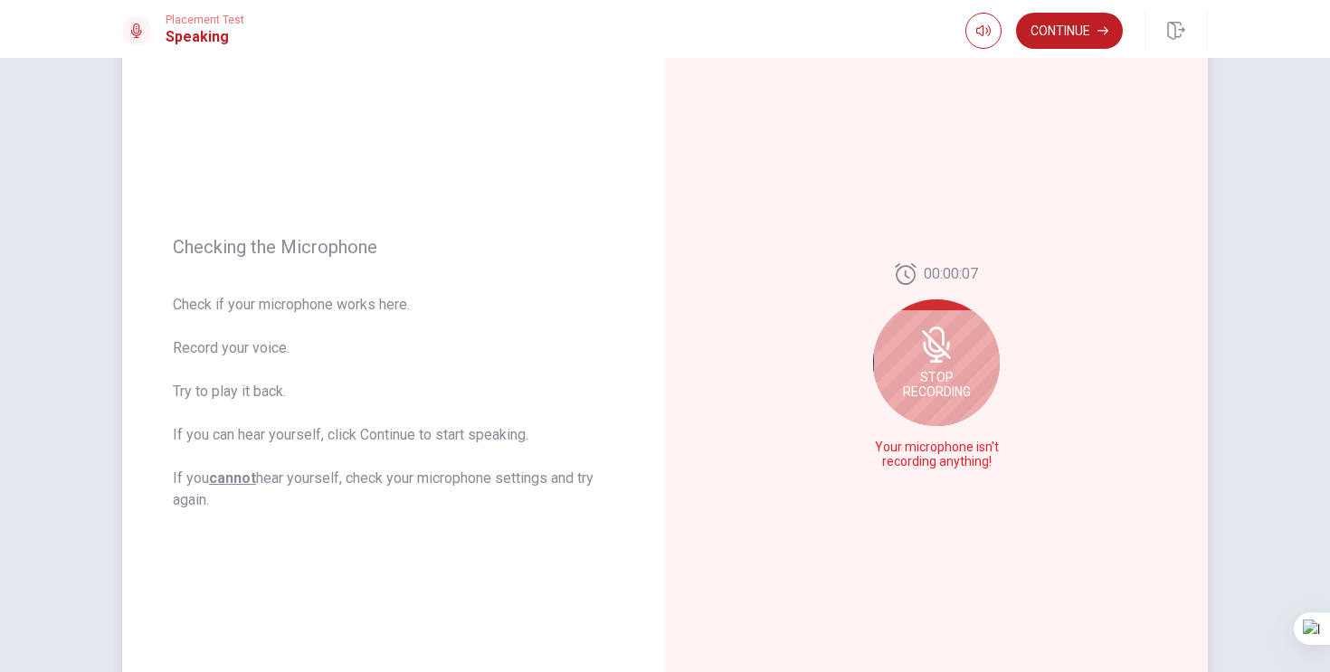
click at [949, 367] on div "Stop Recording" at bounding box center [936, 362] width 127 height 127
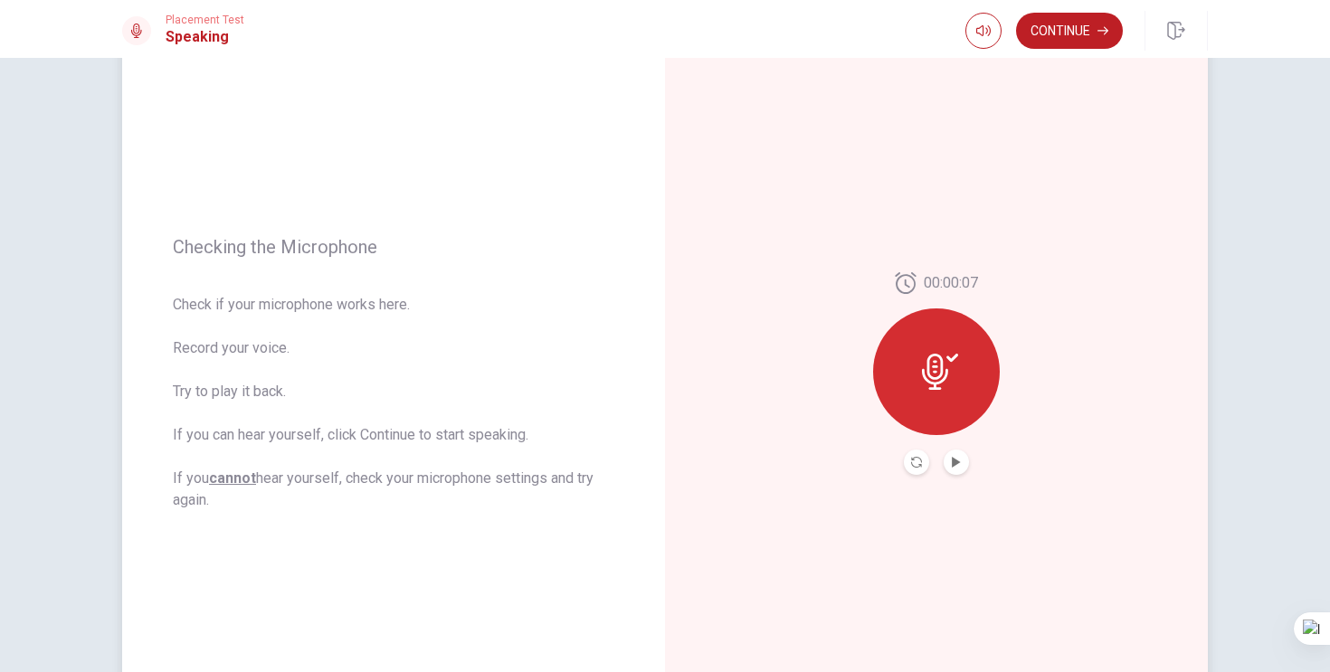
click at [946, 374] on icon at bounding box center [935, 372] width 26 height 36
click at [962, 467] on button "Play Audio" at bounding box center [955, 462] width 25 height 25
click at [918, 454] on button "Record Again" at bounding box center [916, 462] width 25 height 25
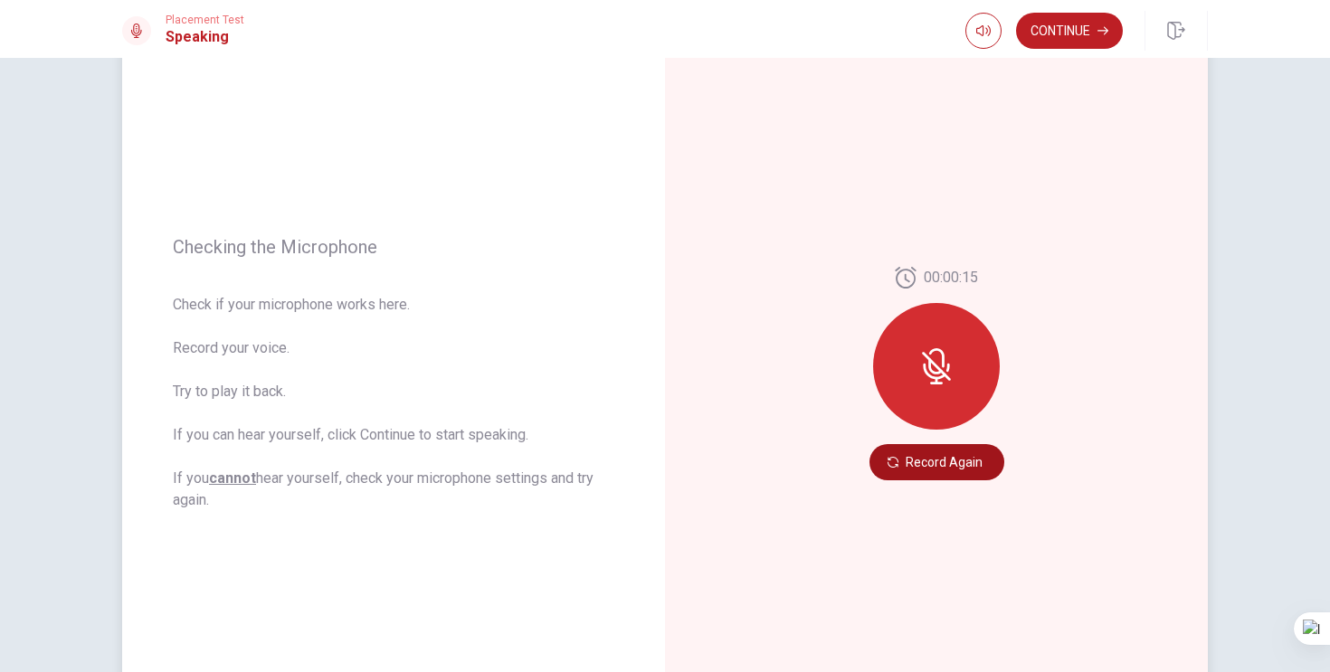
click at [965, 469] on button "Record Again" at bounding box center [936, 462] width 135 height 36
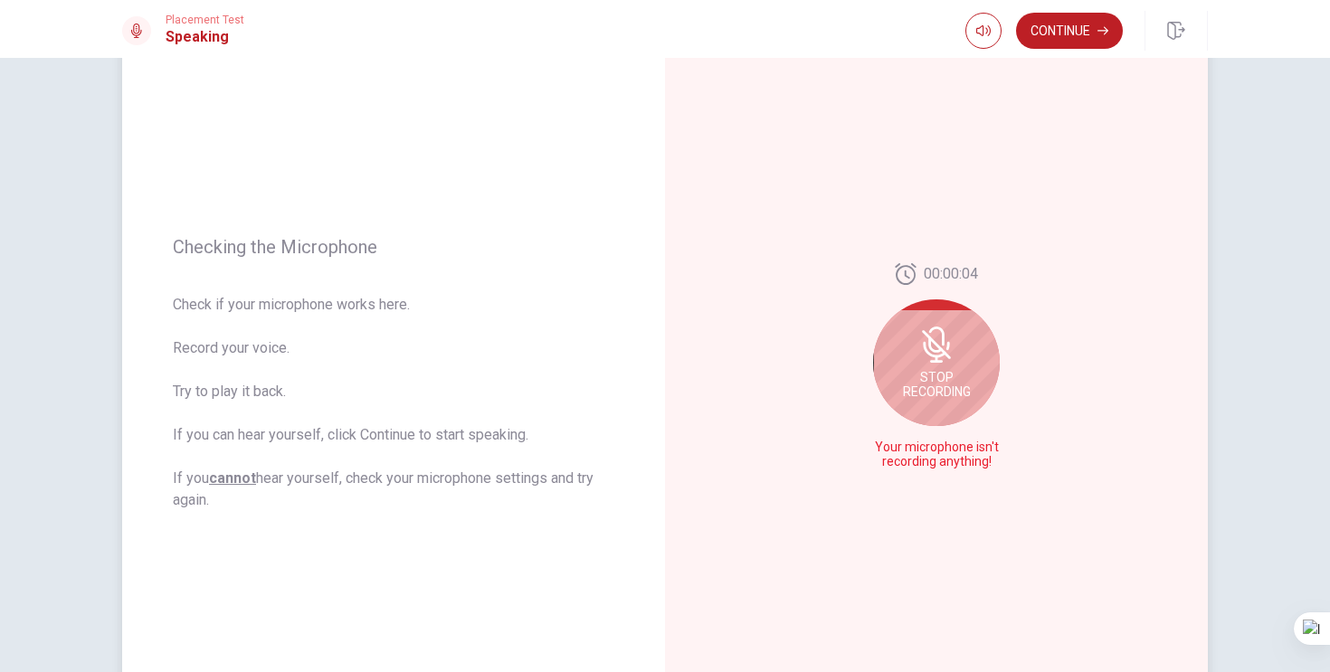
click at [943, 358] on icon at bounding box center [936, 345] width 36 height 36
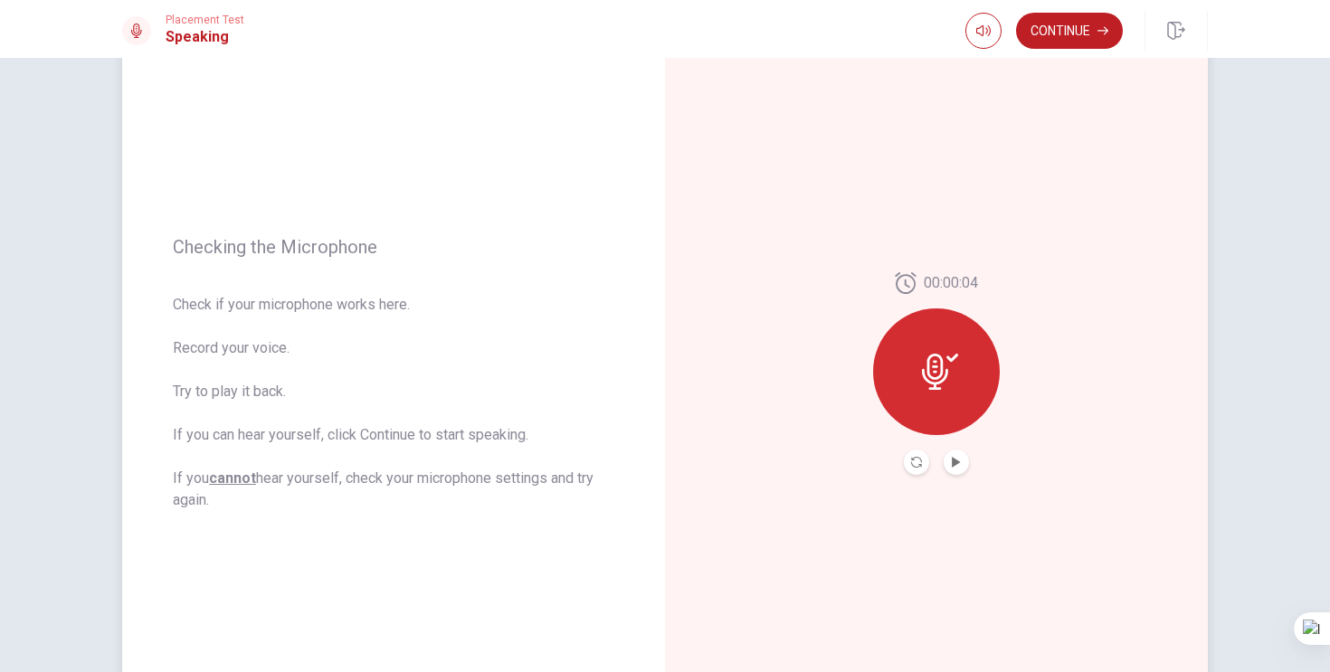
click at [936, 367] on icon at bounding box center [935, 372] width 26 height 36
click at [955, 457] on icon "Play Audio" at bounding box center [956, 462] width 11 height 11
click at [919, 458] on icon "Record Again" at bounding box center [916, 462] width 11 height 11
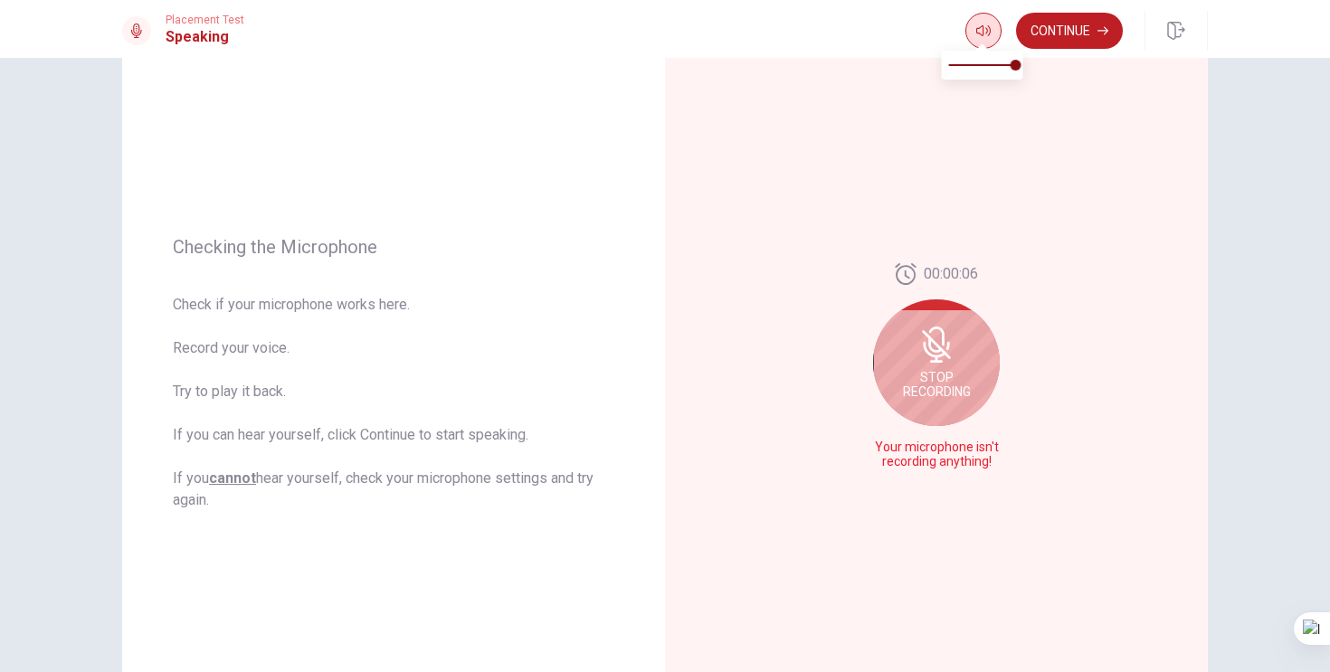
click at [978, 26] on icon "button" at bounding box center [983, 31] width 14 height 14
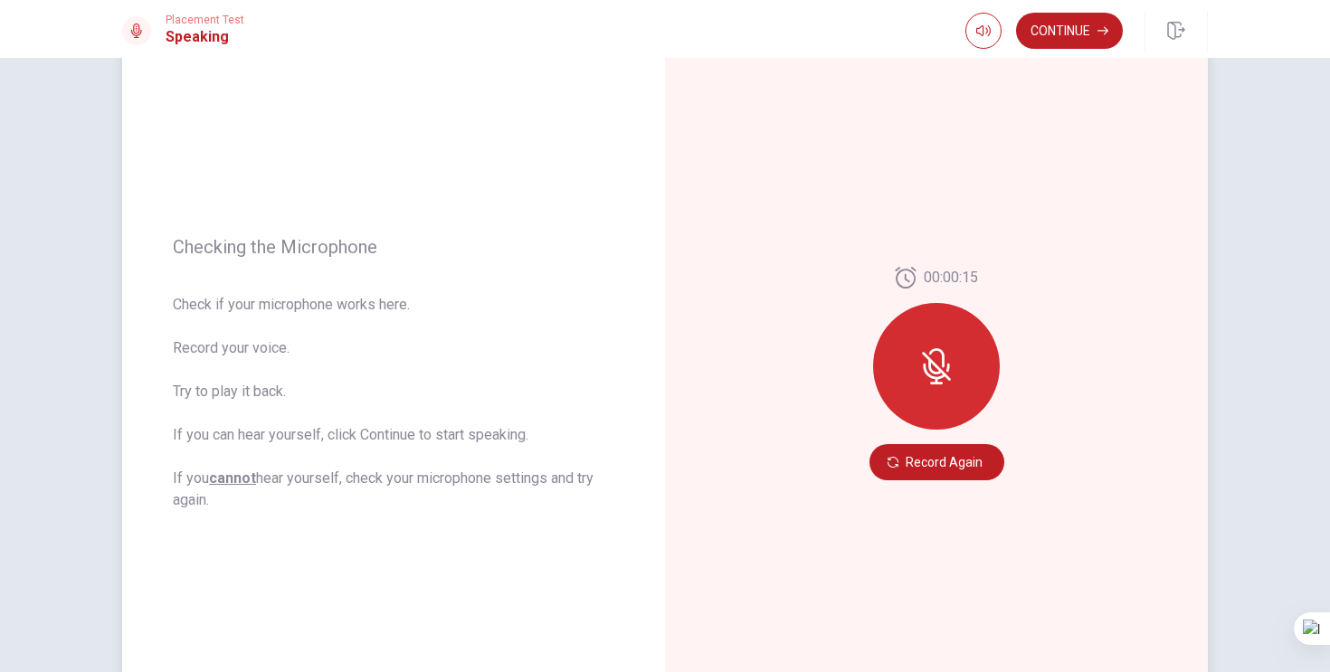
click at [232, 479] on u "cannot" at bounding box center [232, 477] width 47 height 17
click at [1023, 235] on div "00:00:15 Record Again" at bounding box center [936, 373] width 543 height 789
click at [934, 388] on div at bounding box center [936, 366] width 127 height 127
click at [929, 473] on button "Record Again" at bounding box center [936, 462] width 135 height 36
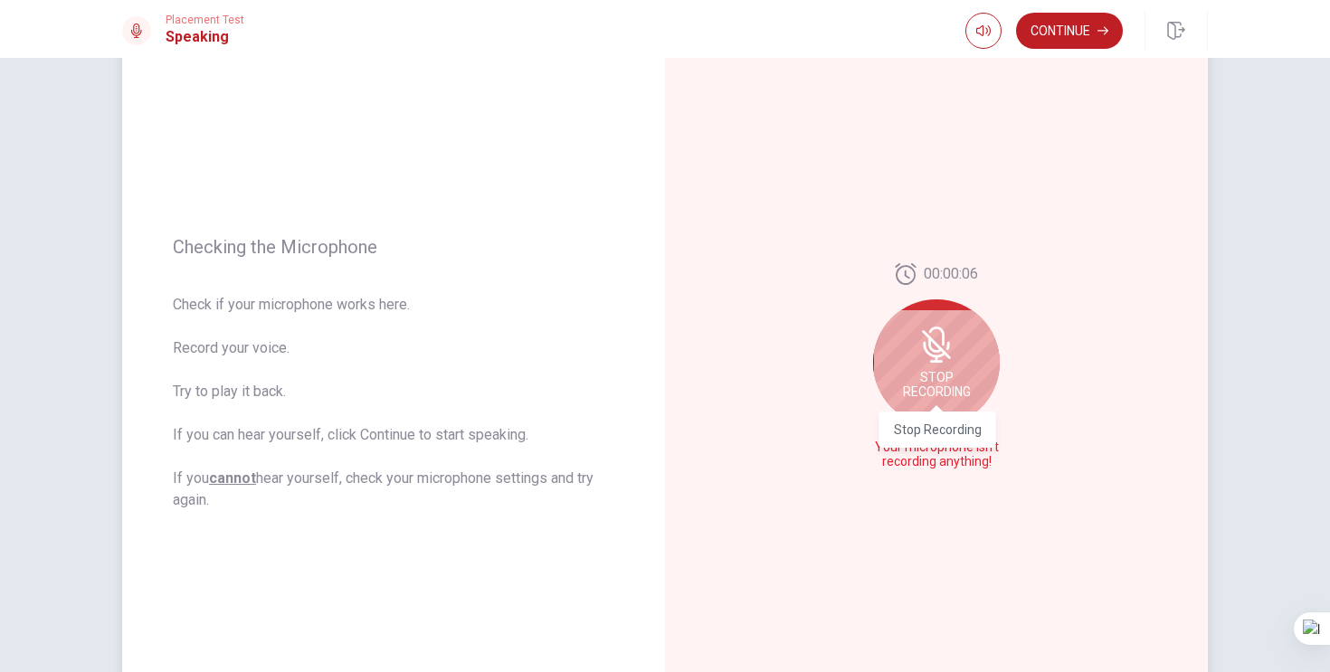
click at [946, 379] on span "Stop Recording" at bounding box center [937, 384] width 68 height 29
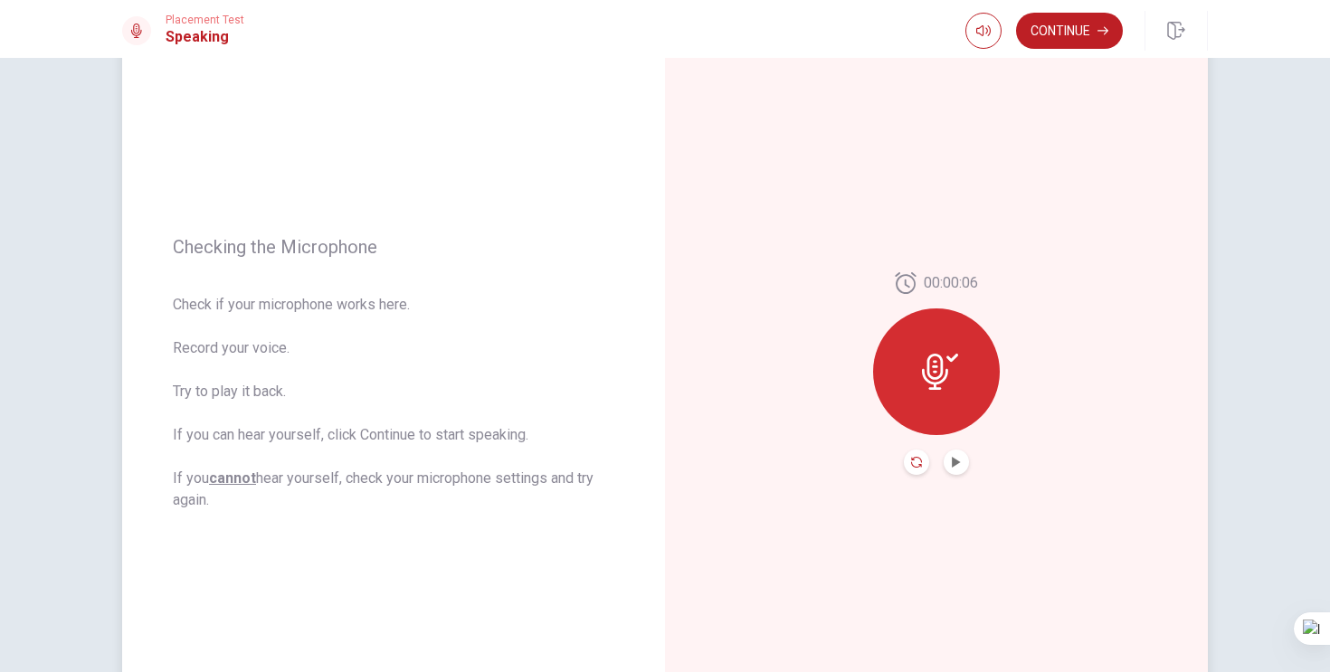
click at [919, 462] on icon "Record Again" at bounding box center [916, 462] width 11 height 11
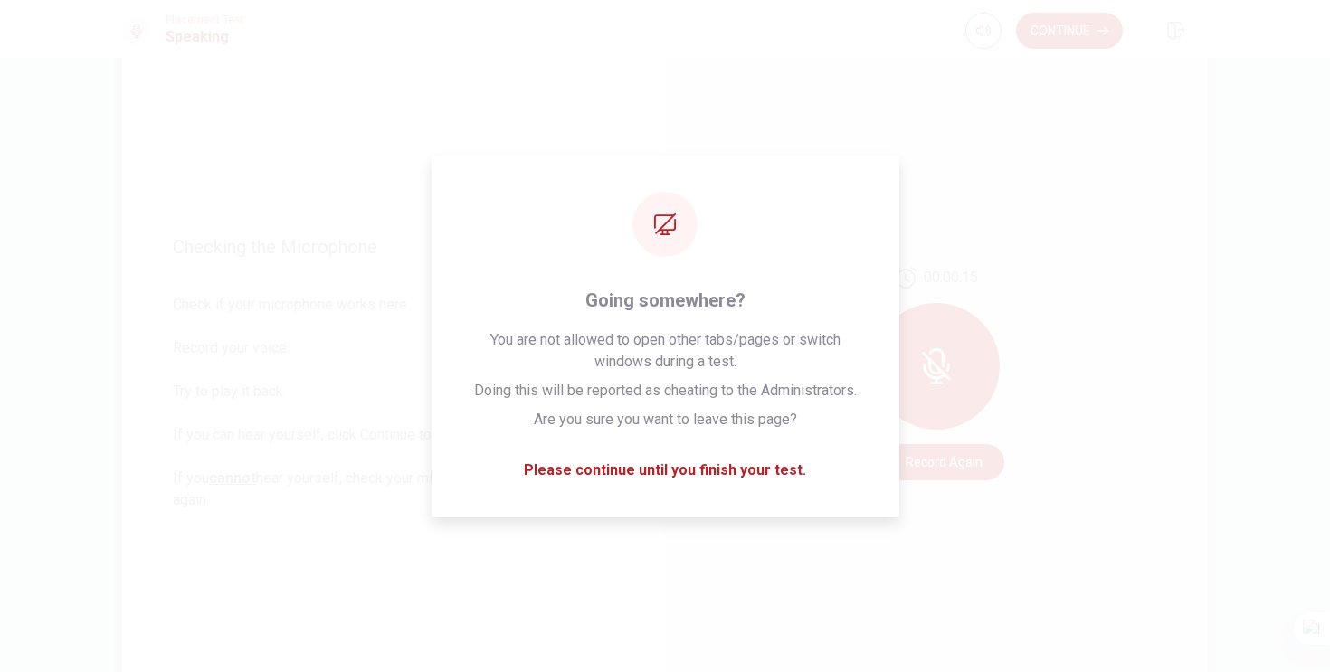
click at [210, 305] on span "Check if your microphone works here. Record your voice. Try to play it back. If…" at bounding box center [393, 402] width 441 height 217
